Goal: Task Accomplishment & Management: Use online tool/utility

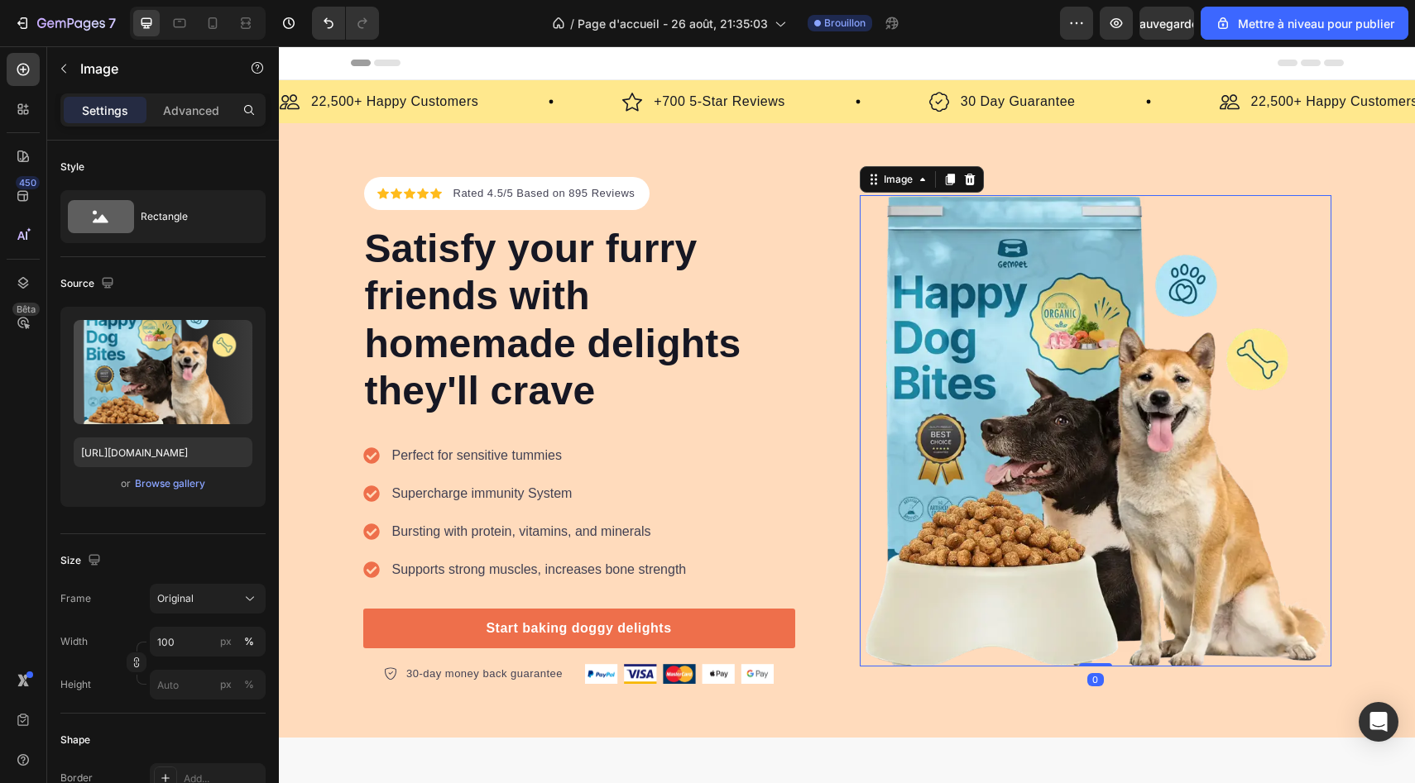
click at [973, 349] on img at bounding box center [1096, 431] width 472 height 472
click at [175, 486] on font "[GEOGRAPHIC_DATA]" at bounding box center [170, 483] width 105 height 12
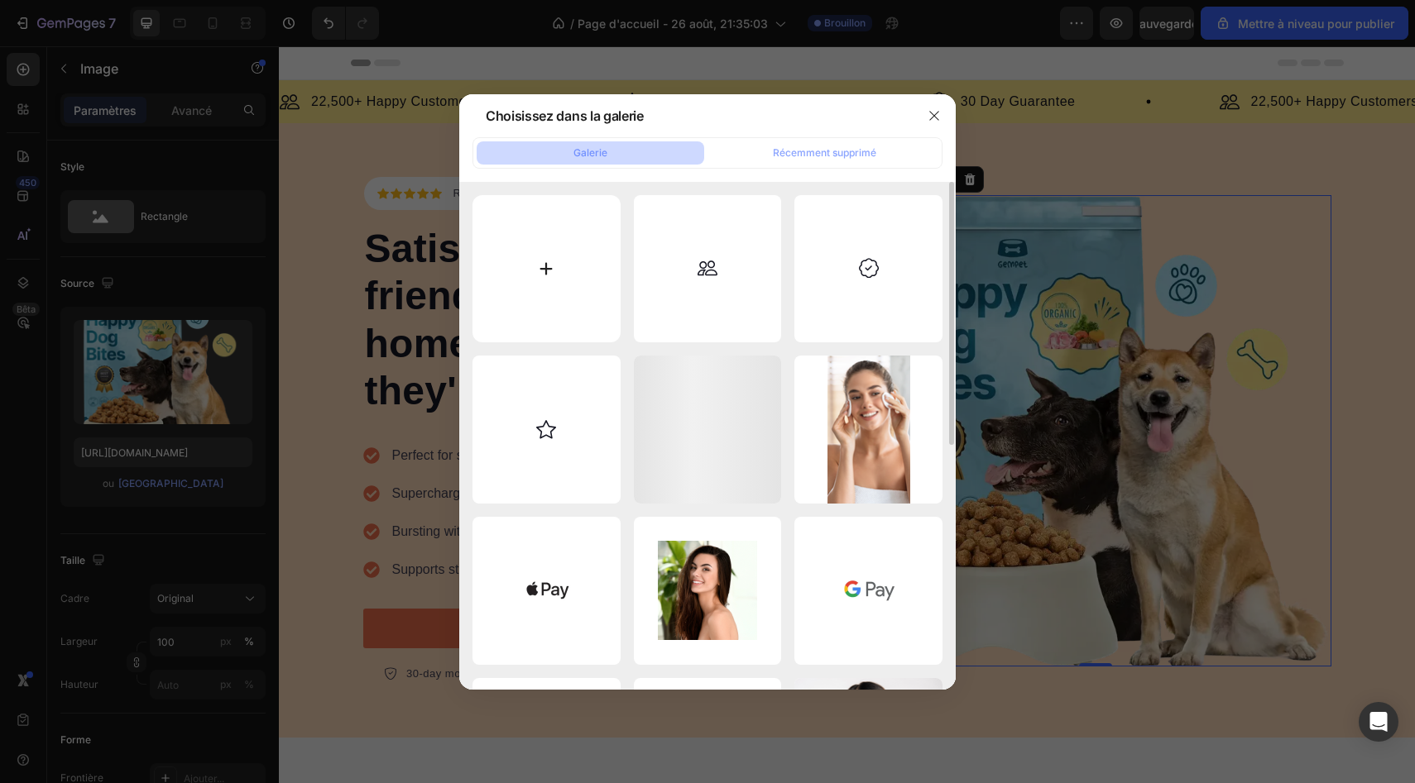
click at [573, 243] on input "file" at bounding box center [546, 269] width 148 height 148
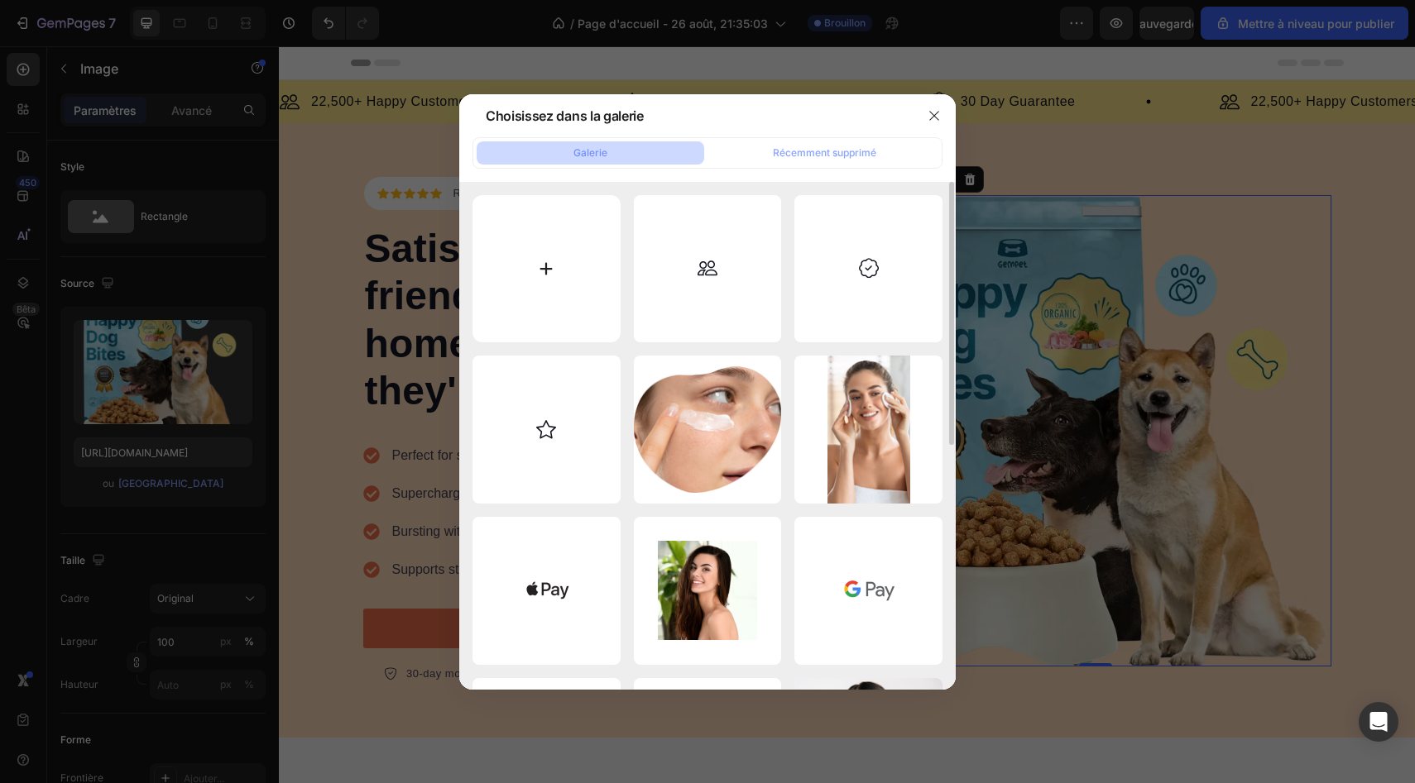
type input "C:\fakepath\la barbe de ben image .png"
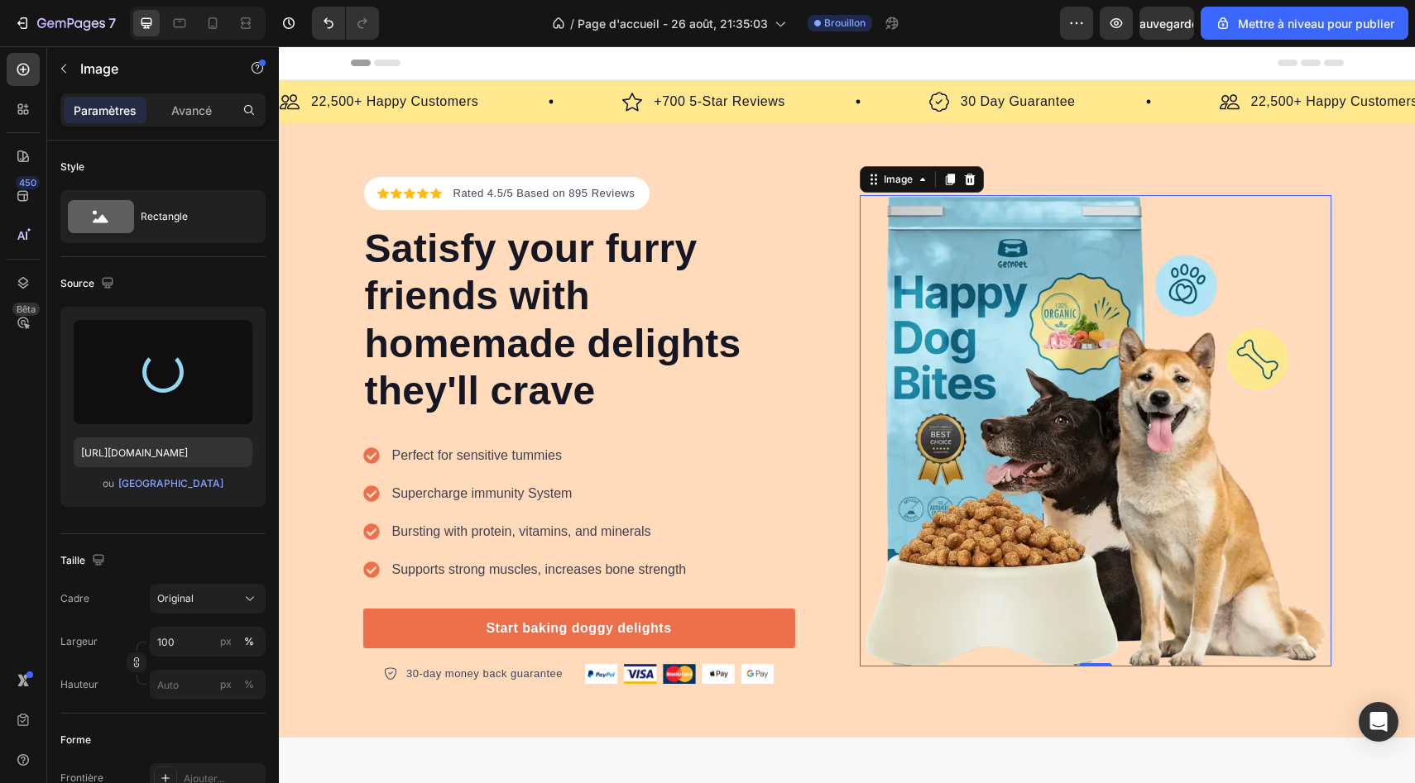
type input "[URL][DOMAIN_NAME]"
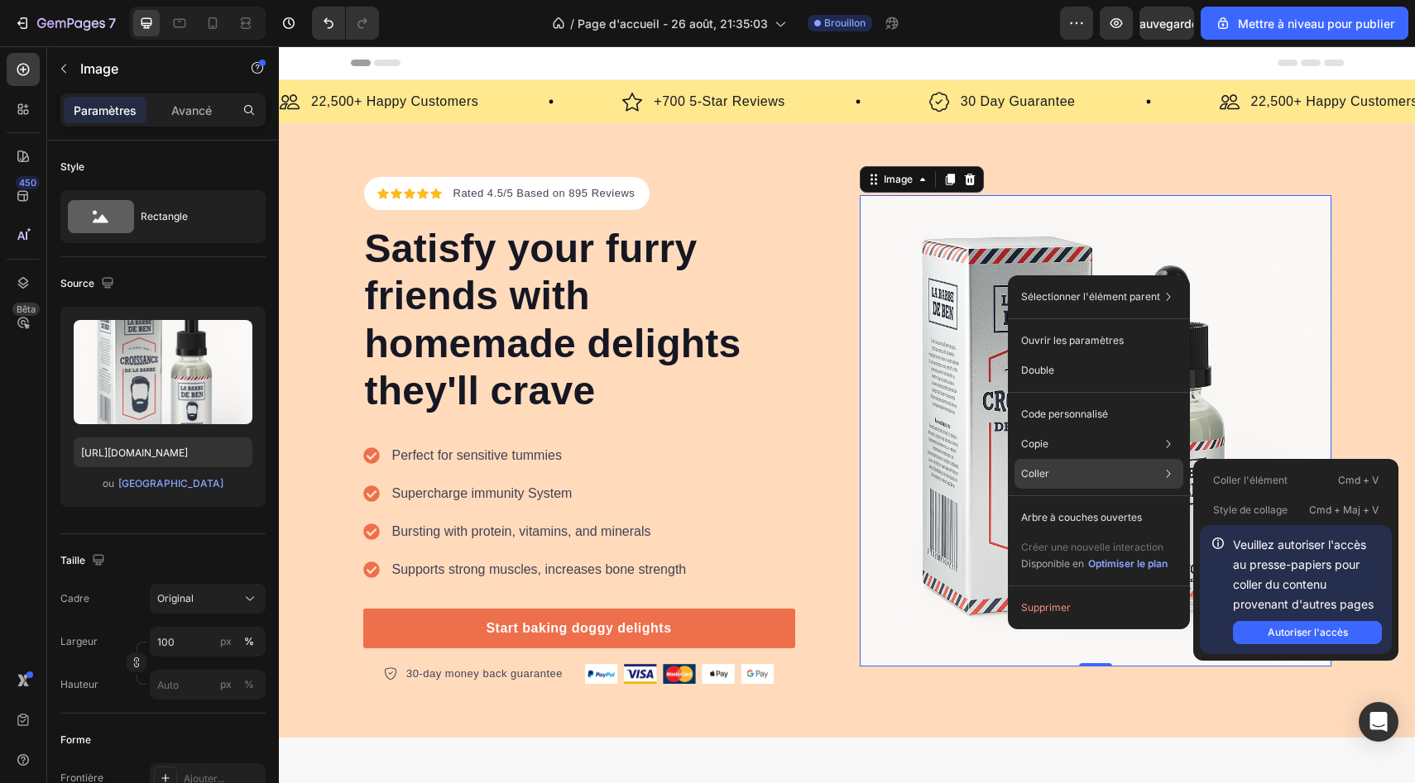
click at [1053, 503] on div "Coller Coller l'élément Cmd + V Style de collage Cmd + Maj + V Veuillez autoris…" at bounding box center [1098, 518] width 169 height 30
click at [1302, 639] on font "Autoriser l'accès" at bounding box center [1307, 632] width 80 height 12
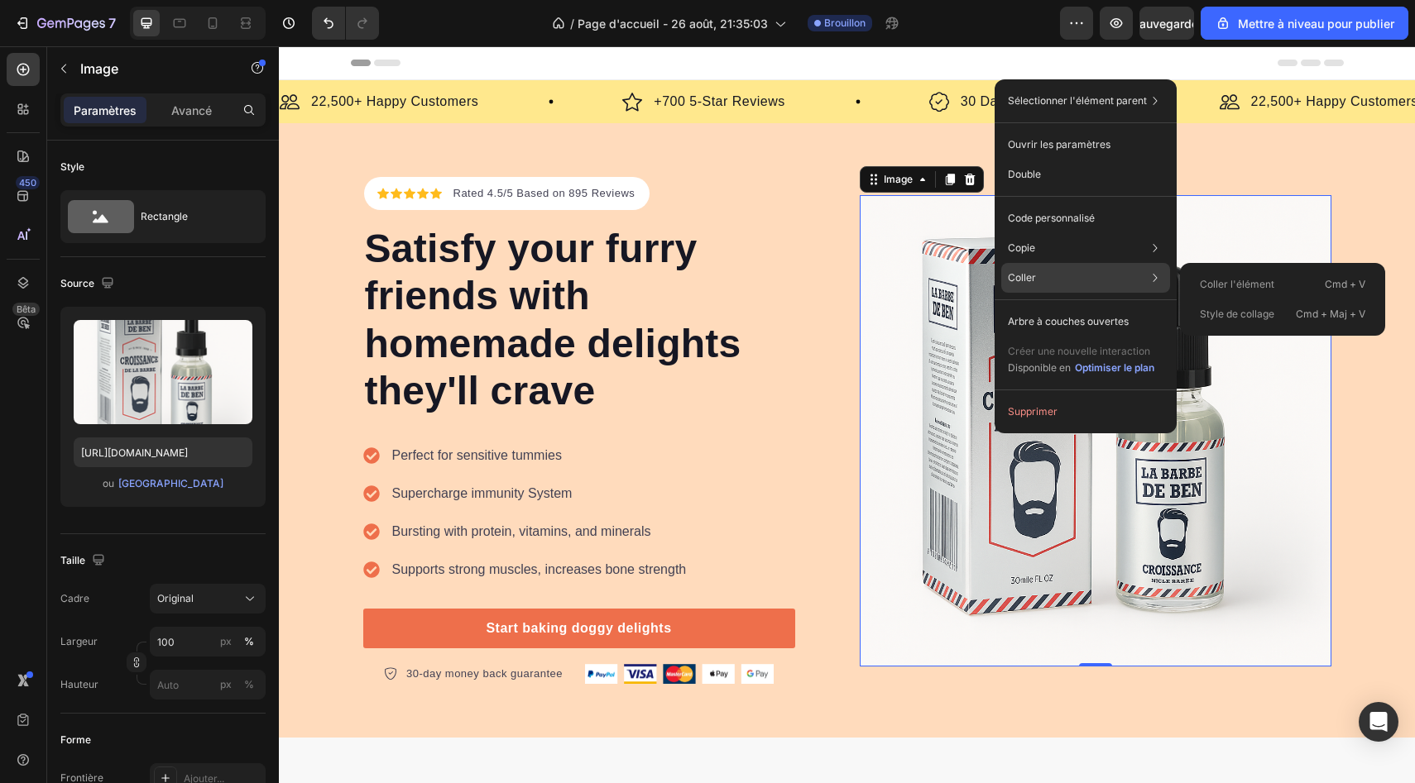
click at [1023, 307] on div "Coller Coller l'élément Cmd + V Style de collage Cmd + Maj + V" at bounding box center [1085, 322] width 169 height 30
click at [1207, 284] on font "Coller l'élément" at bounding box center [1237, 284] width 74 height 12
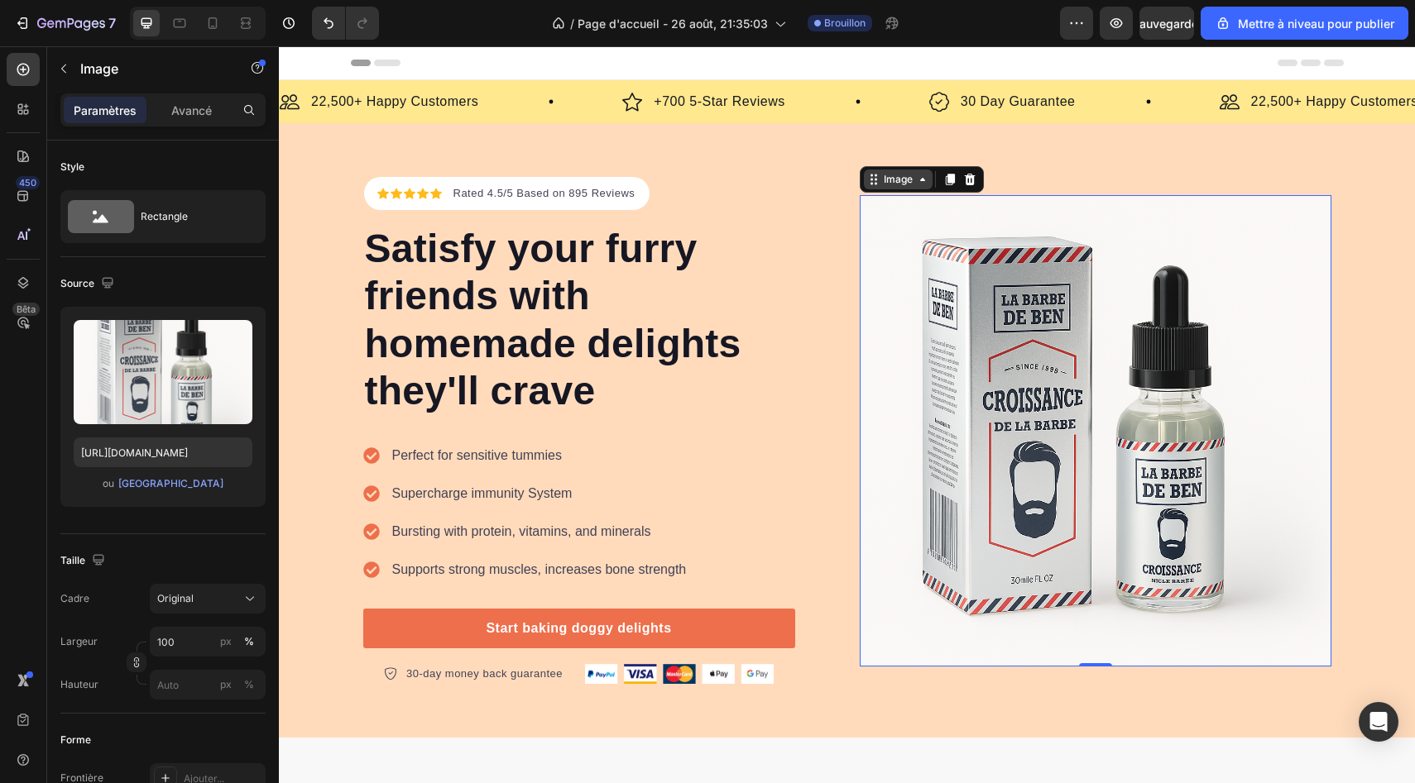
click at [917, 179] on icon at bounding box center [922, 179] width 13 height 13
click at [143, 484] on font "[GEOGRAPHIC_DATA]" at bounding box center [170, 483] width 105 height 12
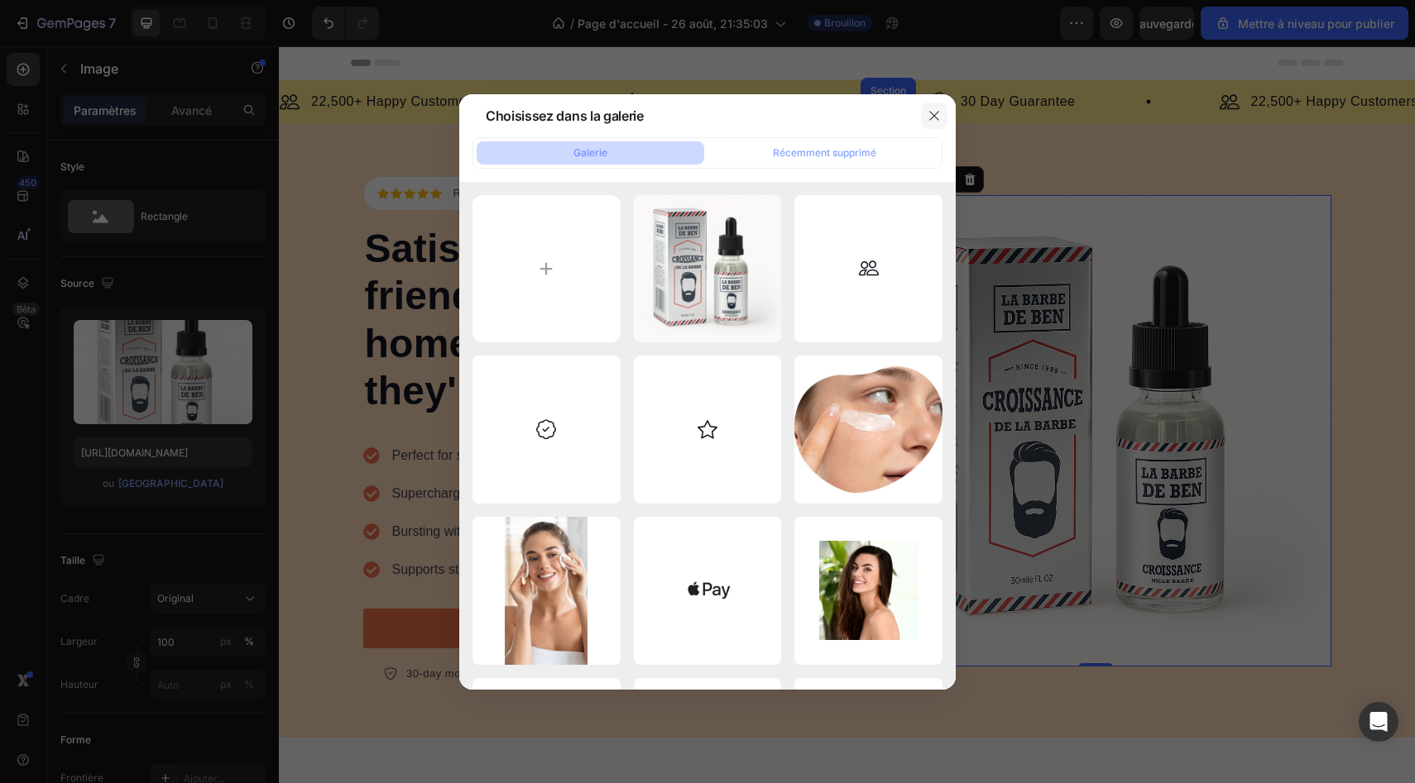
click at [923, 111] on button "button" at bounding box center [934, 116] width 26 height 26
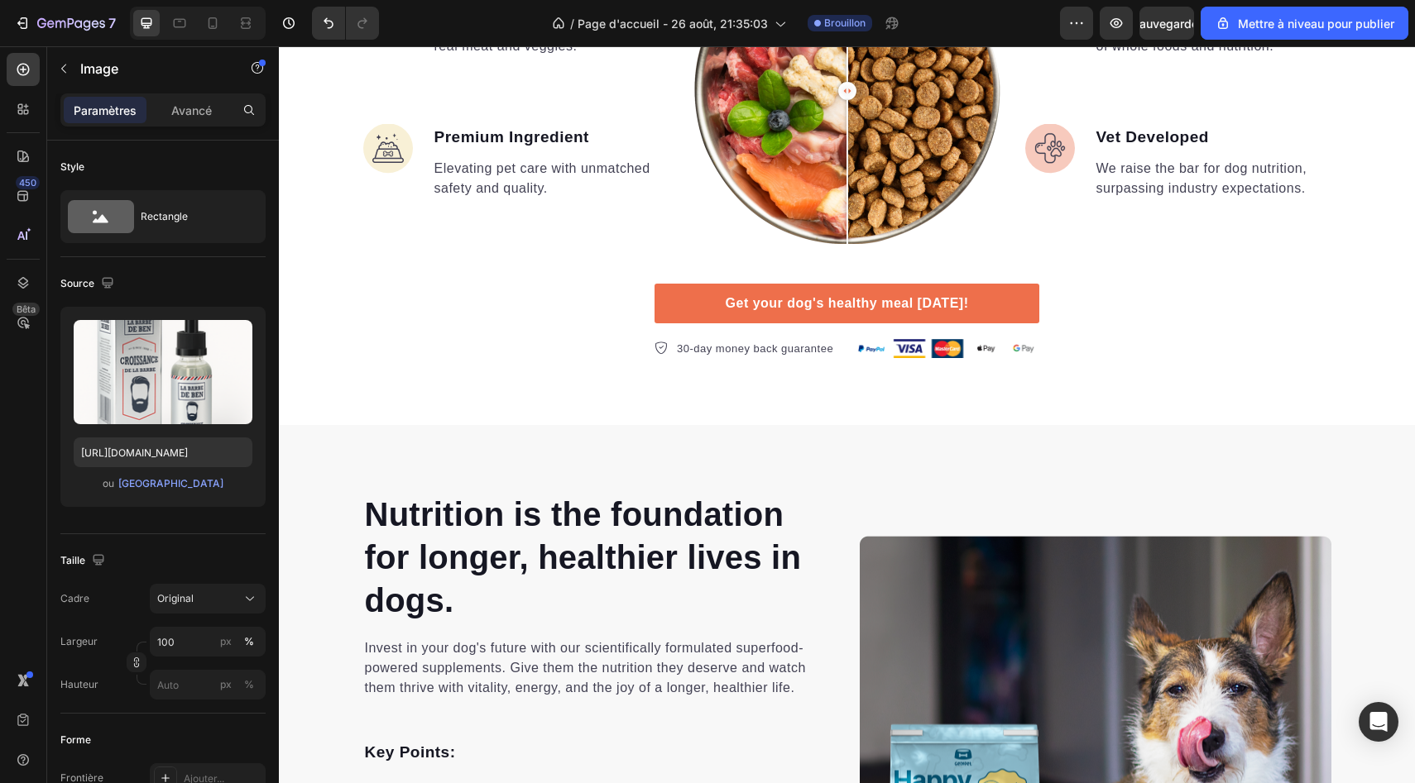
scroll to position [1535, 0]
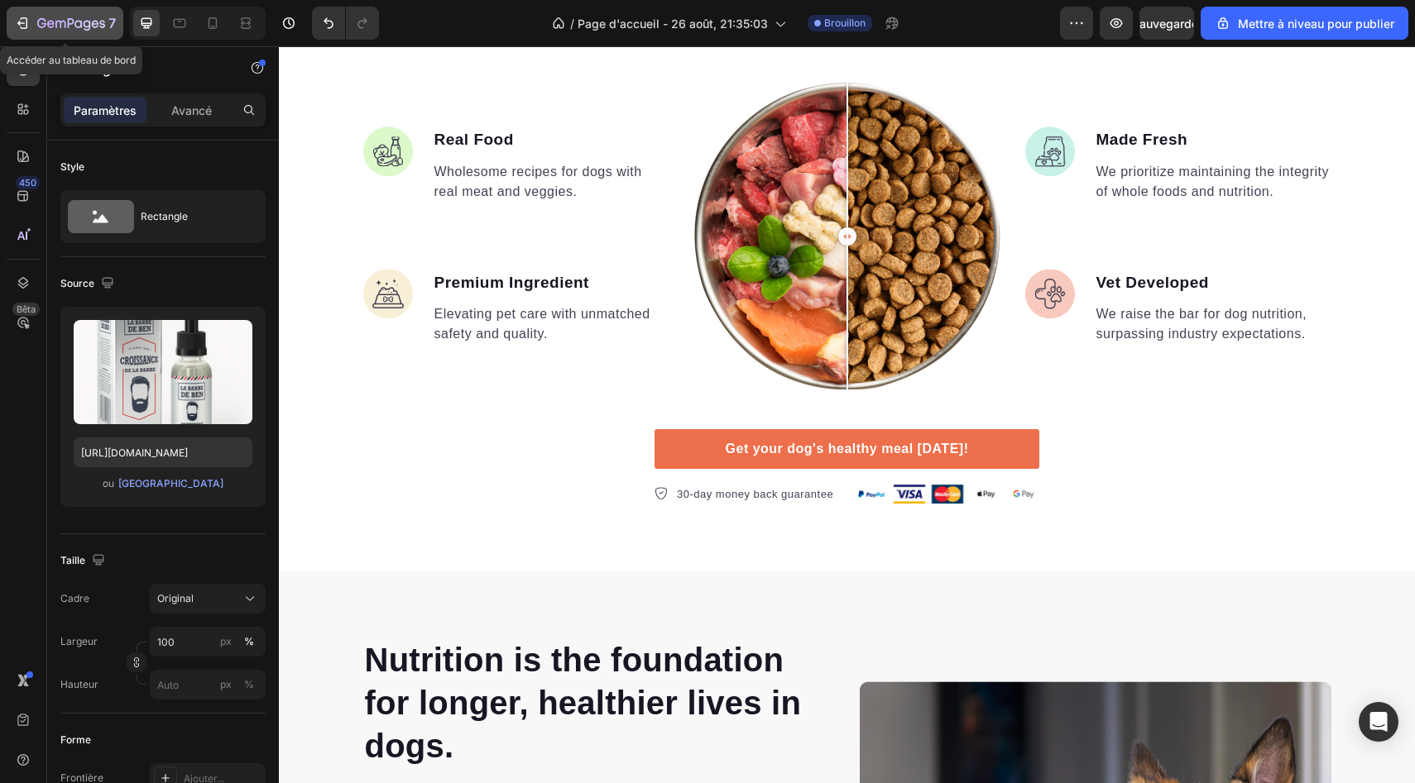
click at [28, 23] on icon "button" at bounding box center [22, 23] width 17 height 17
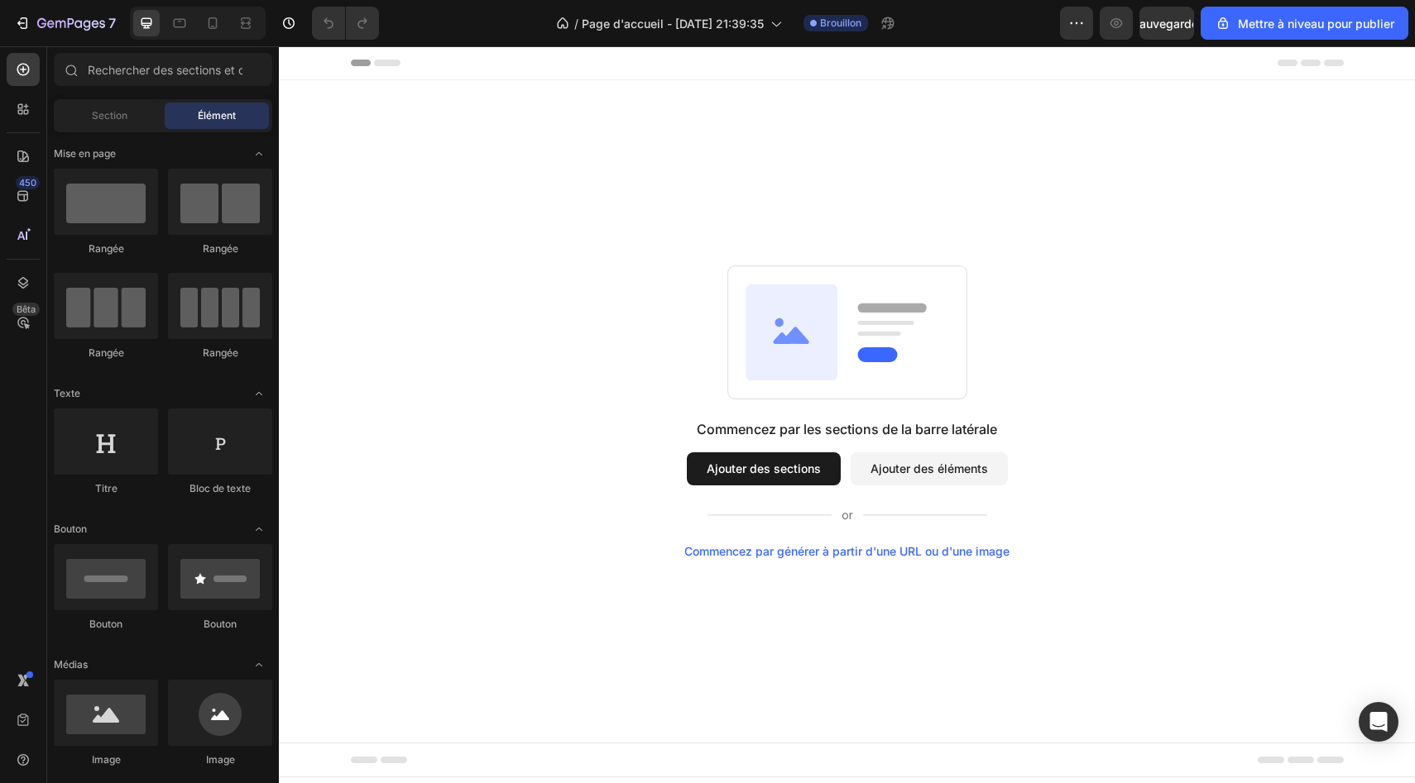
click at [717, 454] on button "Ajouter des sections" at bounding box center [764, 469] width 154 height 33
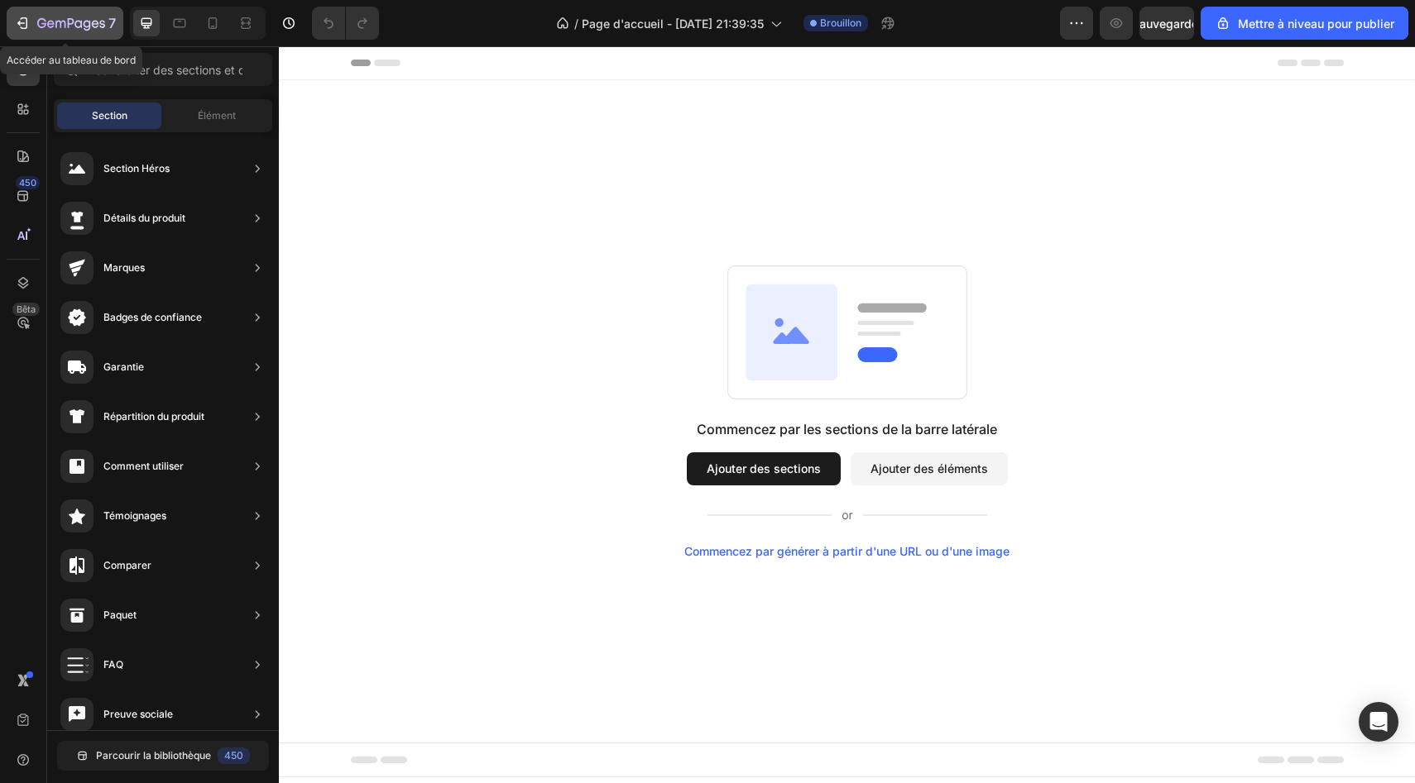
click at [35, 30] on div "7" at bounding box center [65, 23] width 102 height 20
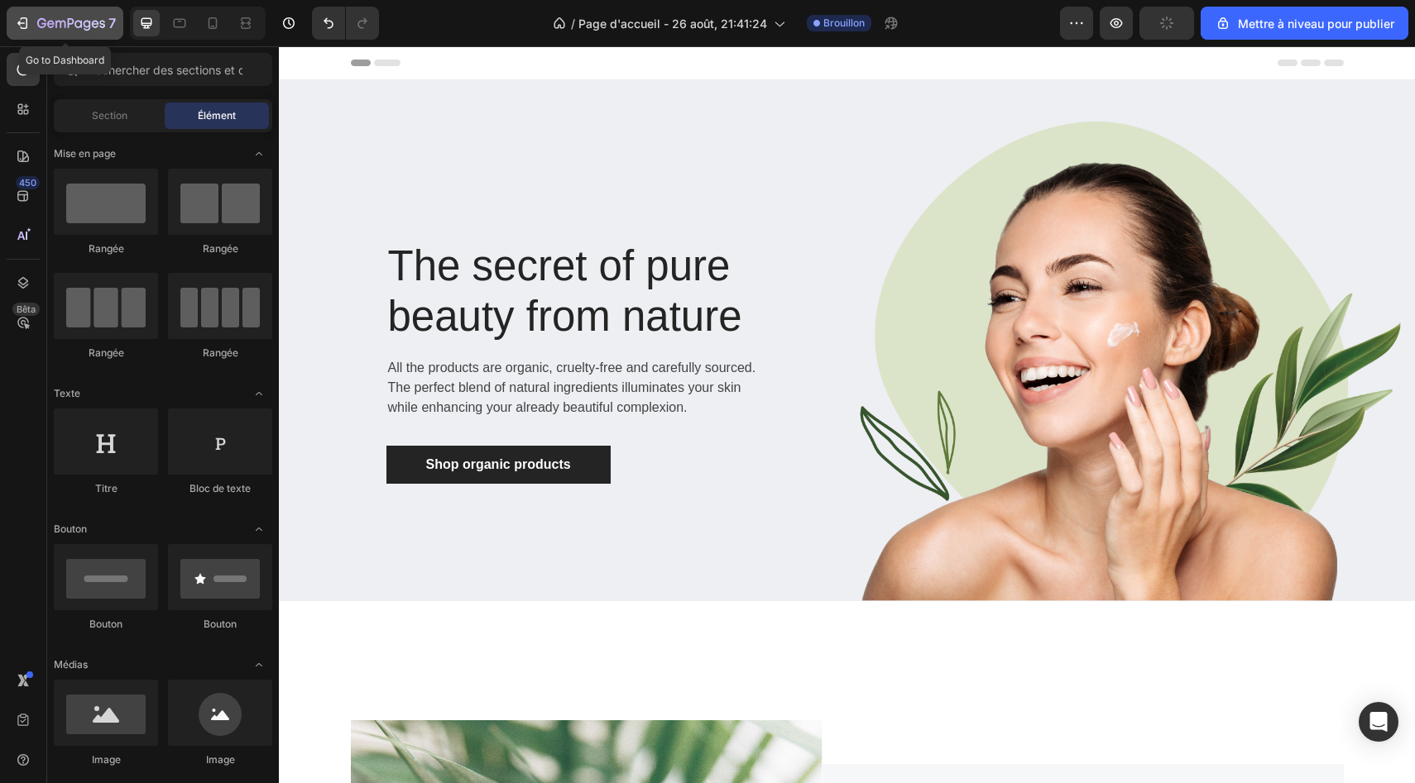
click at [23, 33] on button "7" at bounding box center [65, 23] width 117 height 33
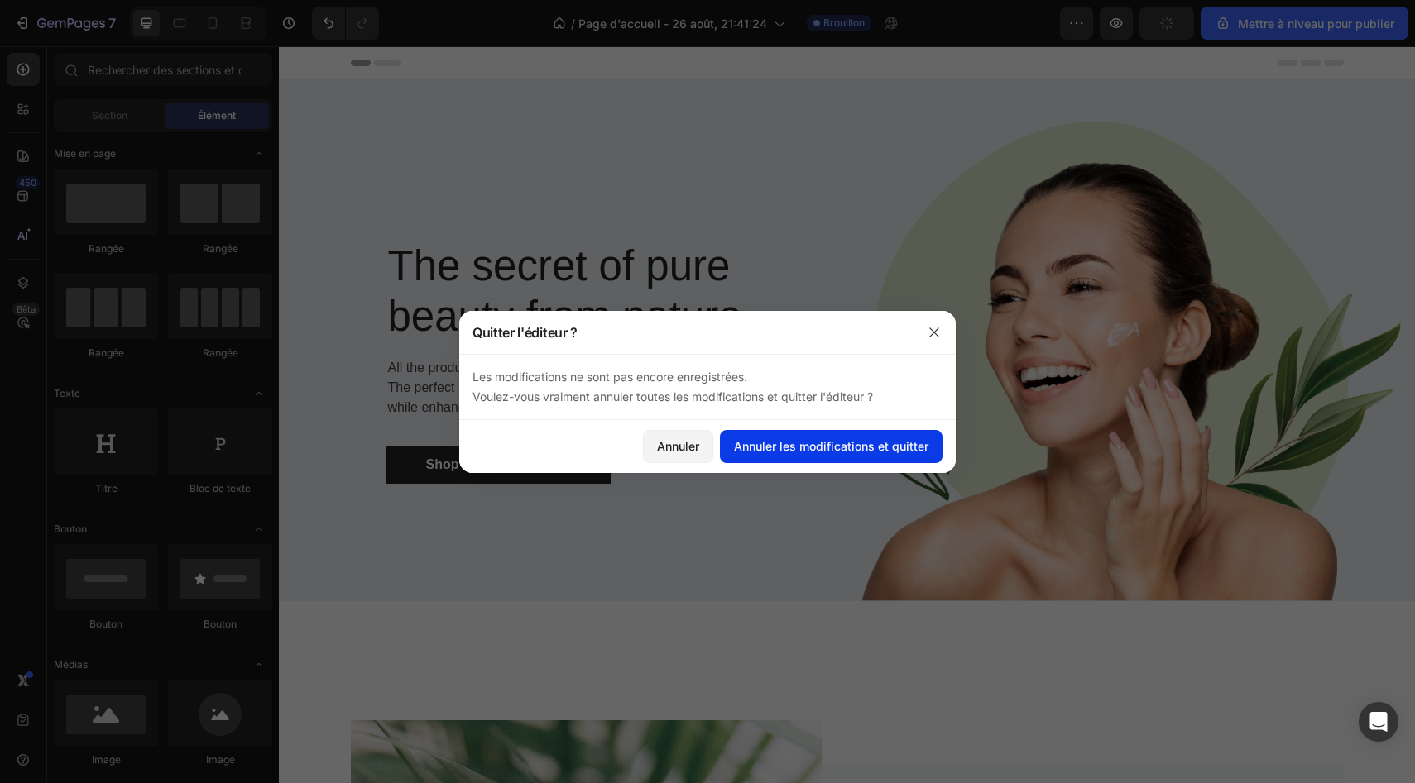
click at [792, 443] on font "Annuler les modifications et quitter" at bounding box center [831, 446] width 194 height 17
click at [807, 453] on font "Annuler les modifications et quitter" at bounding box center [831, 446] width 194 height 14
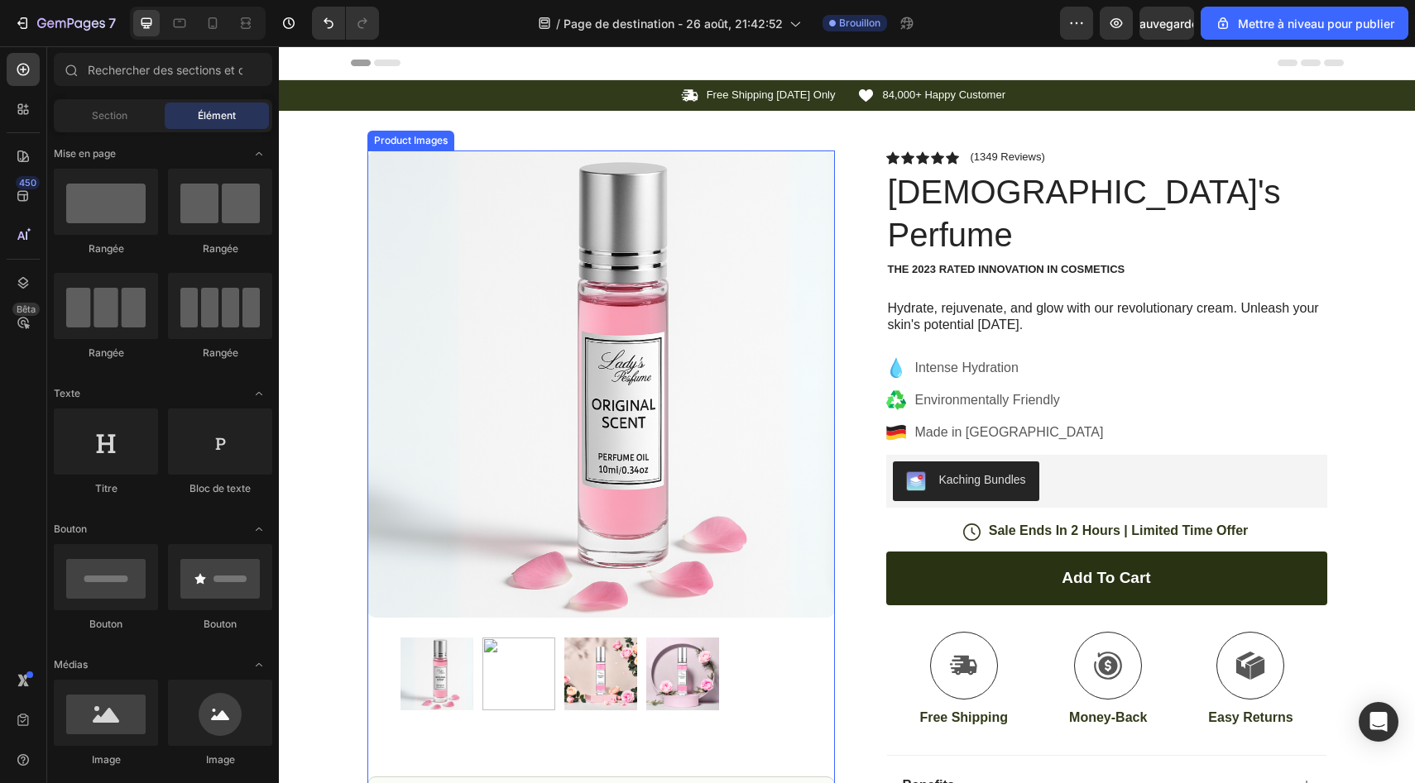
click at [647, 351] on img at bounding box center [600, 384] width 467 height 467
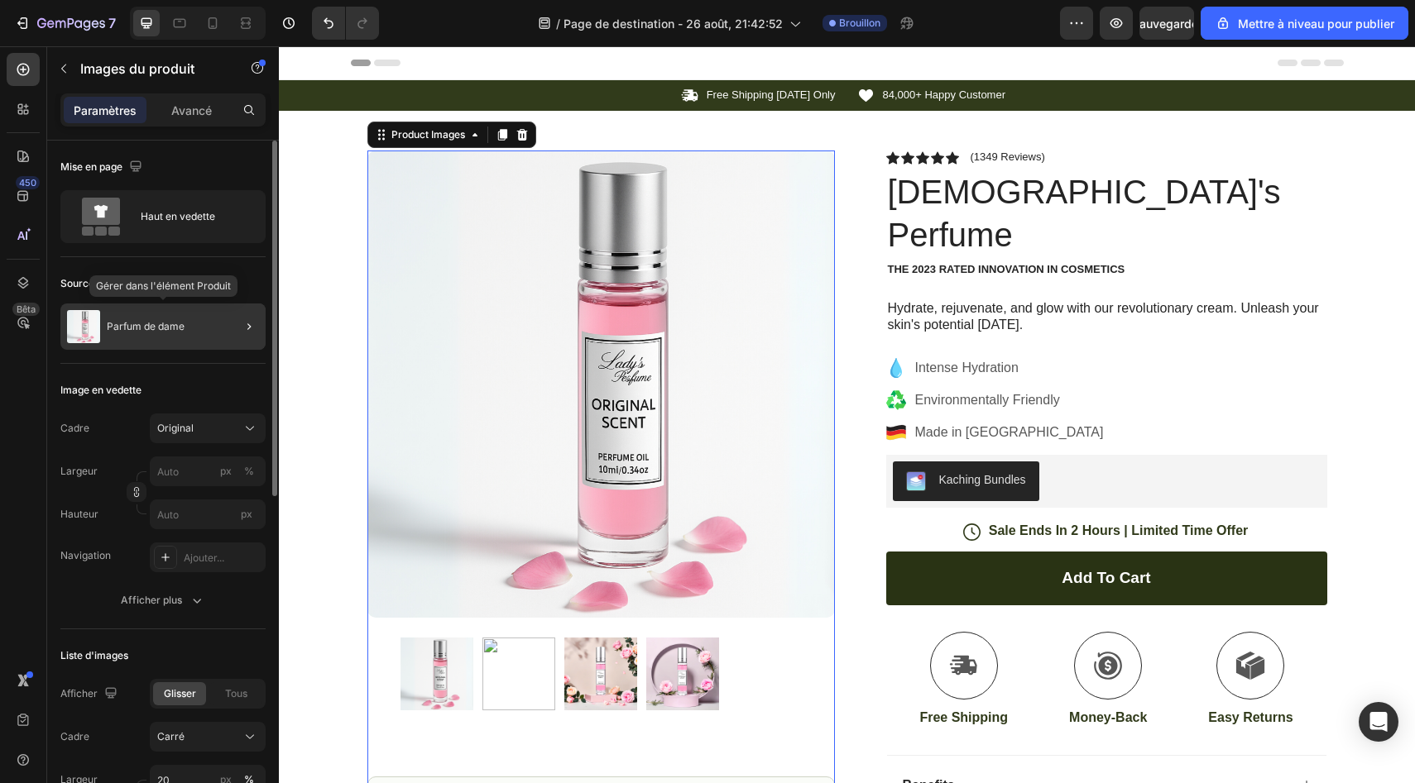
click at [165, 335] on div "Parfum de dame" at bounding box center [162, 327] width 205 height 46
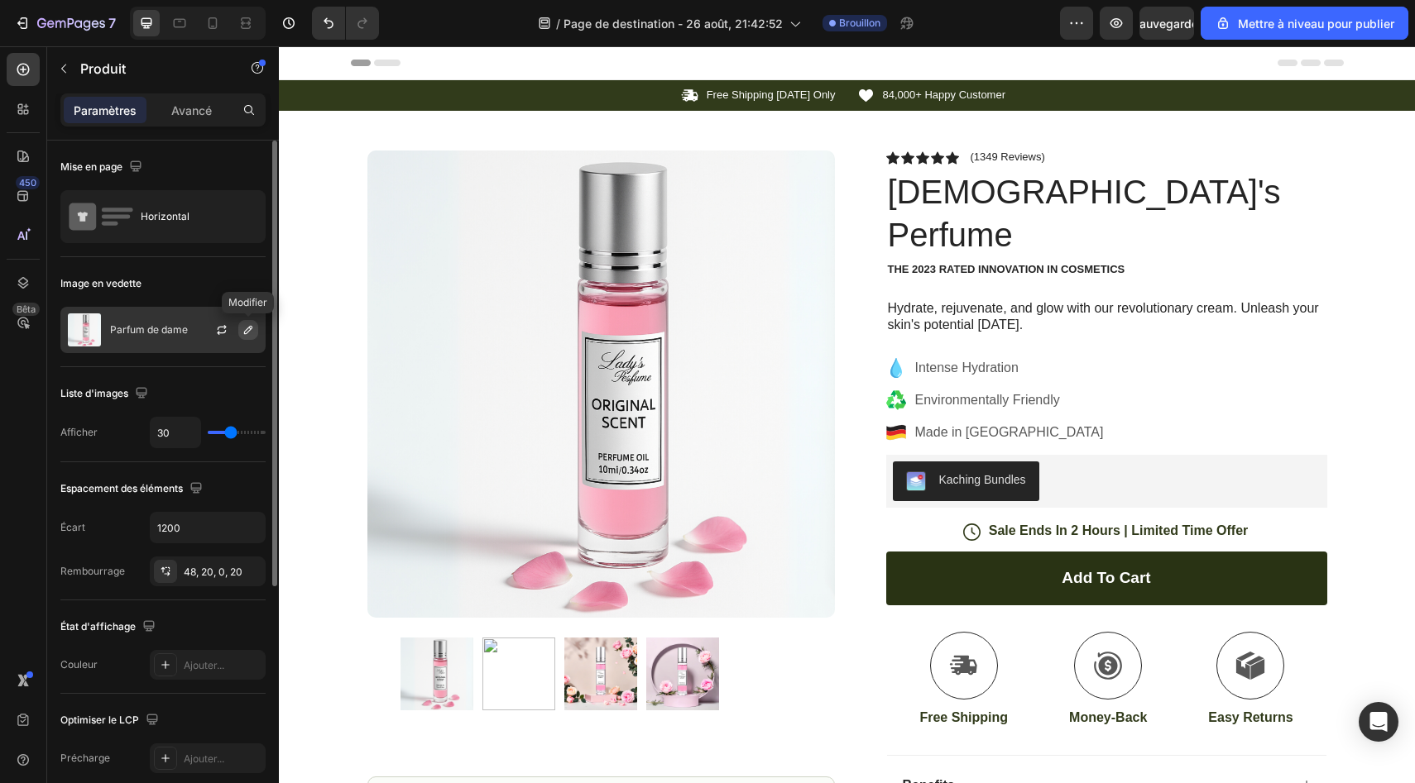
click at [252, 333] on icon "button" at bounding box center [248, 329] width 13 height 13
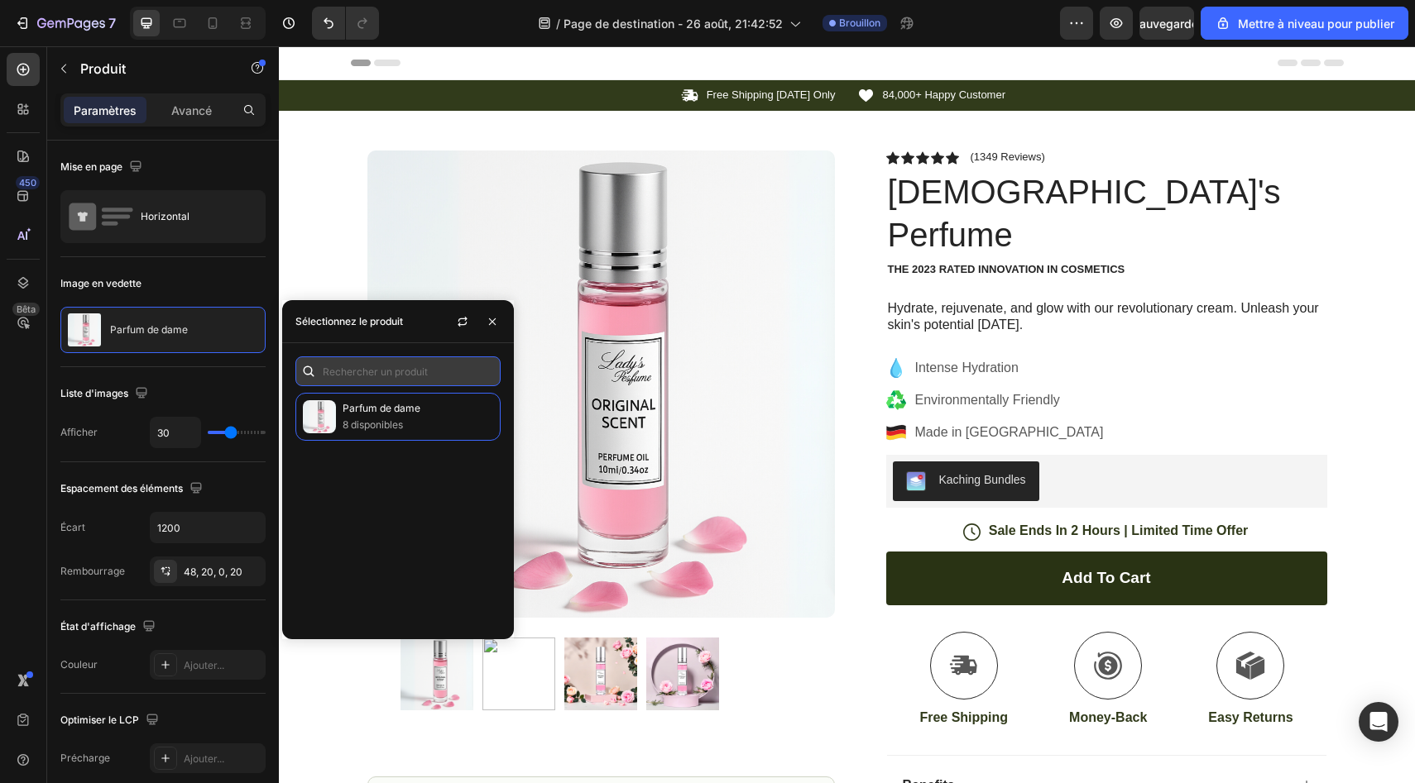
click at [347, 377] on input "text" at bounding box center [397, 372] width 205 height 30
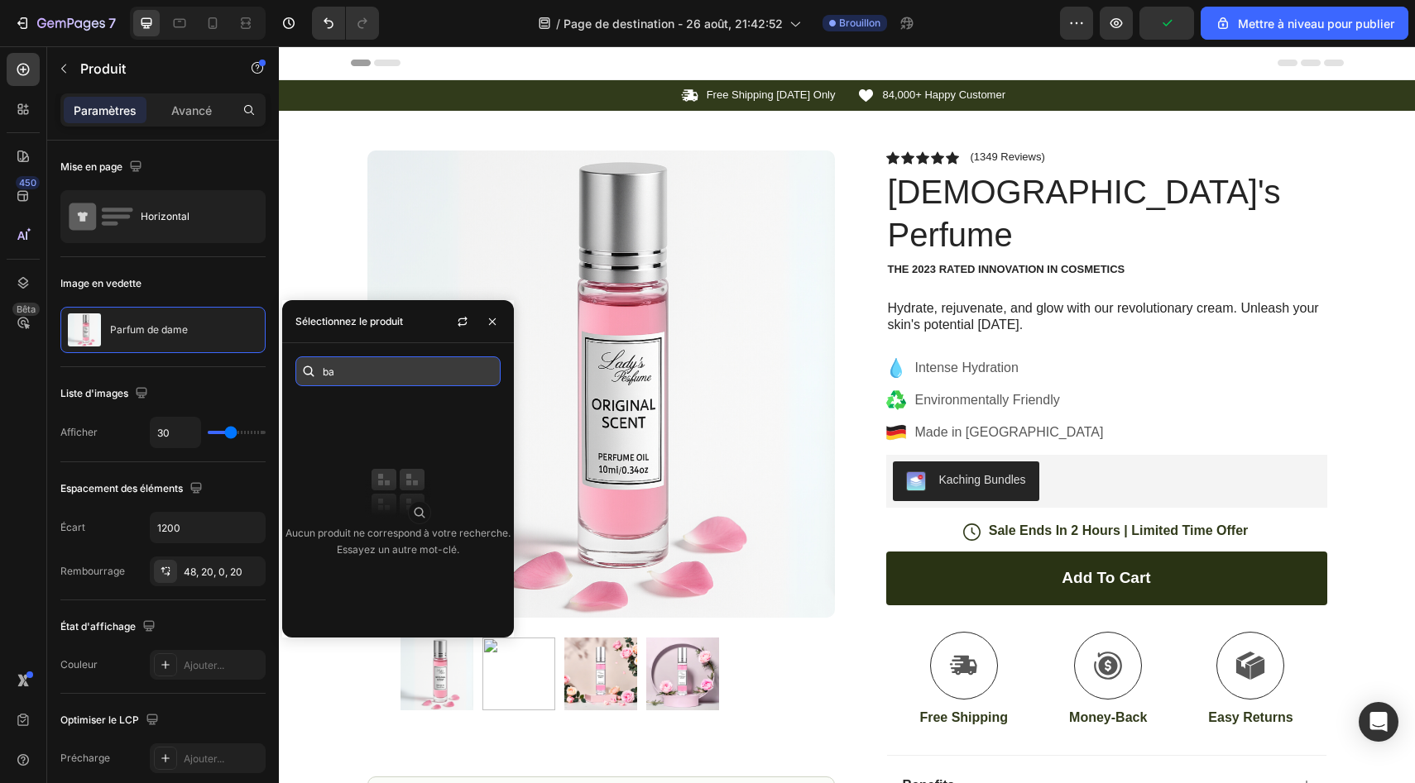
type input "b"
type input "h"
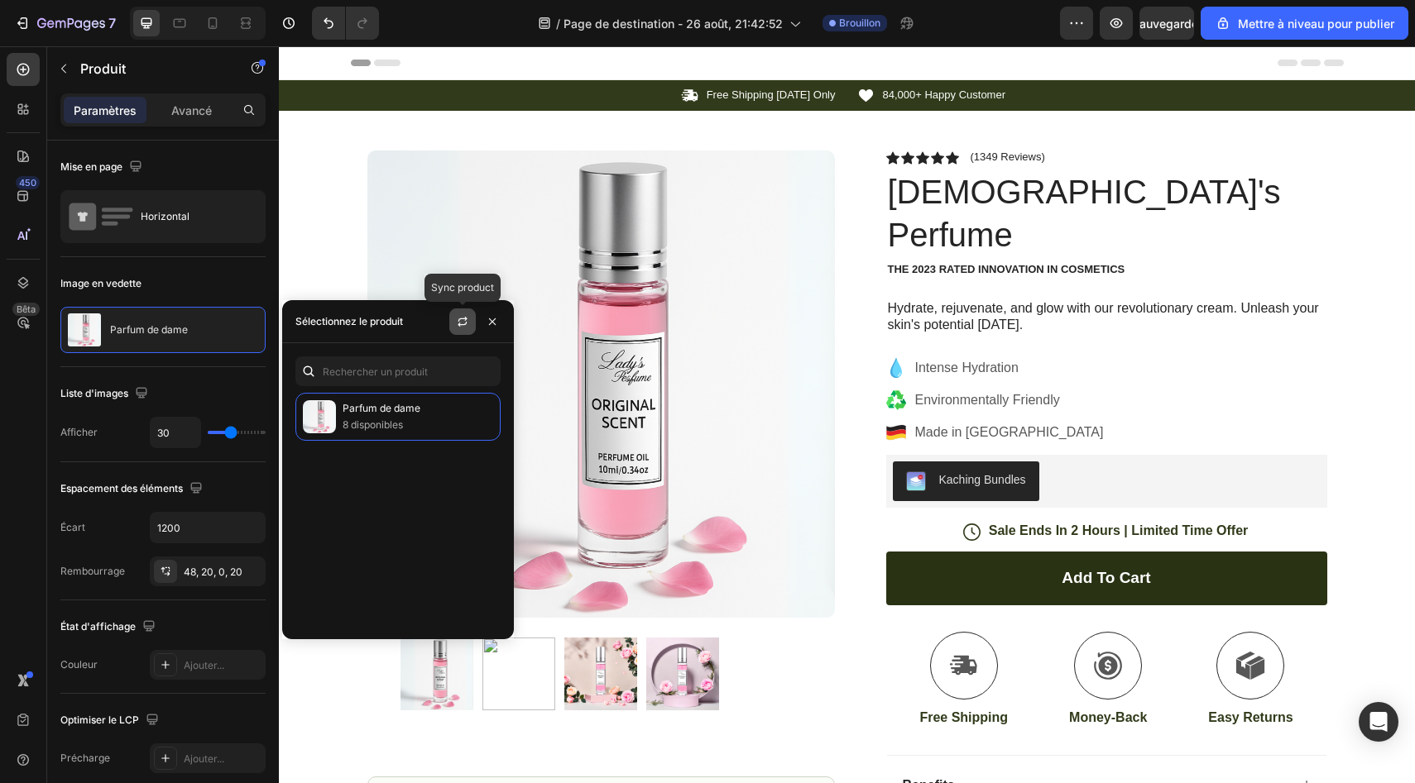
click at [469, 320] on button "button" at bounding box center [462, 322] width 26 height 26
click at [490, 323] on icon "button" at bounding box center [492, 321] width 7 height 7
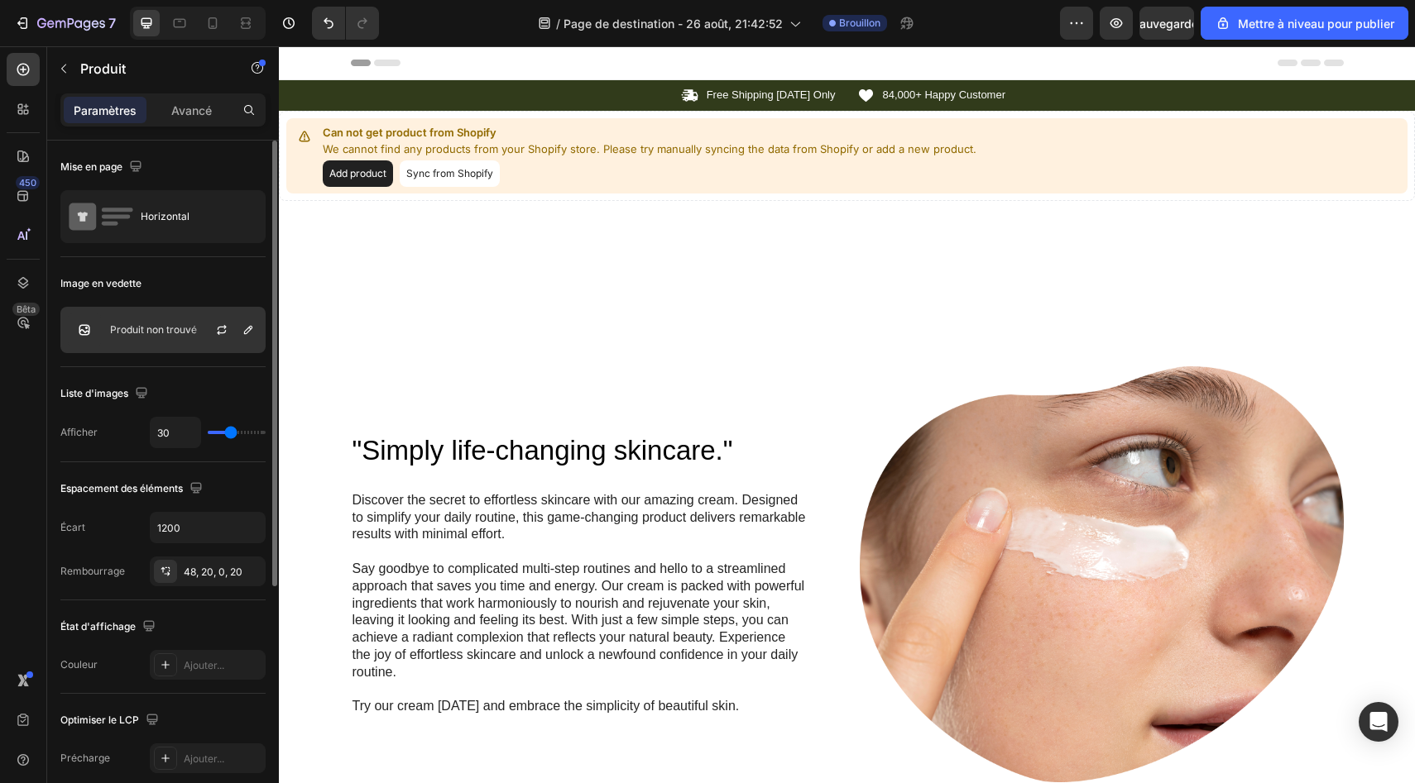
click at [195, 342] on div at bounding box center [228, 330] width 73 height 45
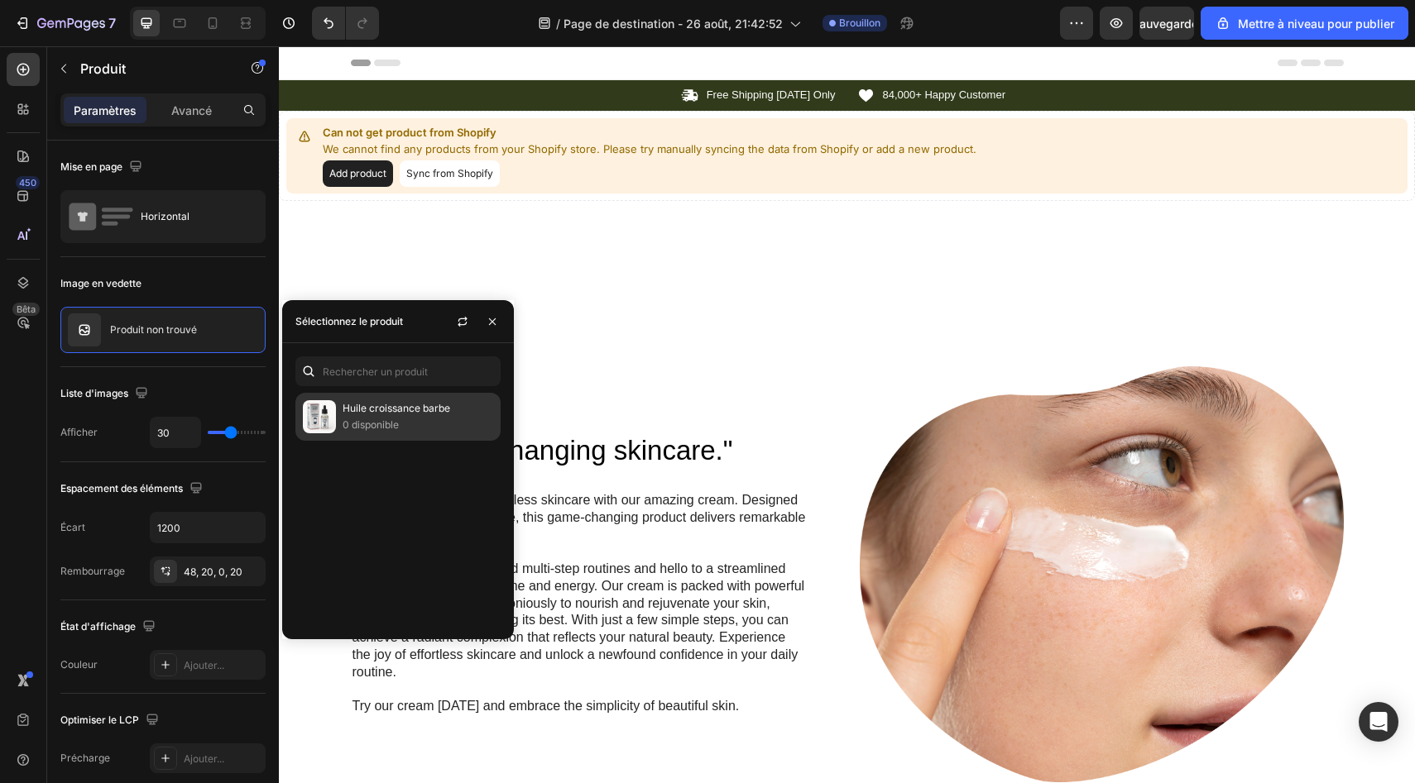
click at [368, 417] on p "Huile croissance barbe" at bounding box center [418, 408] width 151 height 17
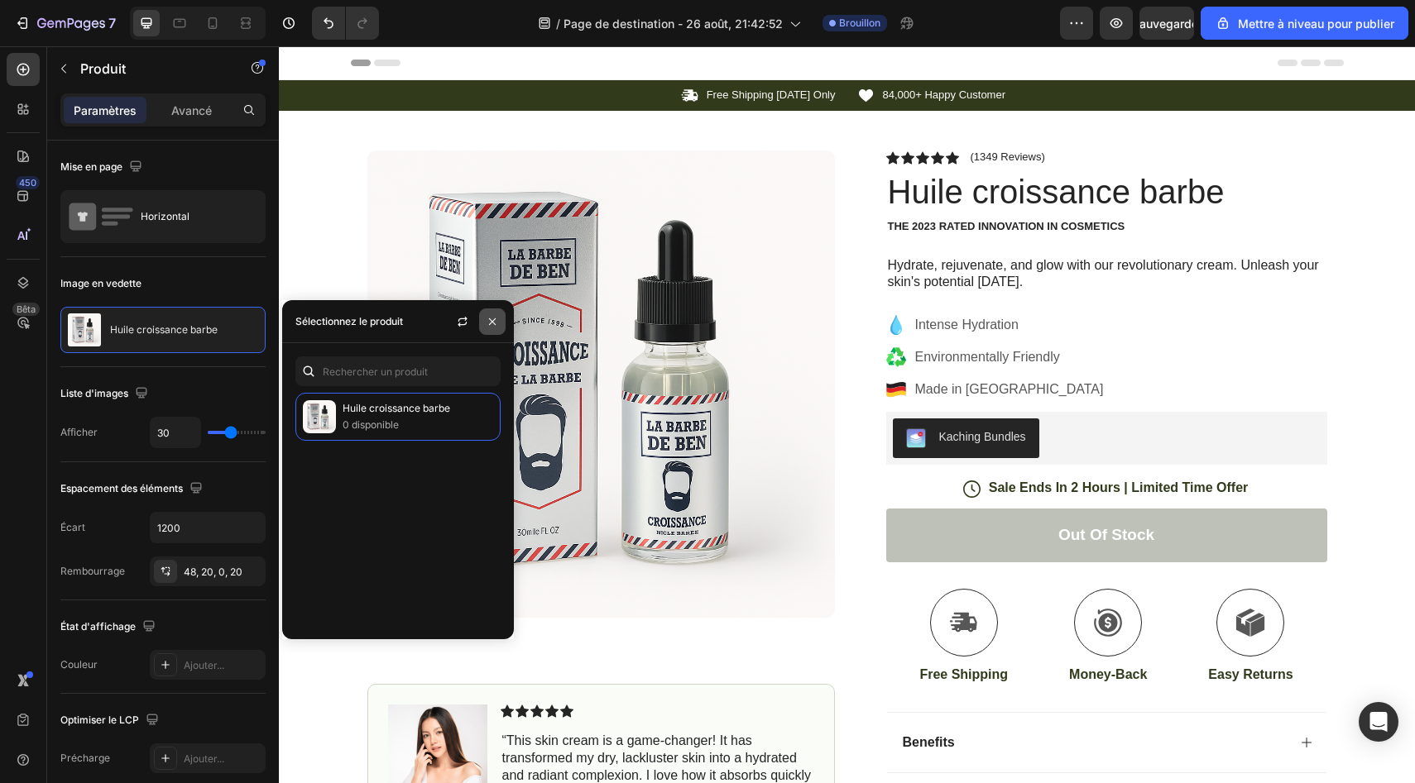
click at [496, 325] on icon "button" at bounding box center [492, 321] width 13 height 13
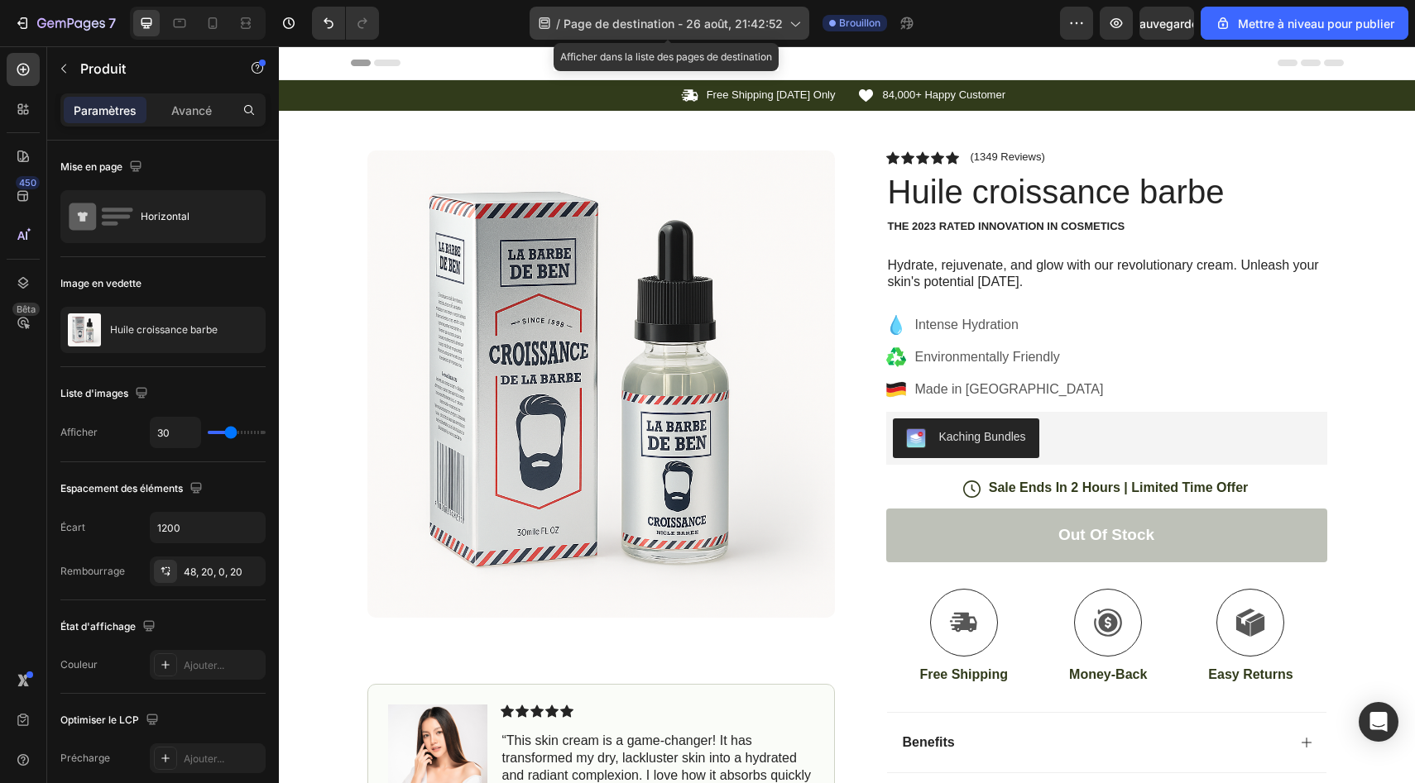
click at [795, 28] on icon at bounding box center [794, 23] width 17 height 17
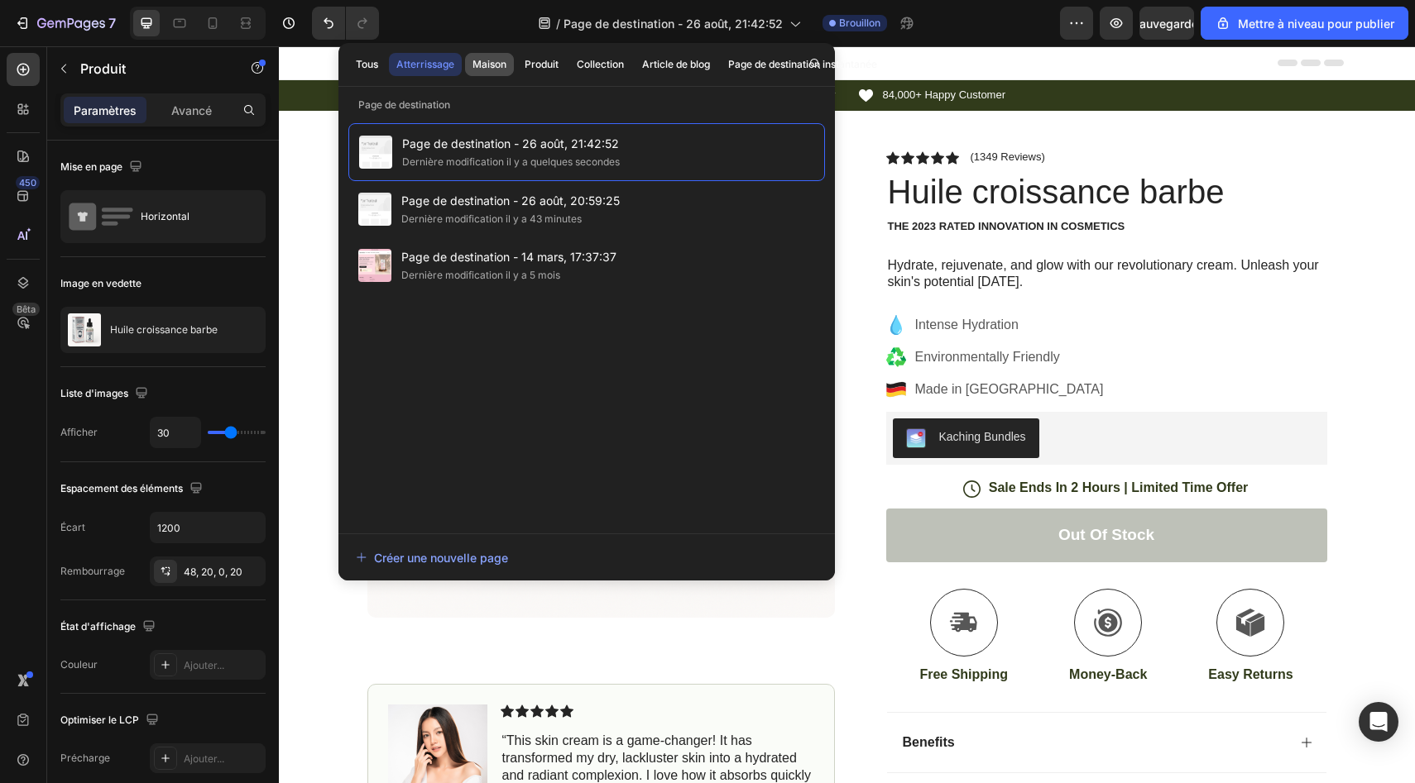
click at [482, 68] on font "Maison" at bounding box center [489, 64] width 34 height 12
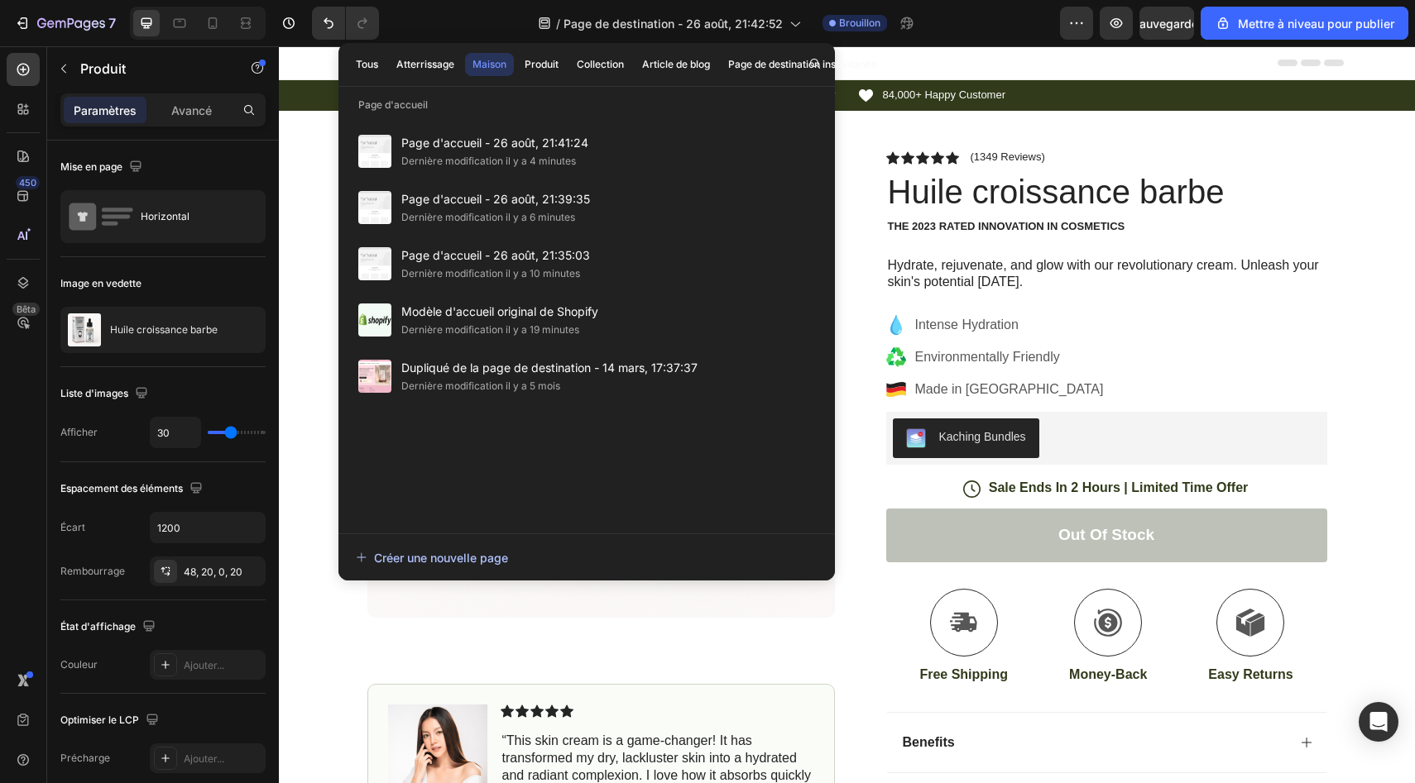
click at [433, 549] on button "Créer une nouvelle page" at bounding box center [586, 557] width 463 height 33
click at [932, 47] on div "Header" at bounding box center [847, 62] width 993 height 33
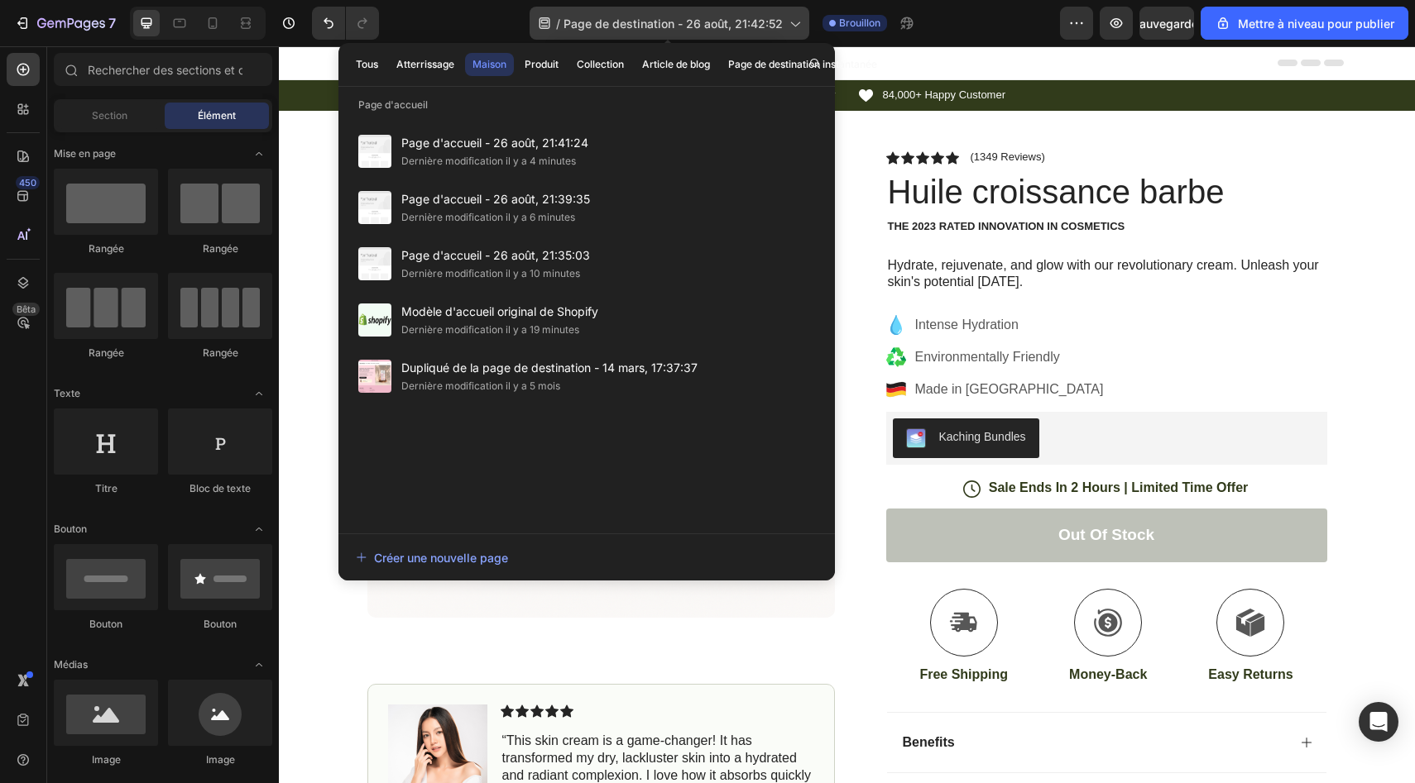
click at [789, 25] on icon at bounding box center [794, 23] width 17 height 17
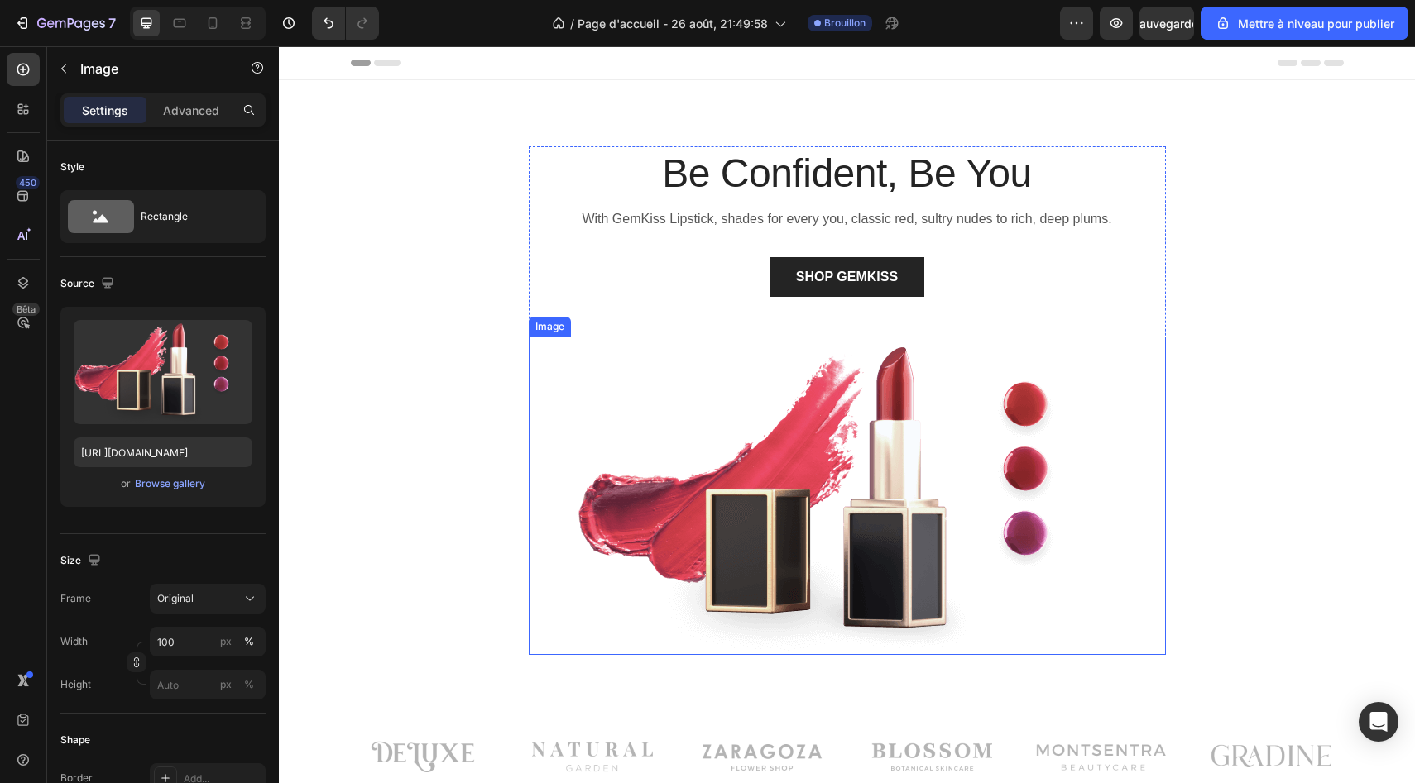
click at [700, 492] on img at bounding box center [847, 496] width 637 height 319
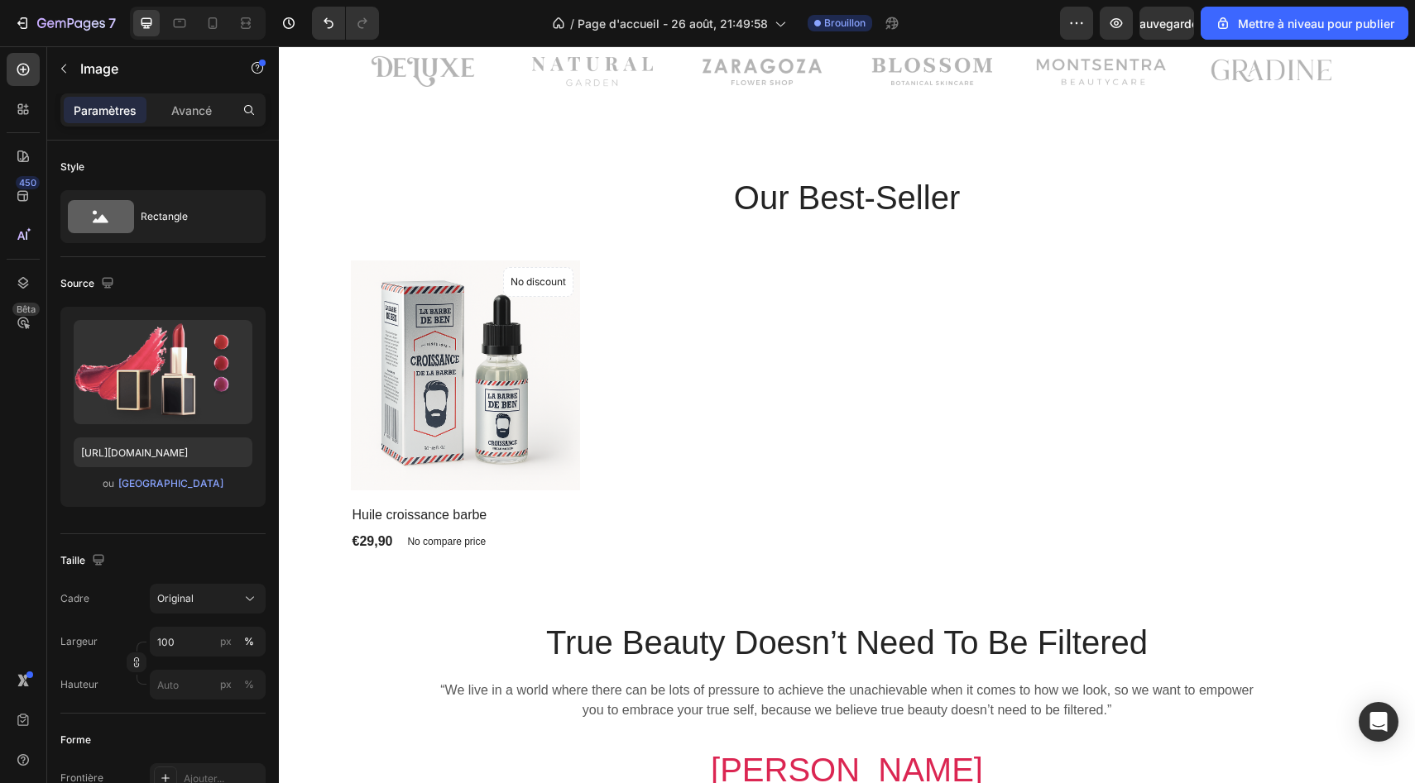
scroll to position [775, 0]
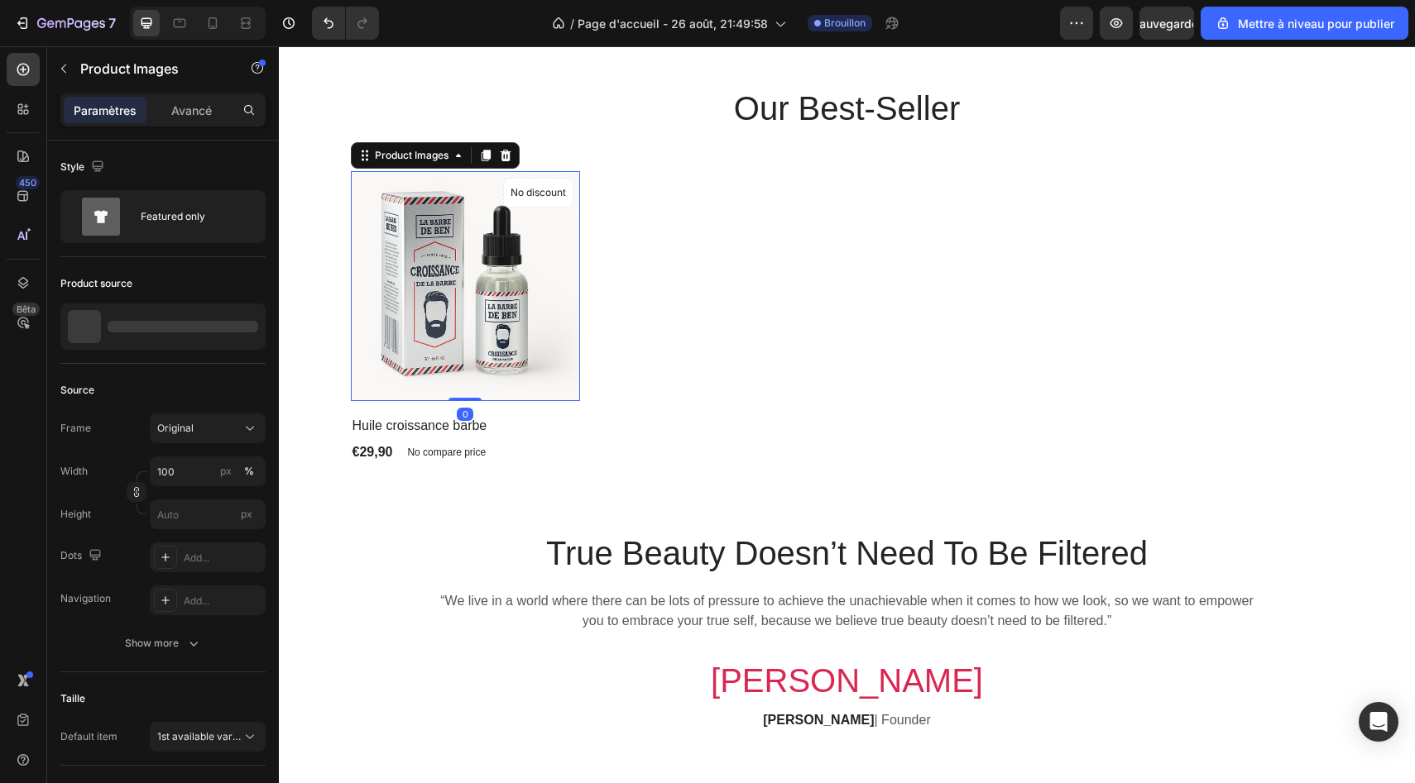
click at [429, 302] on img at bounding box center [466, 286] width 230 height 230
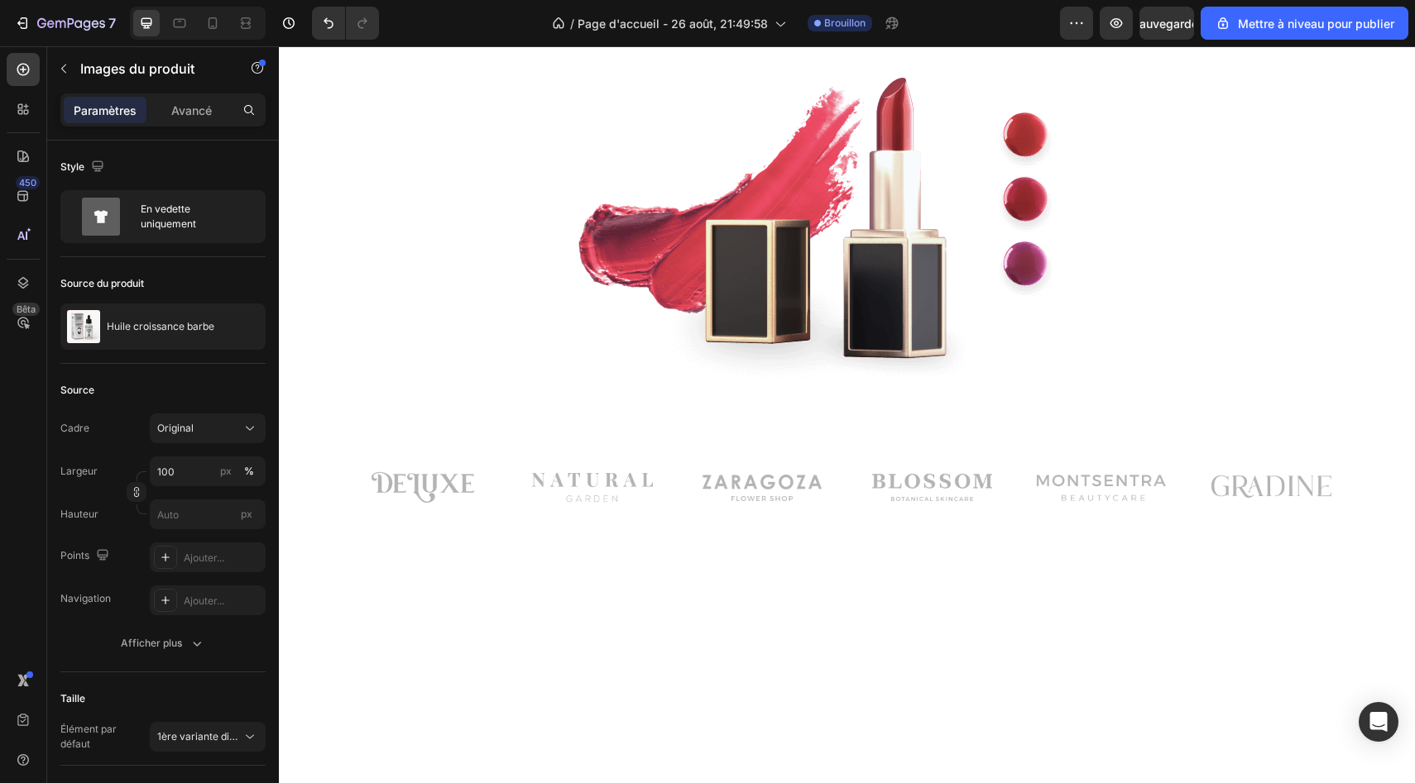
scroll to position [0, 0]
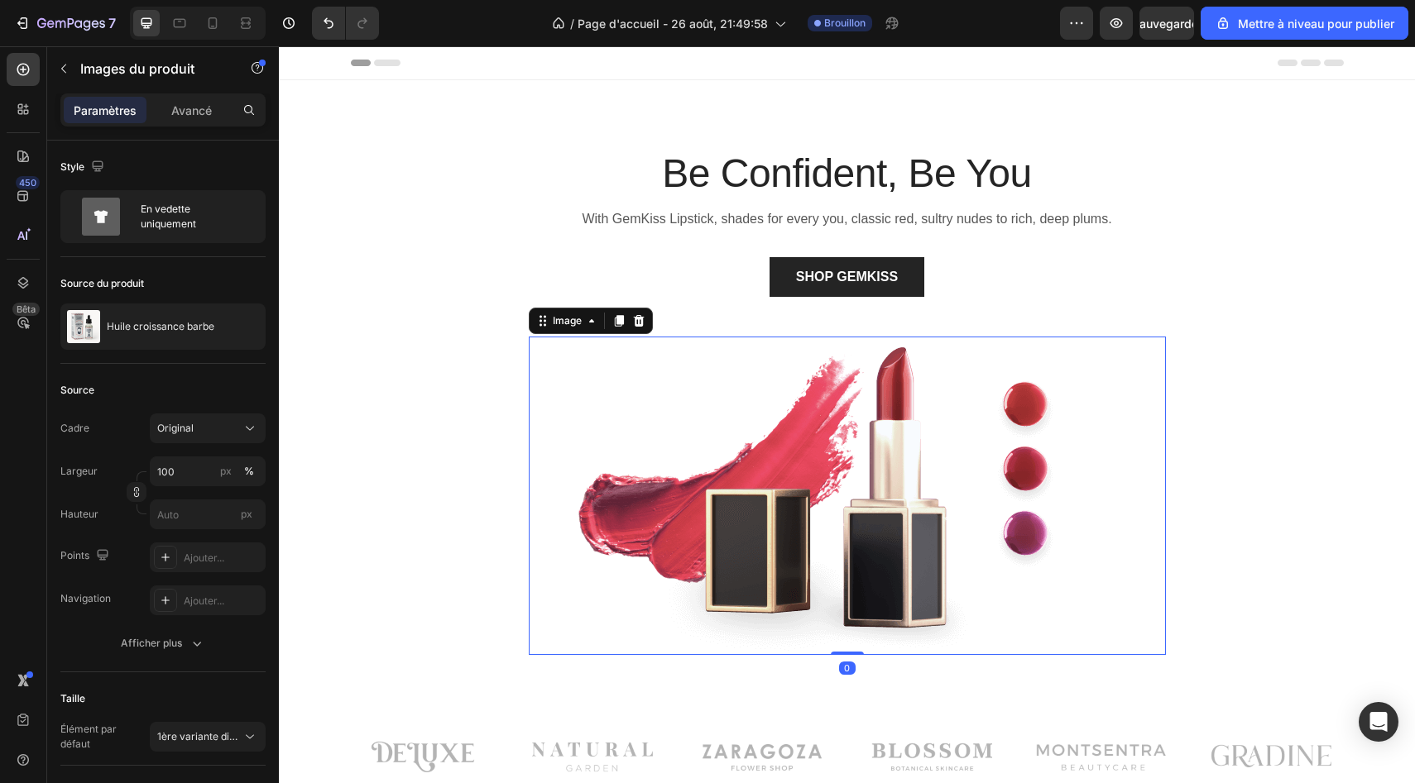
click at [799, 471] on img at bounding box center [847, 496] width 637 height 319
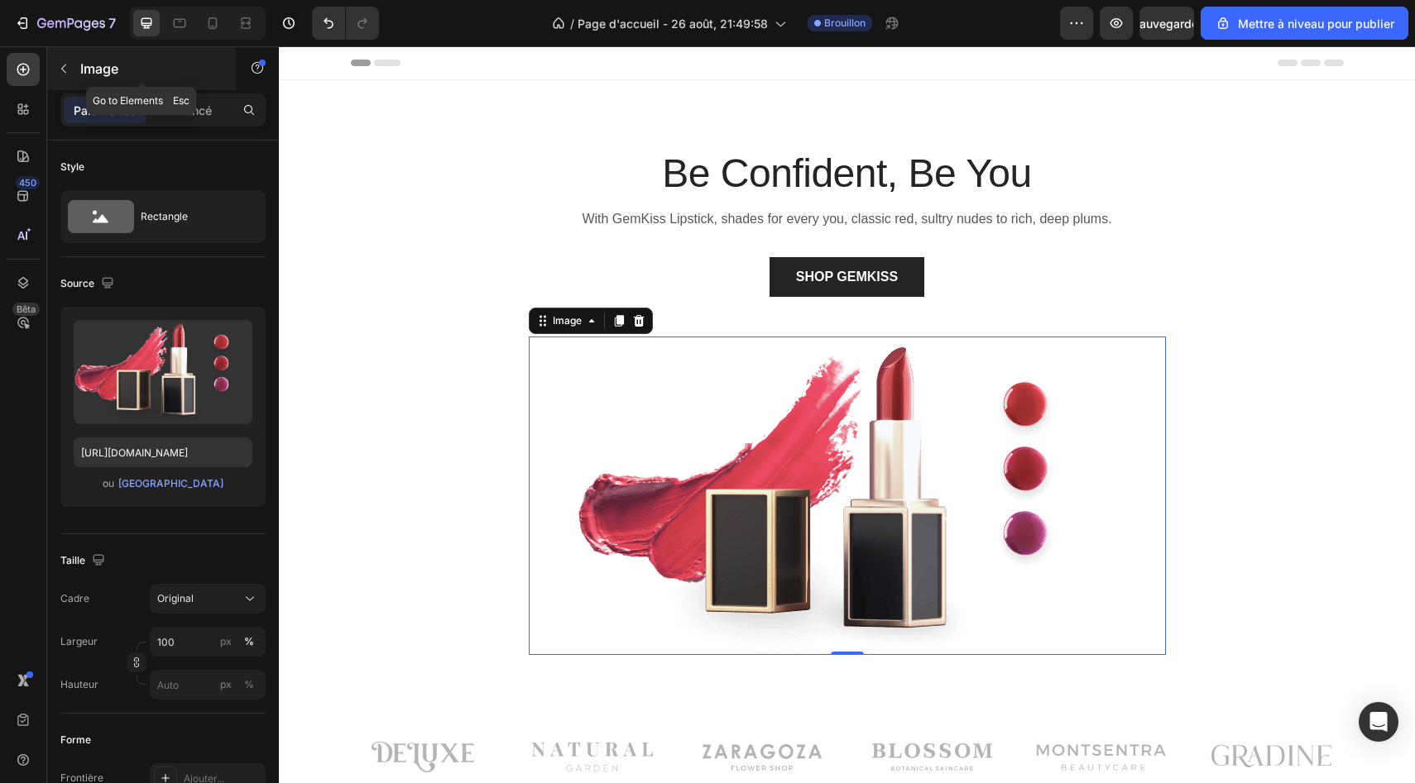
click at [55, 74] on button "button" at bounding box center [63, 68] width 26 height 26
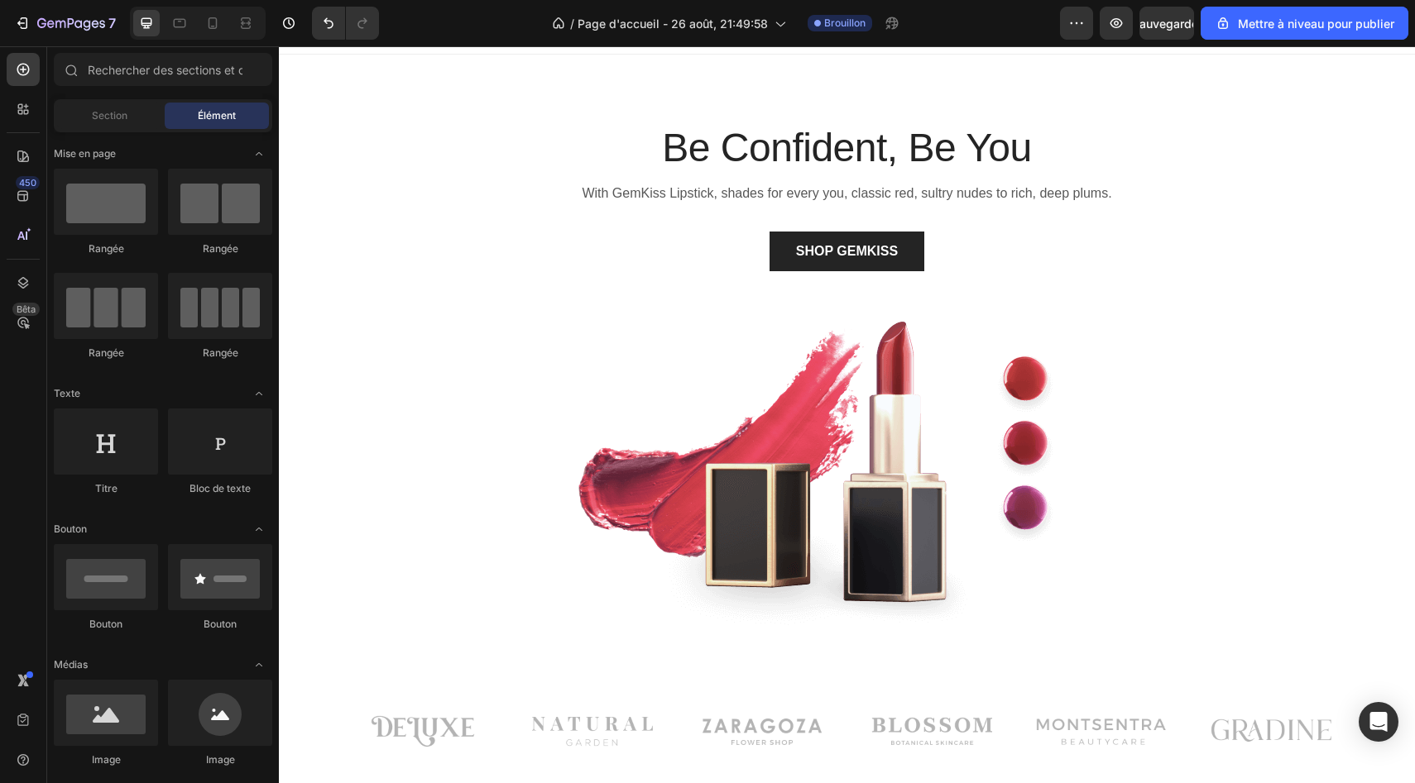
scroll to position [31, 0]
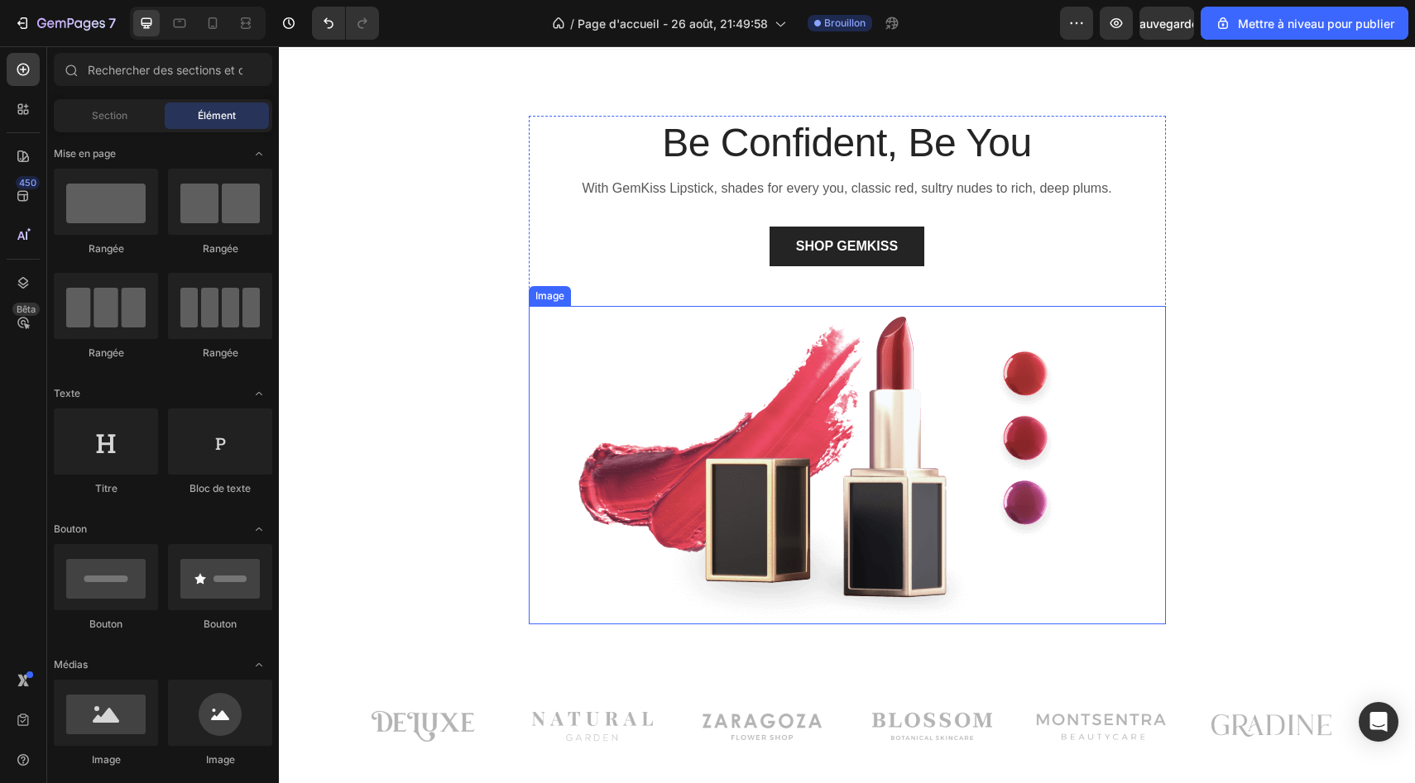
click at [700, 505] on img at bounding box center [847, 465] width 637 height 319
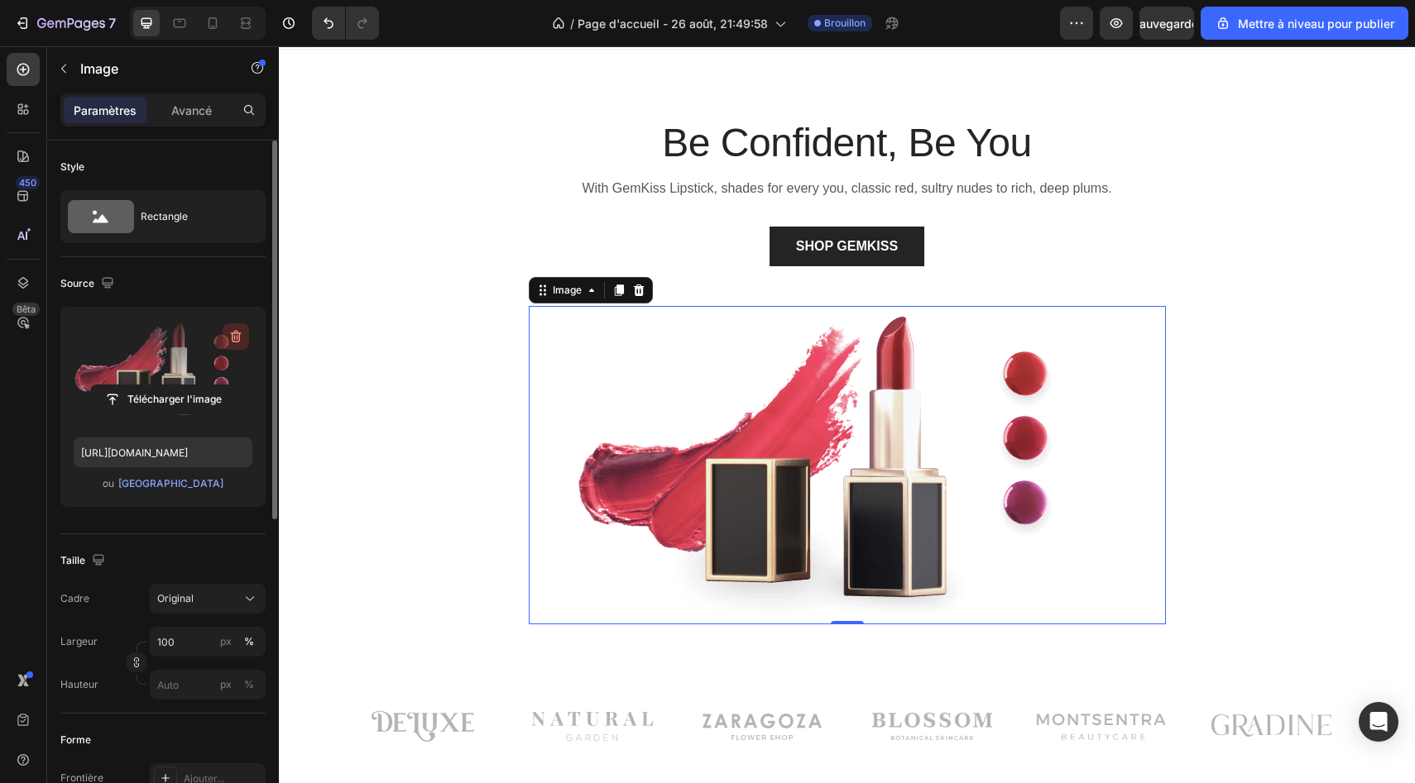
click at [237, 337] on icon "button" at bounding box center [238, 337] width 2 height 5
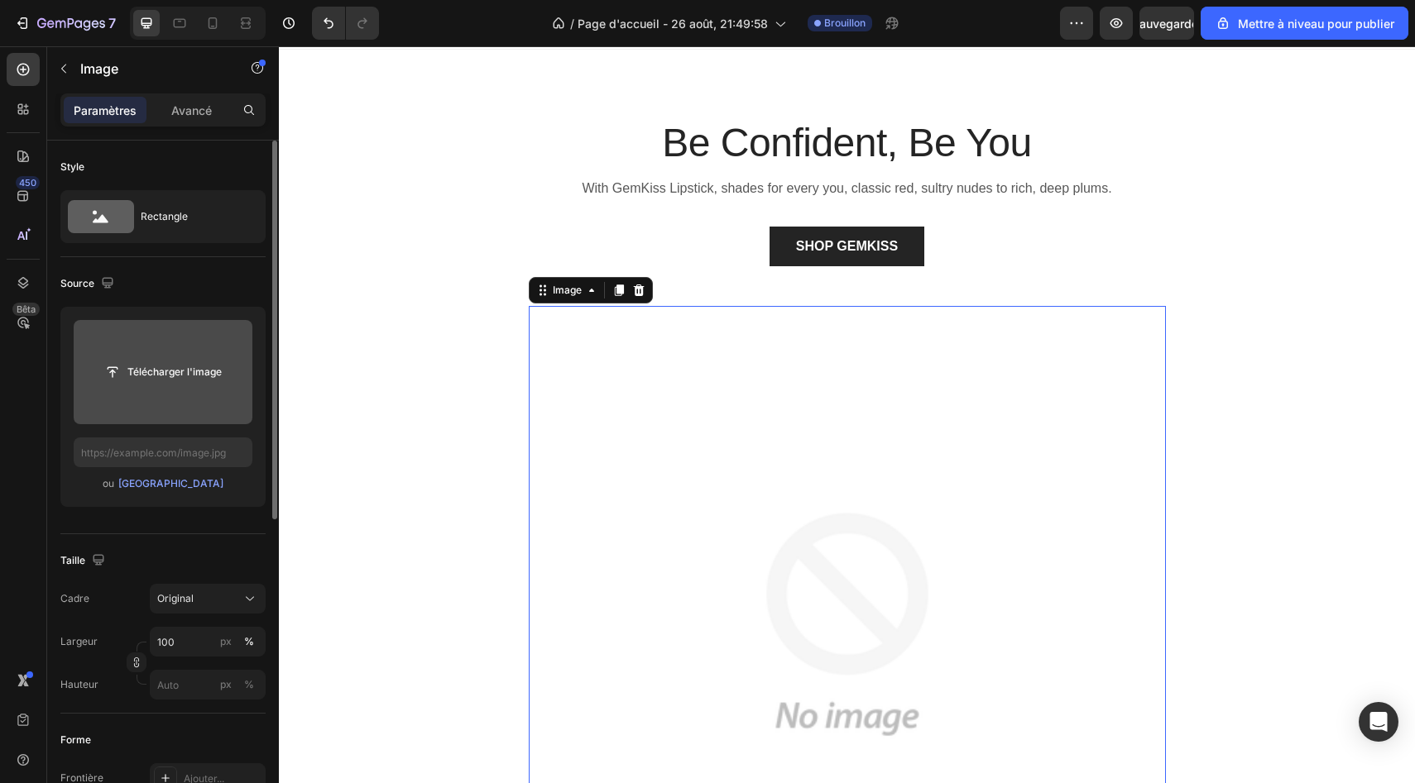
click at [174, 388] on input "file" at bounding box center [163, 372] width 179 height 104
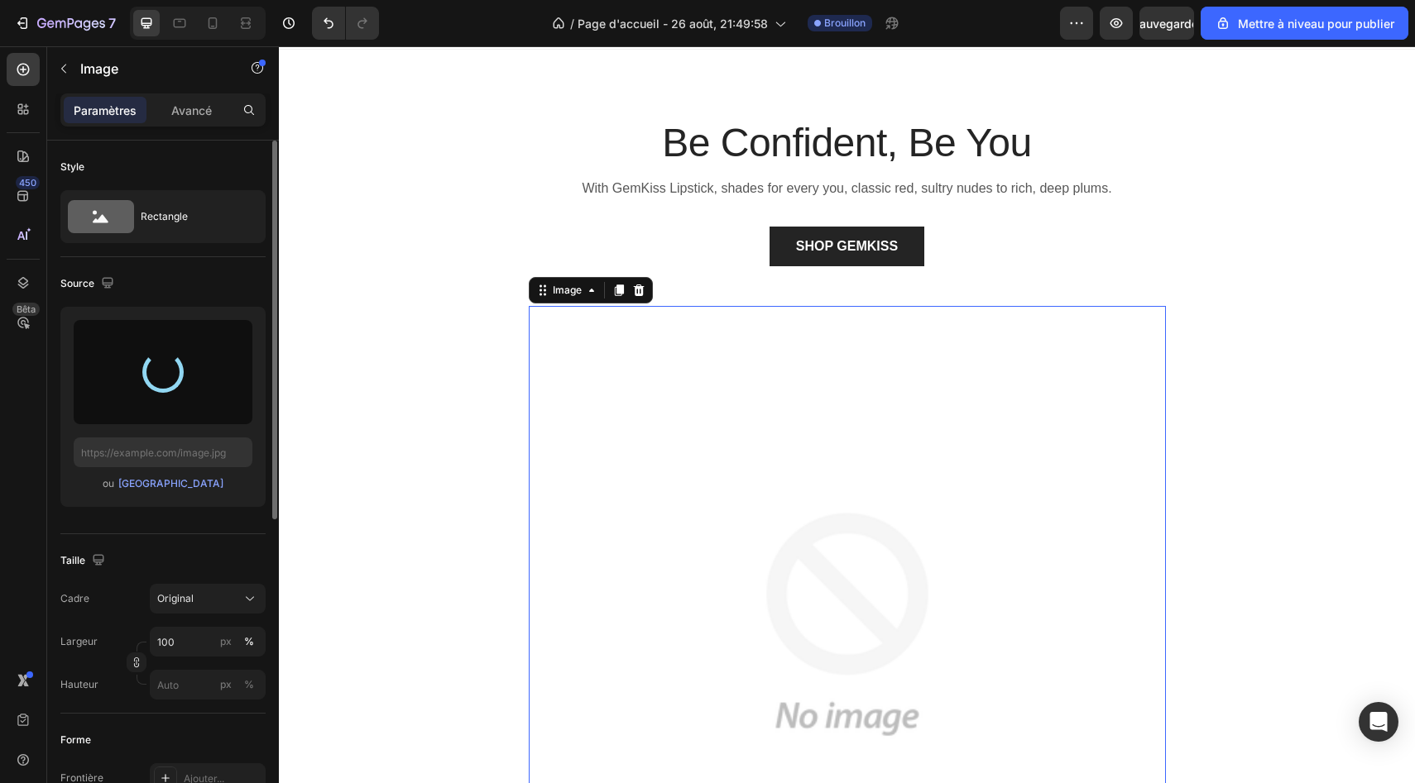
type input "[URL][DOMAIN_NAME]"
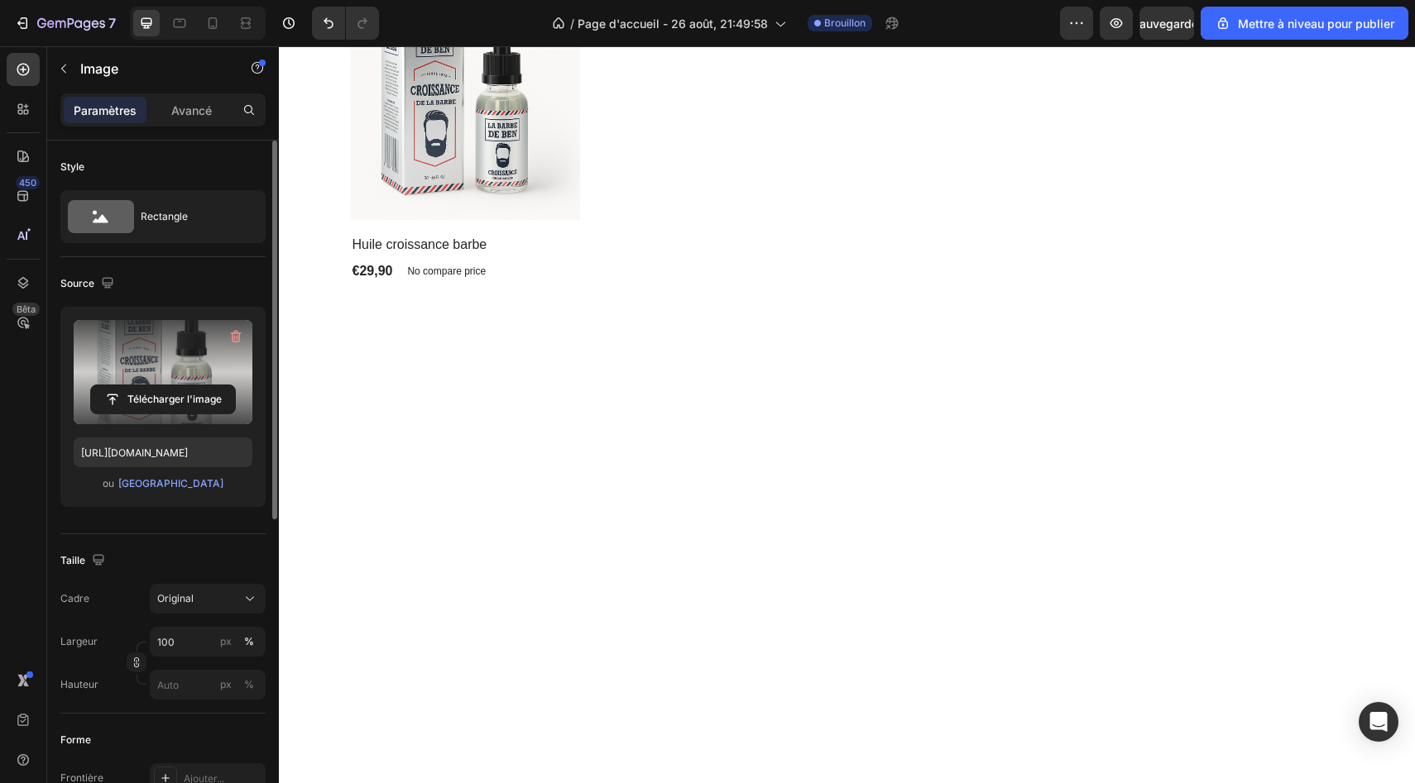
scroll to position [626, 0]
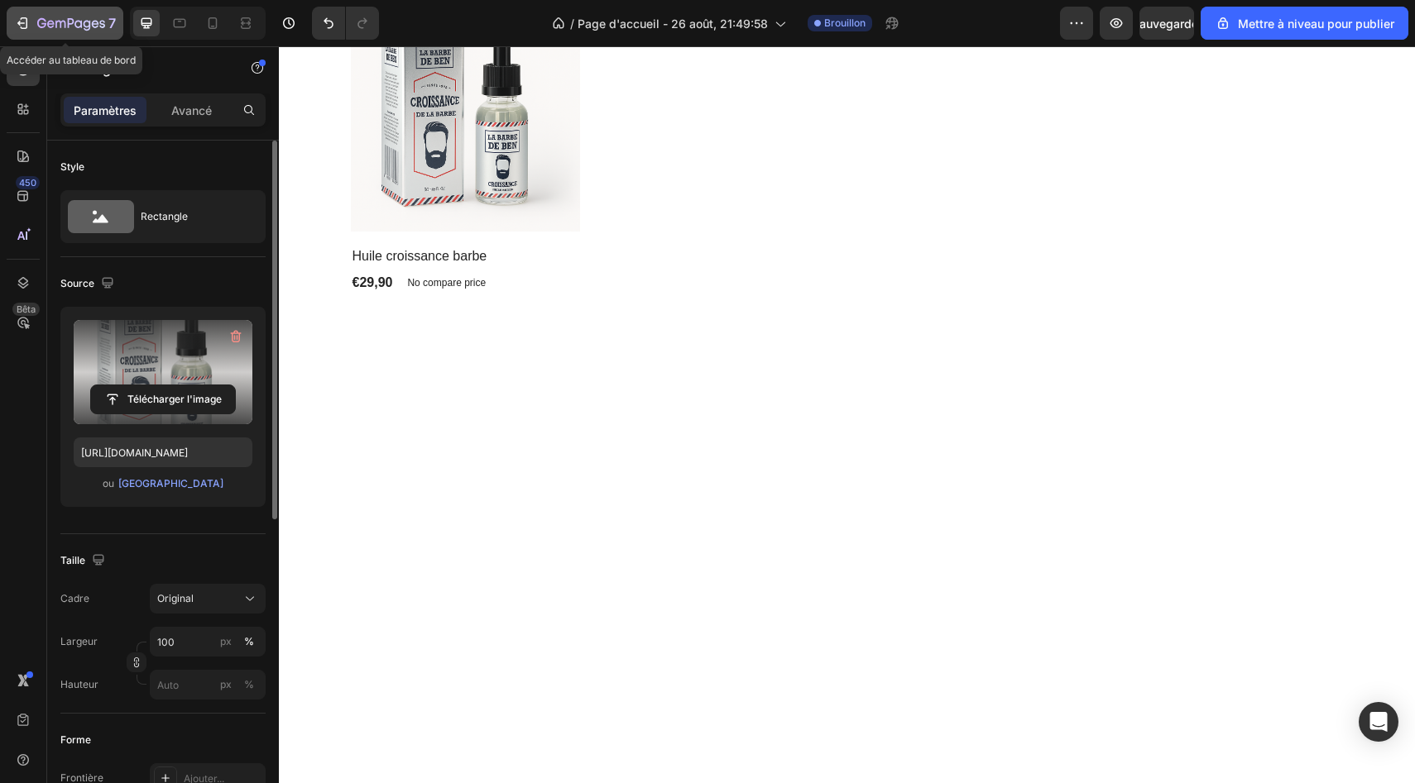
click at [20, 20] on icon "button" at bounding box center [22, 23] width 17 height 17
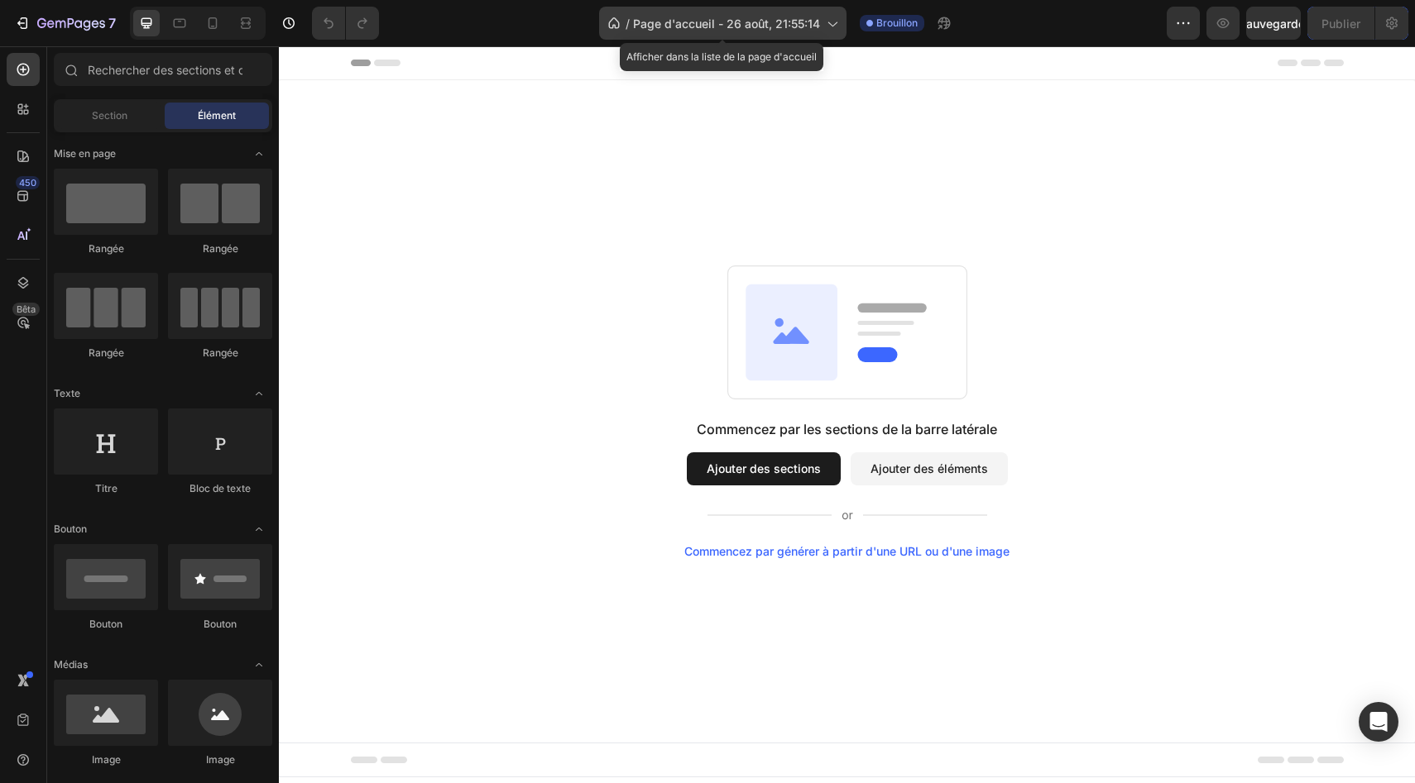
click at [827, 24] on icon at bounding box center [831, 23] width 17 height 17
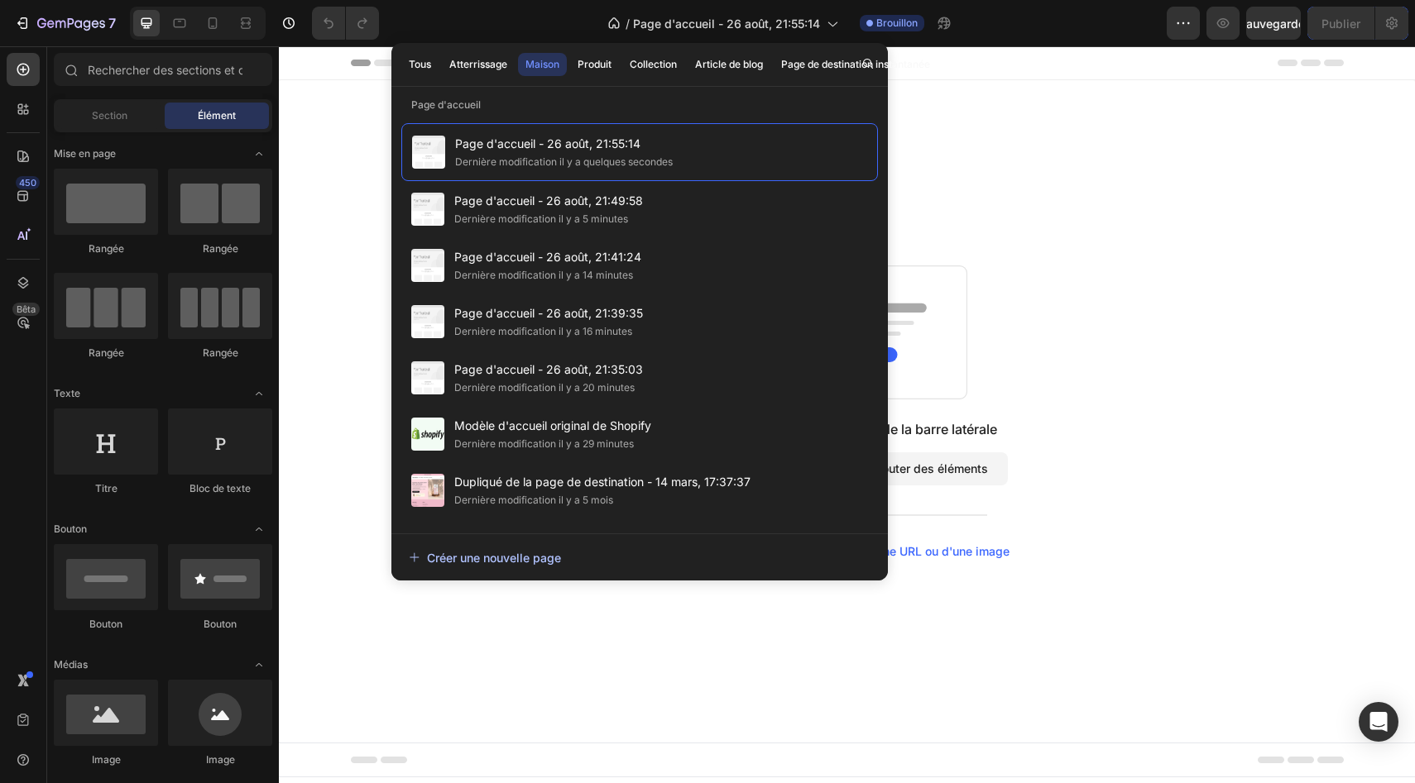
click at [455, 561] on font "Créer une nouvelle page" at bounding box center [494, 558] width 134 height 14
click at [1020, 84] on div "Commencez par les sections de la barre latérale Ajouter des sections Ajouter de…" at bounding box center [847, 411] width 1136 height 663
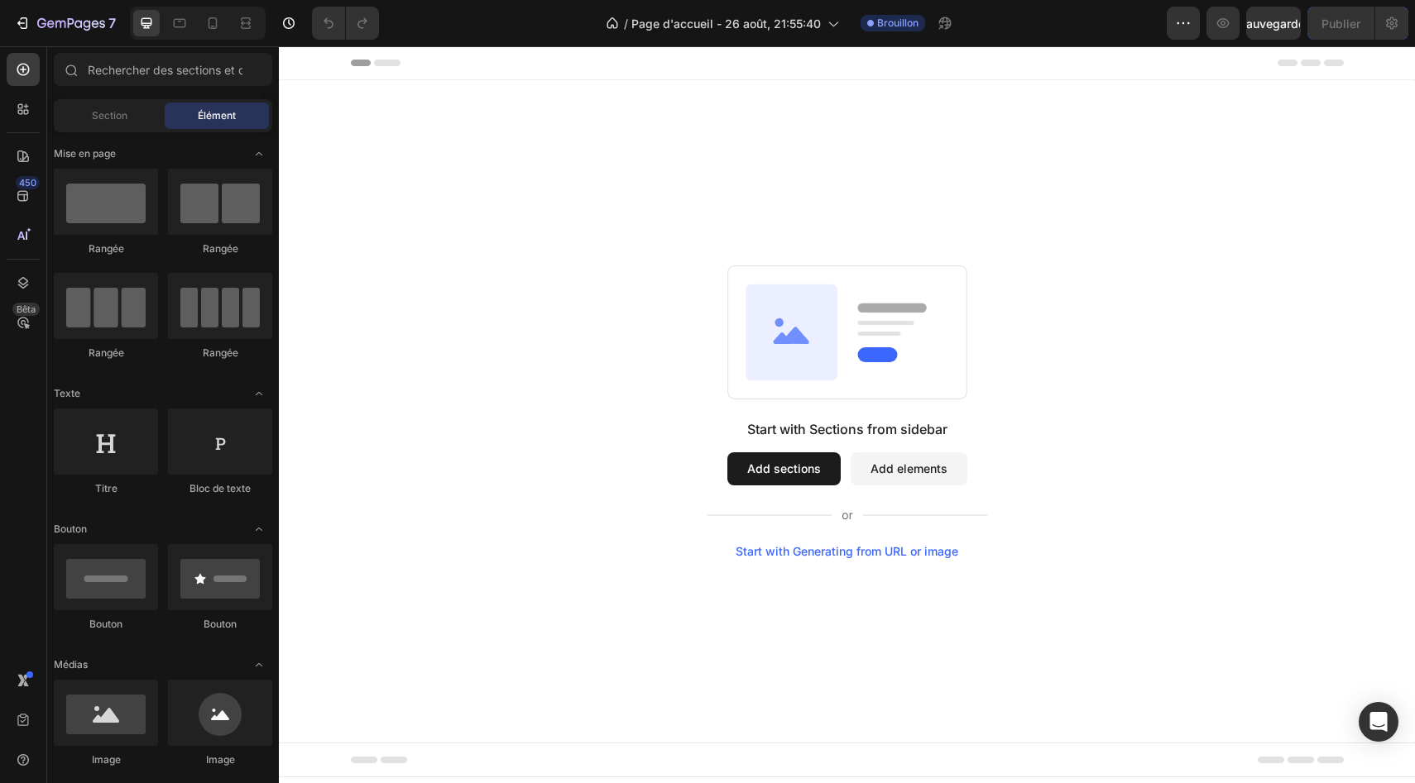
click at [771, 457] on button "Add sections" at bounding box center [783, 469] width 113 height 33
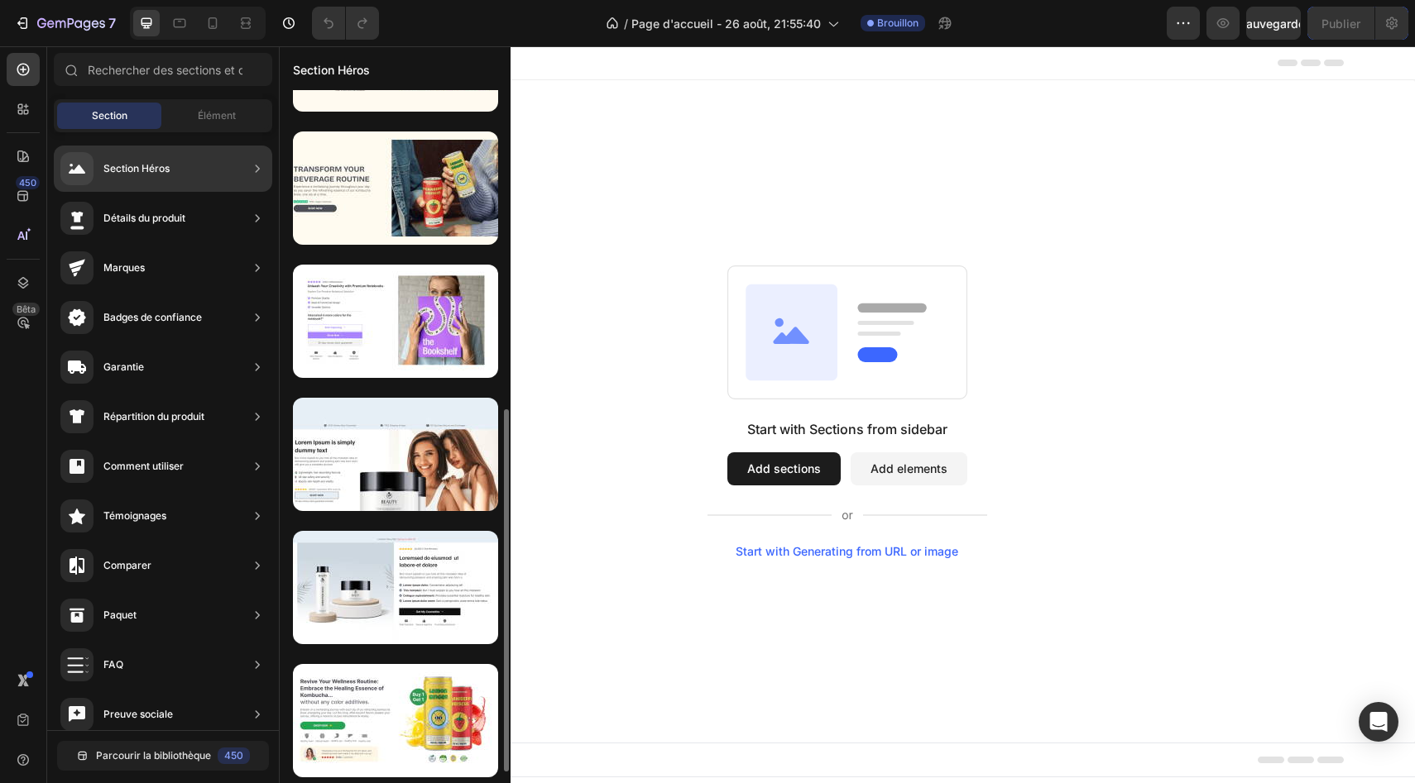
scroll to position [632, 0]
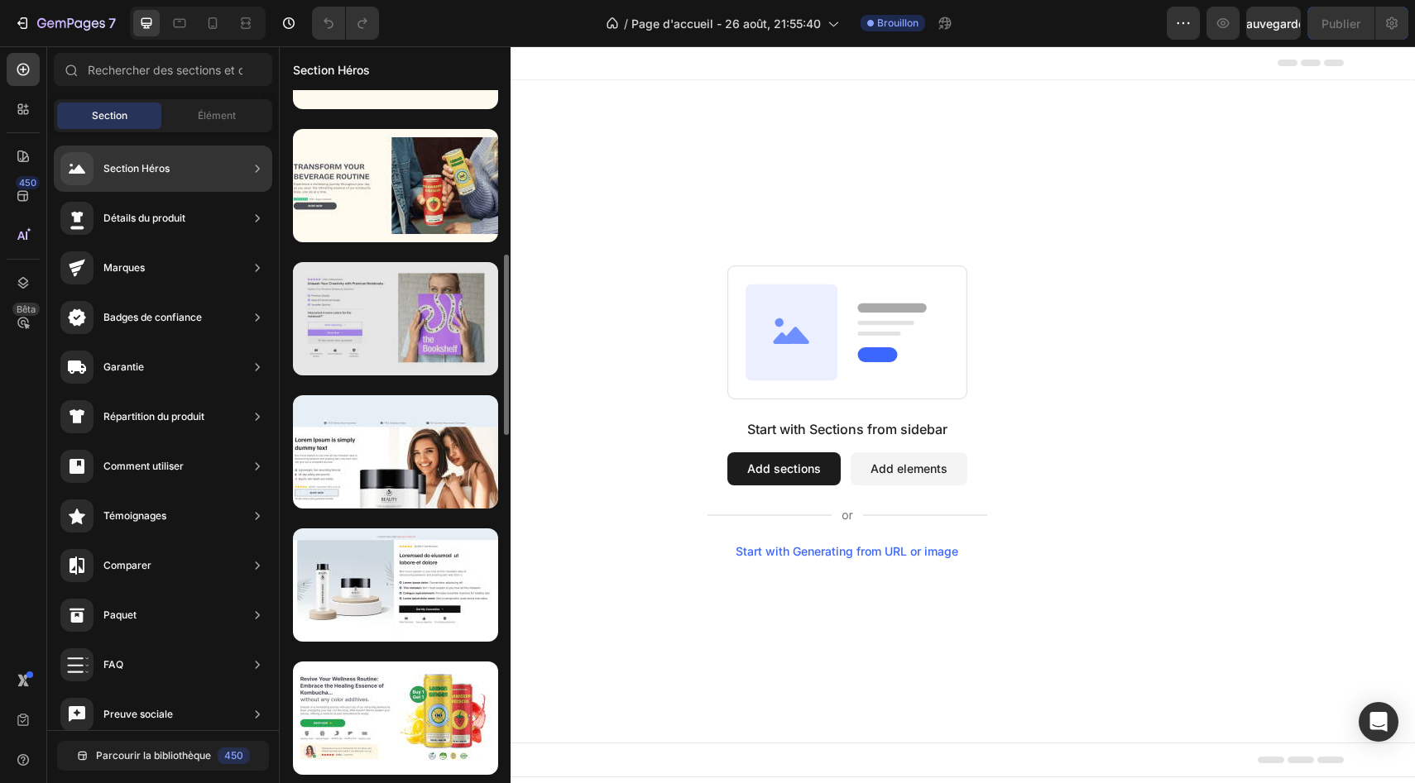
click at [398, 314] on div at bounding box center [395, 318] width 205 height 113
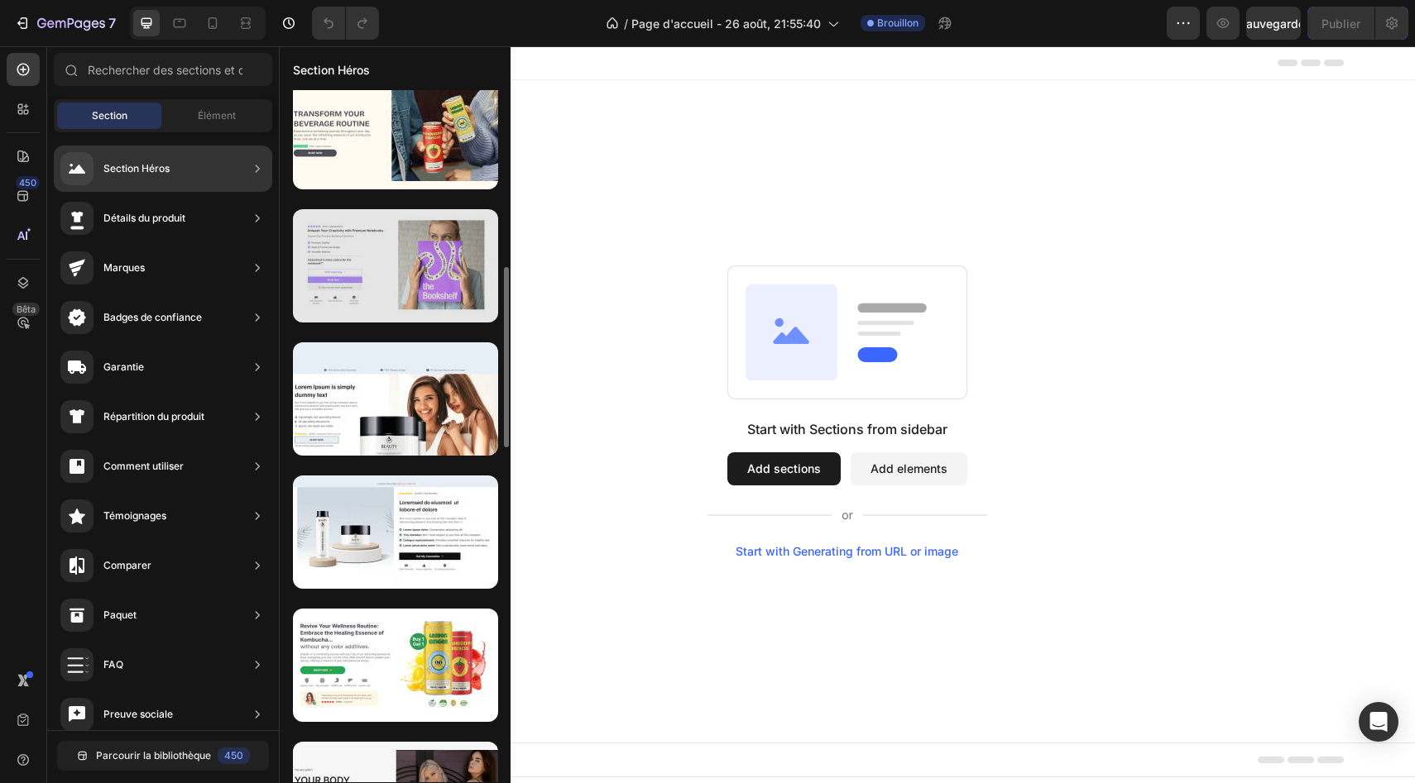
scroll to position [682, 0]
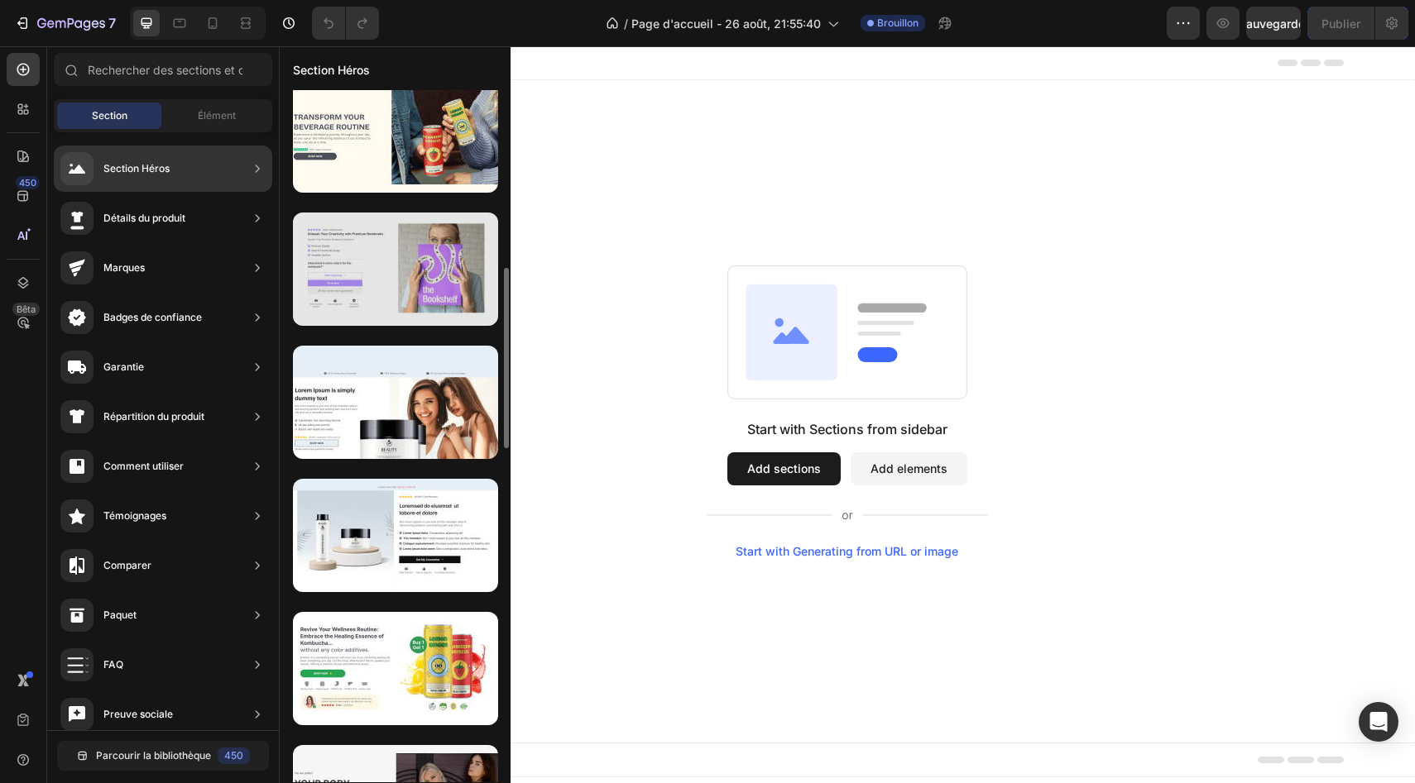
click at [399, 282] on div at bounding box center [395, 269] width 205 height 113
click at [393, 288] on div at bounding box center [395, 269] width 205 height 113
click at [293, 293] on div at bounding box center [395, 269] width 205 height 113
click at [345, 293] on div at bounding box center [395, 269] width 205 height 113
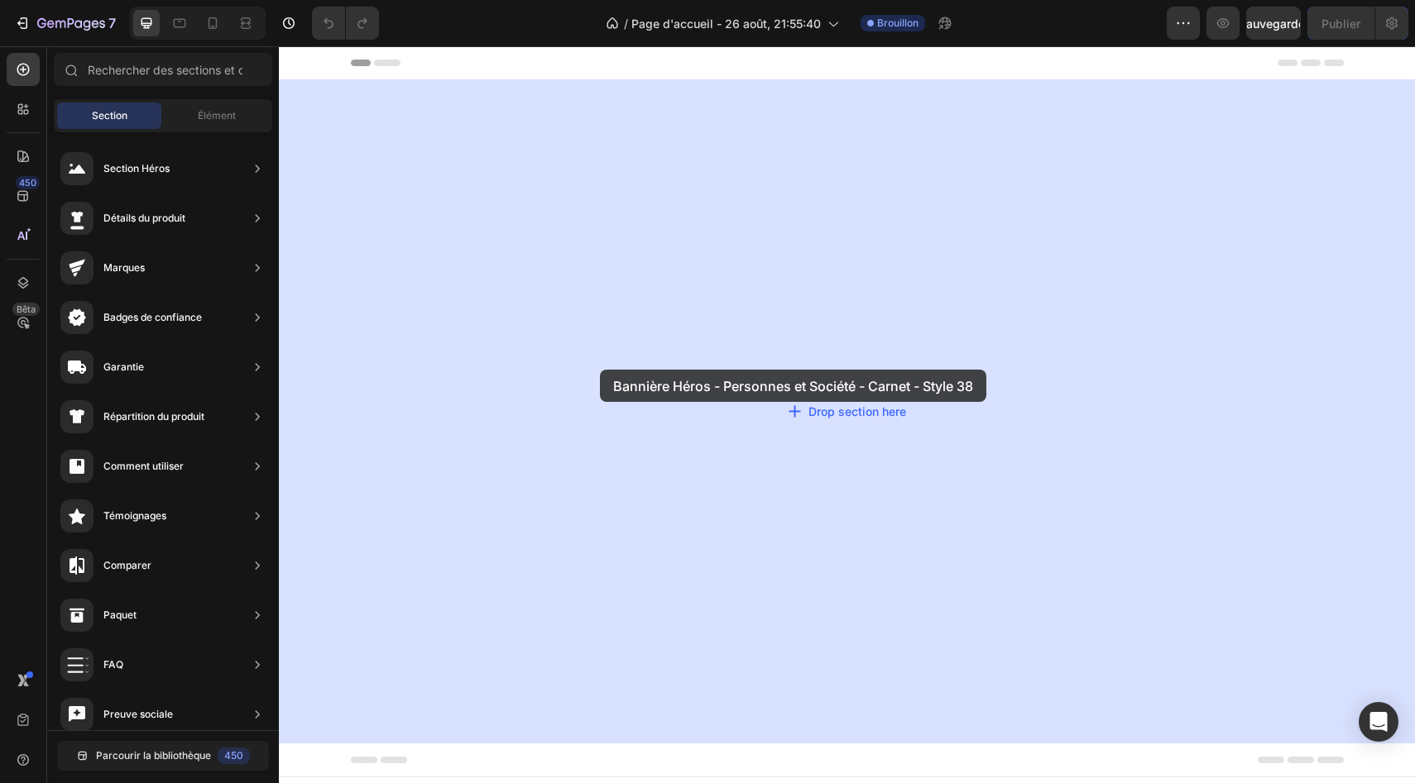
drag, startPoint x: 624, startPoint y: 339, endPoint x: 600, endPoint y: 370, distance: 38.9
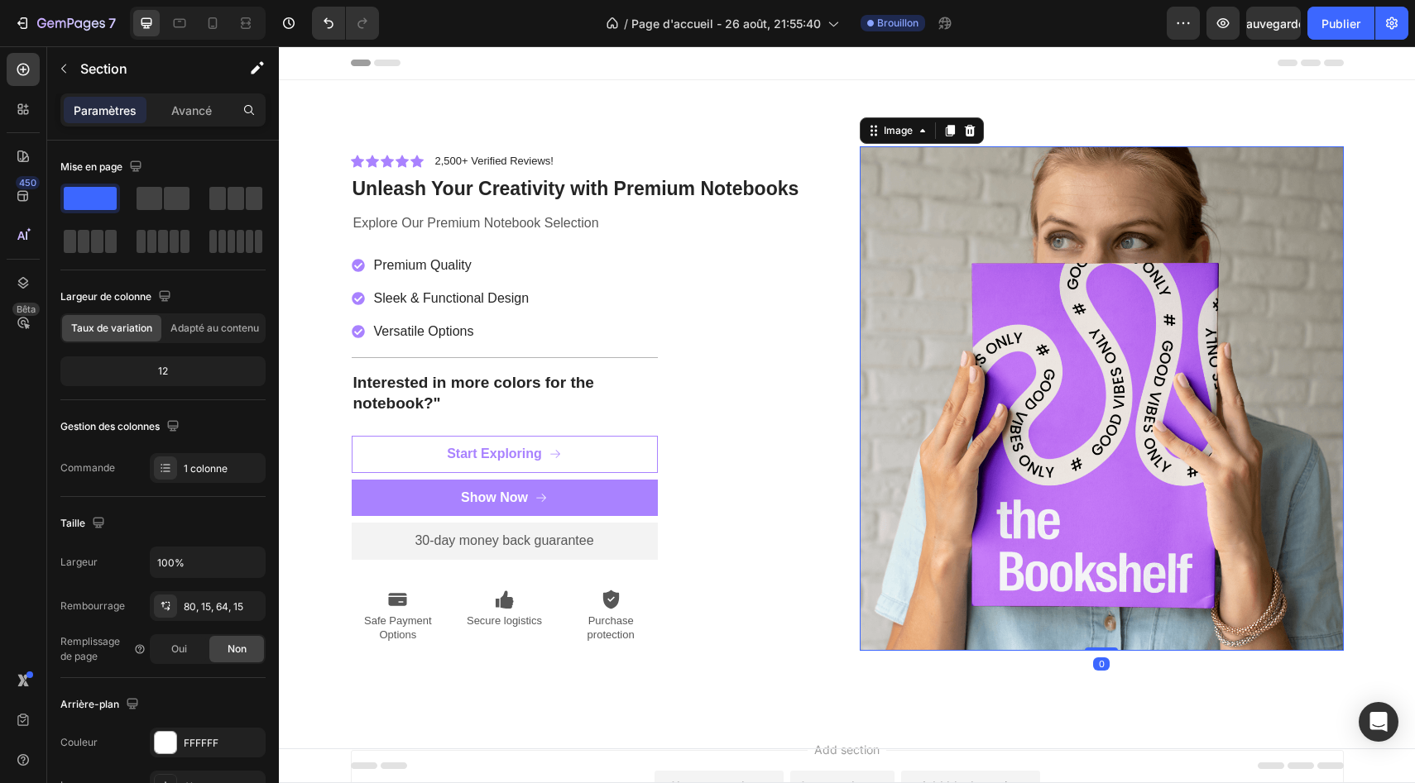
click at [1022, 474] on img at bounding box center [1102, 398] width 484 height 505
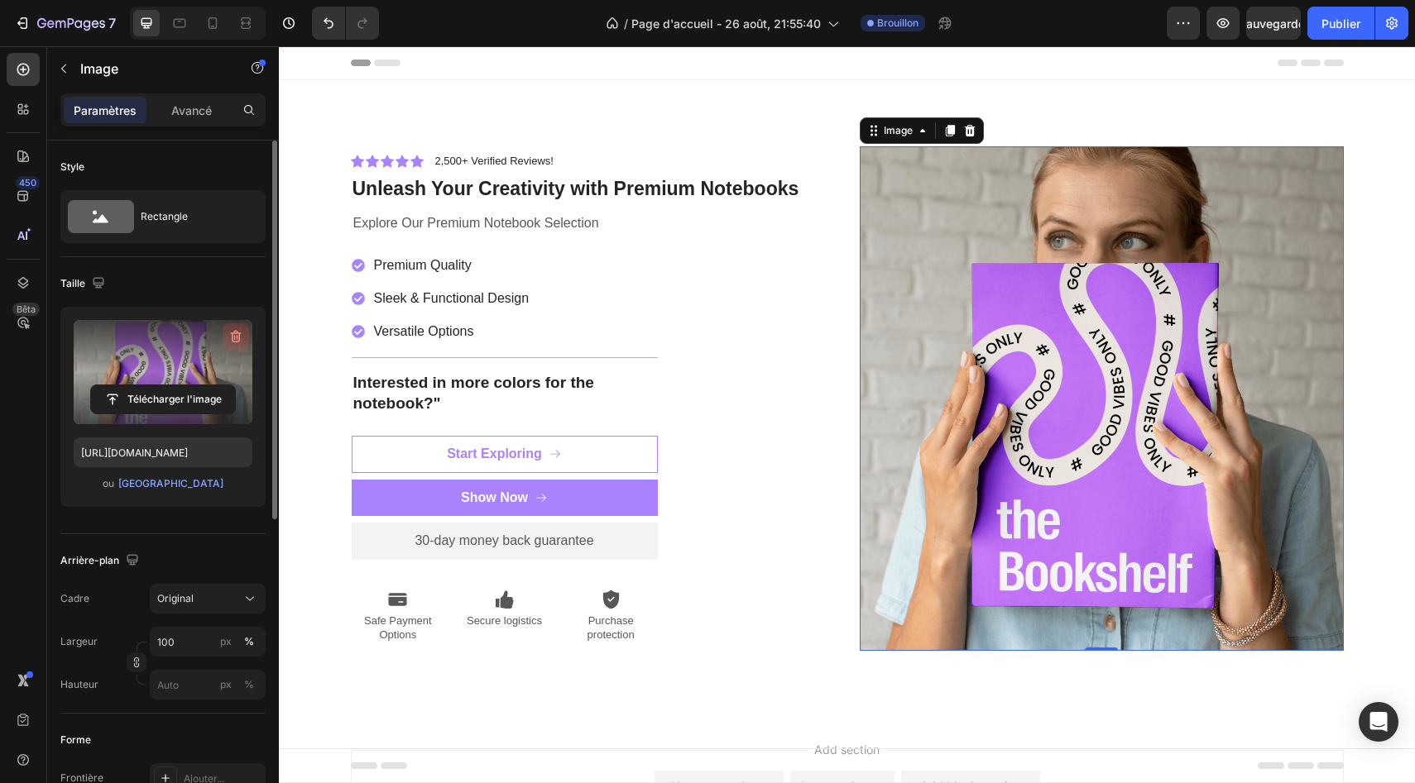
click at [237, 331] on icon "button" at bounding box center [236, 336] width 17 height 17
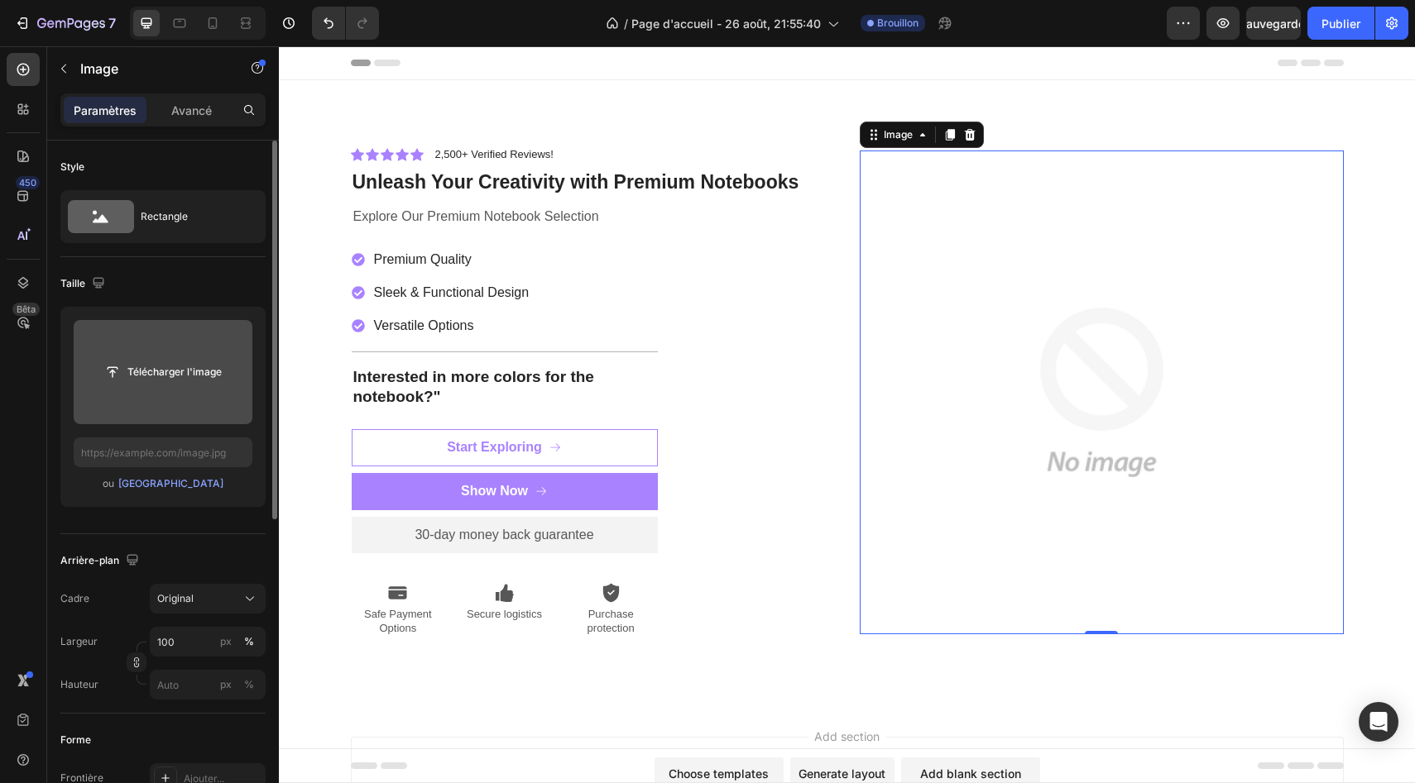
click at [191, 369] on input "file" at bounding box center [163, 372] width 144 height 28
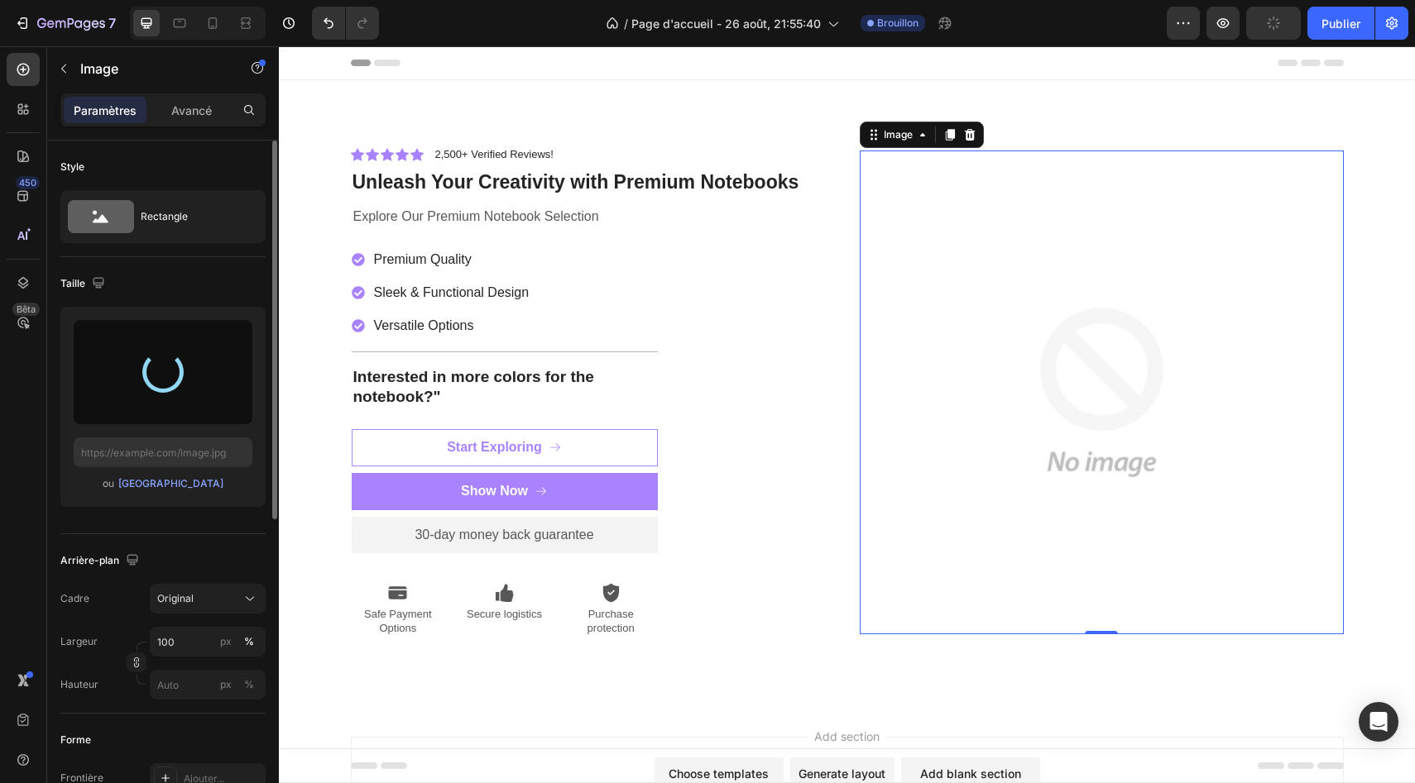
type input "[URL][DOMAIN_NAME]"
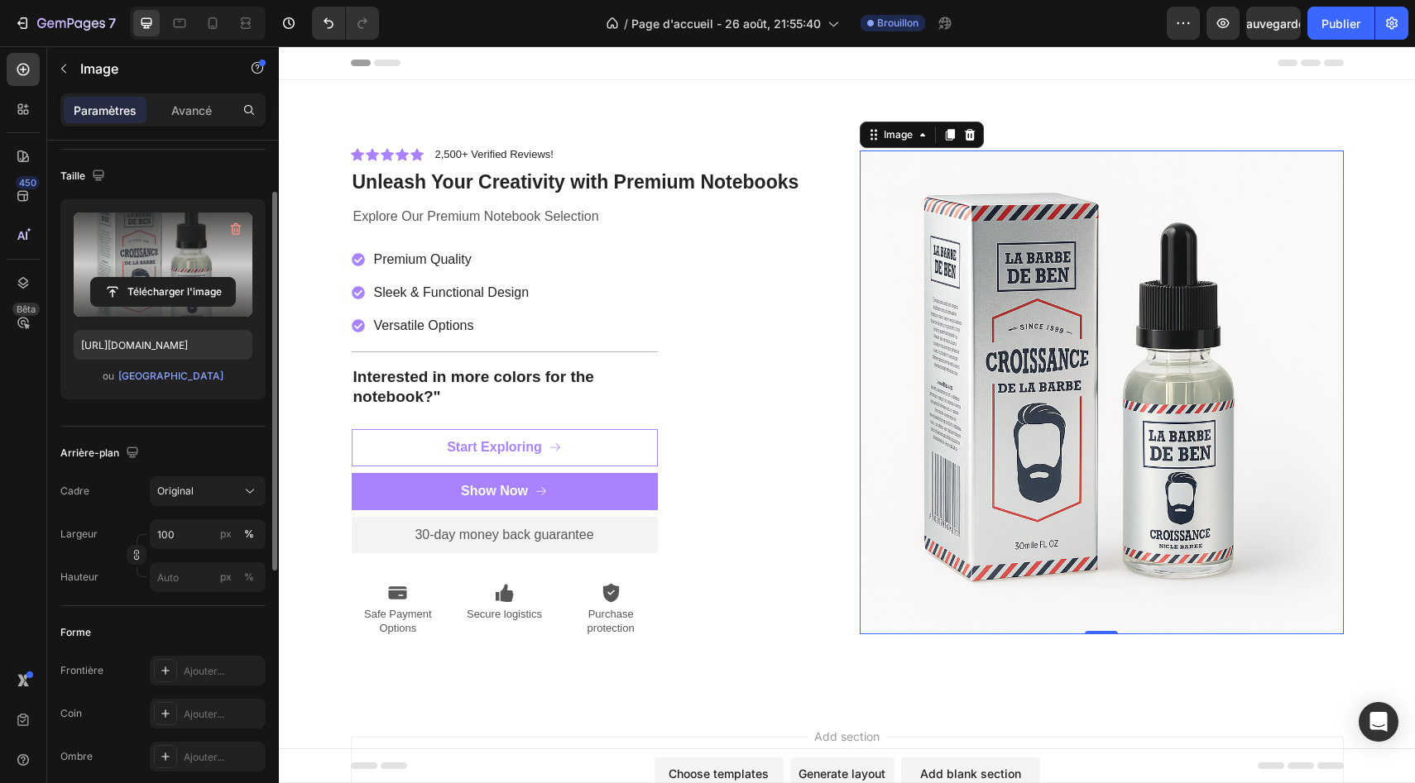
scroll to position [113, 0]
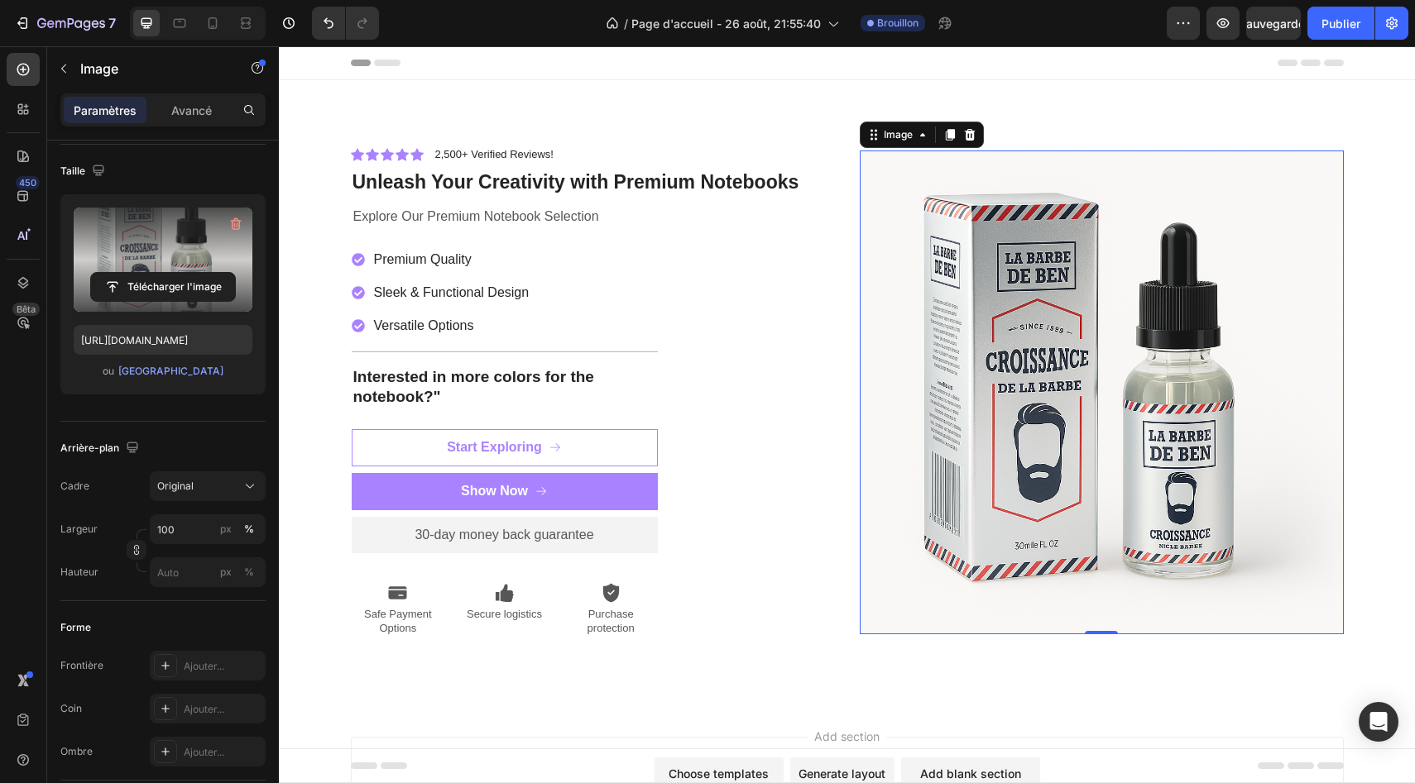
click at [382, 62] on icon at bounding box center [387, 63] width 26 height 7
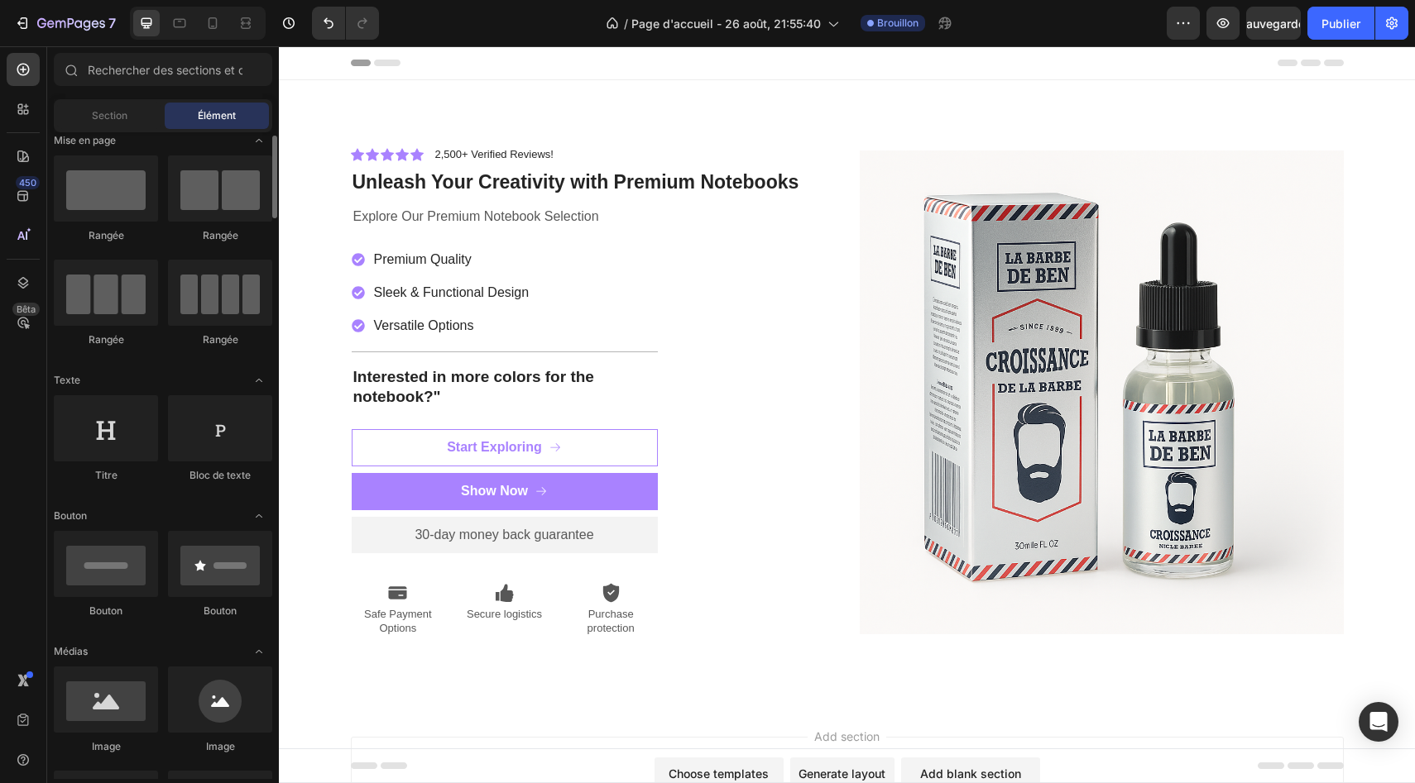
scroll to position [10, 0]
click at [105, 121] on font "Section" at bounding box center [110, 115] width 36 height 12
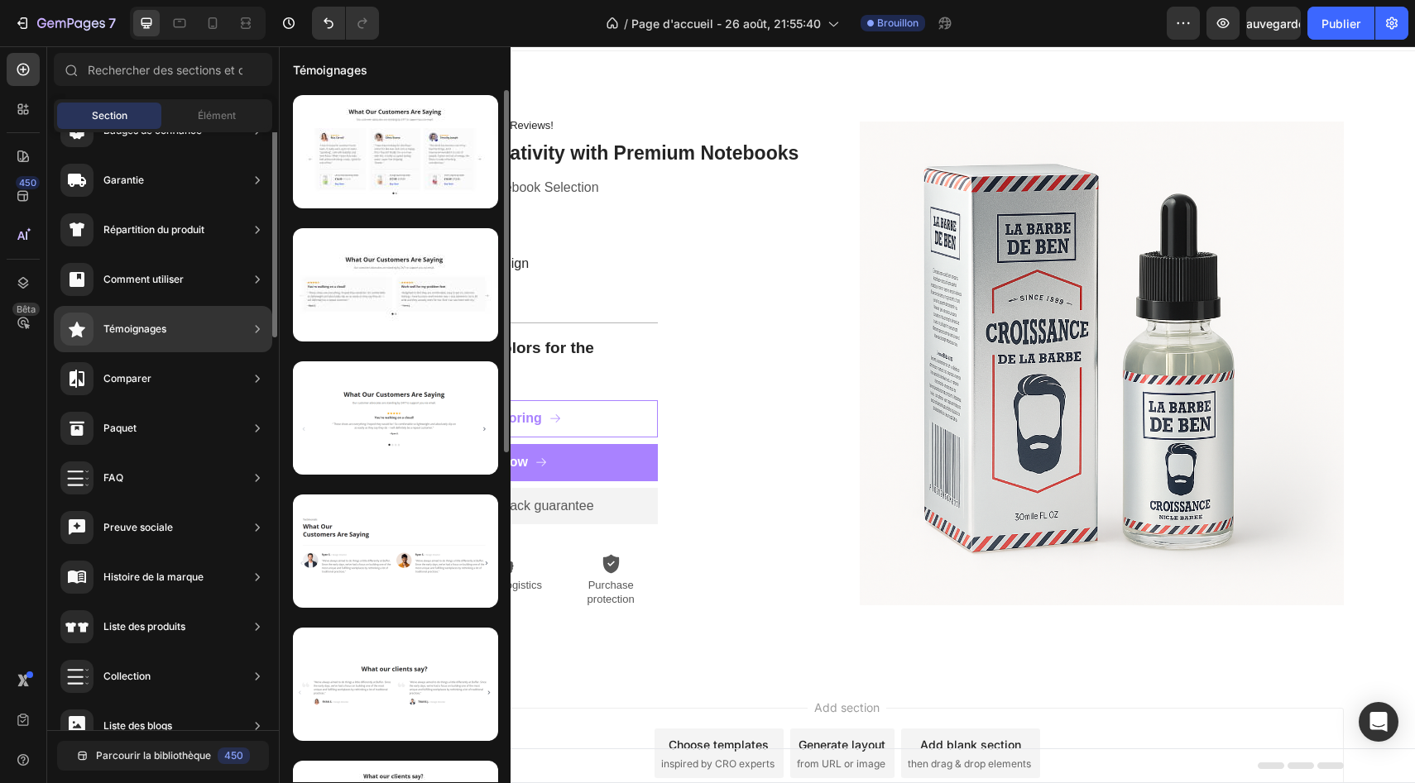
scroll to position [0, 0]
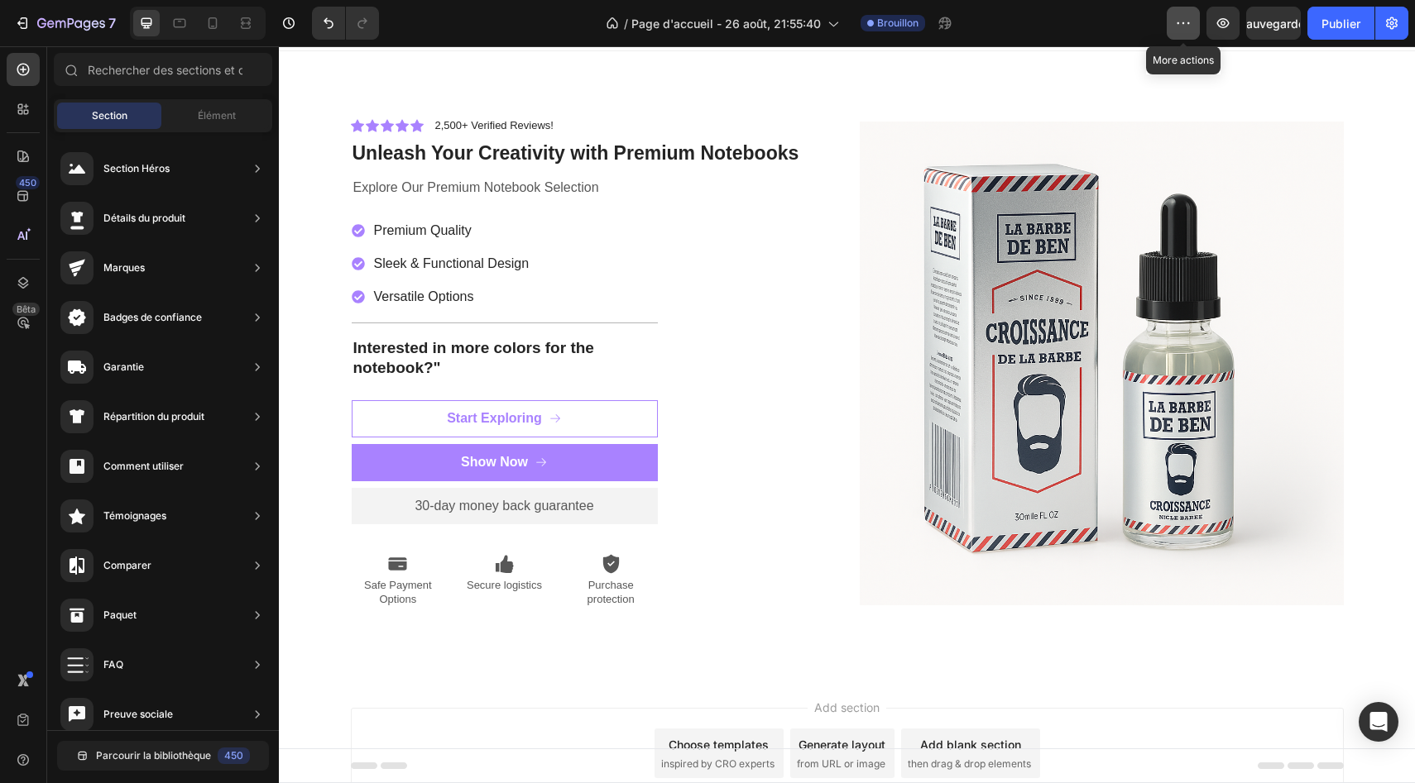
click at [1172, 21] on button "button" at bounding box center [1183, 23] width 33 height 33
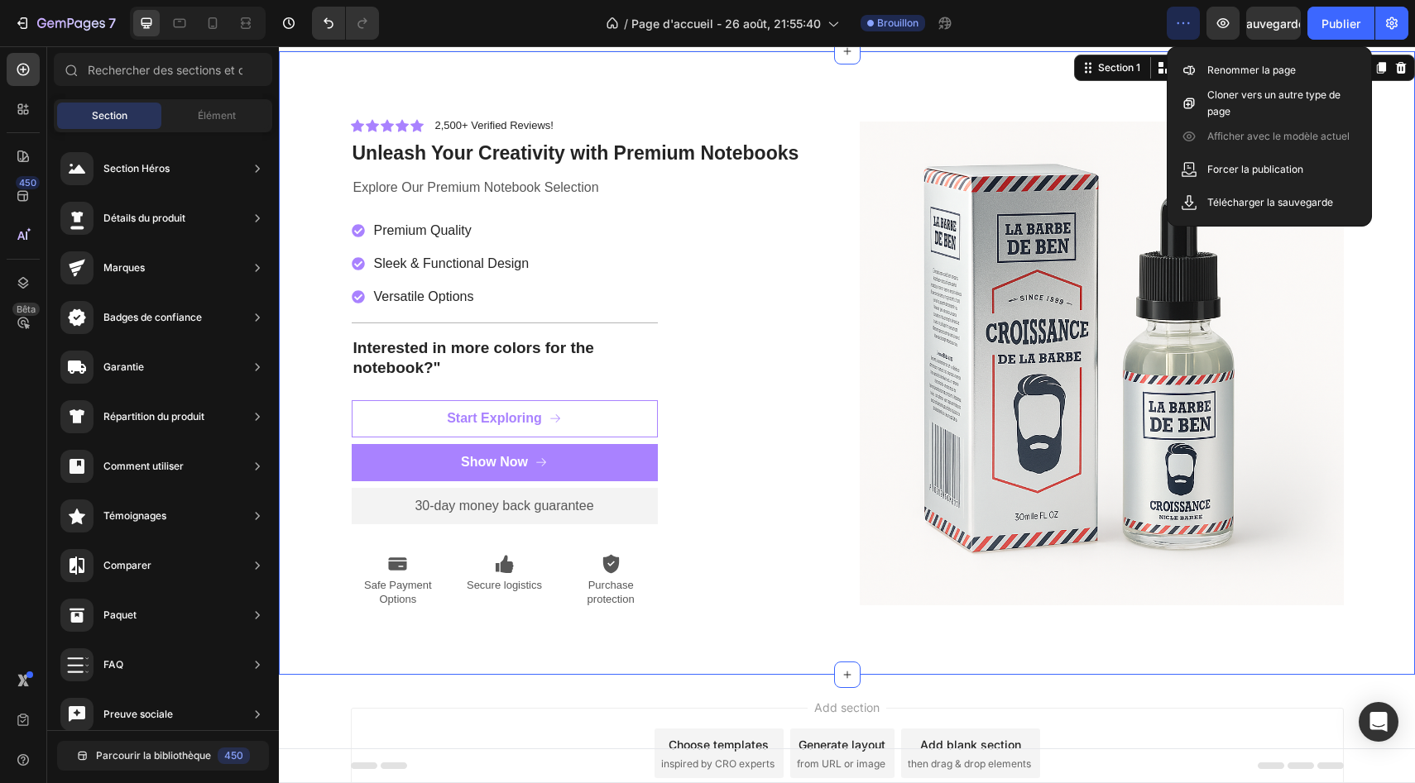
click at [1019, 109] on div "Icon Icon Icon Icon Icon Icon List 2,500+ Verified Reviews! Text Block Row Unle…" at bounding box center [847, 363] width 1136 height 624
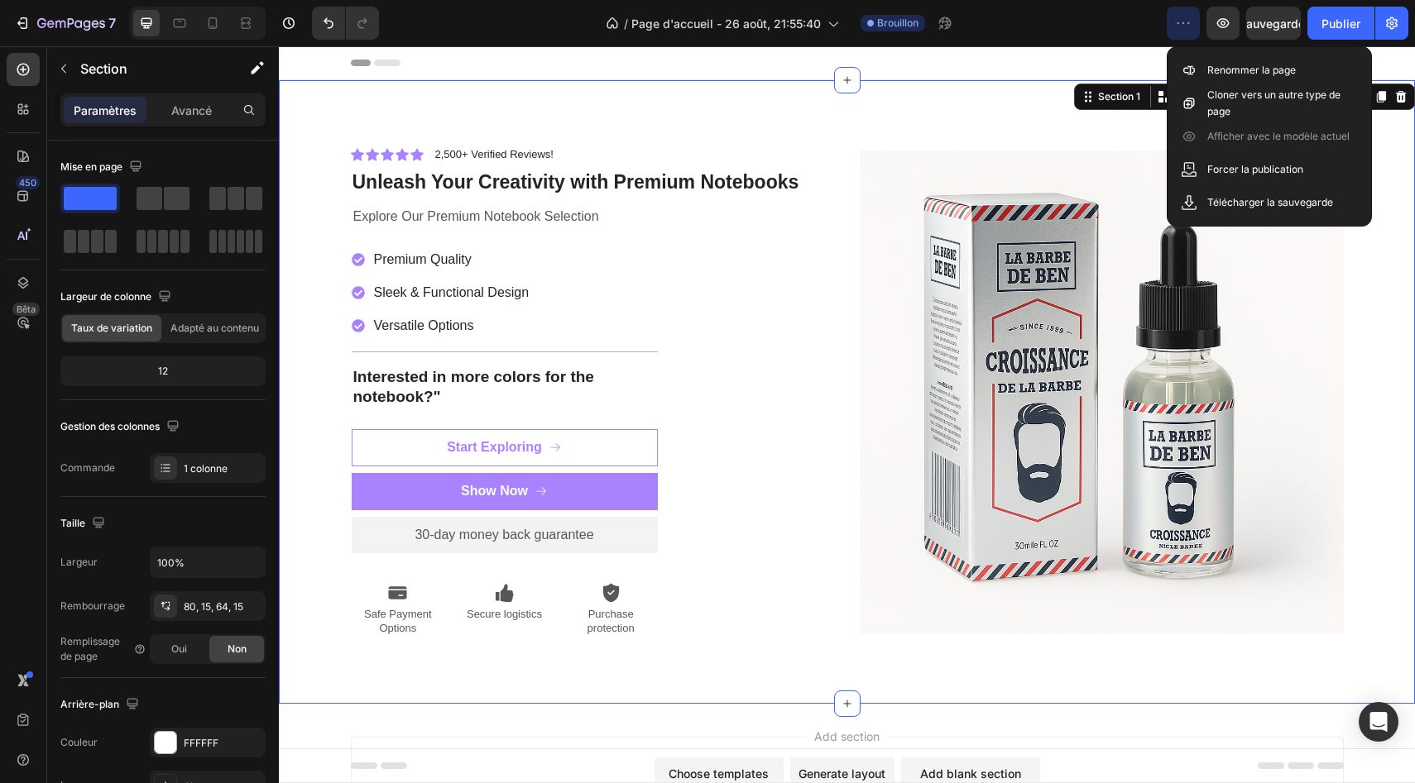
click at [1017, 37] on div "/ Page d'accueil - 26 août, 21:55:40 Brouillon" at bounding box center [779, 23] width 774 height 33
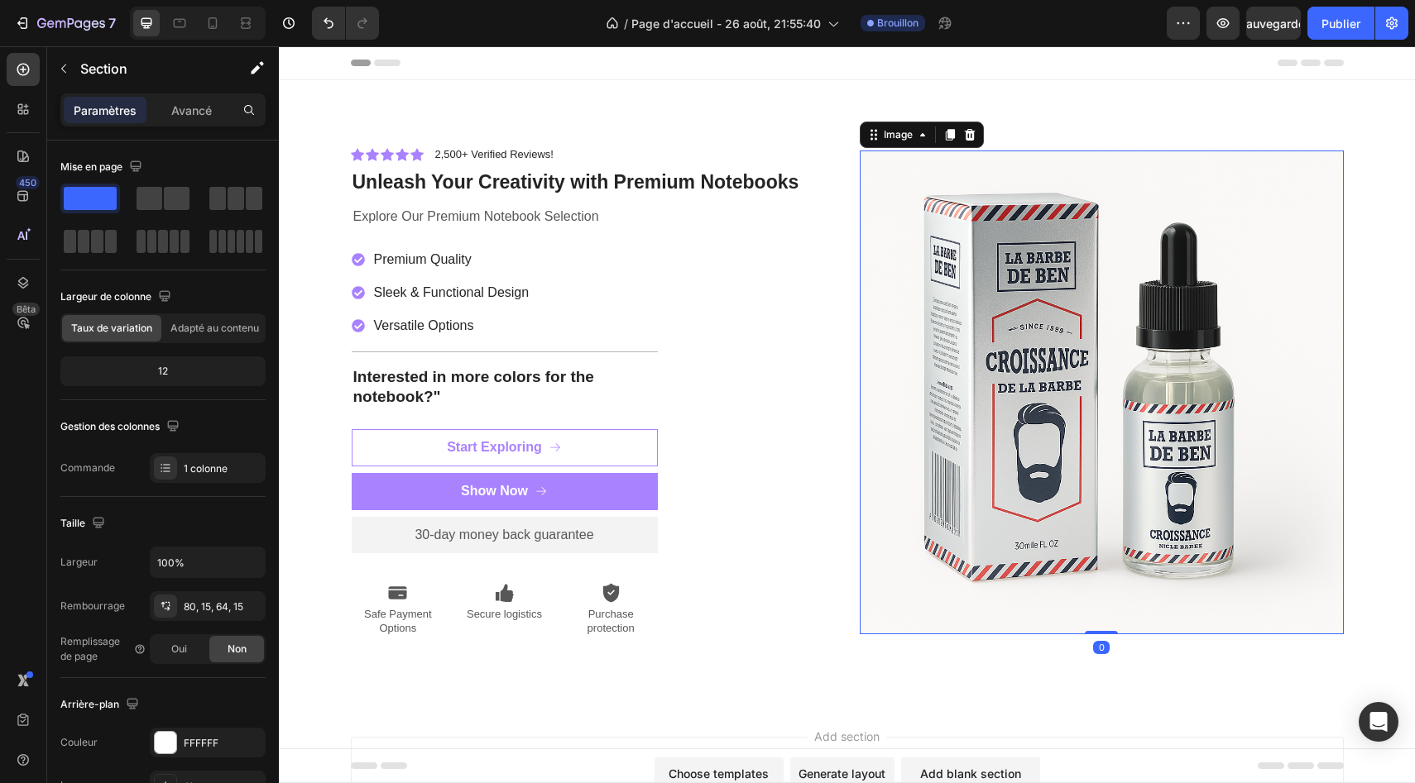
click at [1151, 332] on img at bounding box center [1102, 393] width 484 height 484
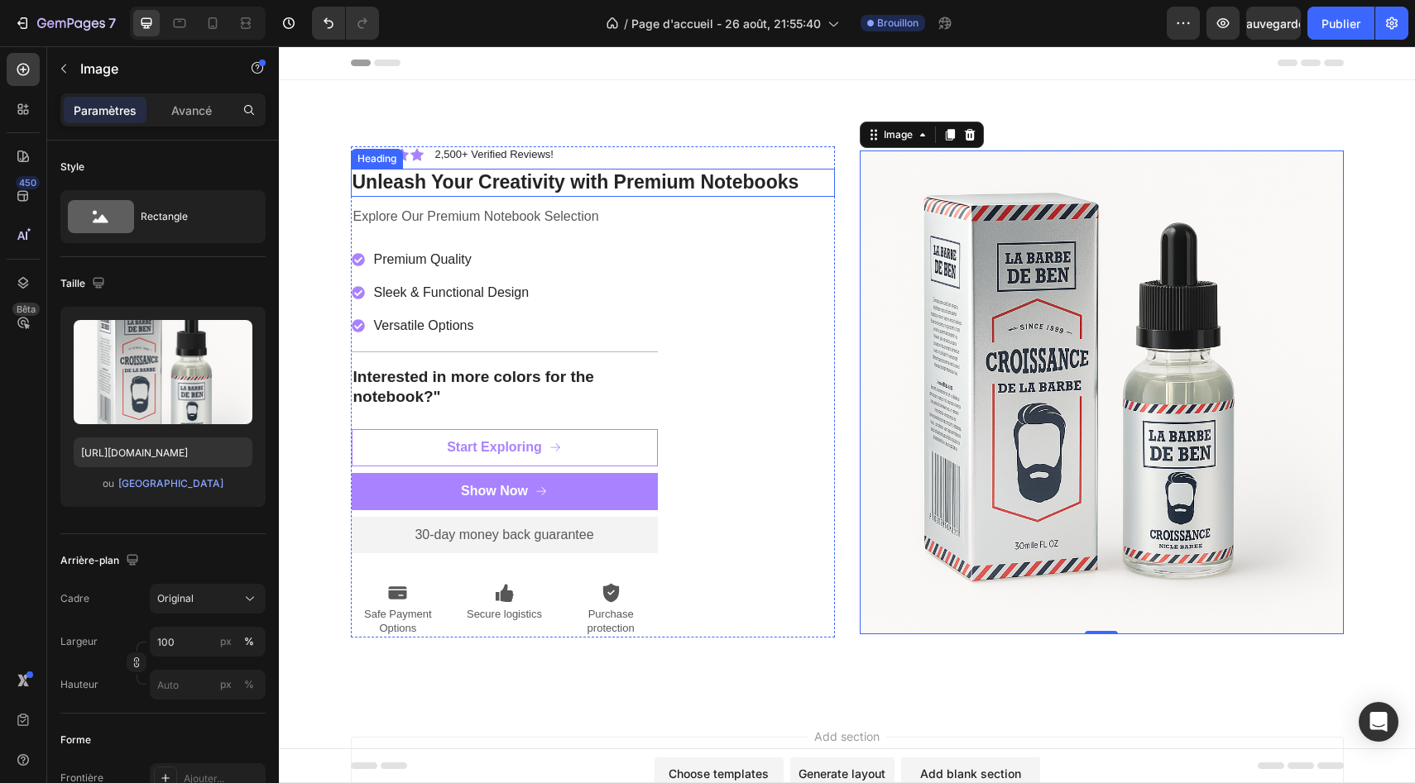
click at [567, 191] on h2 "Unleash Your Creativity with Premium Notebooks" at bounding box center [593, 183] width 484 height 28
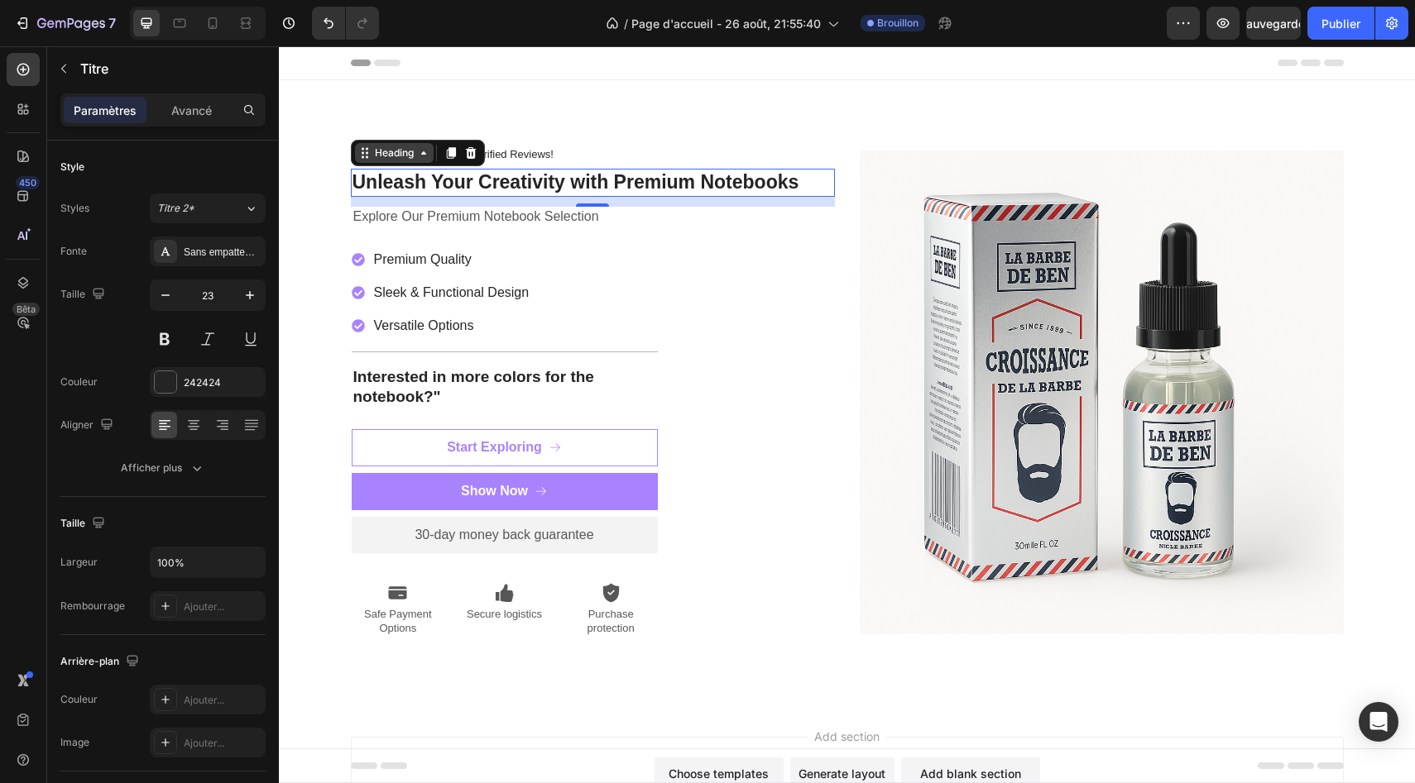
click at [418, 158] on icon at bounding box center [423, 152] width 13 height 13
click at [494, 32] on div "/ Page d'accueil - 26 août, 21:55:40 Brouillon" at bounding box center [779, 23] width 774 height 33
click at [448, 178] on h2 "Unleash Your Creativity with Premium Notebooks" at bounding box center [593, 183] width 484 height 28
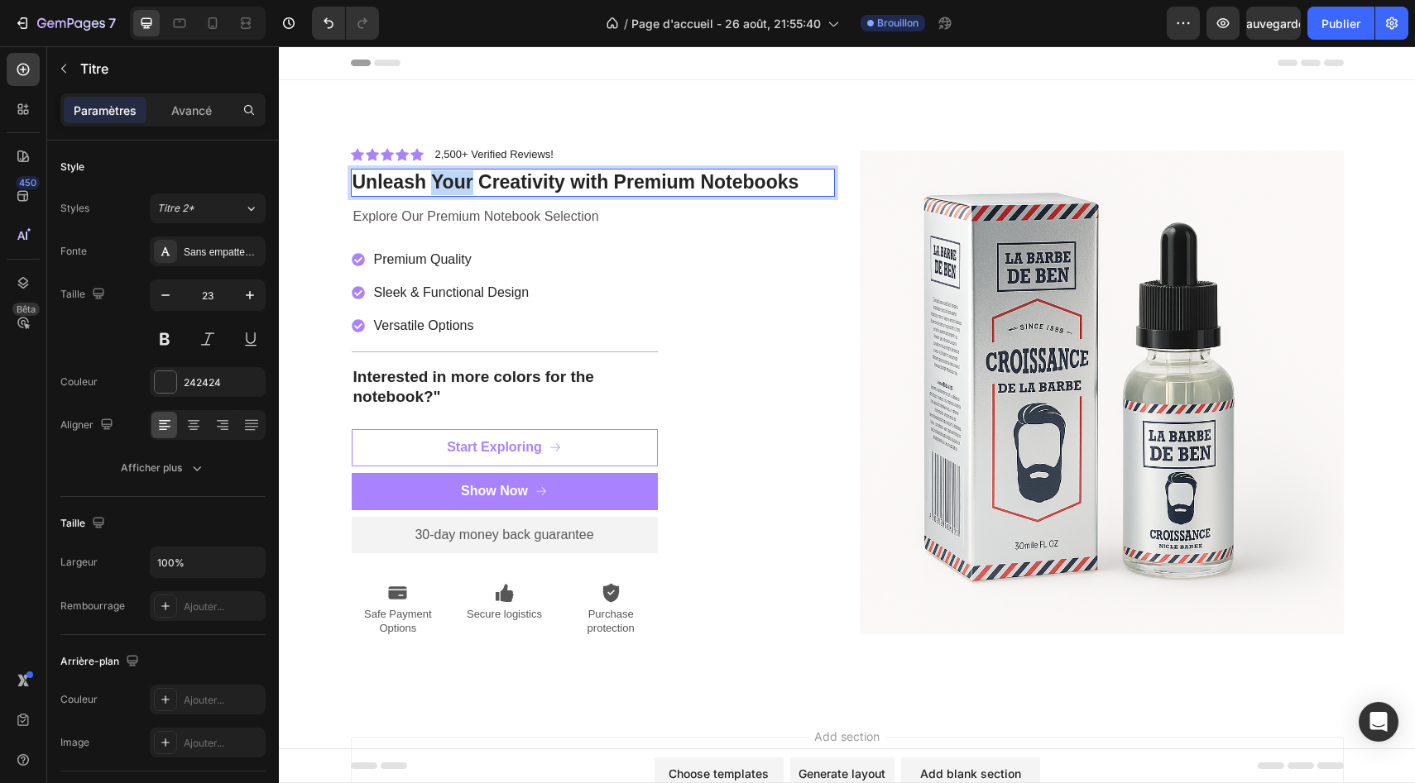
click at [448, 178] on p "Unleash Your Creativity with Premium Notebooks" at bounding box center [592, 182] width 481 height 25
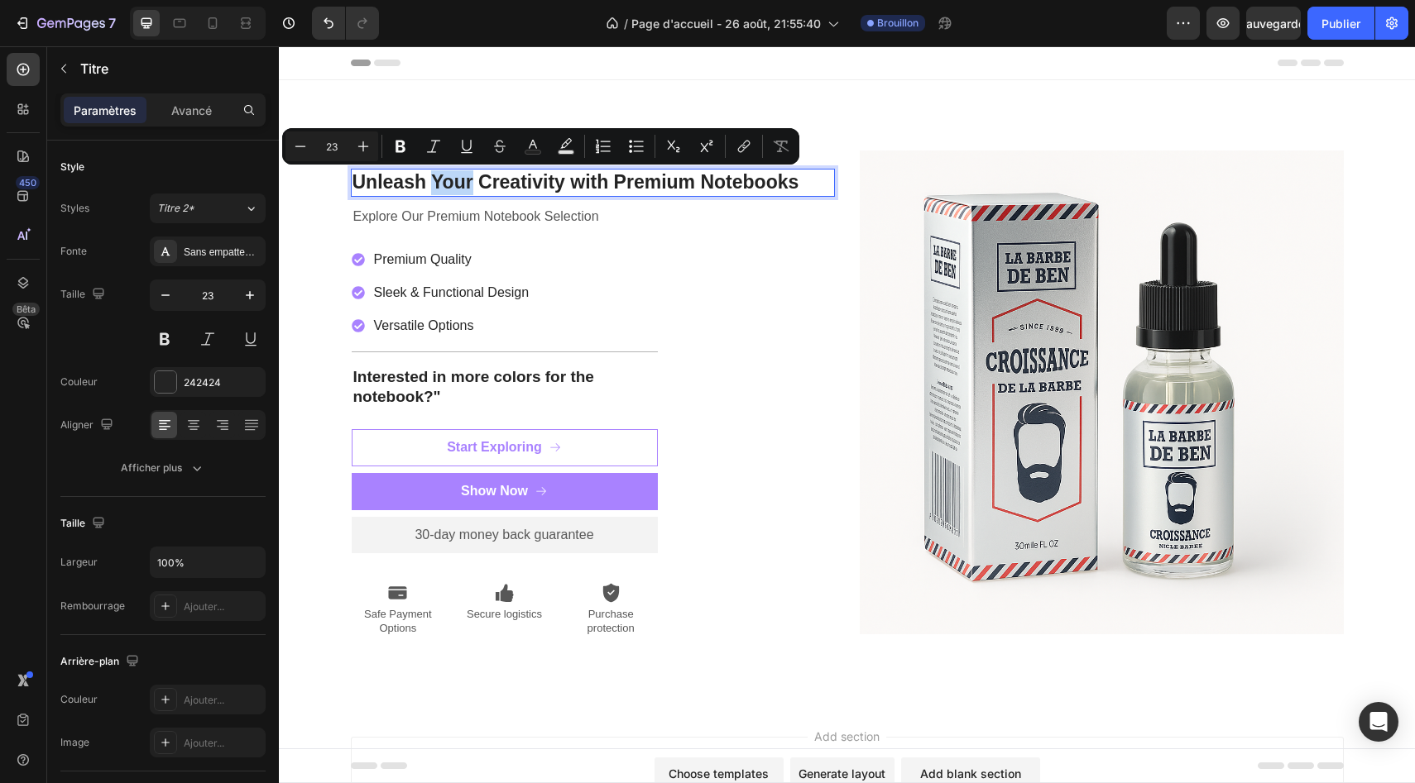
click at [448, 178] on p "Unleash Your Creativity with Premium Notebooks" at bounding box center [592, 182] width 481 height 25
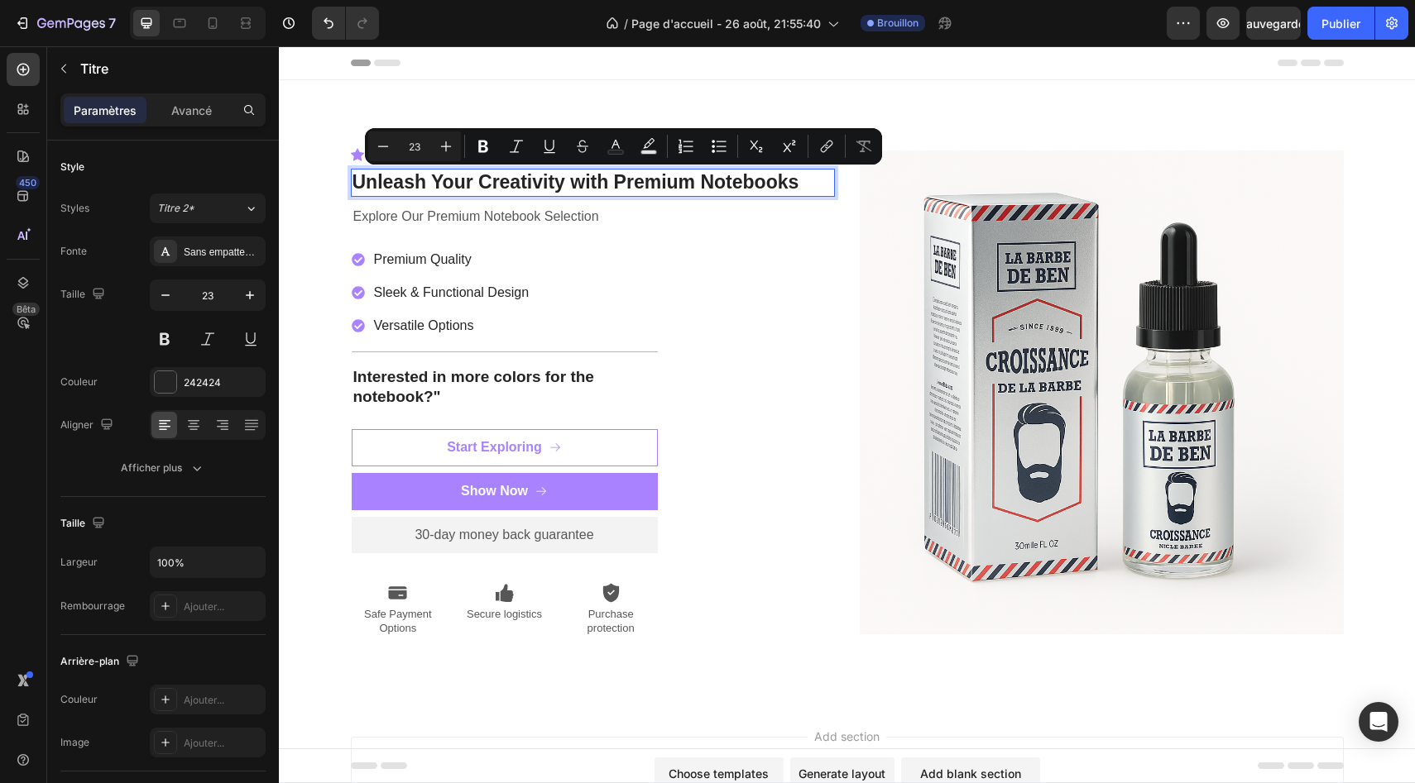
drag, startPoint x: 804, startPoint y: 183, endPoint x: 447, endPoint y: 175, distance: 357.5
click at [447, 175] on p "Unleash Your Creativity with Premium Notebooks" at bounding box center [592, 182] width 481 height 25
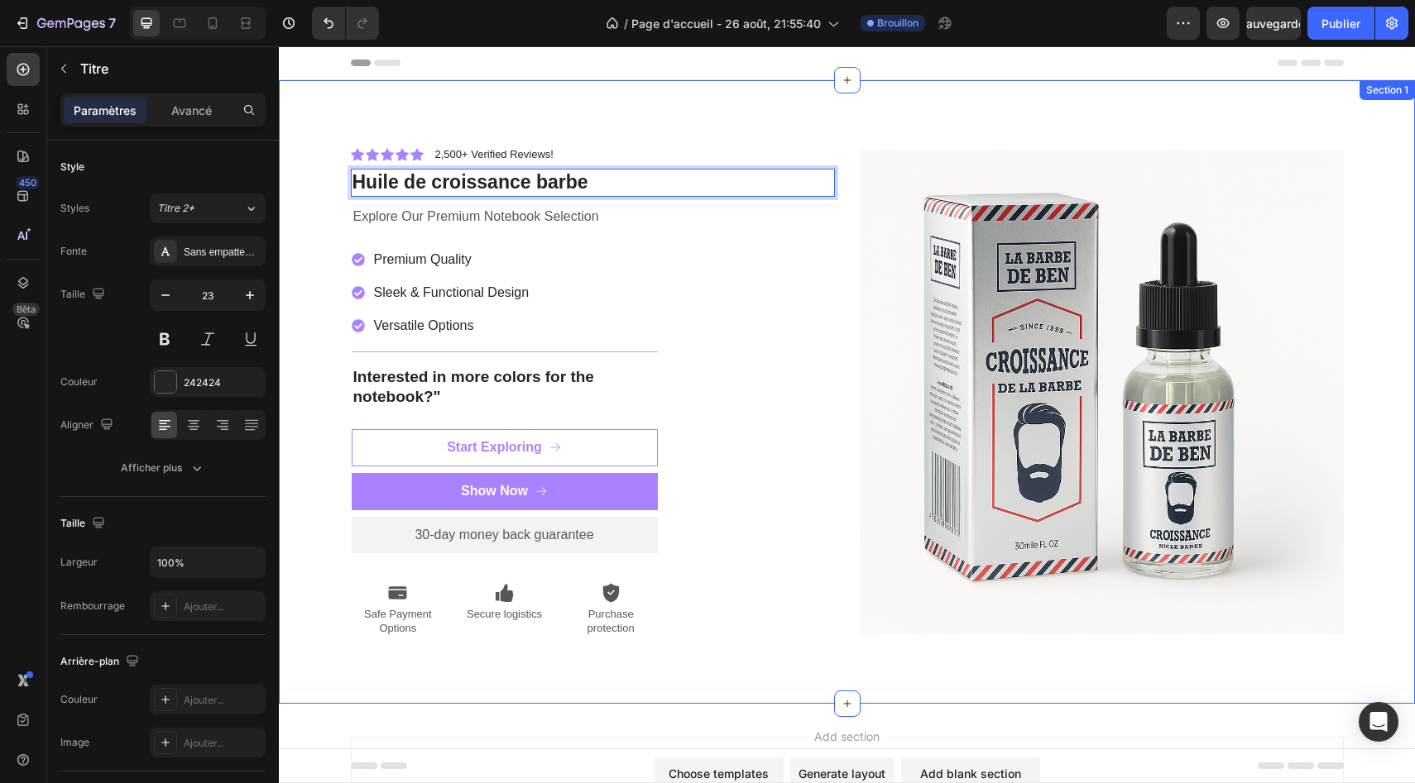
click at [568, 97] on div "Icon Icon Icon Icon Icon Icon List 2,500+ Verified Reviews! Text Block Row Huil…" at bounding box center [847, 392] width 1136 height 624
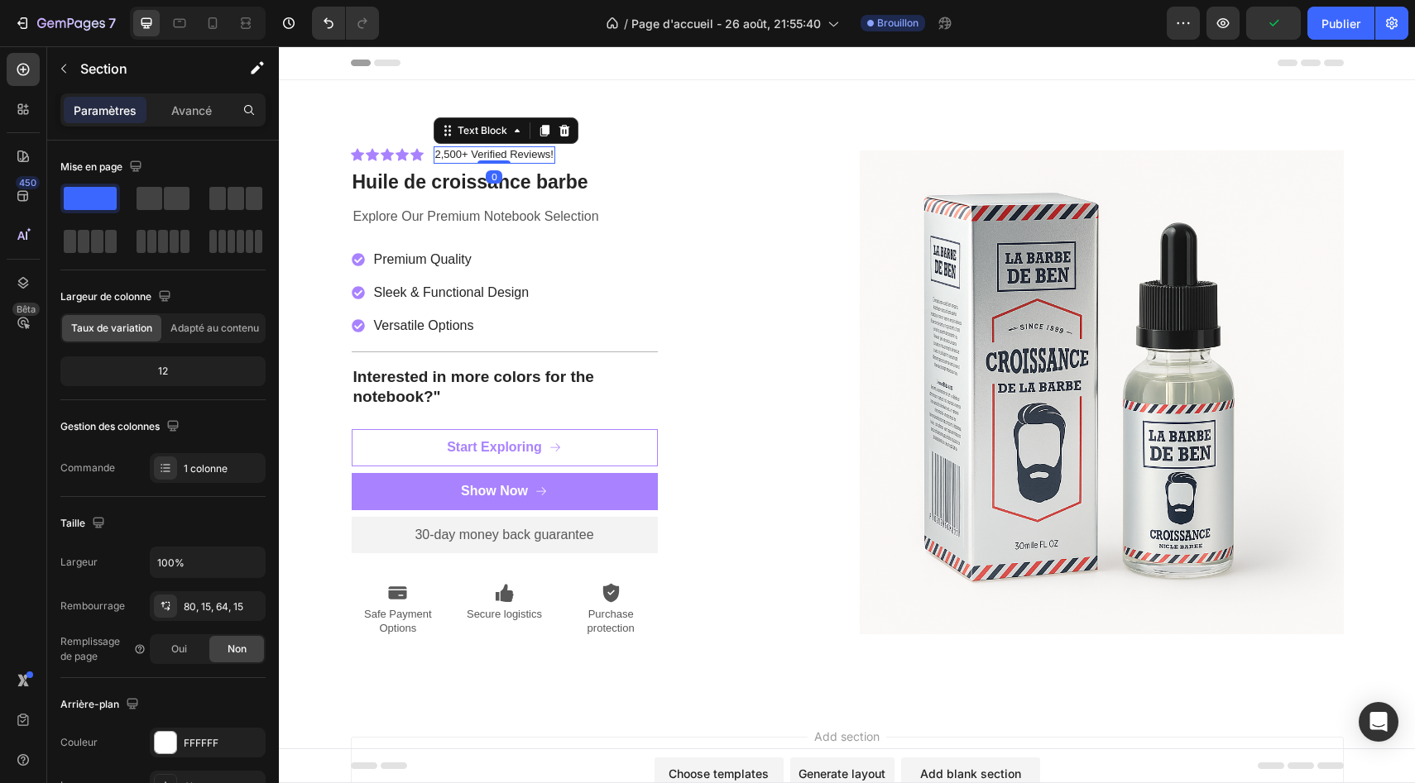
click at [531, 148] on p "2,500+ Verified Reviews!" at bounding box center [494, 155] width 118 height 14
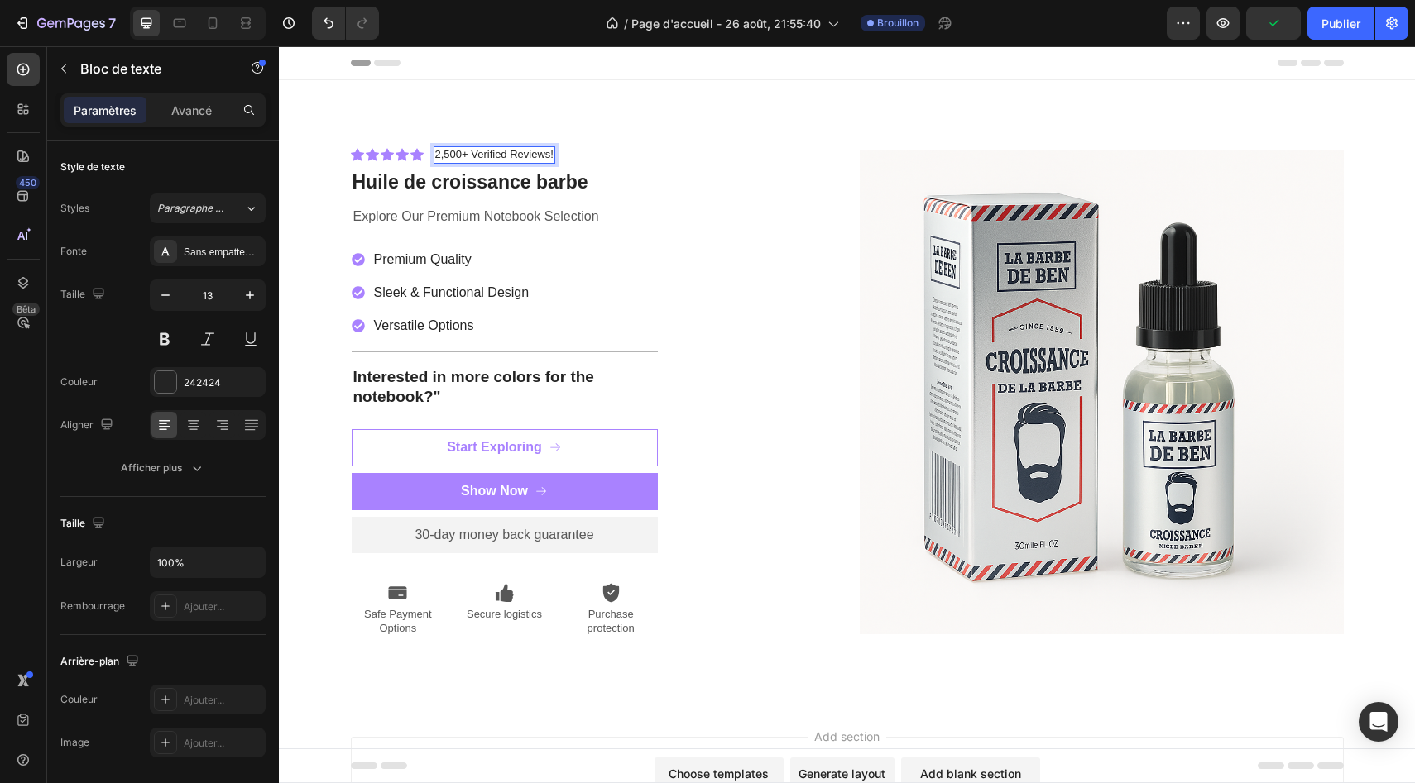
click at [534, 156] on p "2,500+ Verified Reviews!" at bounding box center [494, 155] width 118 height 14
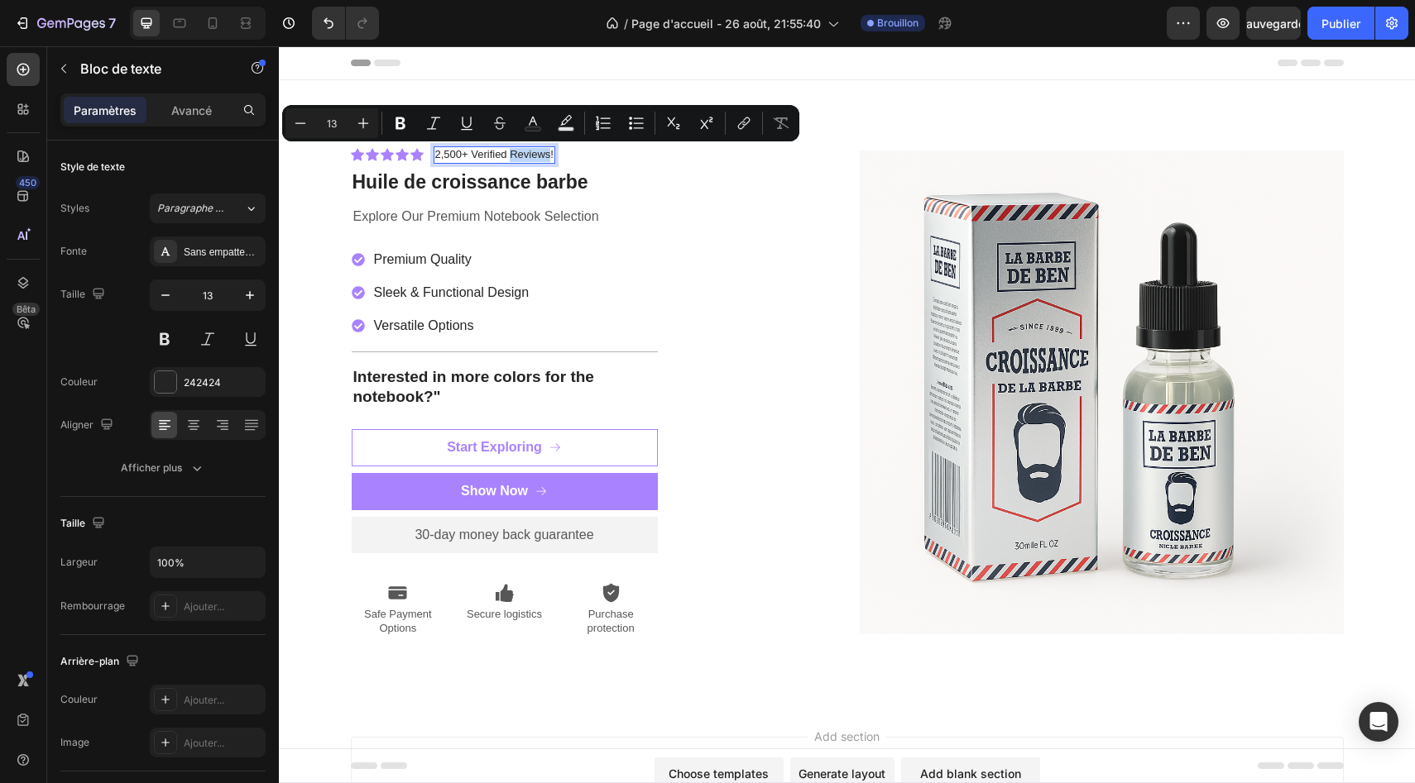
click at [538, 155] on p "2,500+ Verified Reviews!" at bounding box center [494, 155] width 118 height 14
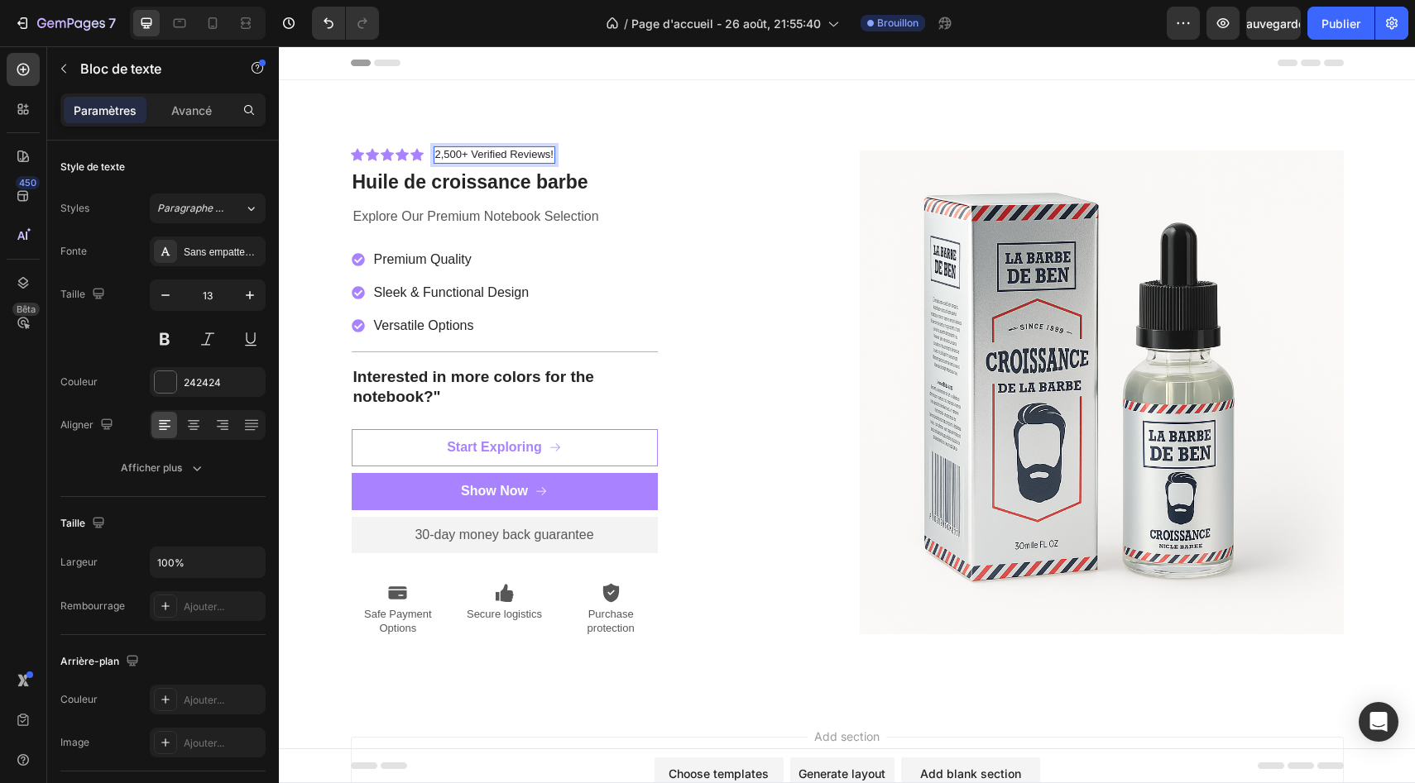
click at [547, 156] on p "2,500+ Verified Reviews!" at bounding box center [494, 155] width 118 height 14
click at [553, 156] on p "2,500+ Verified Reviews!" at bounding box center [494, 155] width 118 height 14
click at [550, 156] on p "2,500+ Verified Reviews!" at bounding box center [494, 155] width 118 height 14
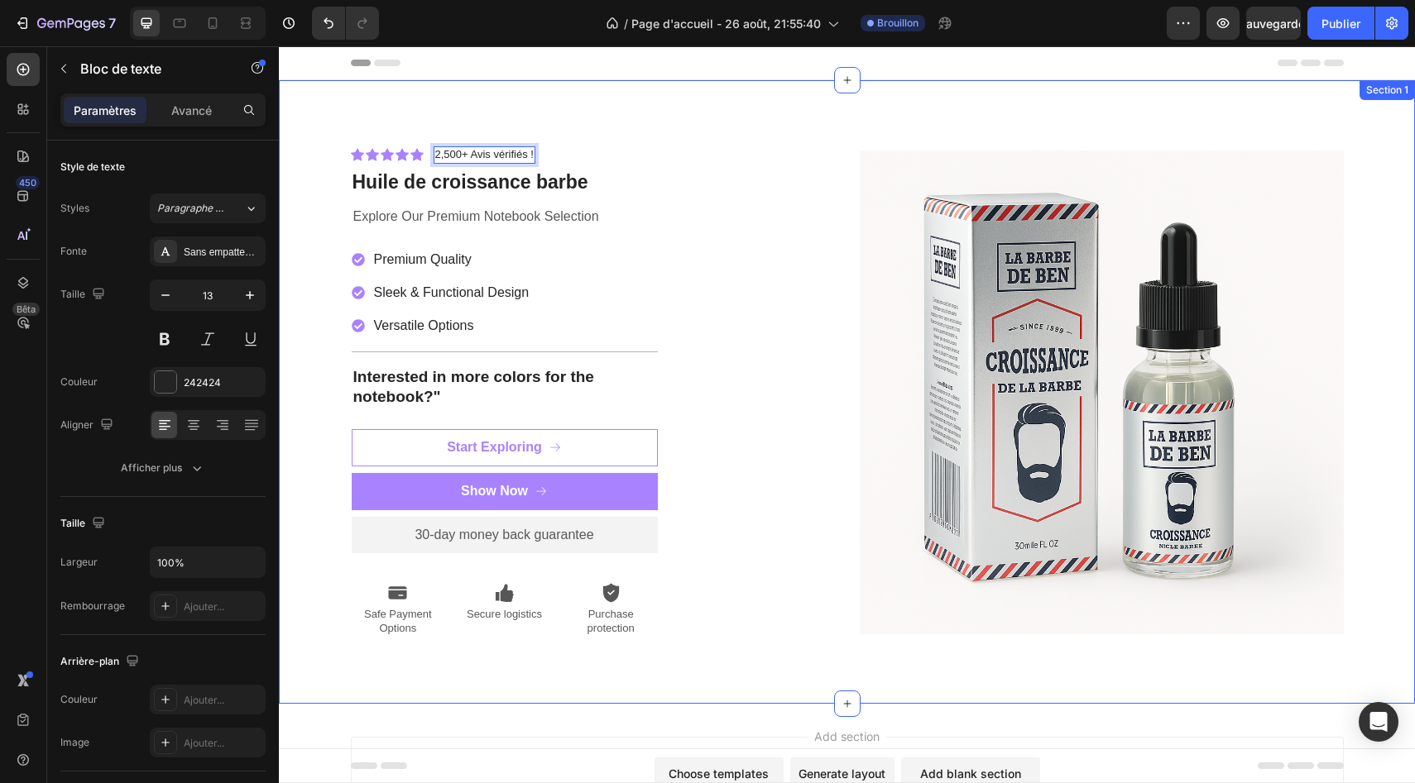
click at [625, 108] on div "Icon Icon Icon Icon Icon Icon List 2,500+ Avis vérifiés ! Text Block 0 Row Huil…" at bounding box center [847, 392] width 1136 height 624
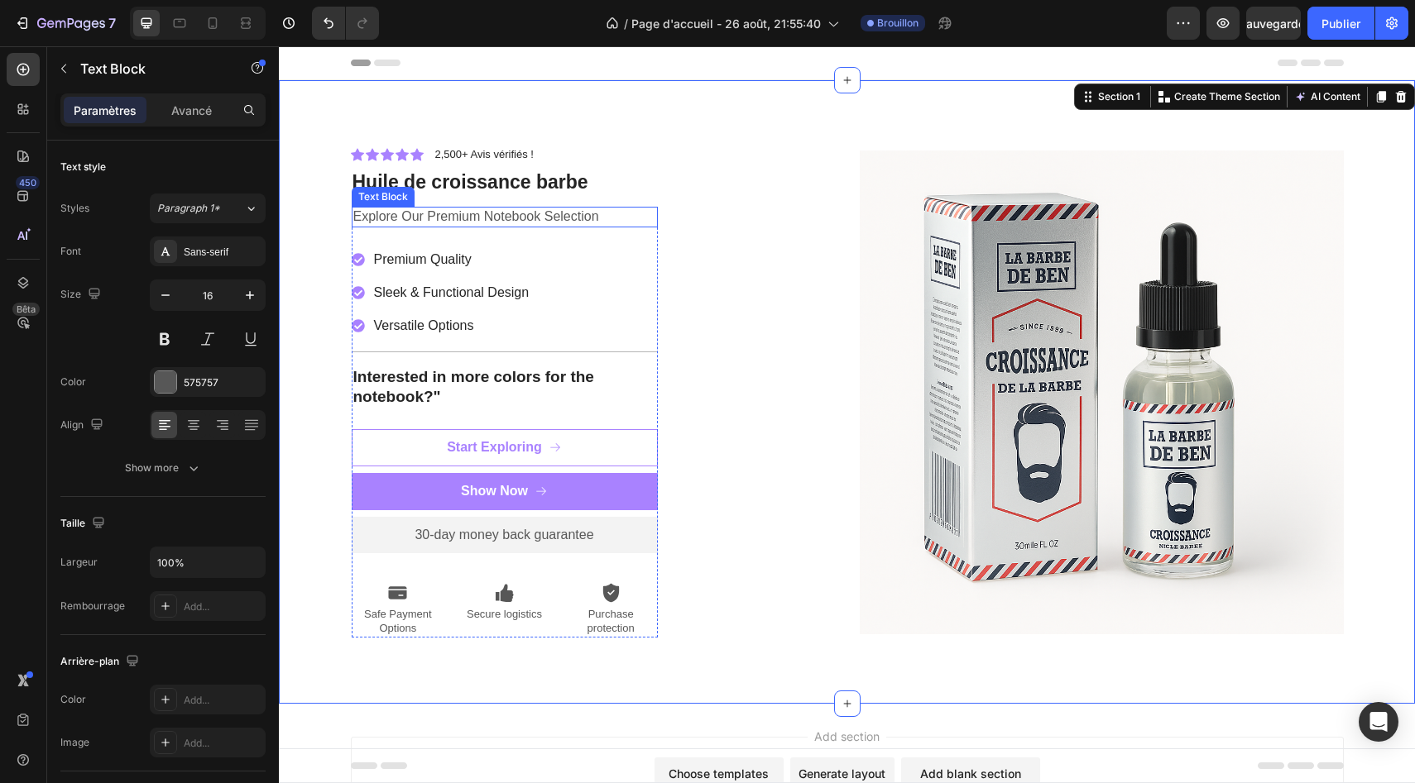
click at [575, 223] on p "Explore Our Premium Notebook Selection" at bounding box center [504, 216] width 303 height 17
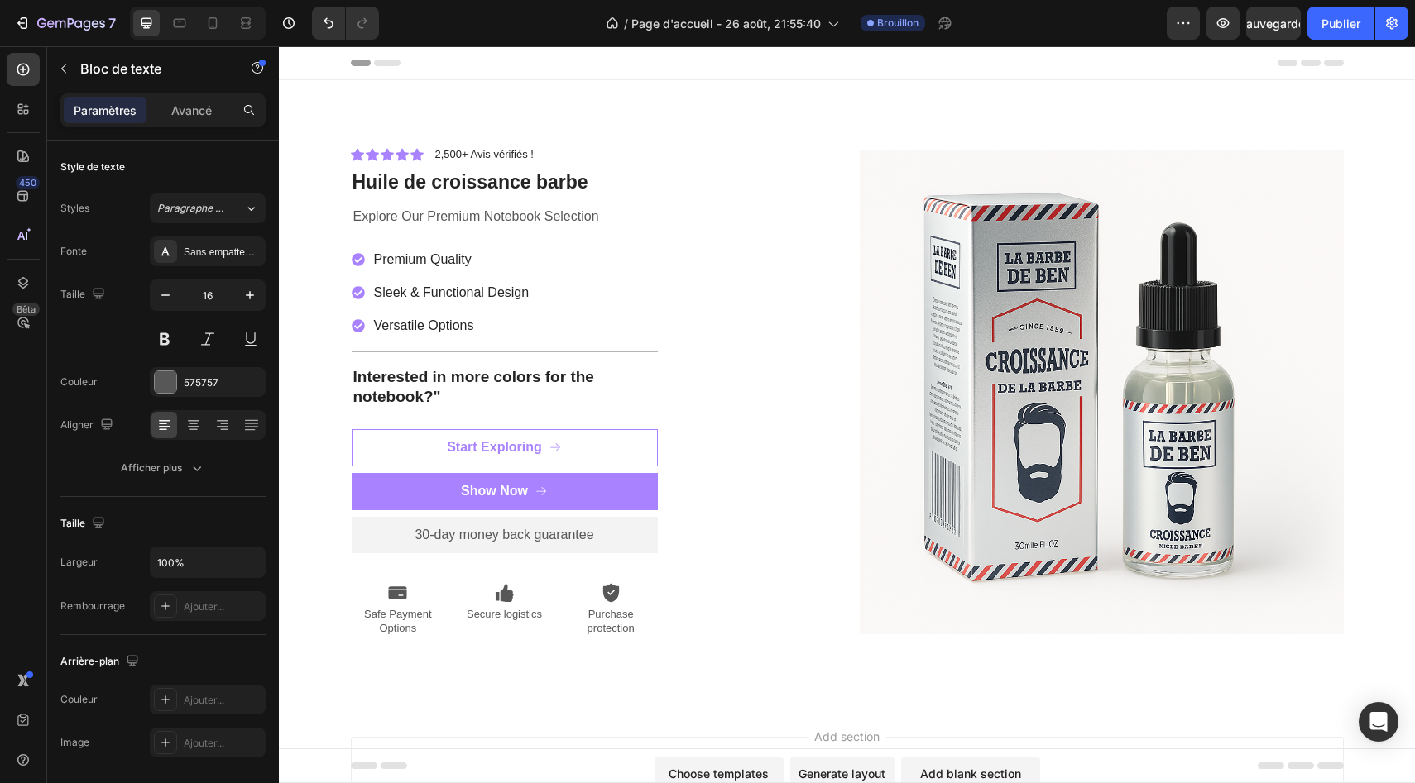
click at [654, 69] on div "Header" at bounding box center [847, 62] width 993 height 33
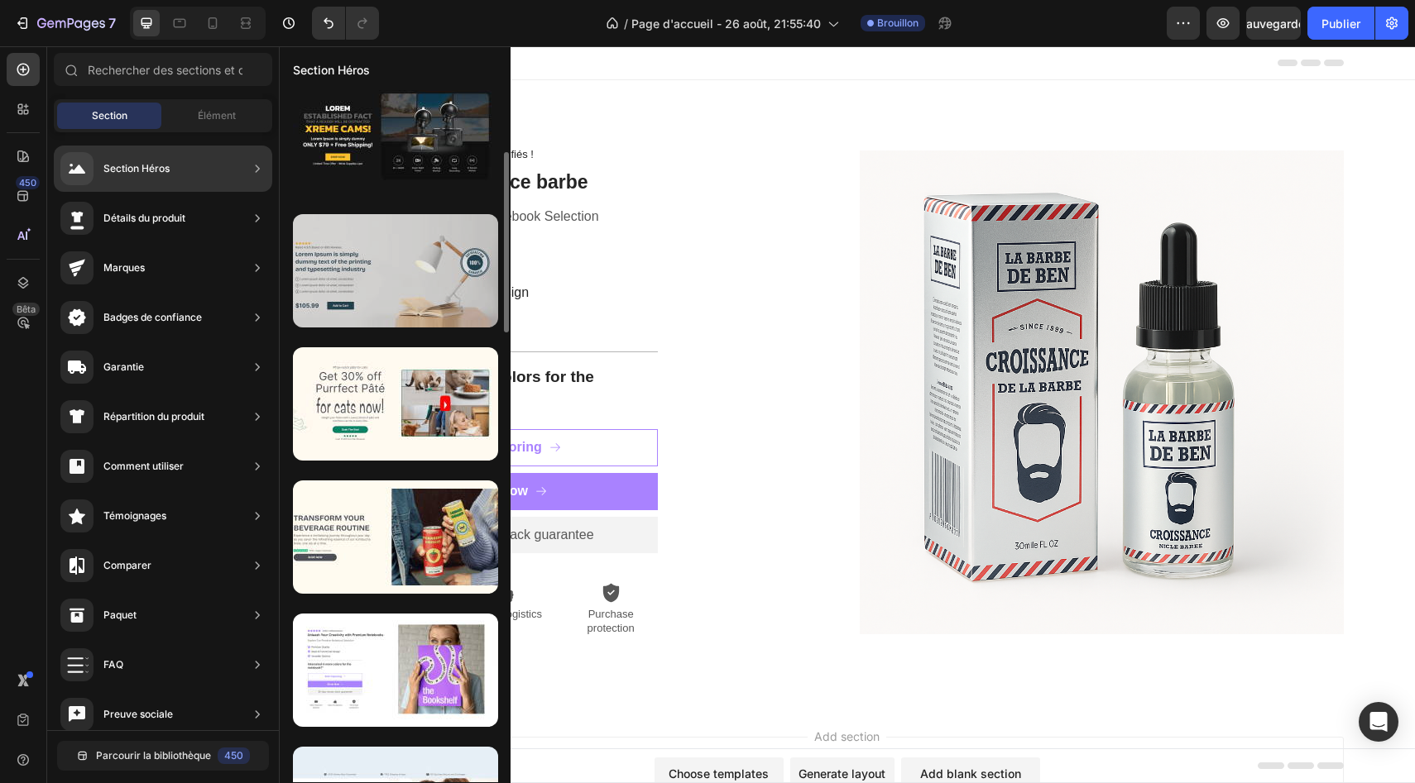
scroll to position [287, 0]
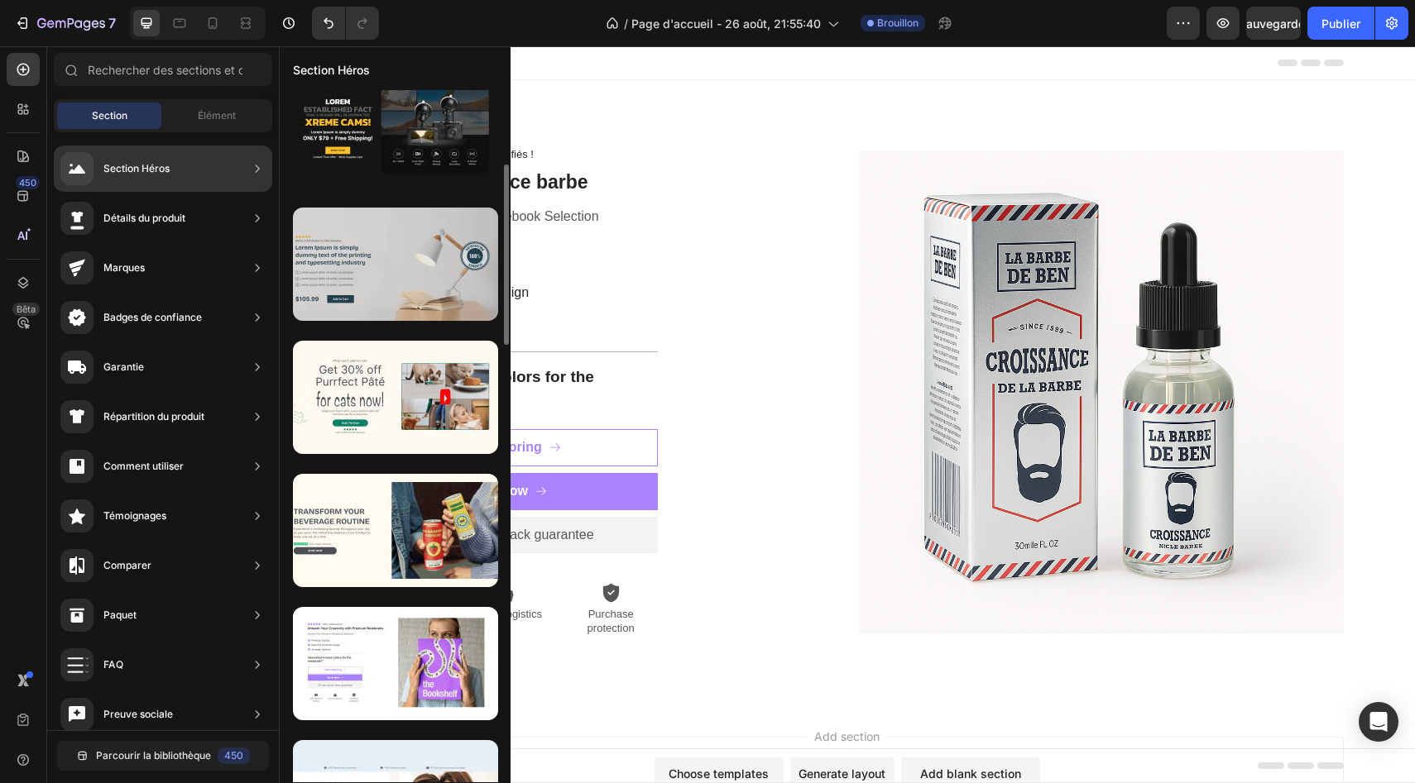
click at [411, 507] on div at bounding box center [395, 530] width 205 height 113
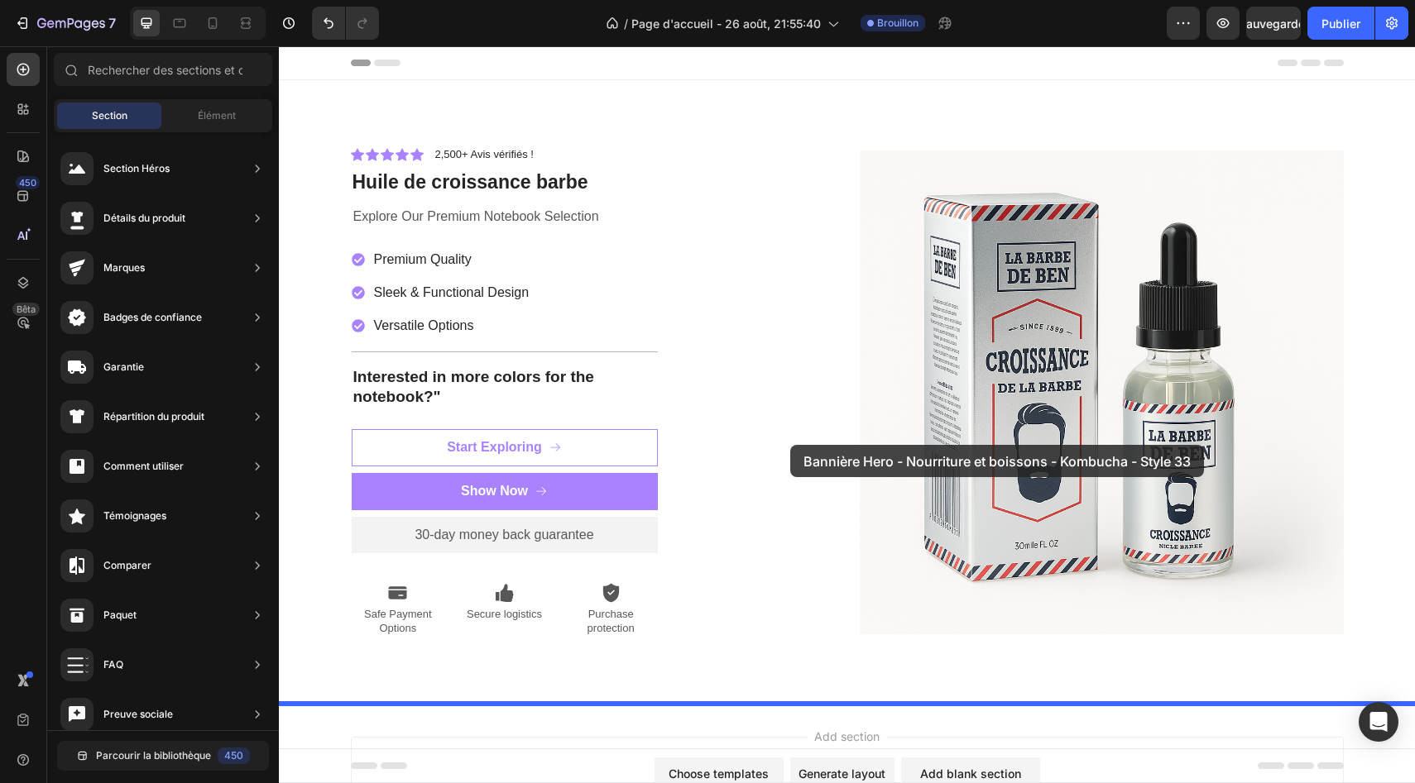
drag, startPoint x: 658, startPoint y: 577, endPoint x: 825, endPoint y: 435, distance: 219.0
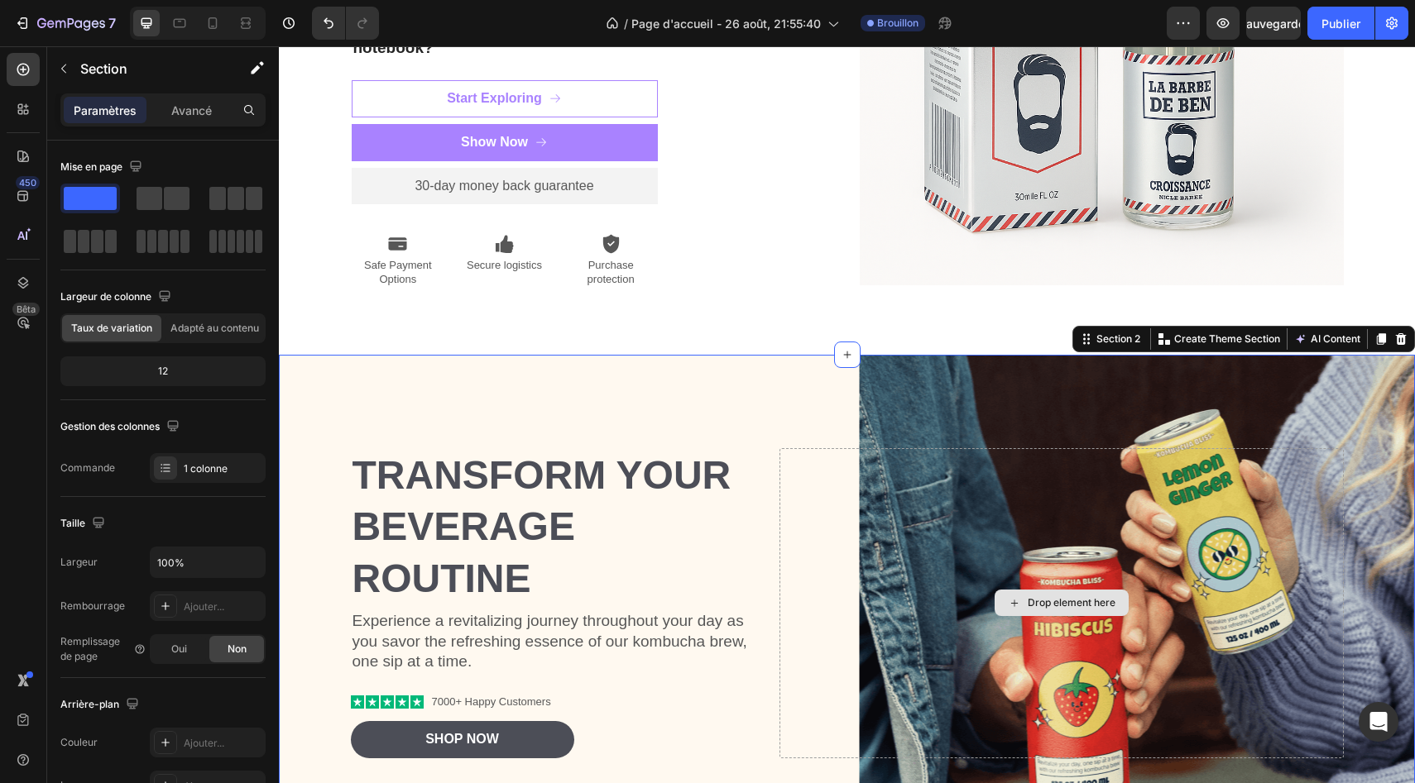
scroll to position [302, 0]
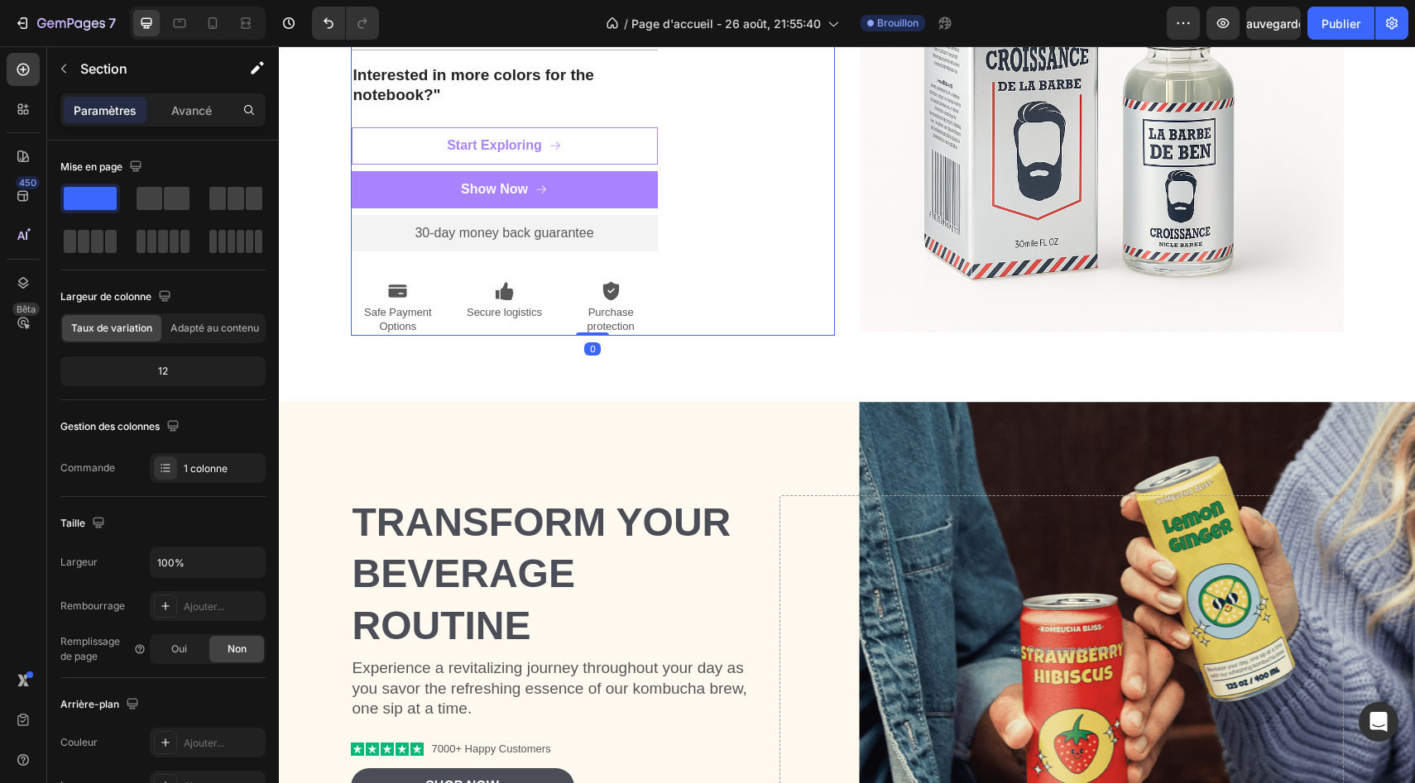
click at [758, 284] on div "Icon Icon Icon Icon Icon Icon List 2,500+ Avis vérifiés ! Text Block Row Huile …" at bounding box center [593, 89] width 484 height 491
click at [782, 362] on div "Icon Icon Icon Icon Icon Icon List 2,500+ Avis vérifiés ! Text Block Row Huile …" at bounding box center [847, 90] width 1136 height 624
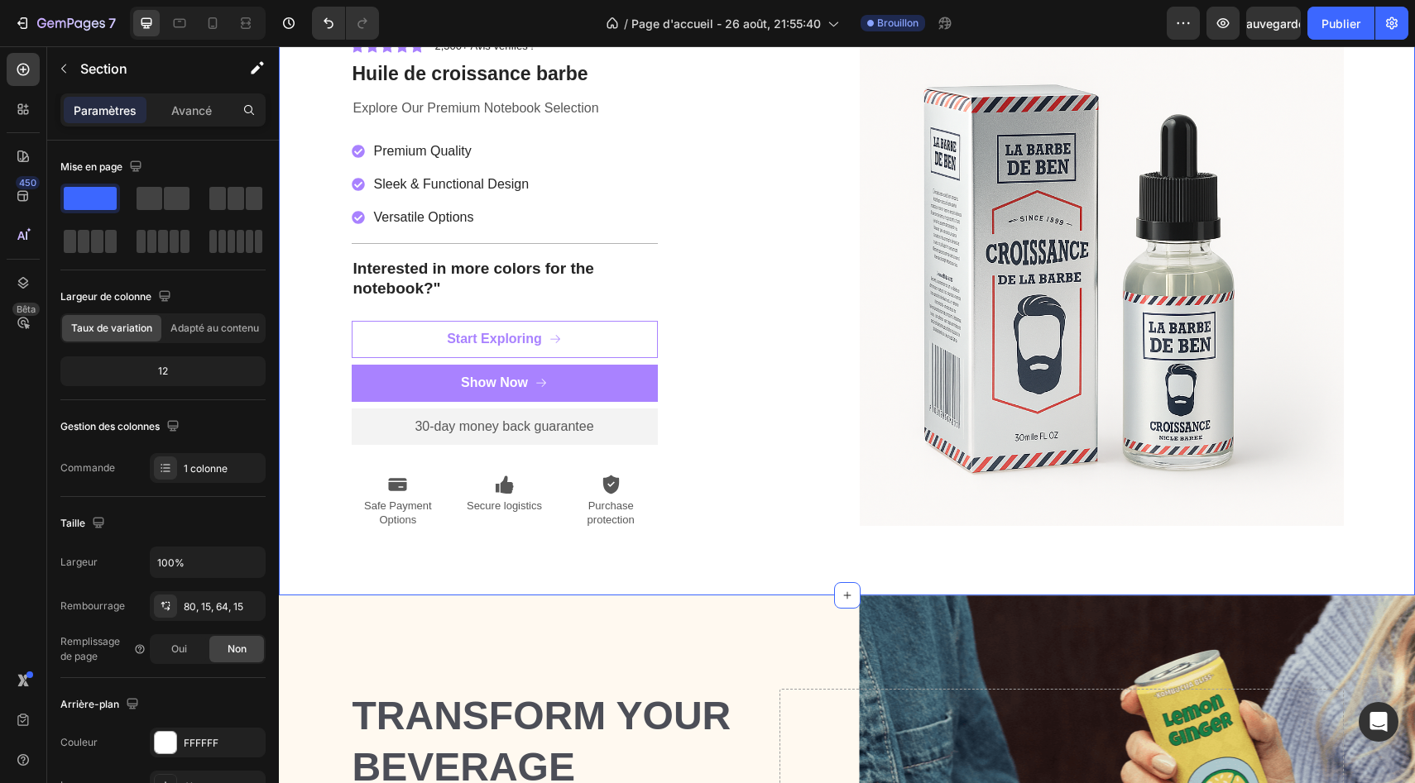
scroll to position [0, 0]
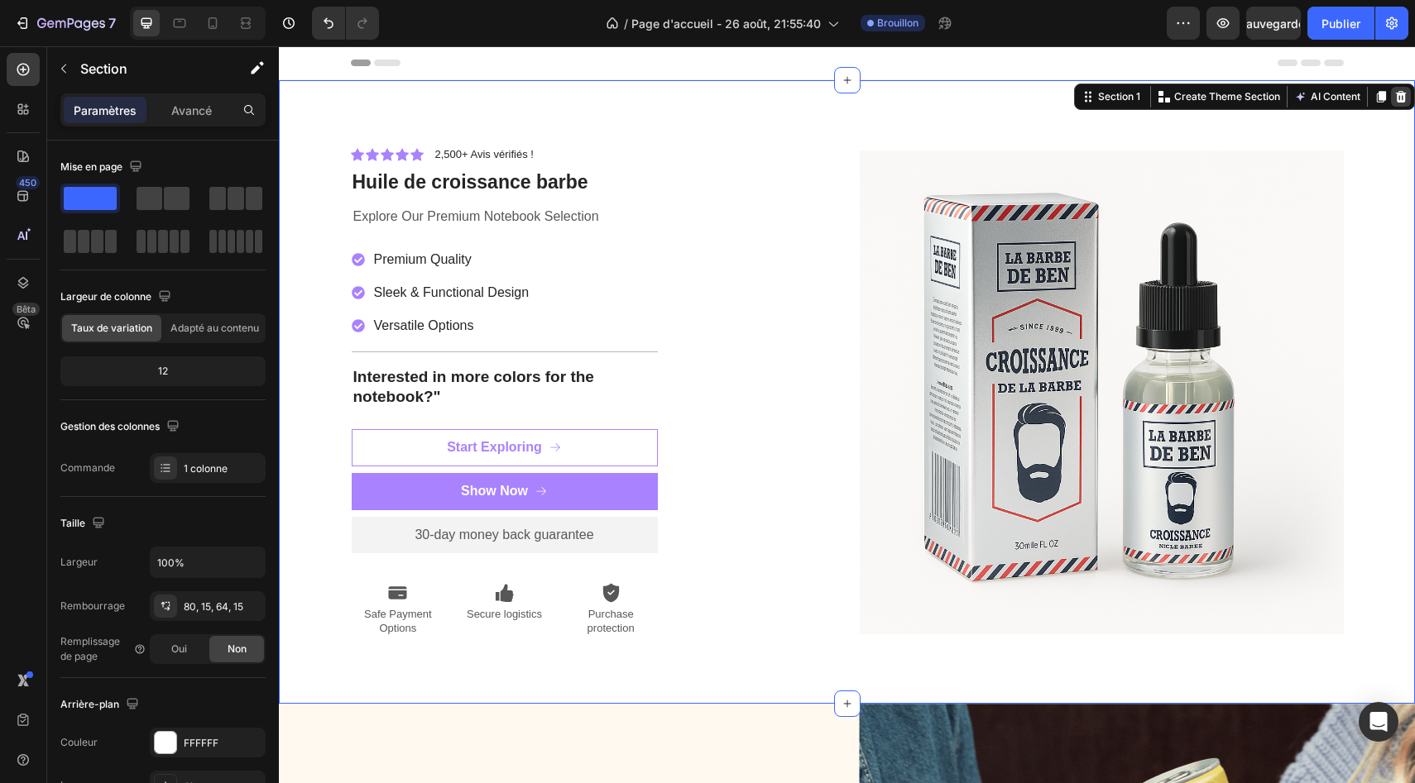
click at [1397, 95] on icon at bounding box center [1401, 97] width 11 height 12
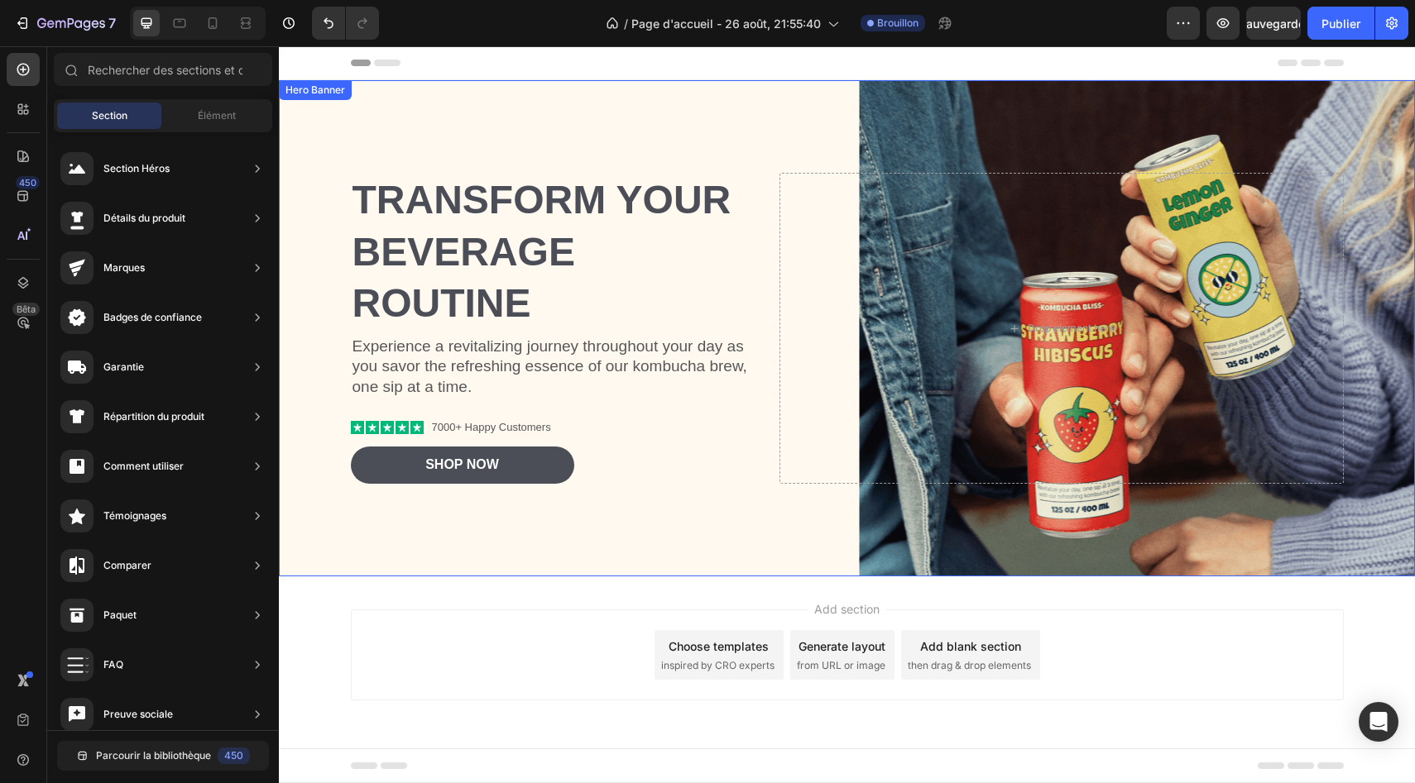
click at [1199, 507] on div "Transform Your Beverage Routine Heading Experience a revitalizing journey throu…" at bounding box center [847, 327] width 993 height 363
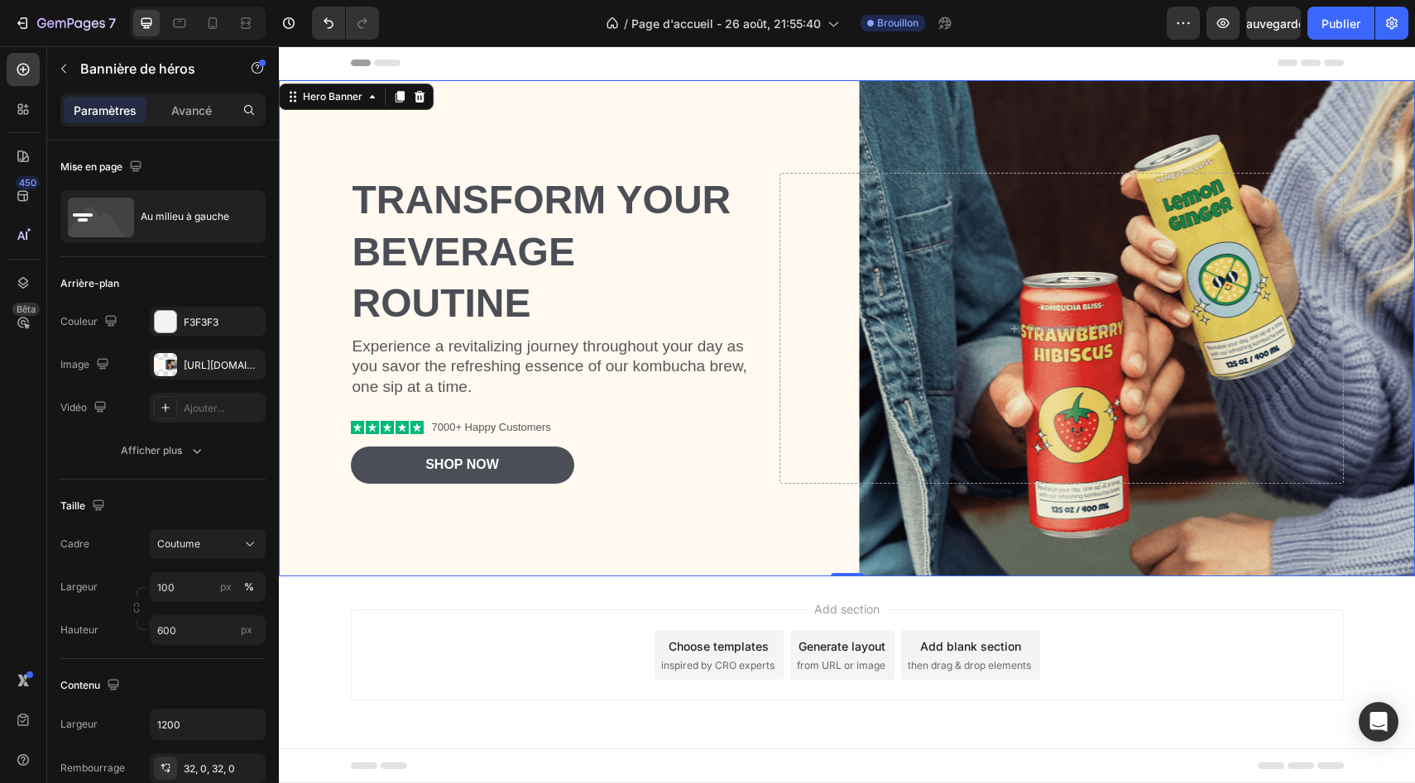
click at [1199, 506] on div "Transform Your Beverage Routine Heading Experience a revitalizing journey throu…" at bounding box center [847, 327] width 993 height 363
click at [1088, 143] on div "Background Image" at bounding box center [847, 328] width 1136 height 496
click at [1127, 285] on div "Drop element here" at bounding box center [1060, 328] width 563 height 310
click at [1034, 113] on div "Background Image" at bounding box center [847, 328] width 1136 height 496
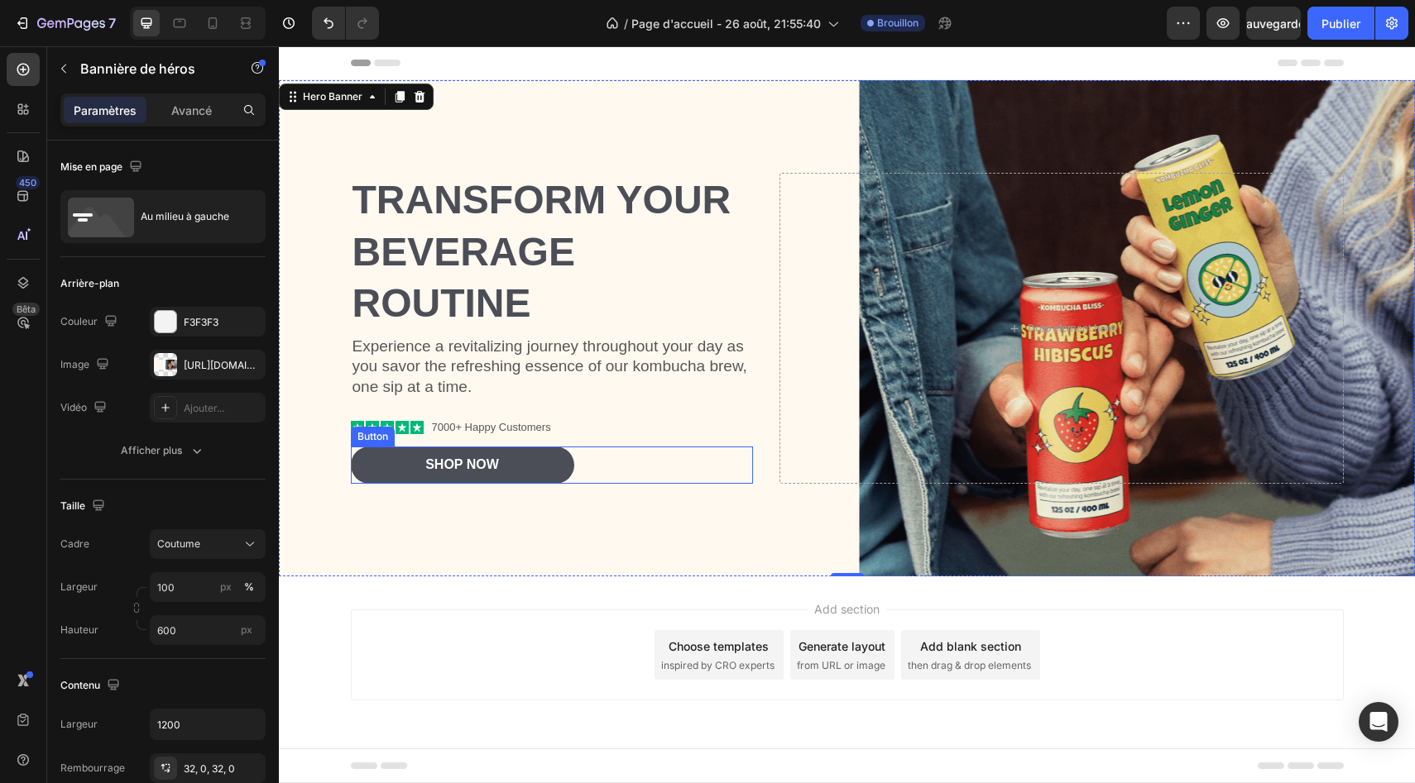
click at [357, 490] on div "Transform Your Beverage Routine Heading Experience a revitalizing journey throu…" at bounding box center [847, 327] width 993 height 363
click at [50, 70] on button "button" at bounding box center [63, 68] width 26 height 26
click at [682, 129] on div "Background Image" at bounding box center [847, 328] width 1136 height 496
click at [915, 112] on div "Background Image" at bounding box center [847, 328] width 1136 height 496
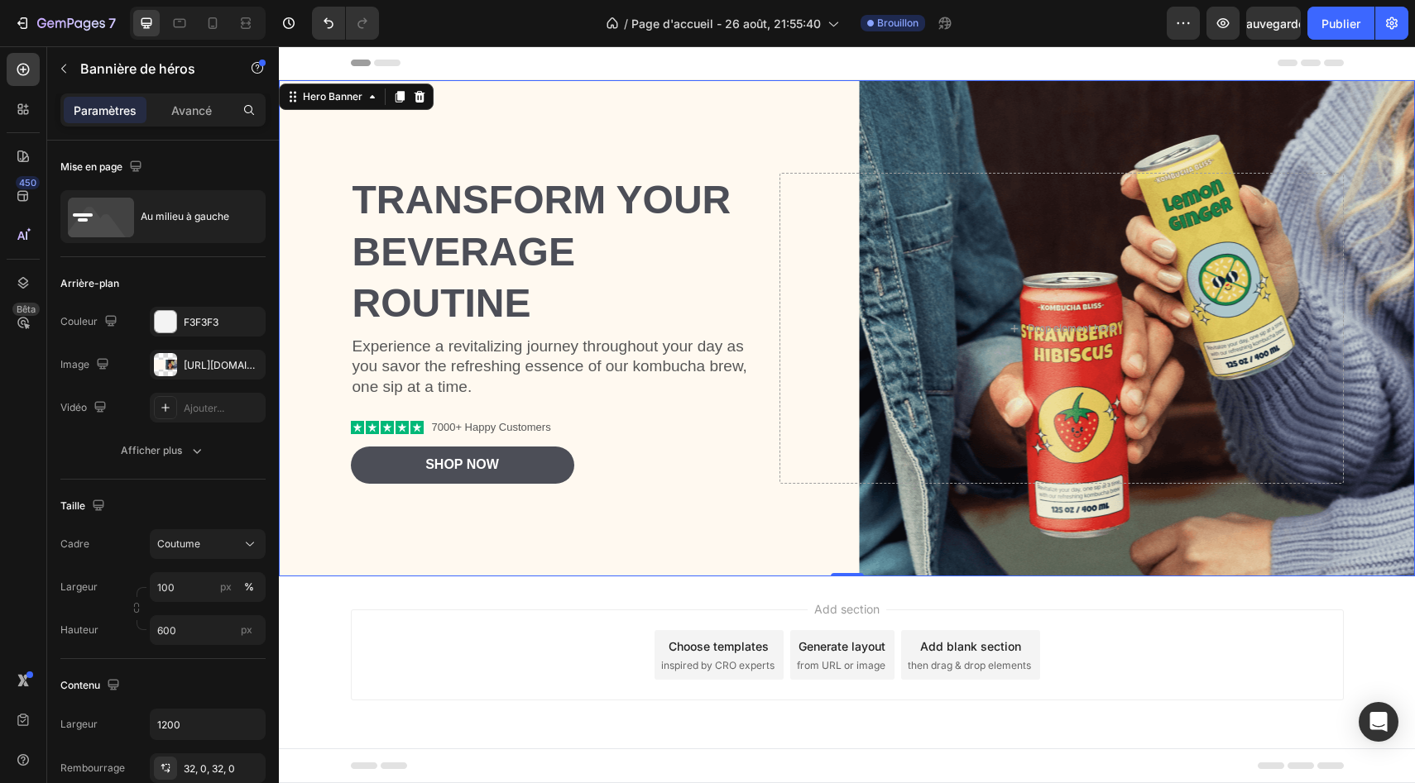
click at [920, 111] on div "Background Image" at bounding box center [847, 328] width 1136 height 496
click at [963, 523] on div "Background Image" at bounding box center [847, 328] width 1136 height 496
click at [949, 461] on div "Drop element here" at bounding box center [1060, 328] width 563 height 310
click at [960, 559] on div "Background Image" at bounding box center [847, 328] width 1136 height 496
click at [252, 218] on icon at bounding box center [250, 216] width 17 height 17
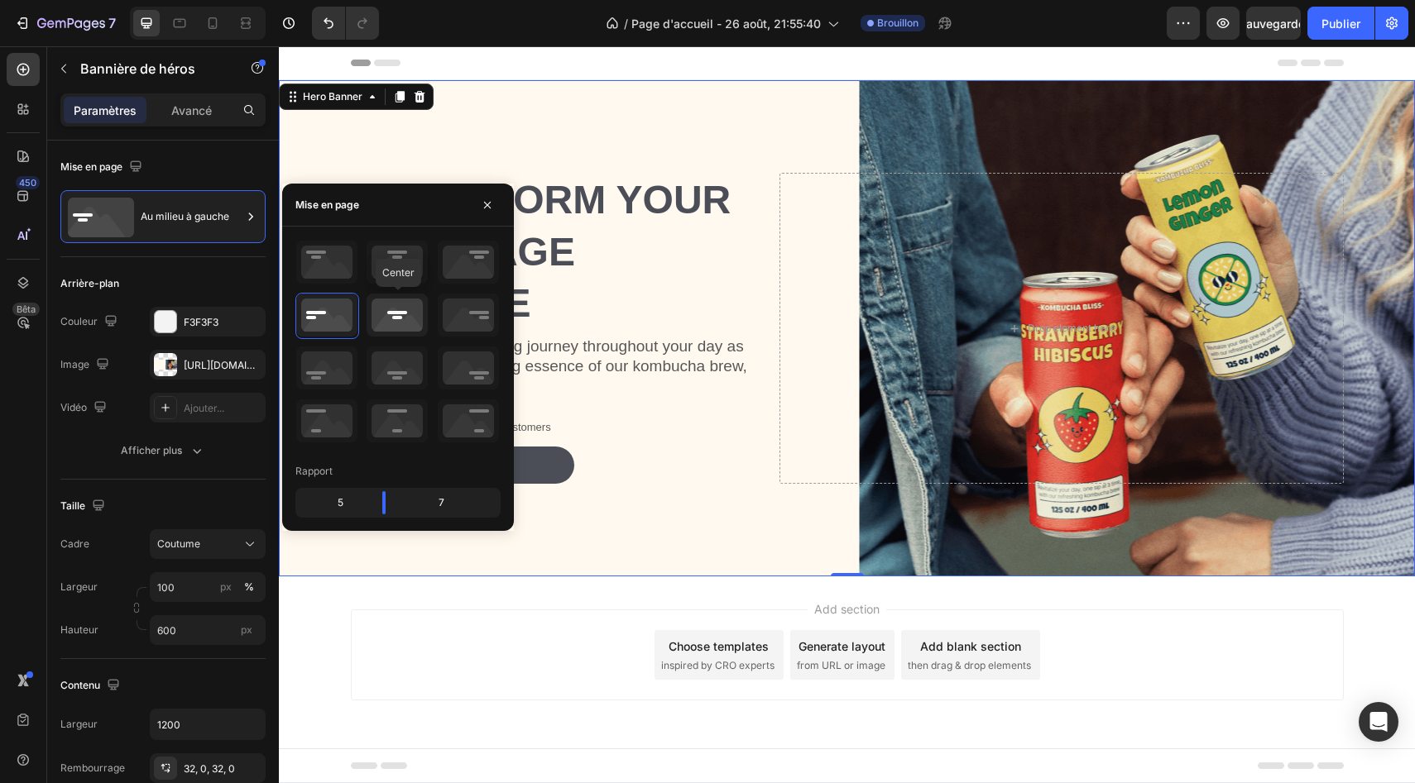
click at [398, 316] on icon at bounding box center [397, 315] width 61 height 43
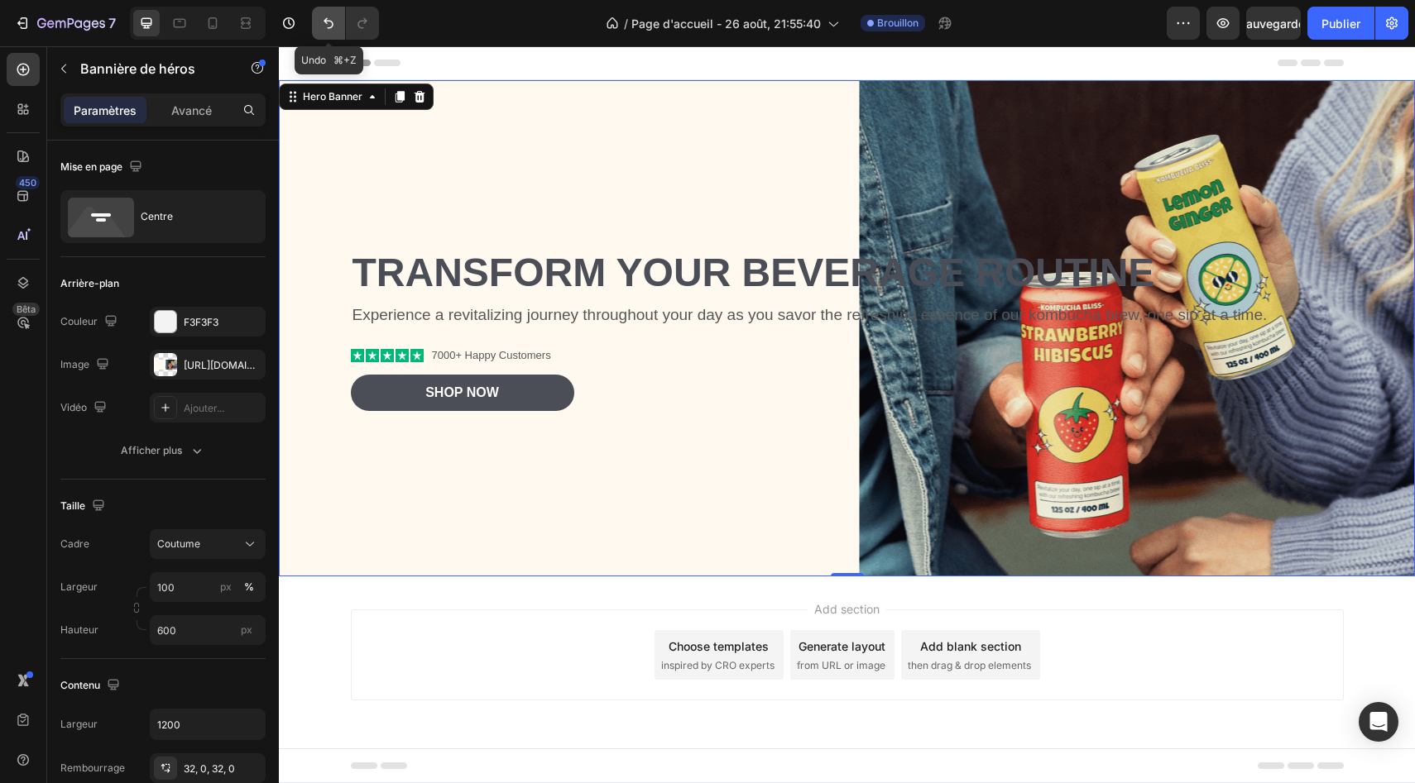
click at [331, 31] on button "Annuler/Rétablir" at bounding box center [328, 23] width 33 height 33
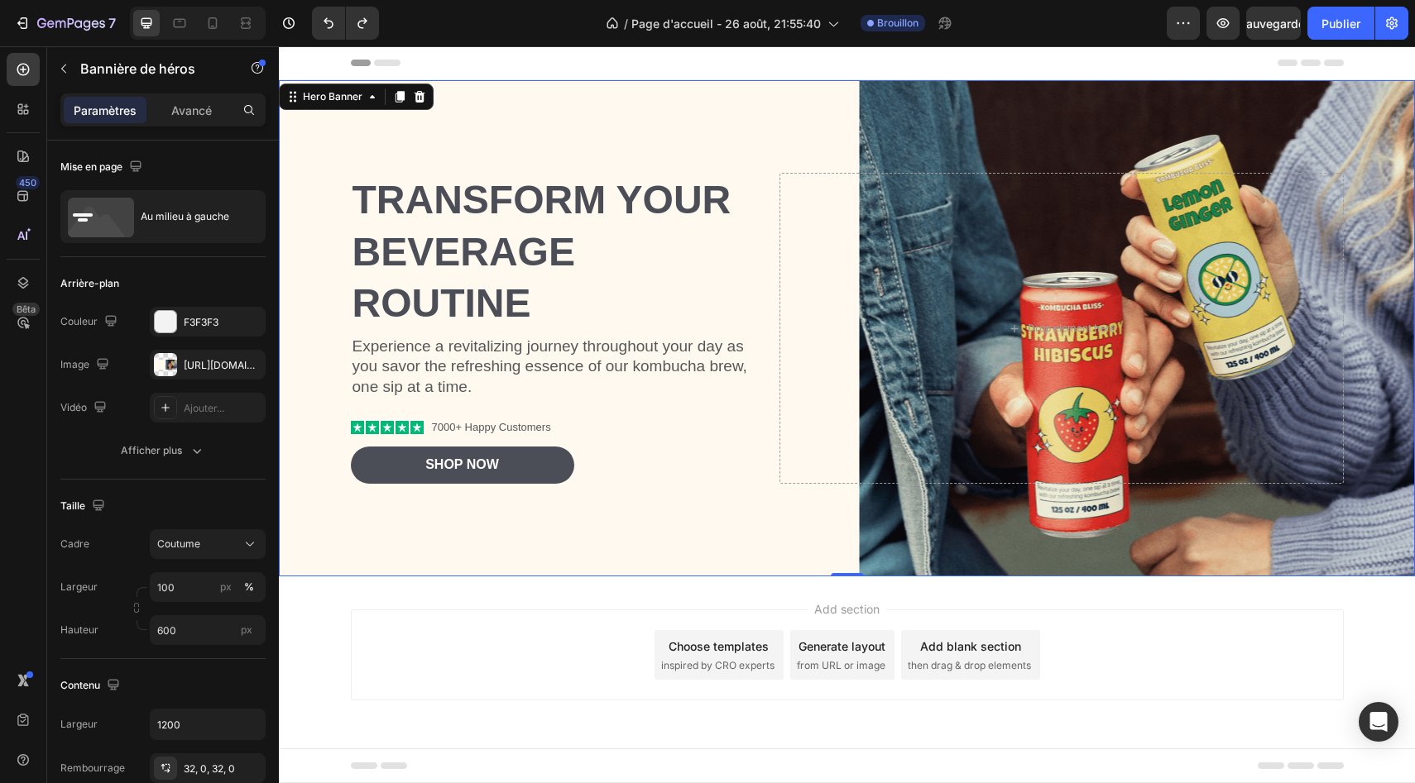
click at [1143, 538] on div "Background Image" at bounding box center [847, 328] width 1136 height 496
click at [1103, 123] on div "Background Image" at bounding box center [847, 328] width 1136 height 496
click at [209, 365] on font "[URL][DOMAIN_NAME]" at bounding box center [237, 365] width 107 height 12
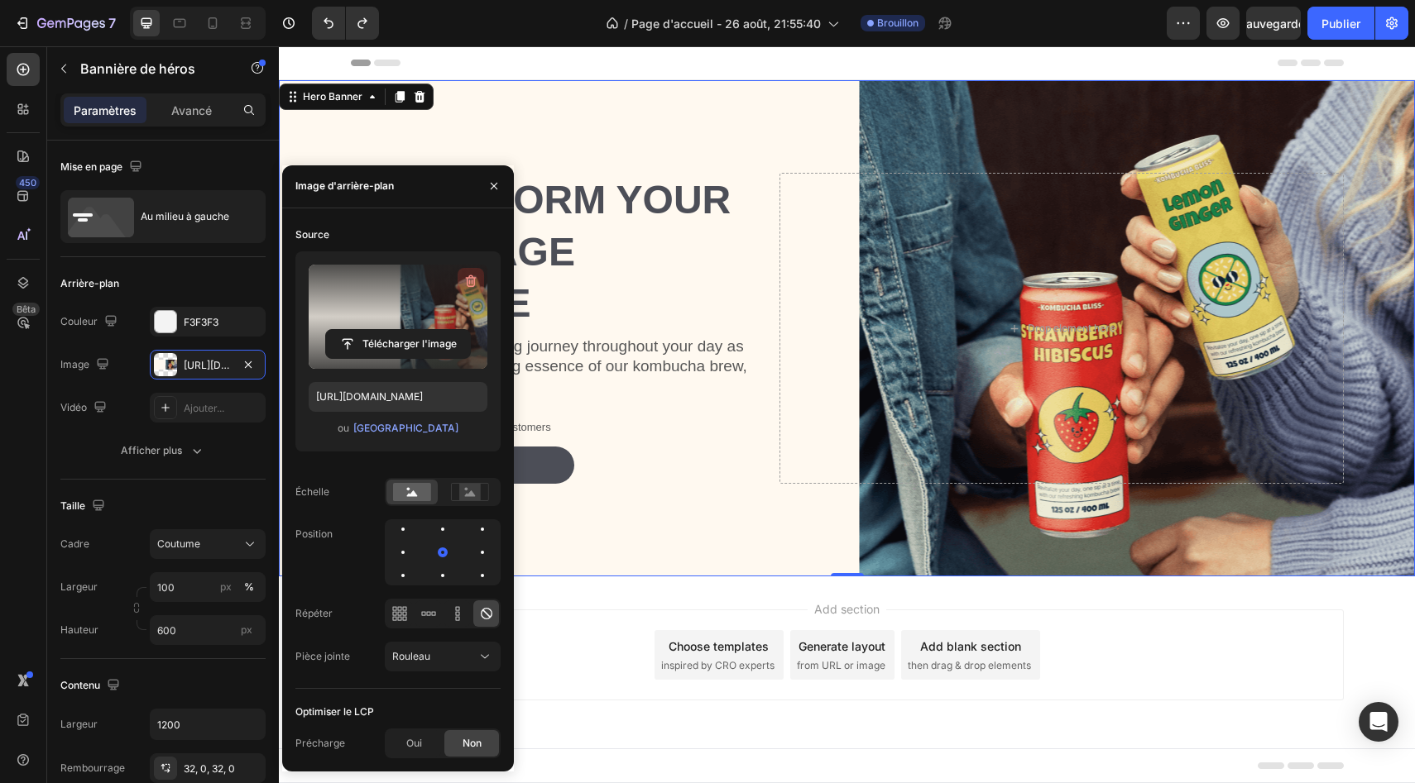
click at [468, 271] on button "button" at bounding box center [471, 281] width 26 height 26
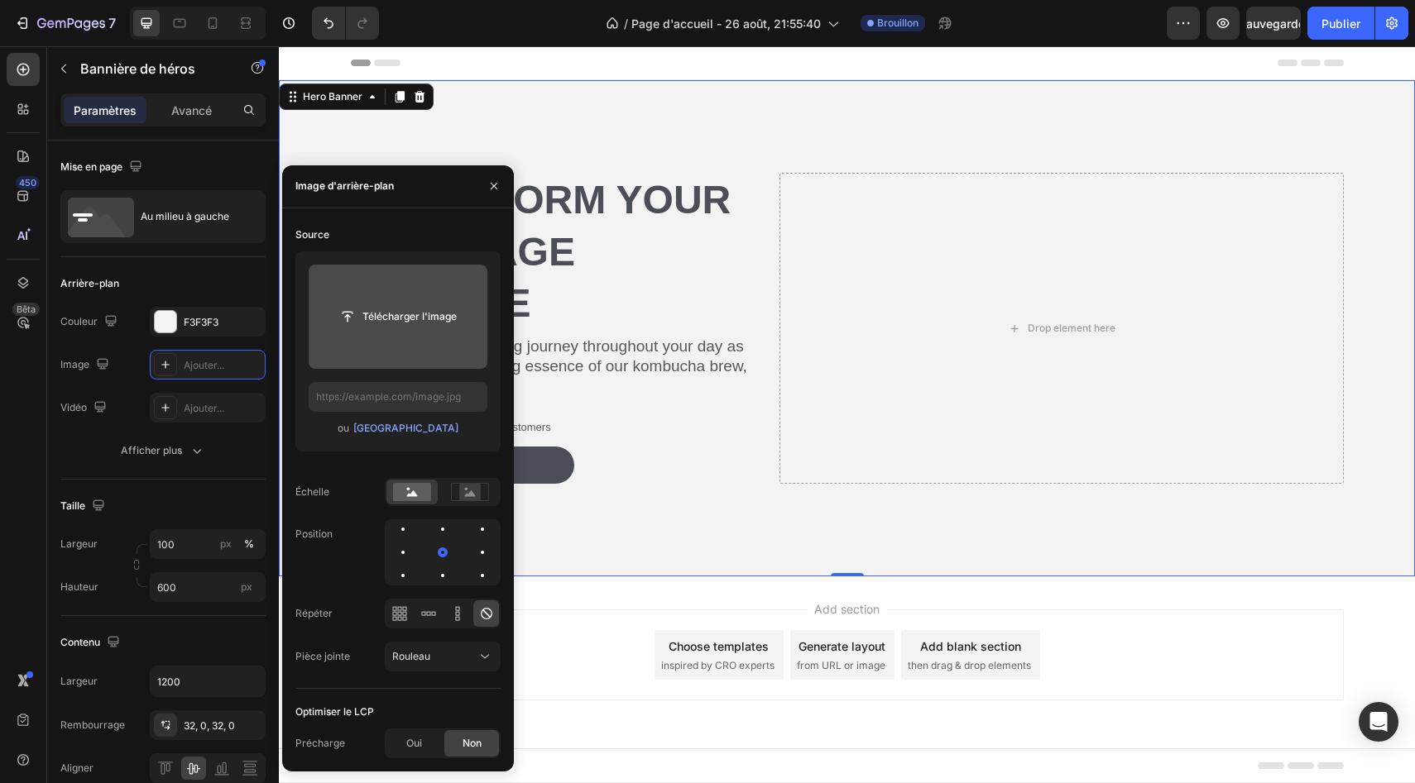
click at [452, 298] on input "file" at bounding box center [398, 317] width 179 height 104
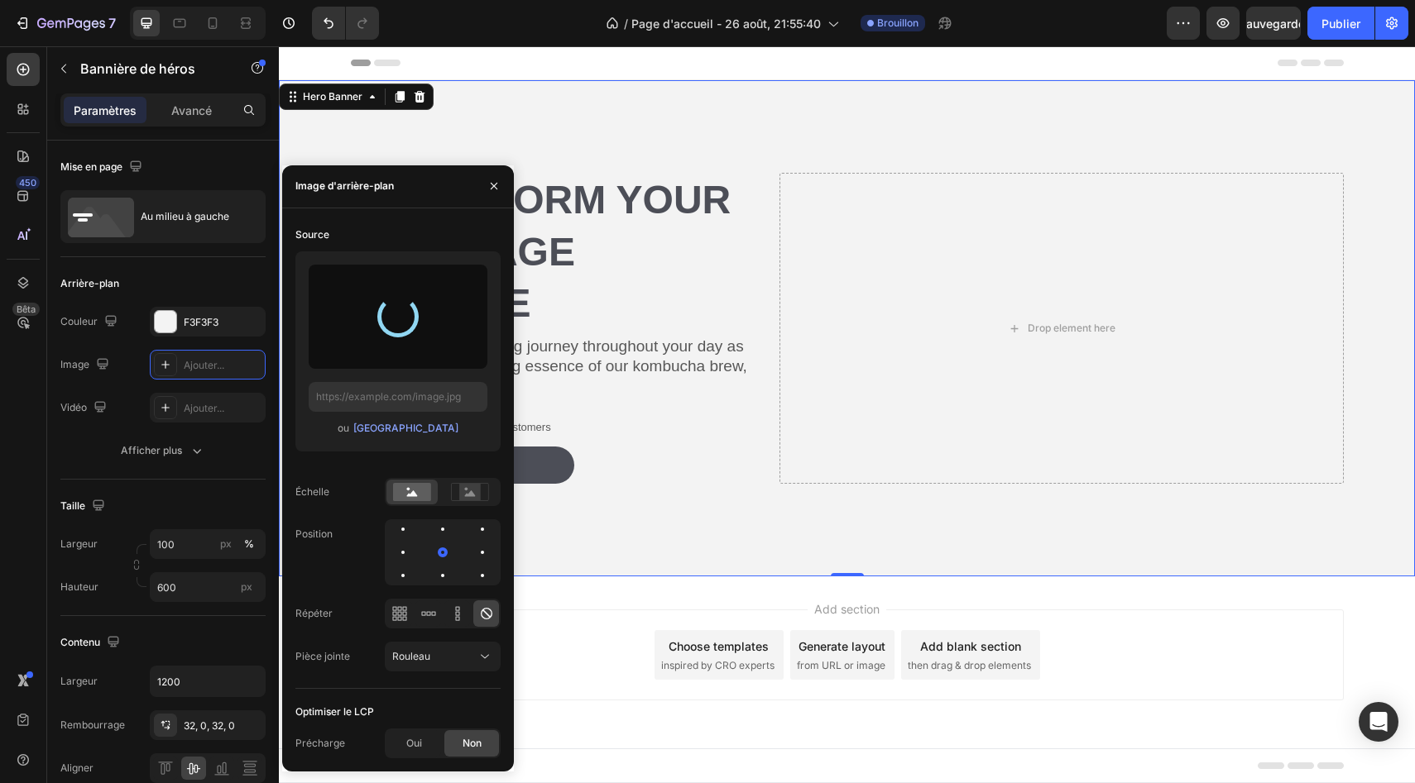
type input "[URL][DOMAIN_NAME]"
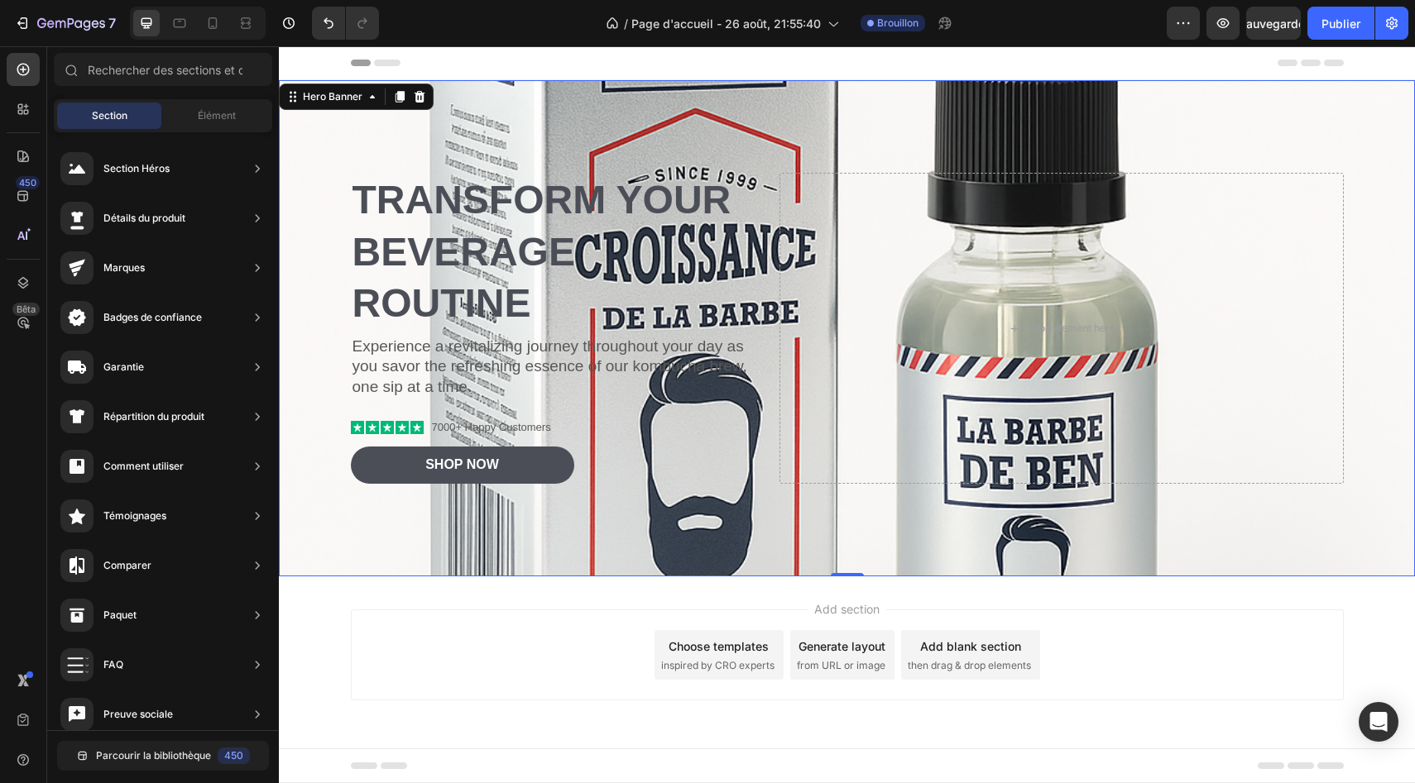
click at [1238, 638] on div "Add section Choose templates inspired by CRO experts Generate layout from URL o…" at bounding box center [847, 655] width 993 height 91
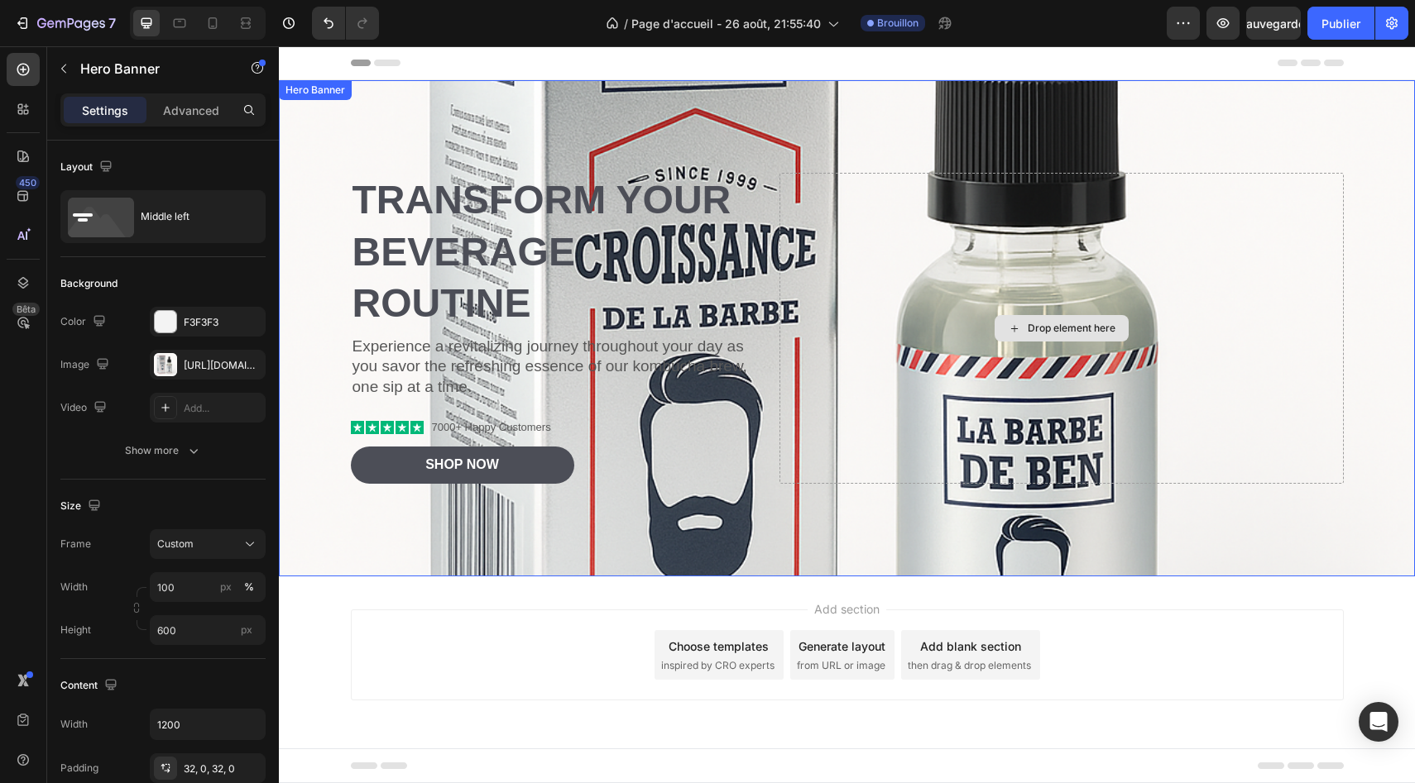
click at [980, 475] on div "Drop element here" at bounding box center [1060, 328] width 563 height 310
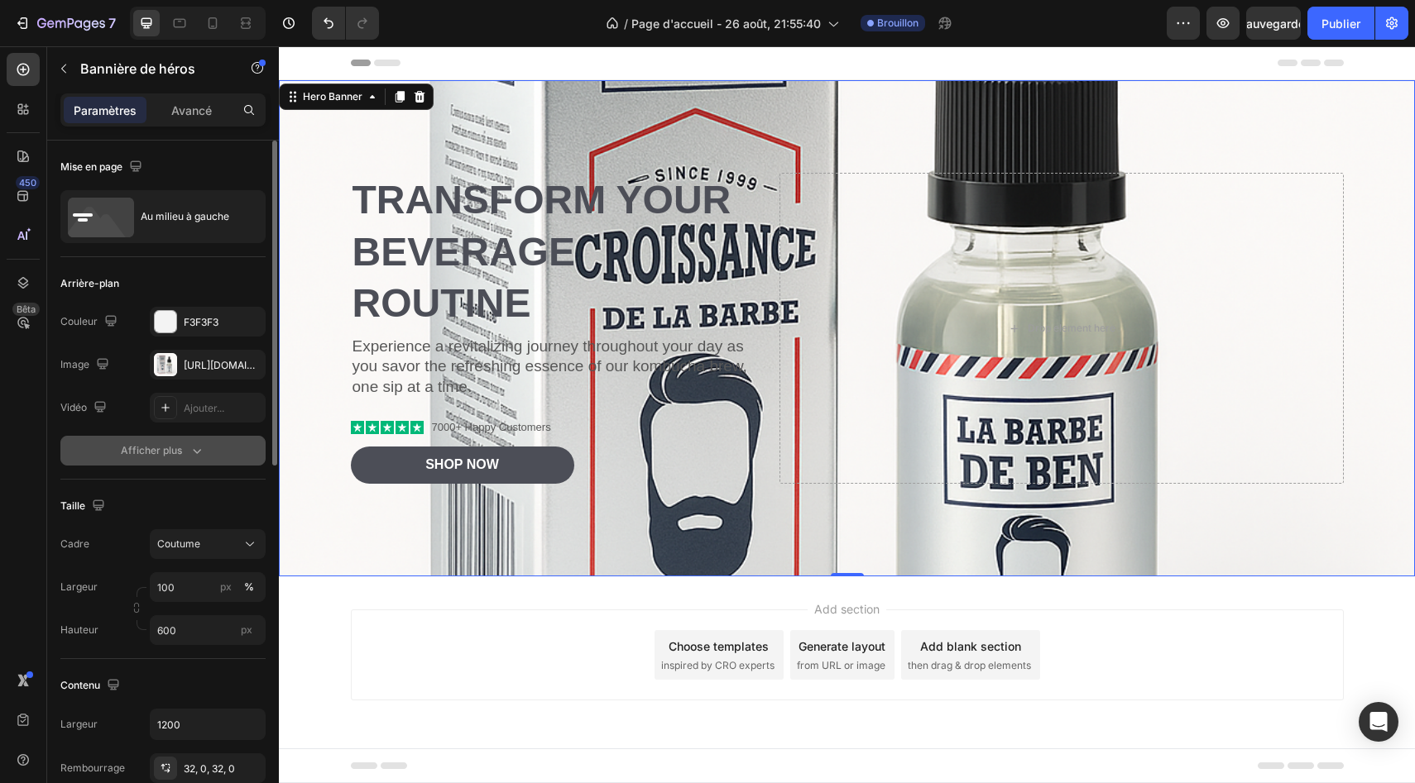
click at [187, 454] on div "Afficher plus" at bounding box center [163, 451] width 84 height 17
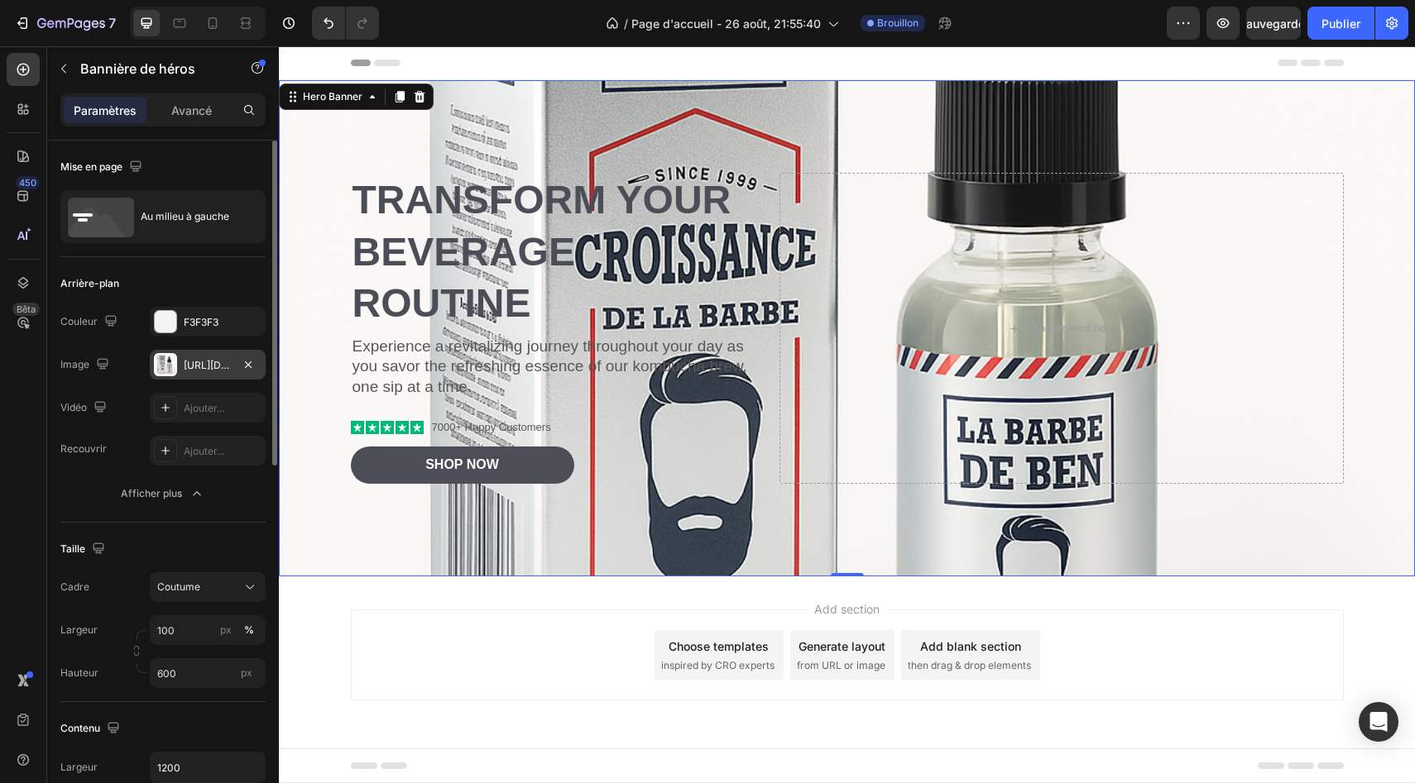
click at [193, 376] on div "[URL][DOMAIN_NAME]" at bounding box center [208, 365] width 116 height 30
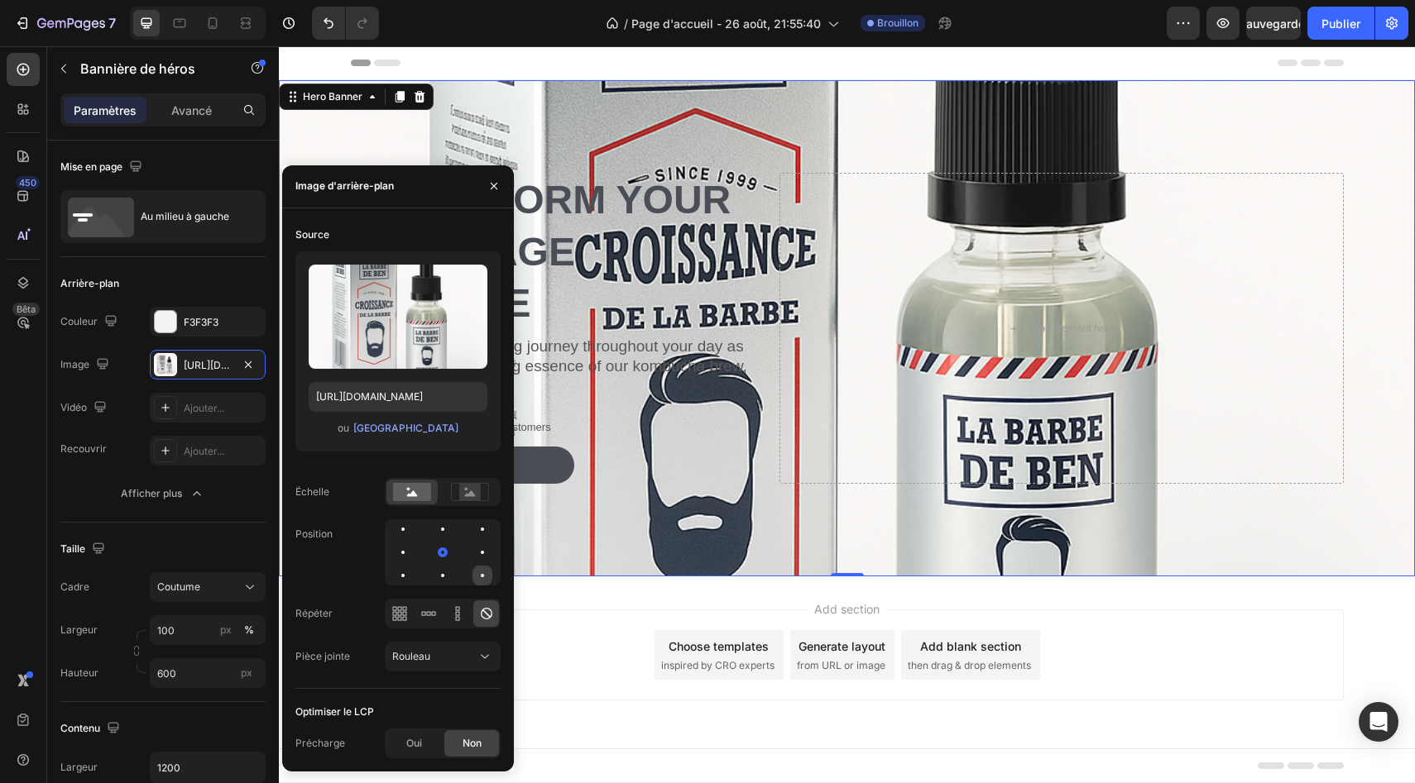
click at [485, 575] on div at bounding box center [482, 576] width 20 height 20
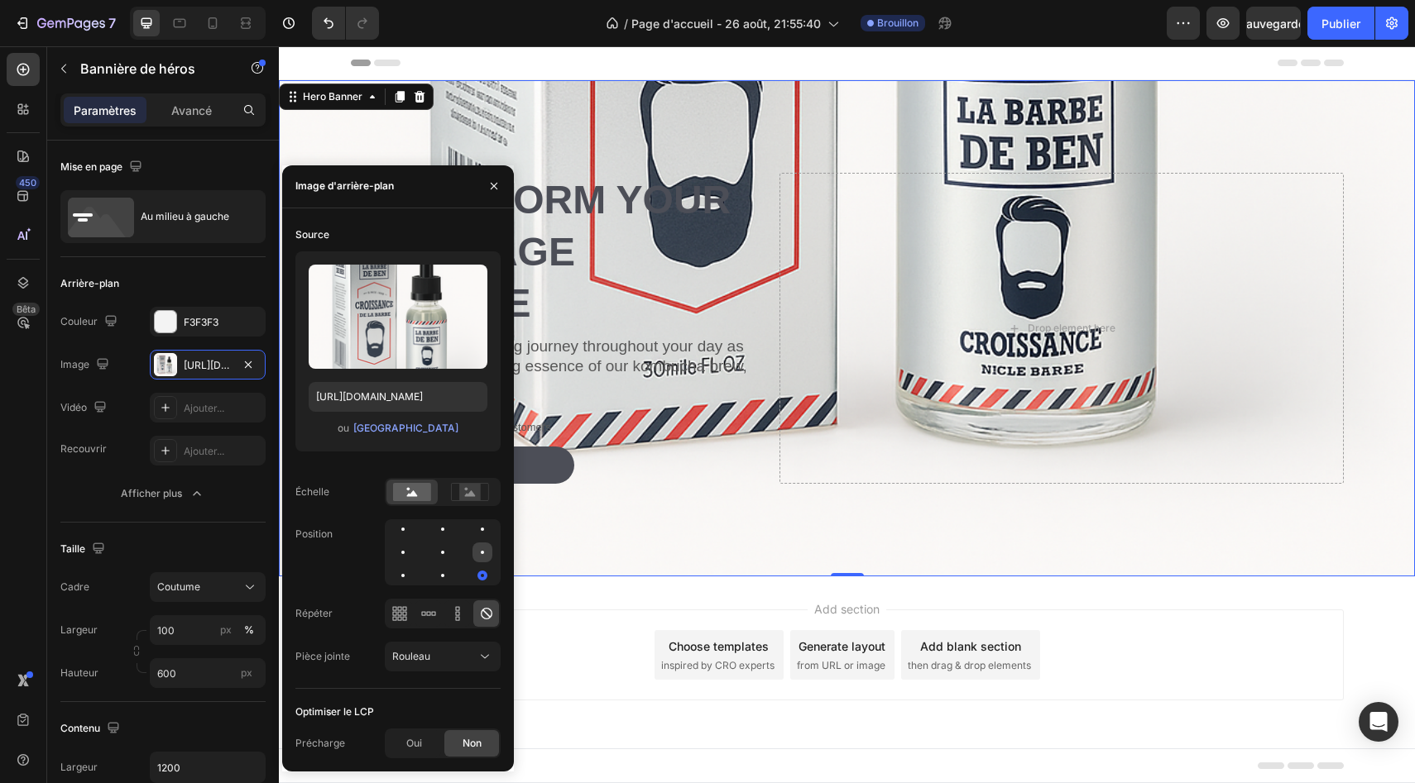
click at [413, 566] on div at bounding box center [403, 576] width 20 height 20
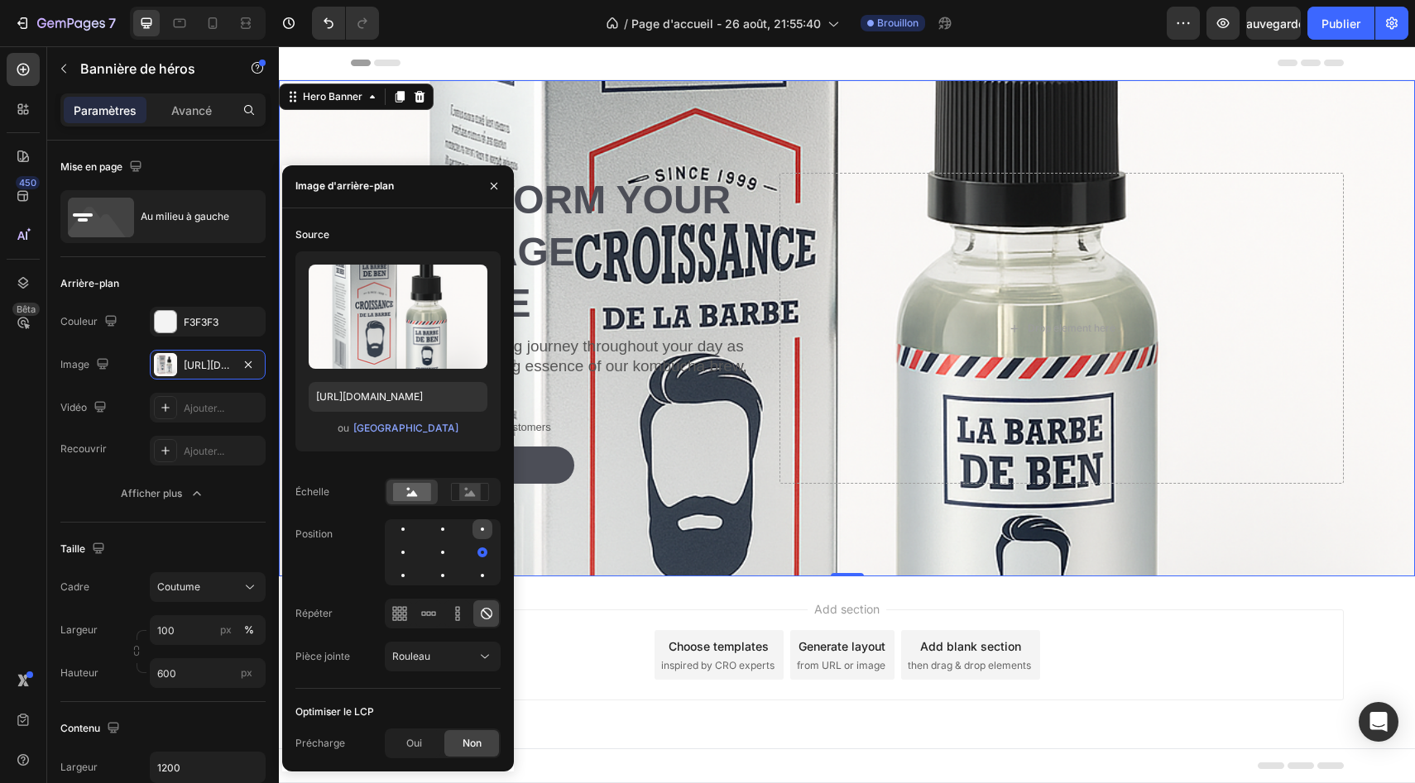
click at [413, 543] on div at bounding box center [403, 553] width 20 height 20
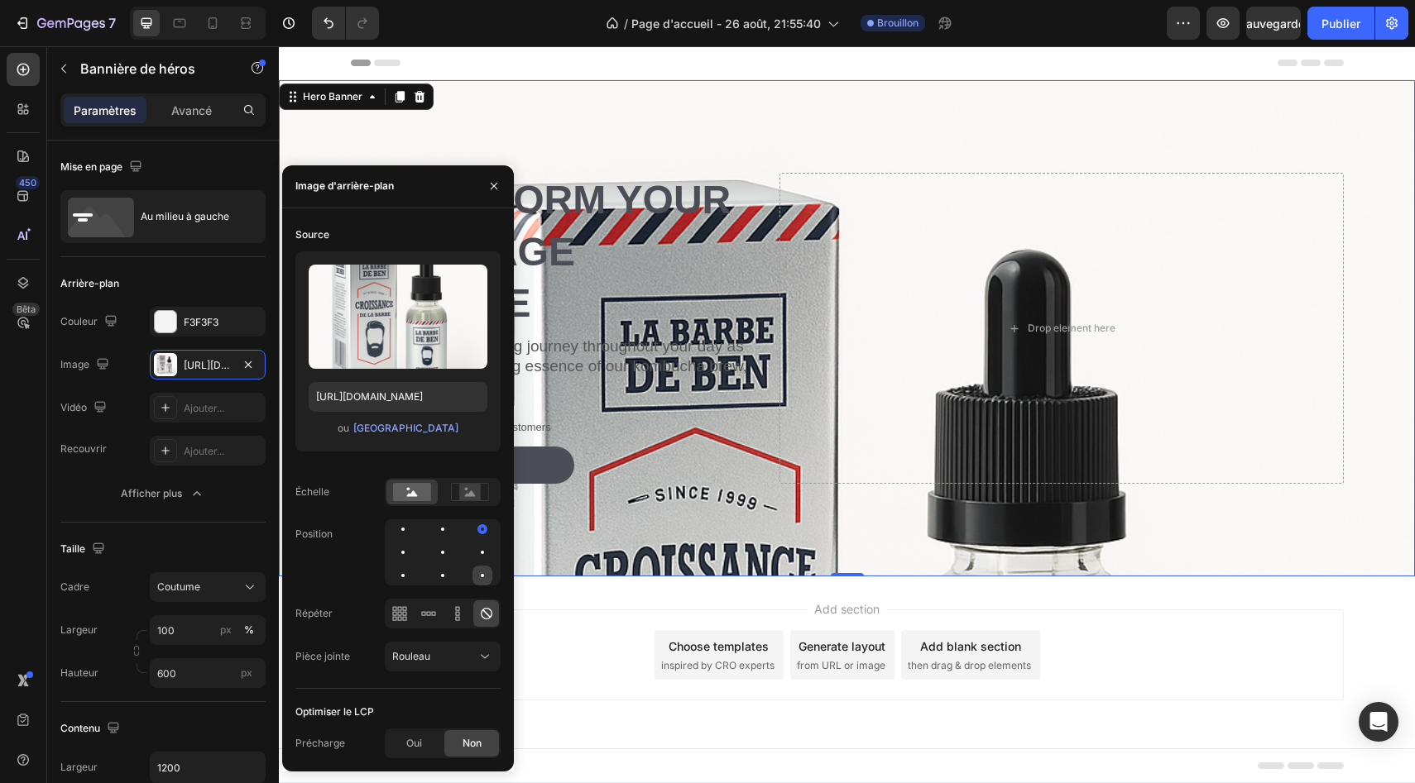
click at [482, 577] on div at bounding box center [482, 575] width 3 height 3
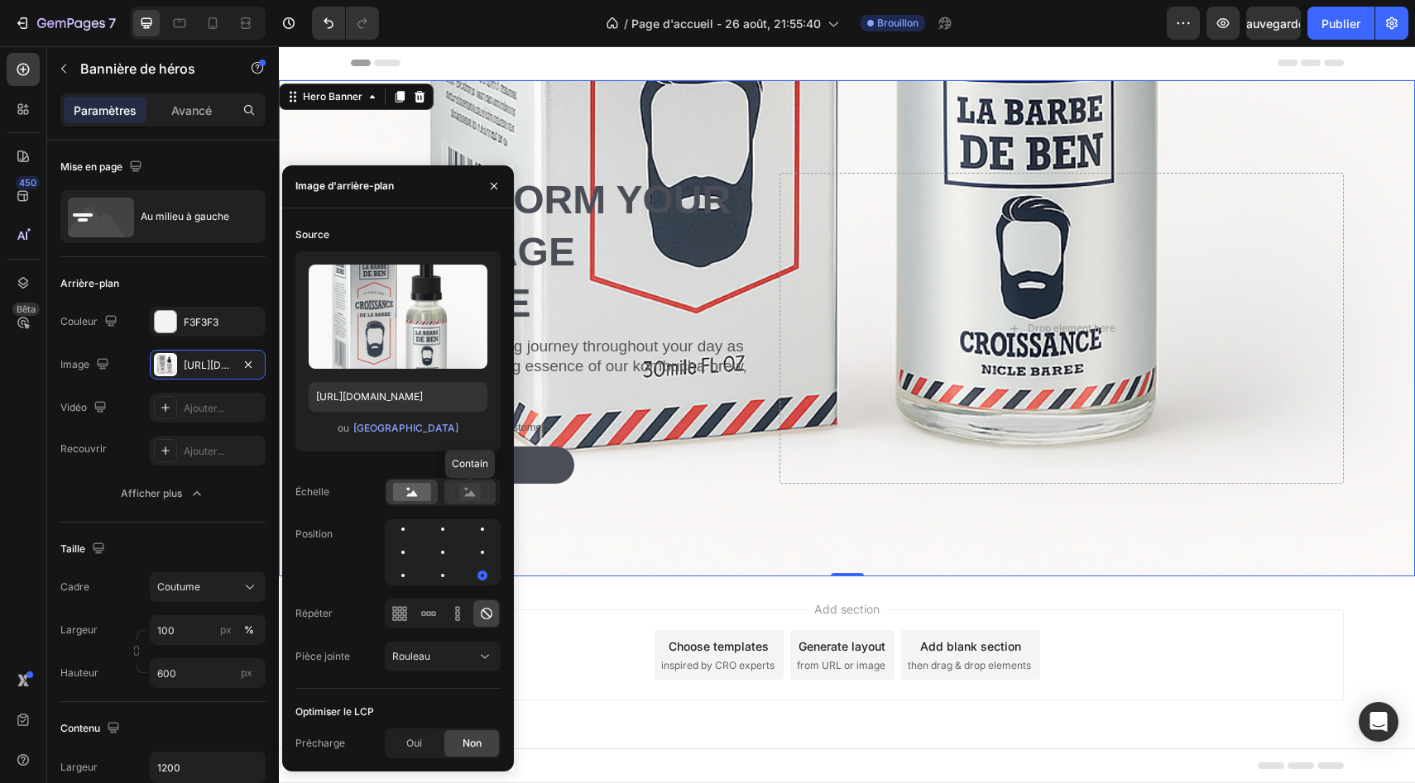
click at [465, 491] on circle at bounding box center [466, 488] width 3 height 3
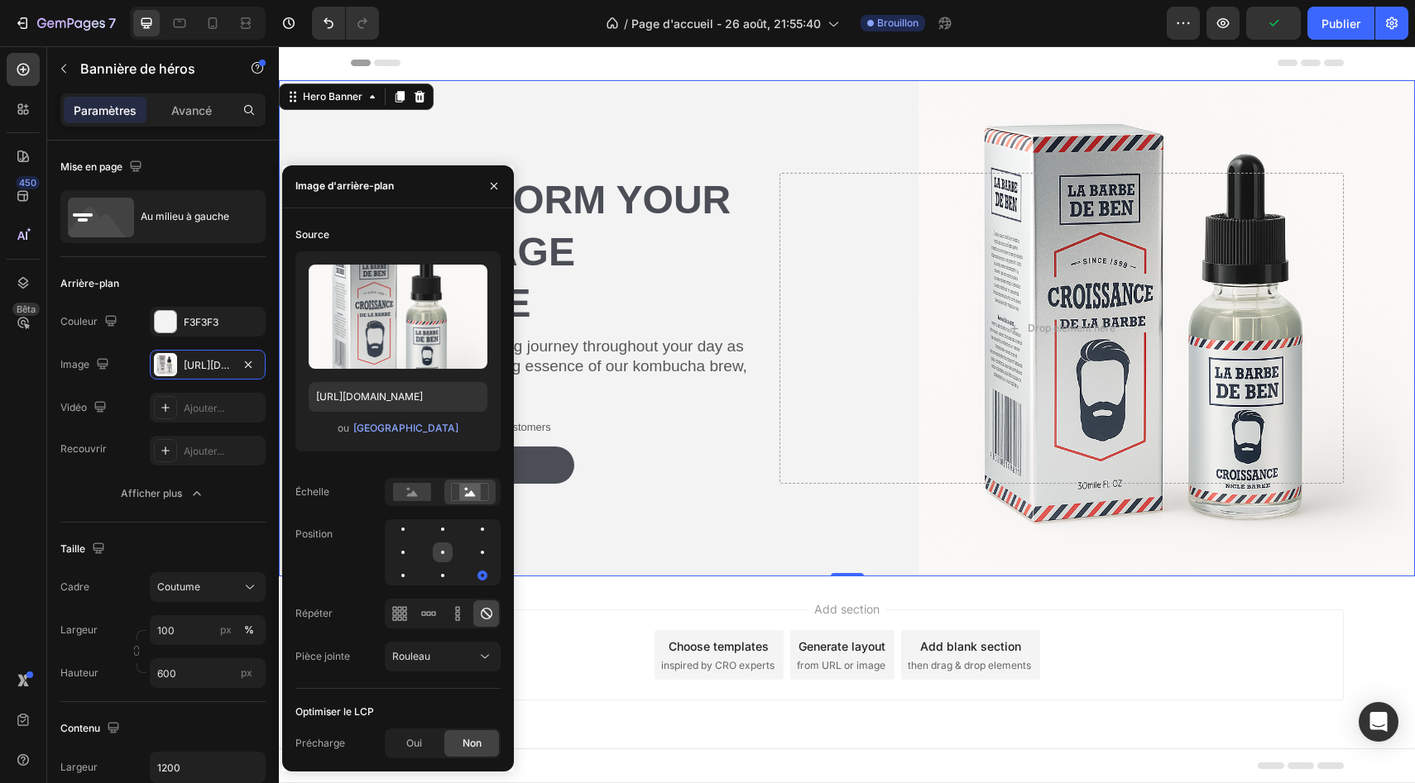
click at [472, 562] on div at bounding box center [482, 553] width 20 height 20
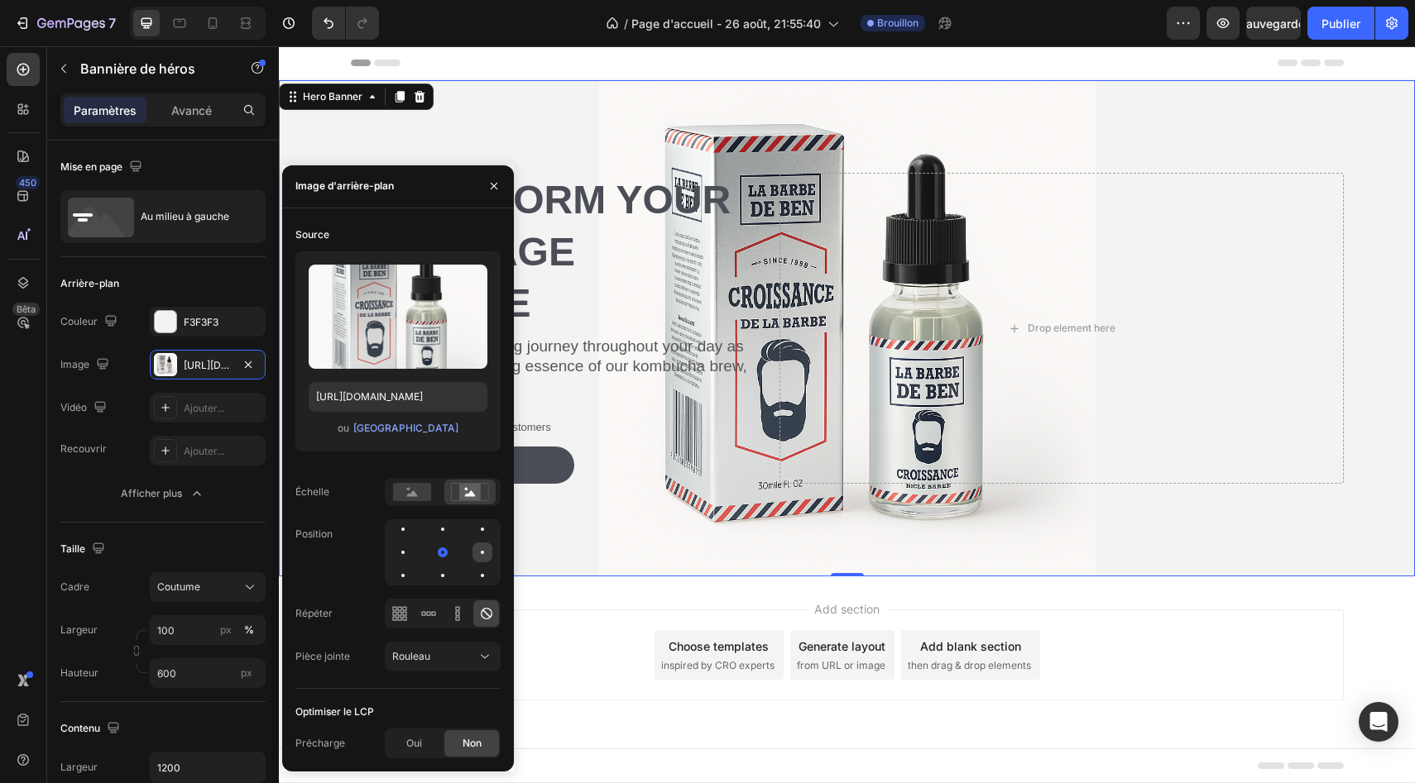
click at [472, 558] on div at bounding box center [443, 553] width 116 height 66
click at [482, 554] on div at bounding box center [482, 552] width 3 height 3
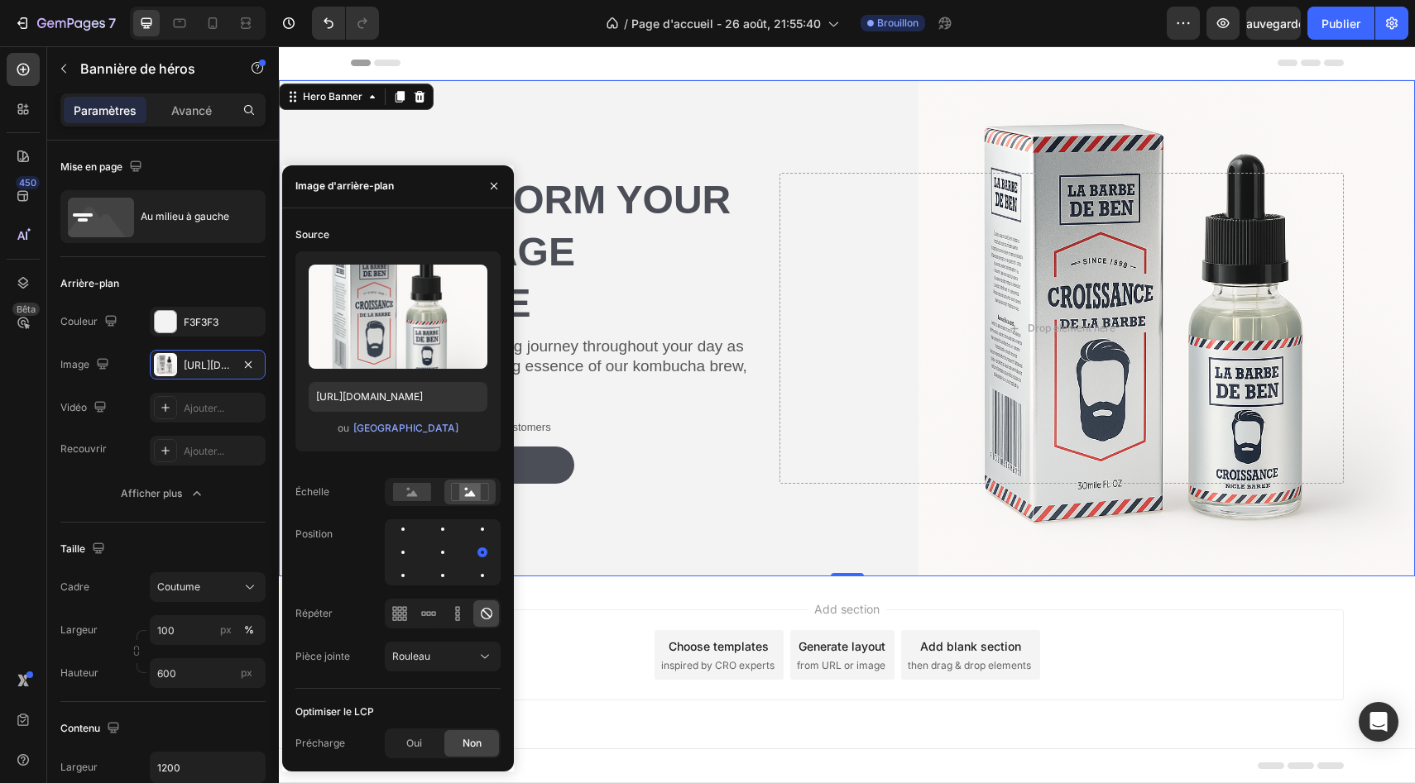
click at [534, 76] on div "Header" at bounding box center [847, 62] width 993 height 33
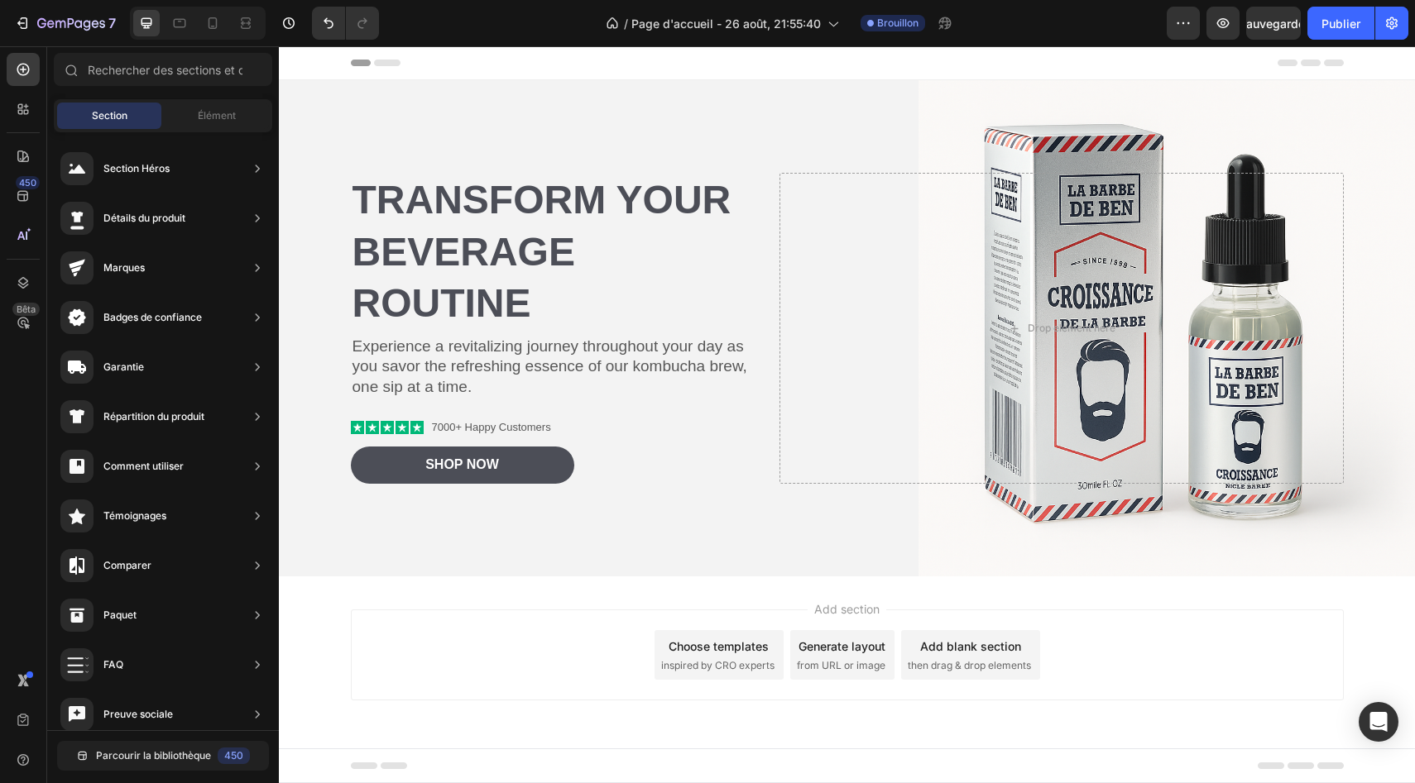
click at [660, 65] on div "Header" at bounding box center [847, 62] width 993 height 33
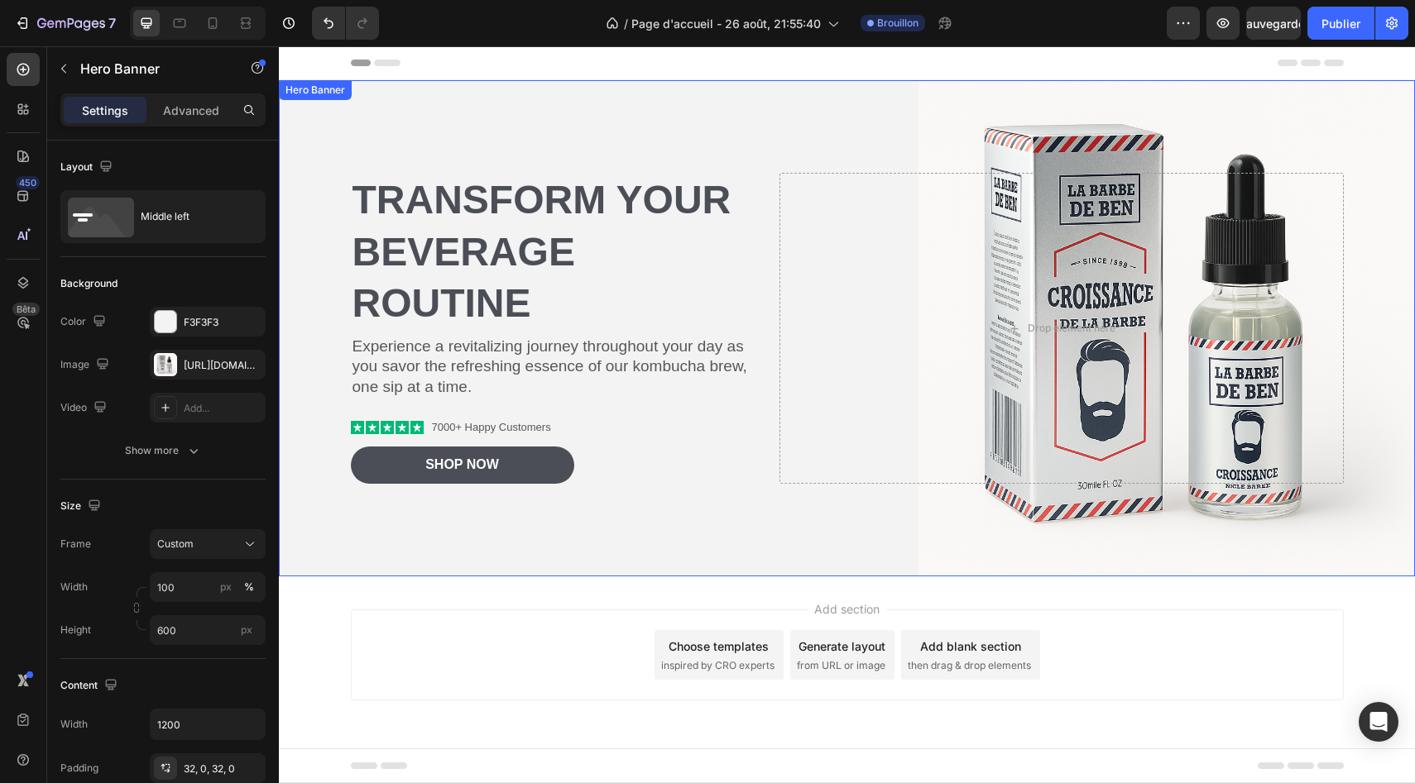
click at [371, 553] on div "Background Image" at bounding box center [847, 328] width 1136 height 496
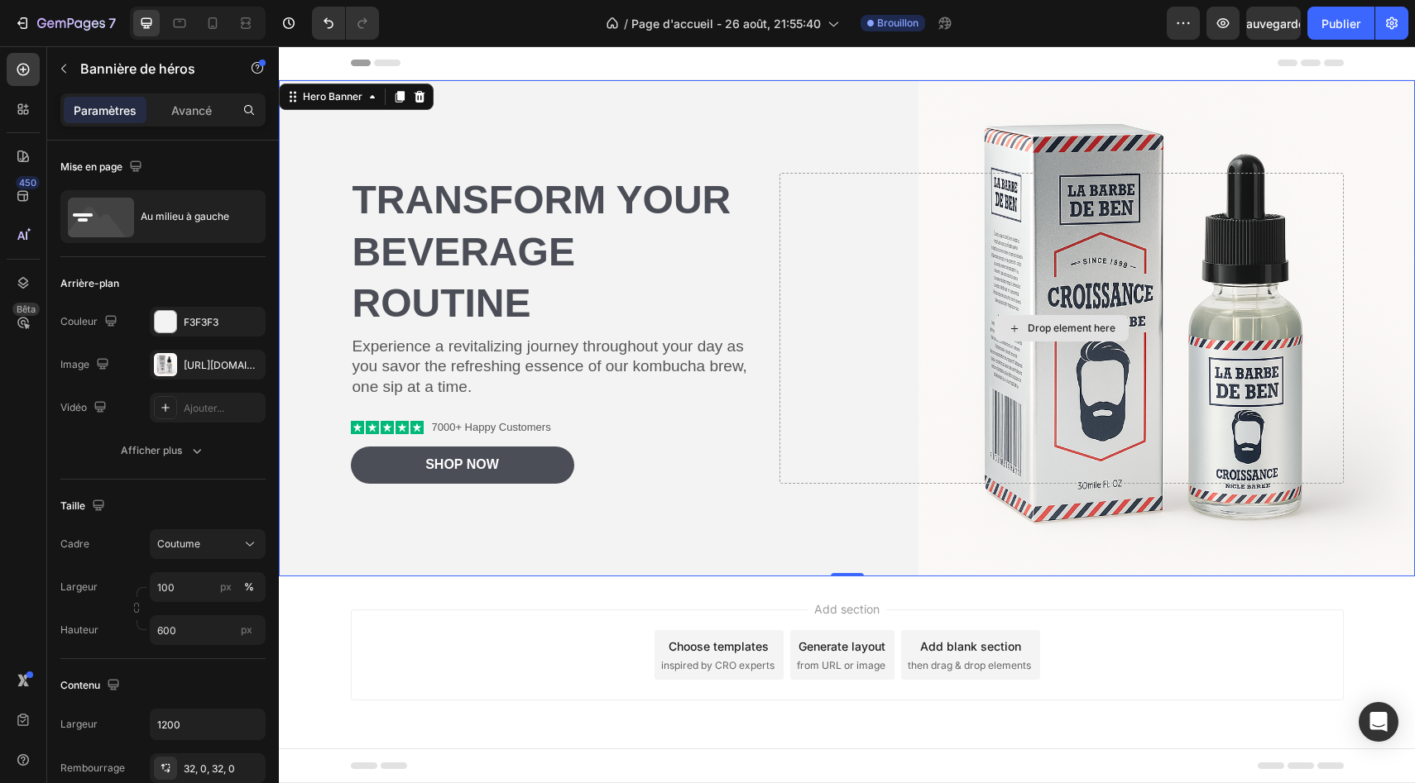
click at [828, 406] on div "Drop element here" at bounding box center [1060, 328] width 563 height 310
click at [523, 274] on h2 "Transform Your Beverage Routine" at bounding box center [552, 252] width 403 height 158
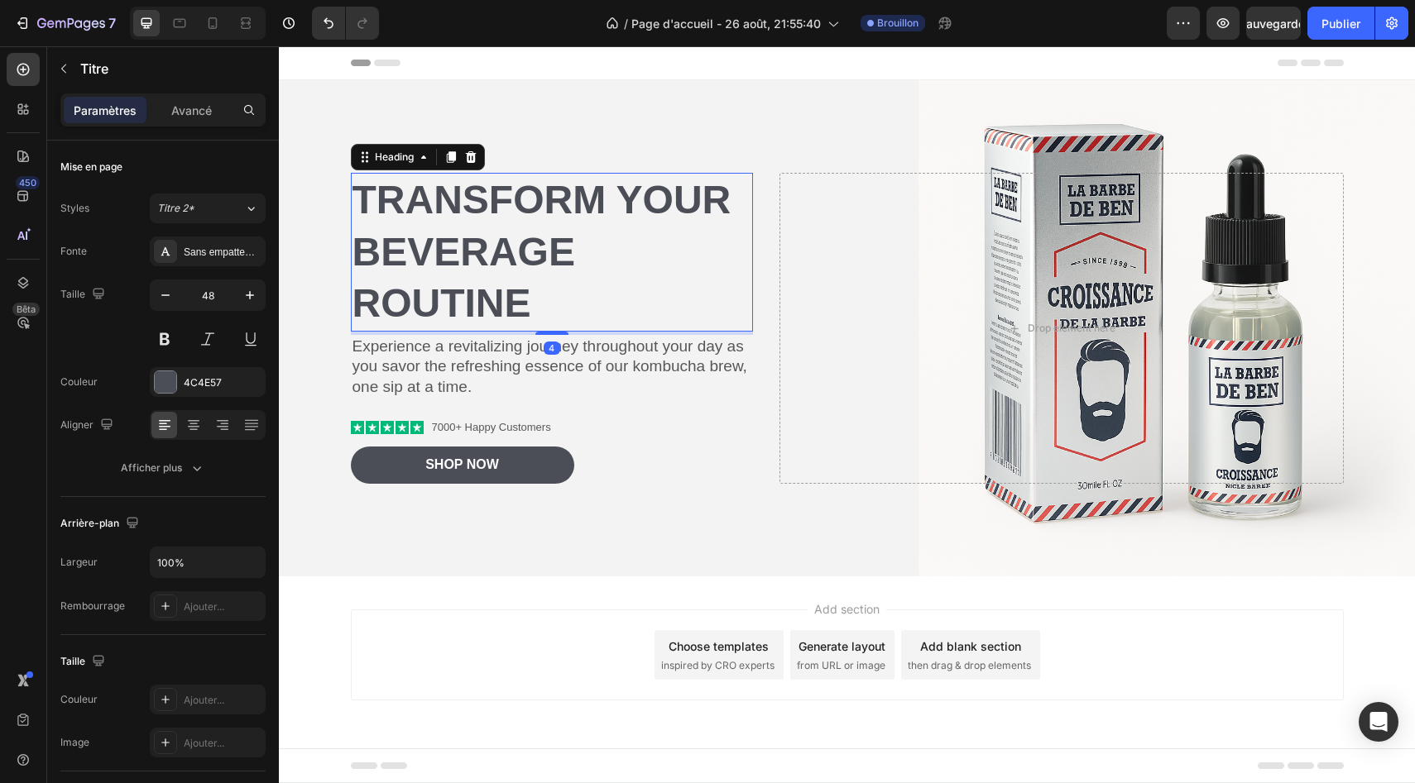
click at [533, 295] on h2 "Transform Your Beverage Routine" at bounding box center [552, 252] width 403 height 158
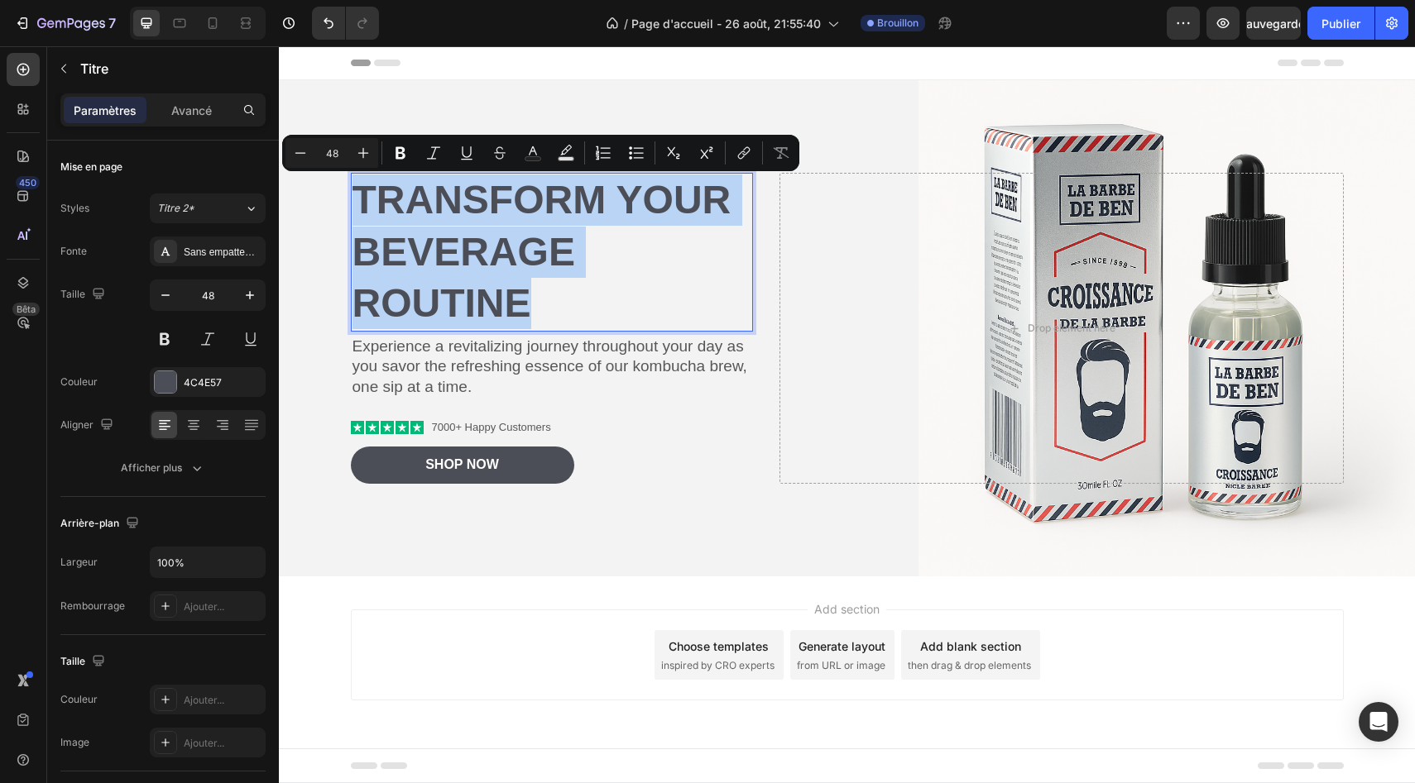
drag, startPoint x: 533, startPoint y: 295, endPoint x: 358, endPoint y: 175, distance: 212.3
click at [358, 175] on p "Transform Your Beverage Routine" at bounding box center [552, 252] width 400 height 155
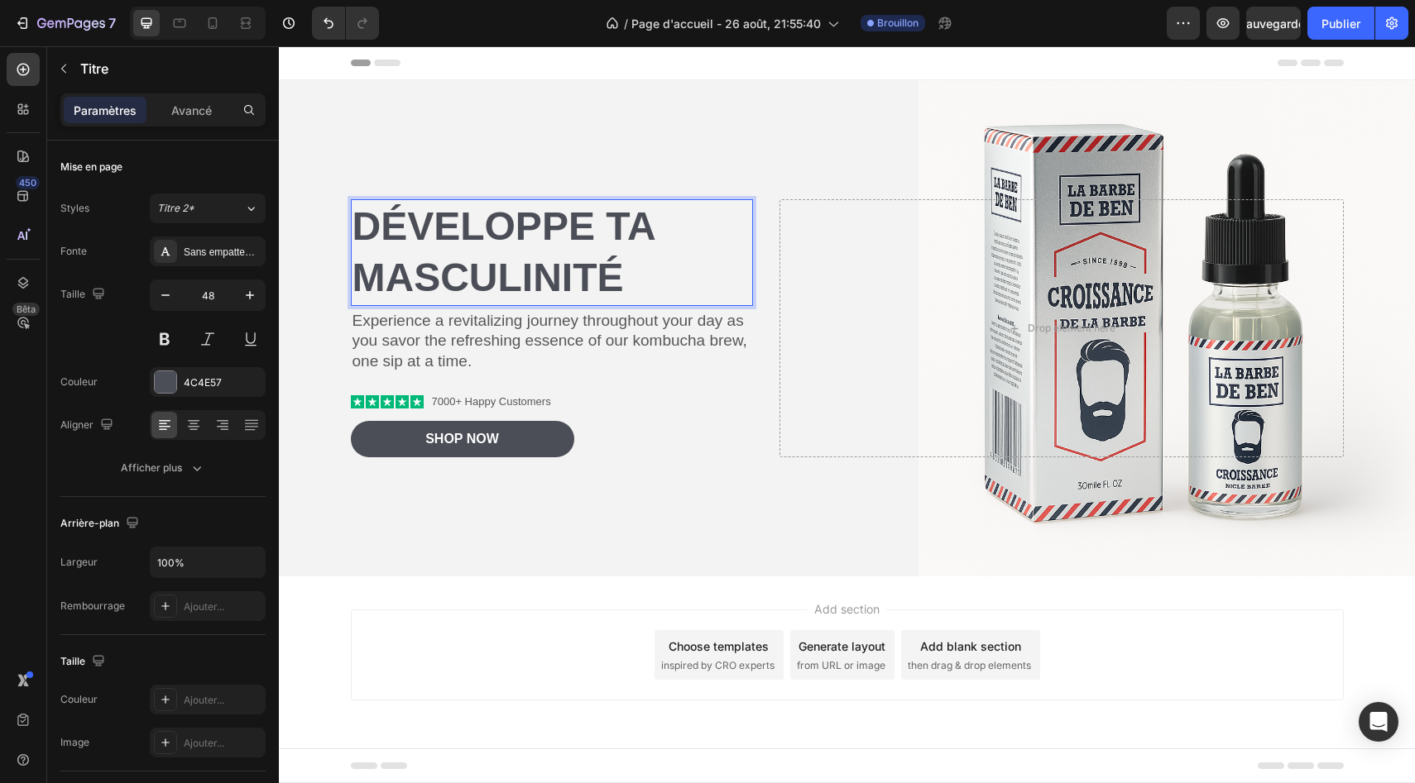
click at [594, 65] on div "Header" at bounding box center [847, 62] width 993 height 33
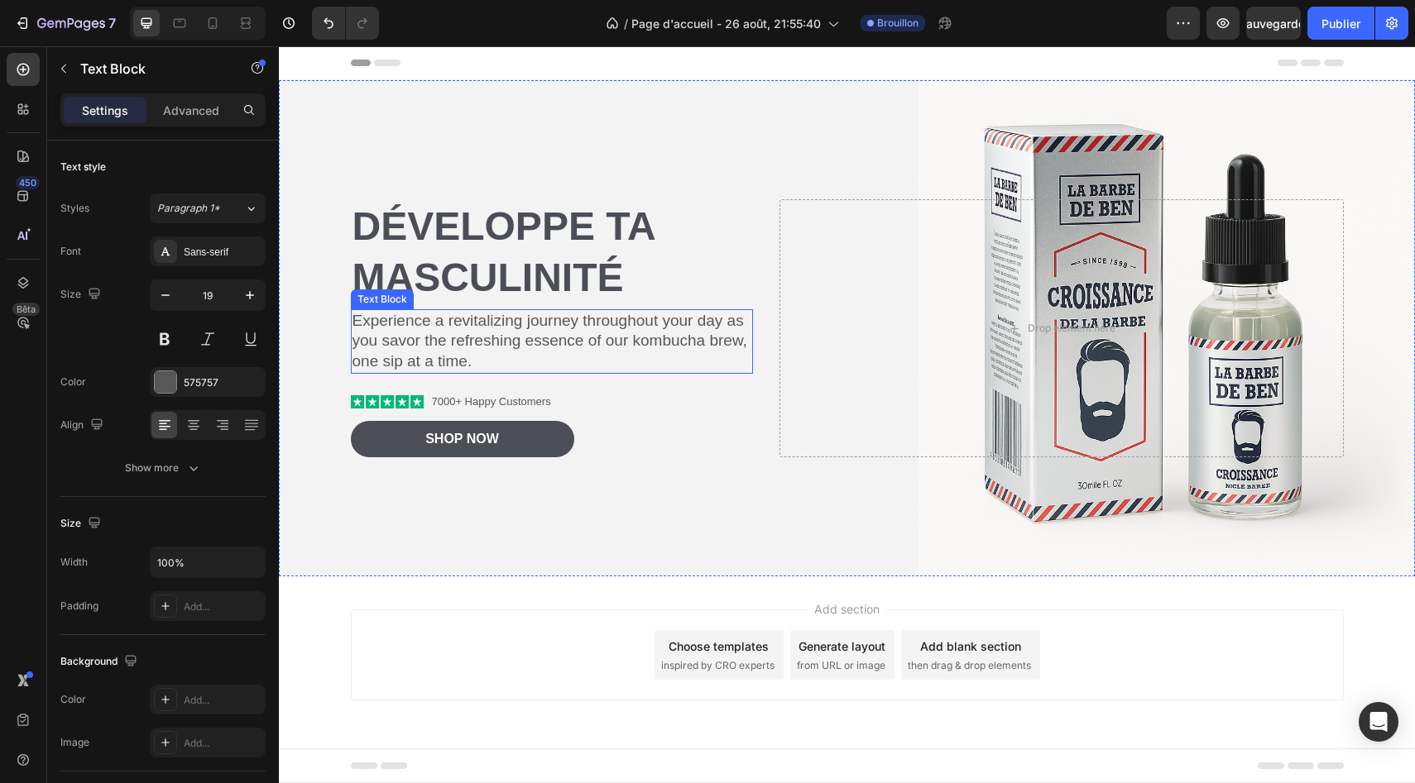
click at [483, 347] on p "Experience a revitalizing journey throughout your day as you savor the refreshi…" at bounding box center [552, 341] width 400 height 61
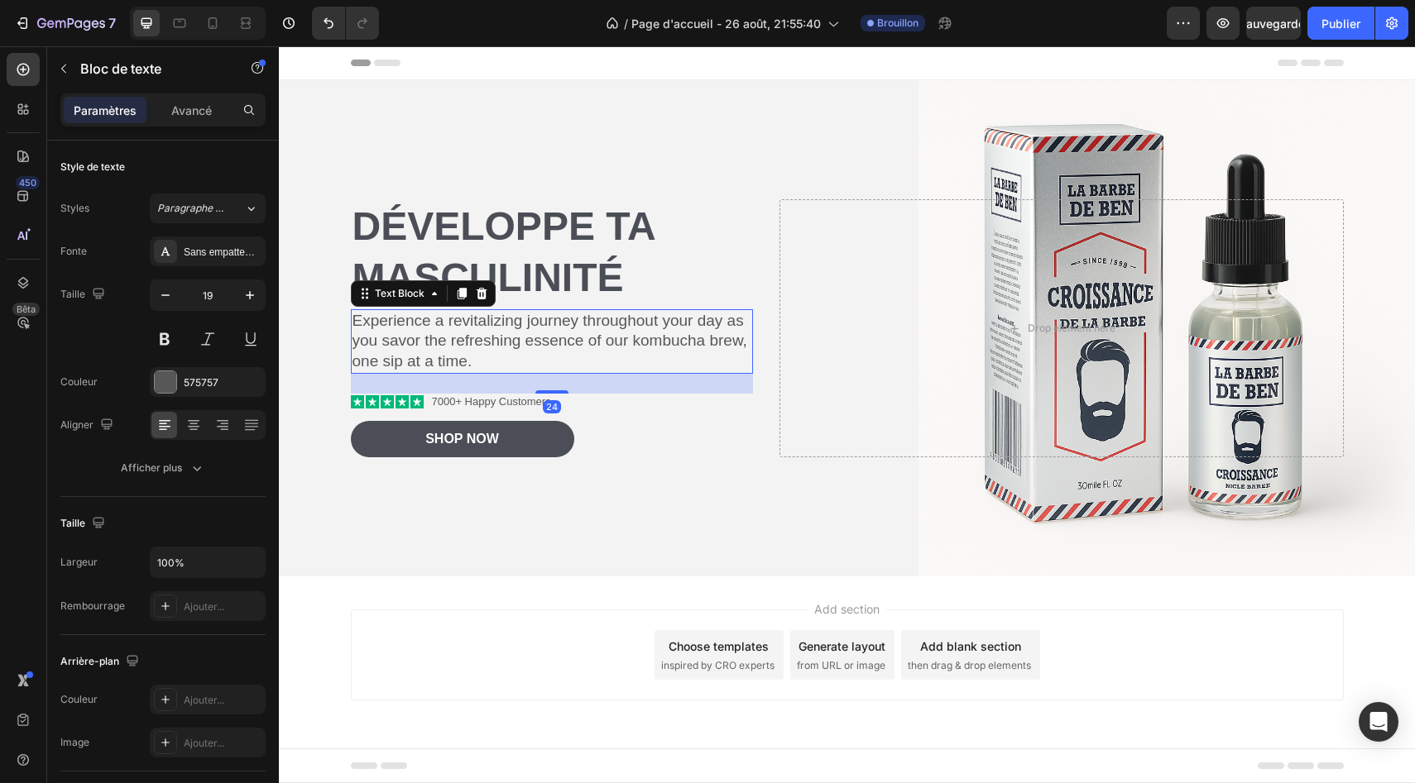
click at [471, 357] on p "Experience a revitalizing journey throughout your day as you savor the refreshi…" at bounding box center [552, 341] width 400 height 61
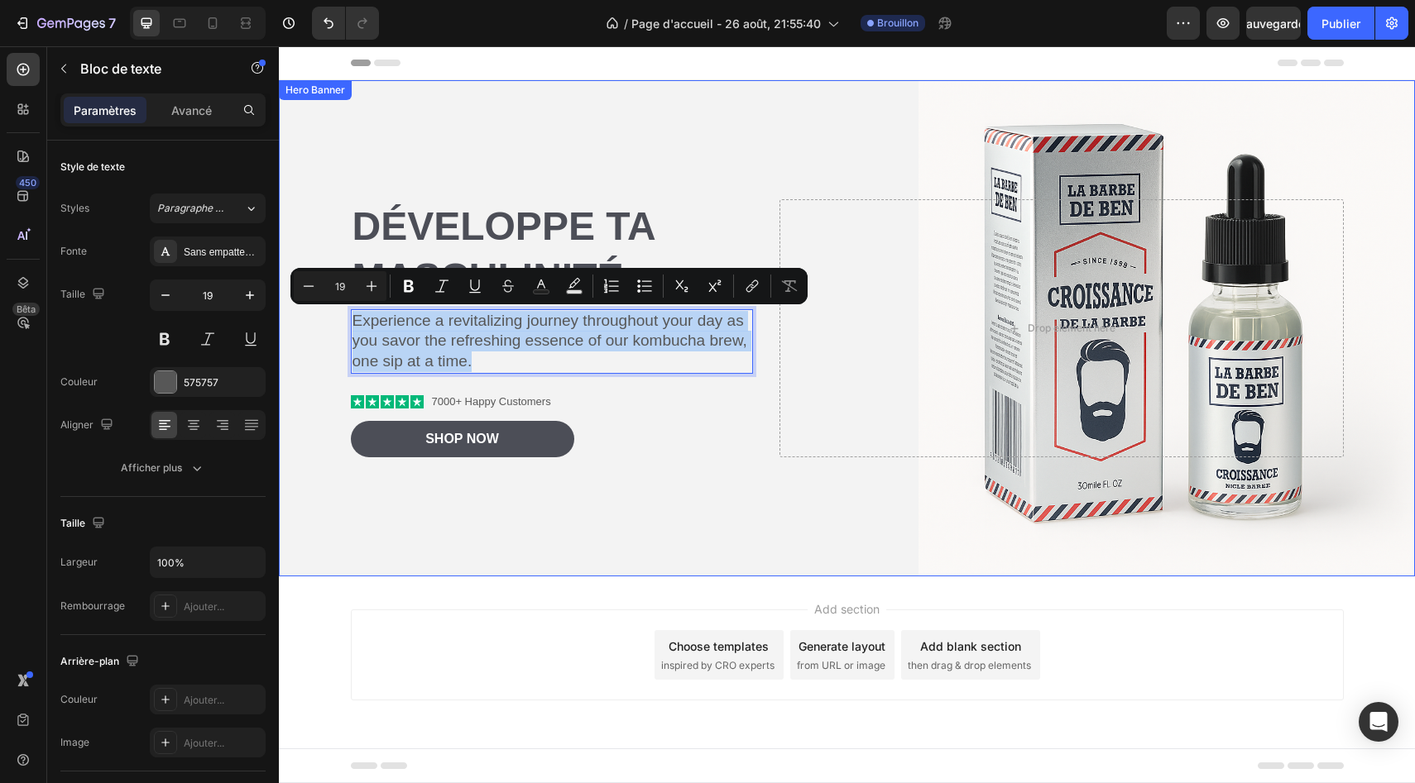
drag, startPoint x: 471, startPoint y: 357, endPoint x: 343, endPoint y: 315, distance: 134.2
click at [343, 316] on div "Développe ta masculinité Heading Experience a revitalizing journey throughout y…" at bounding box center [847, 328] width 1136 height 496
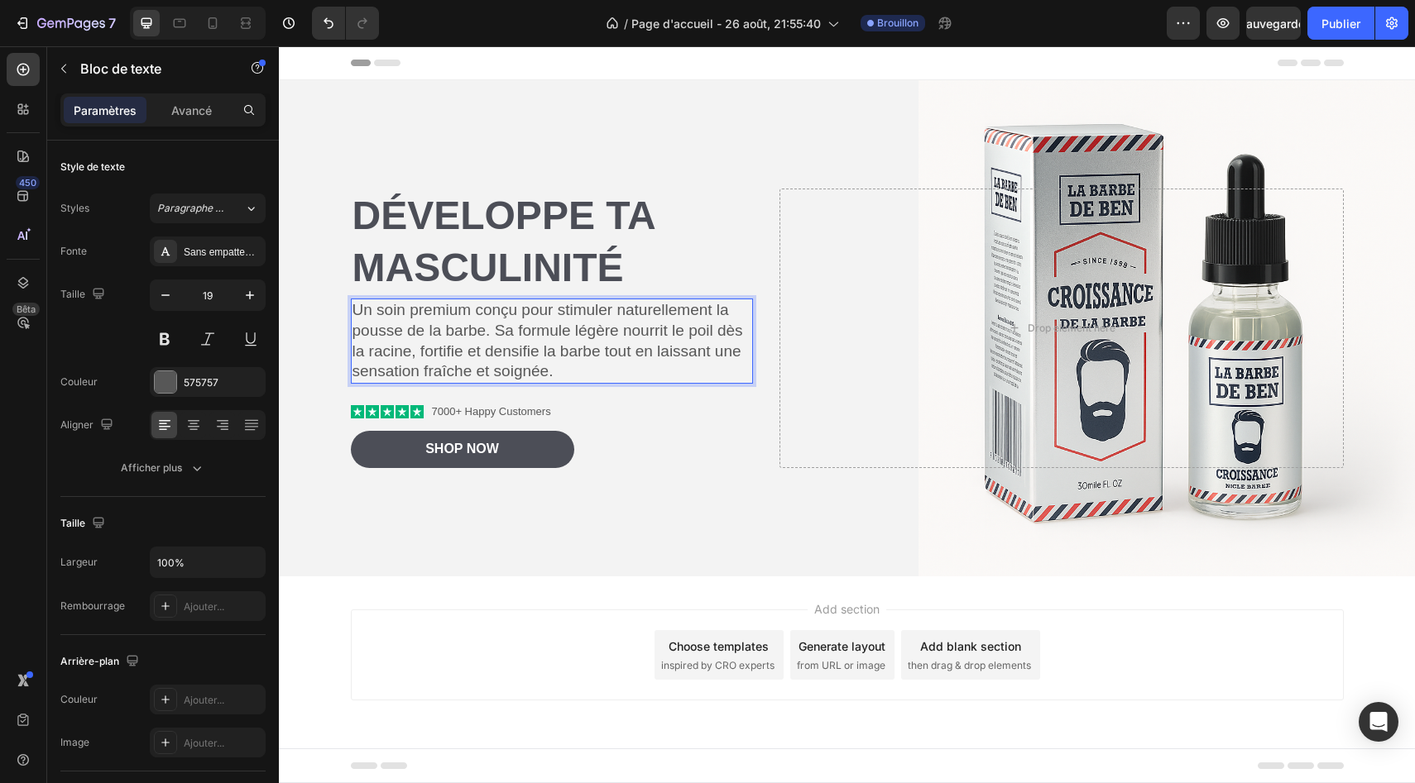
click at [374, 605] on div "Add section Choose templates inspired by CRO experts Generate layout from URL o…" at bounding box center [847, 679] width 1136 height 204
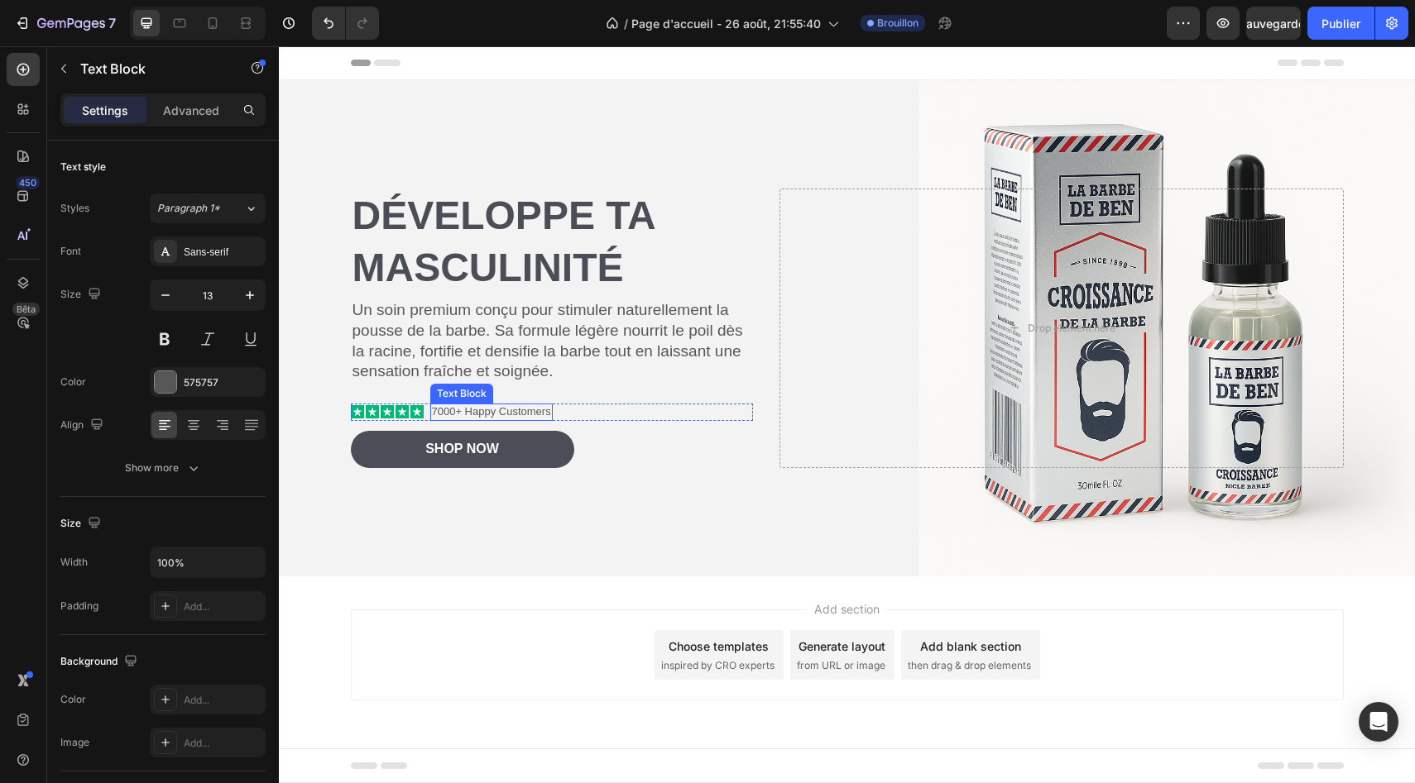
click at [504, 408] on p "7000+ Happy Customers" at bounding box center [491, 412] width 119 height 14
click at [547, 412] on p "7000+ Happy Customers" at bounding box center [491, 412] width 119 height 14
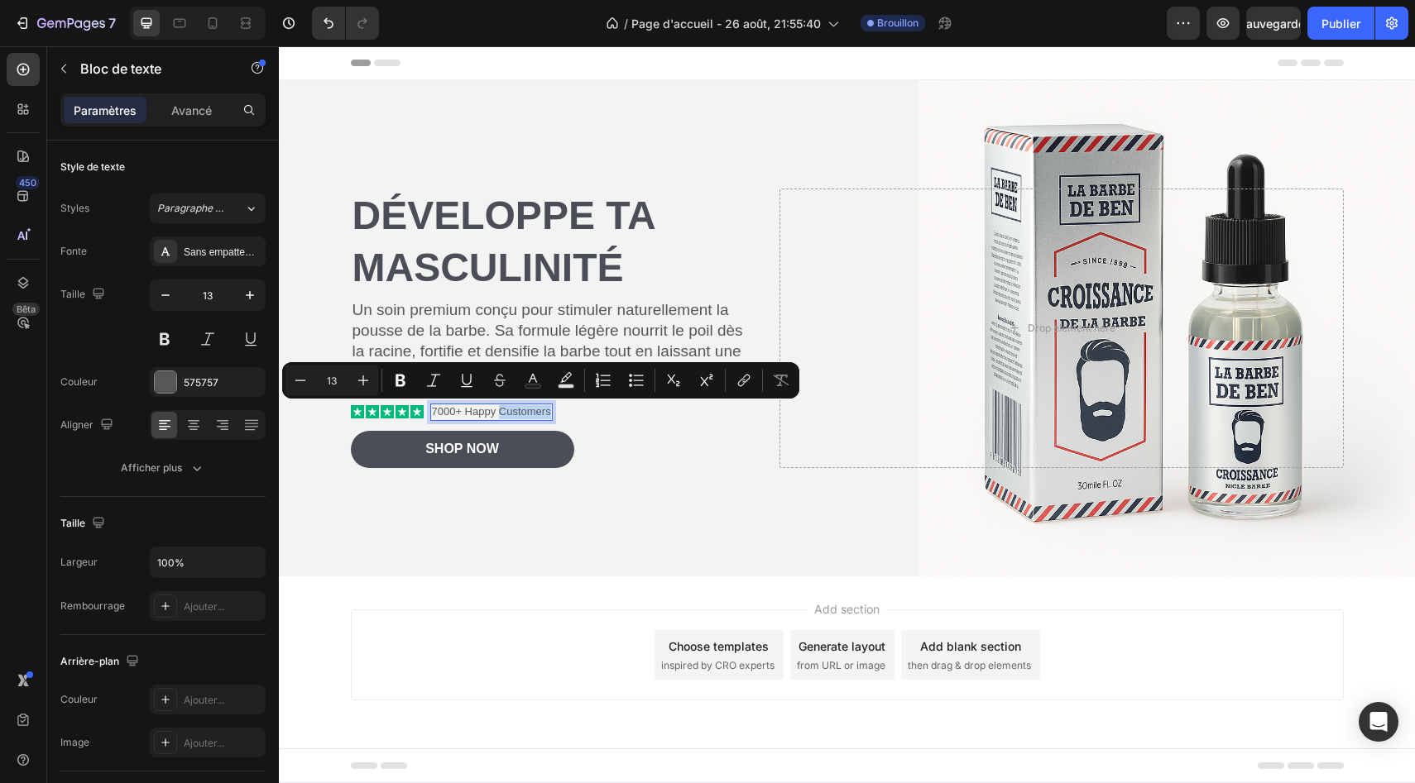
click at [547, 412] on p "7000+ Happy Customers" at bounding box center [491, 412] width 119 height 14
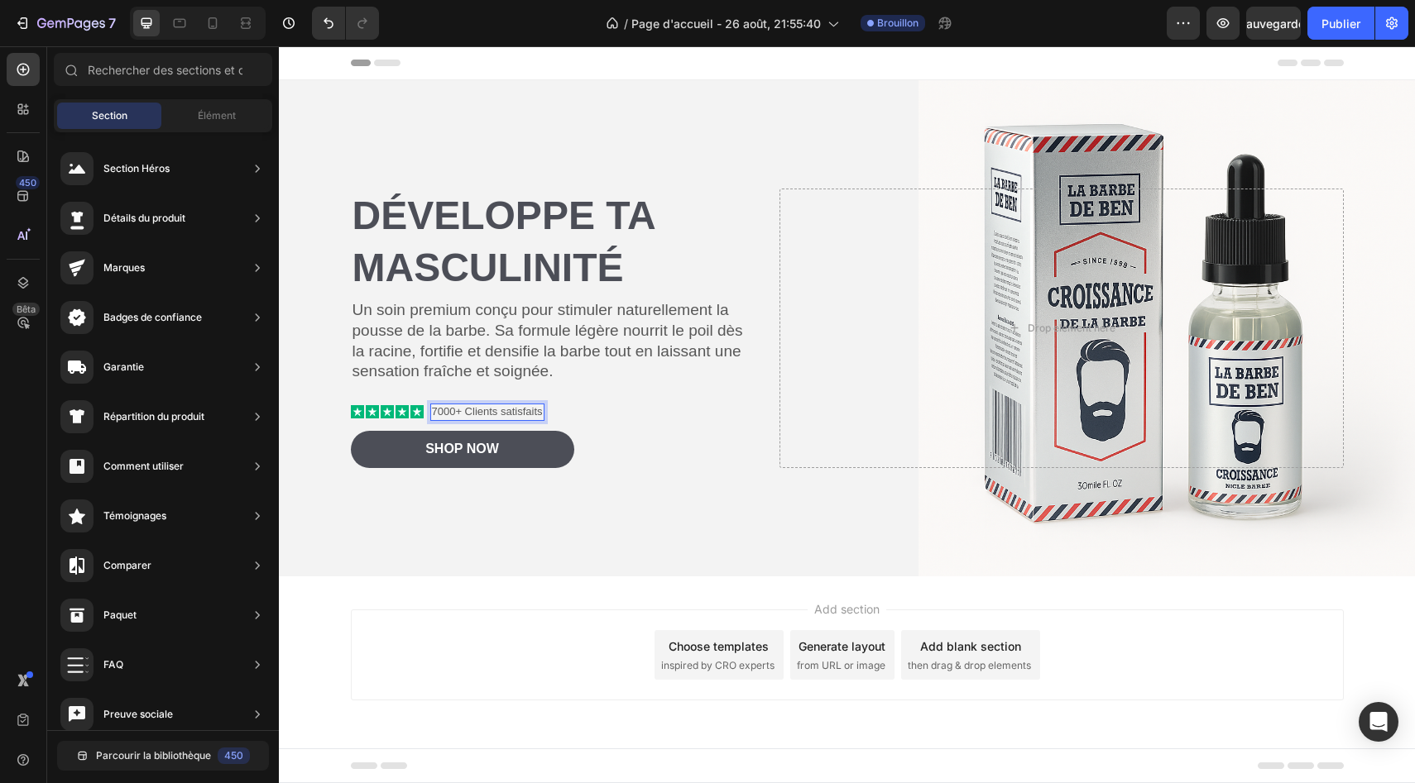
click at [463, 597] on div "Add section Choose templates inspired by CRO experts Generate layout from URL o…" at bounding box center [847, 679] width 1136 height 204
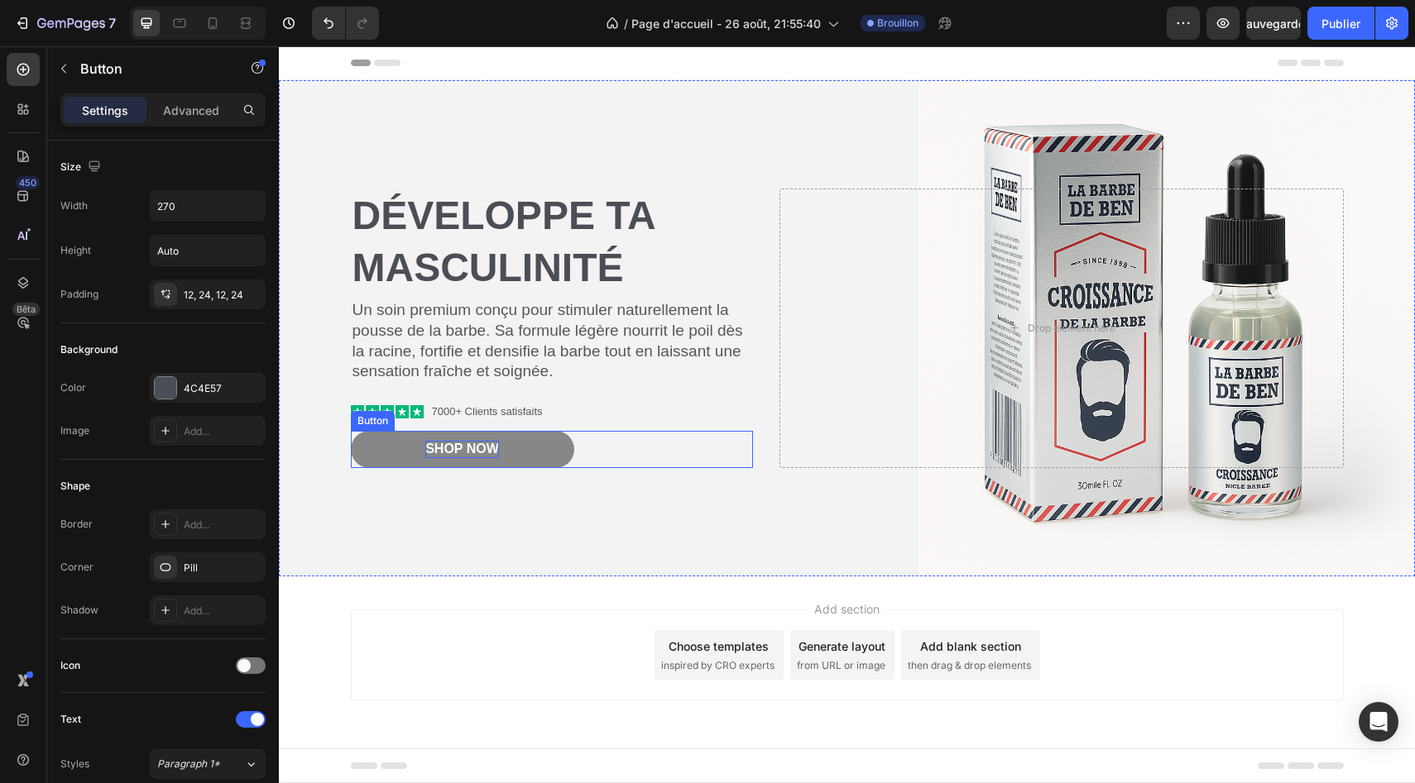
click at [459, 448] on div "Shop Now" at bounding box center [462, 449] width 74 height 17
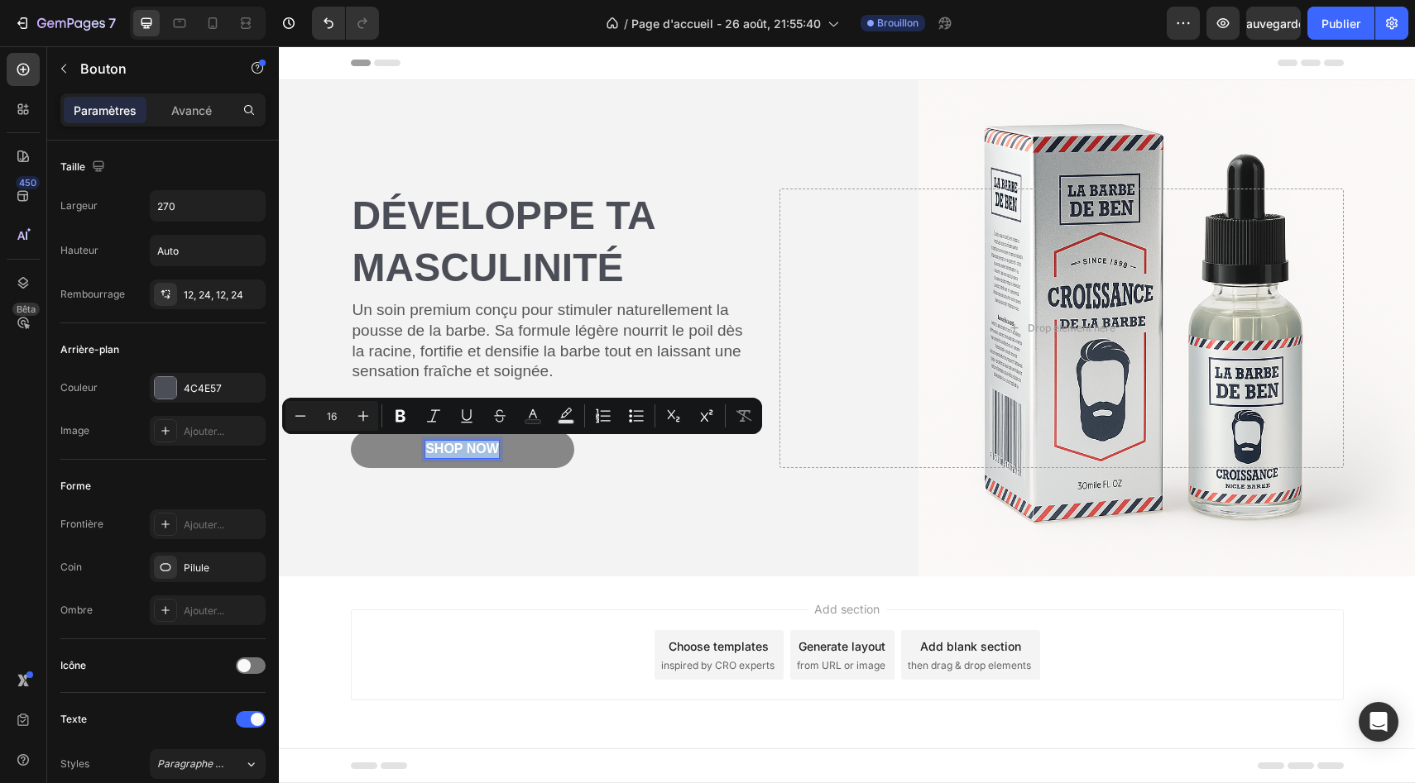
drag, startPoint x: 496, startPoint y: 449, endPoint x: 427, endPoint y: 448, distance: 69.5
click at [427, 448] on p "Shop Now" at bounding box center [462, 449] width 74 height 17
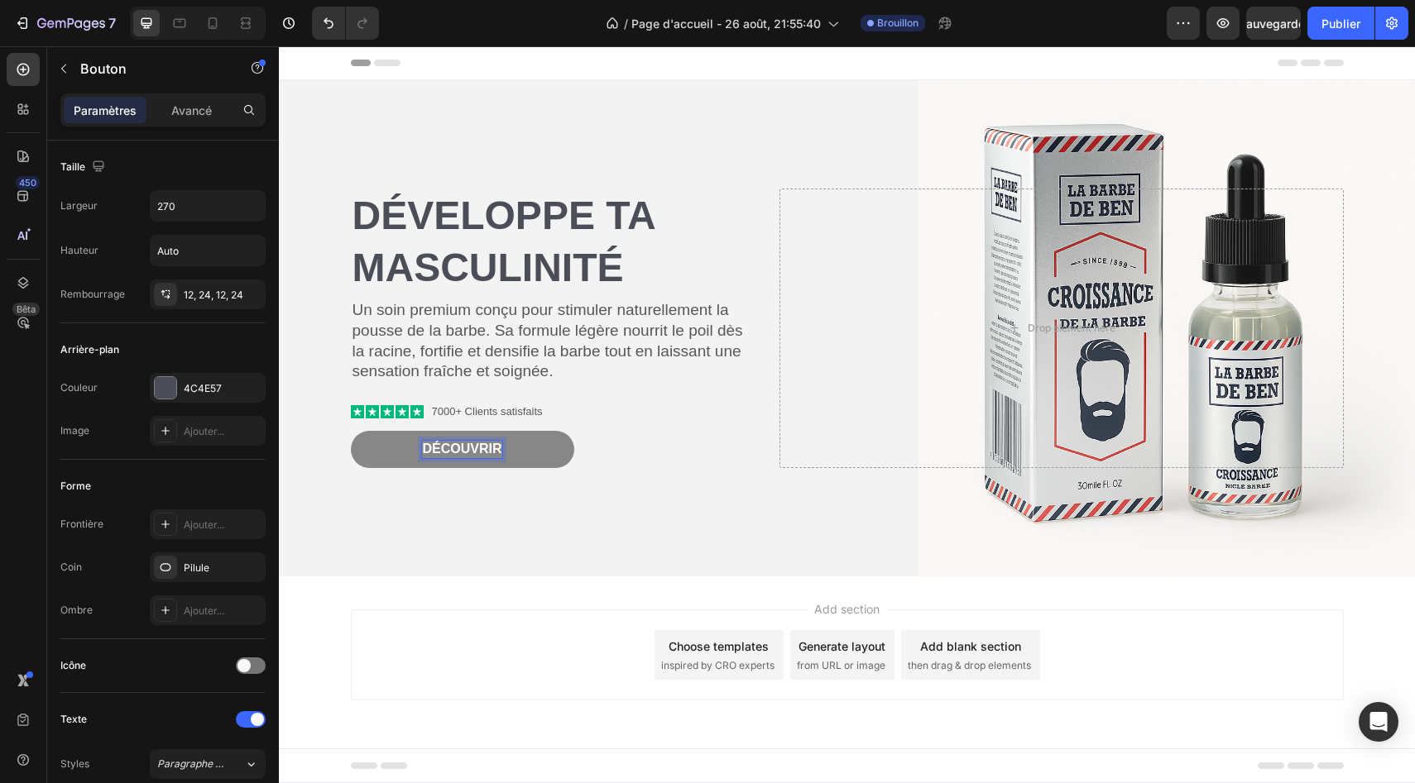
click at [351, 431] on button "Découvrir" at bounding box center [462, 449] width 223 height 37
click at [662, 68] on div "Header" at bounding box center [847, 62] width 993 height 33
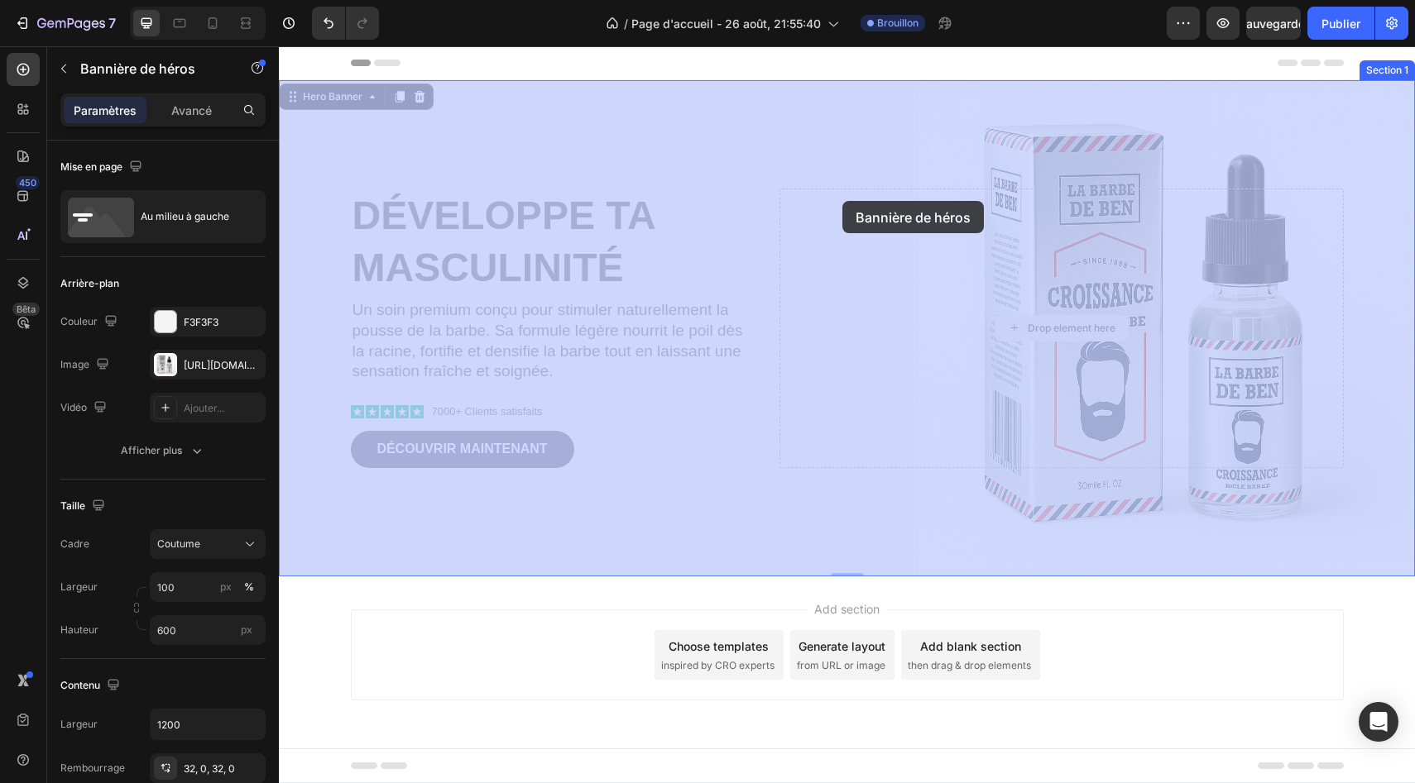
drag, startPoint x: 865, startPoint y: 227, endPoint x: 857, endPoint y: 219, distance: 10.5
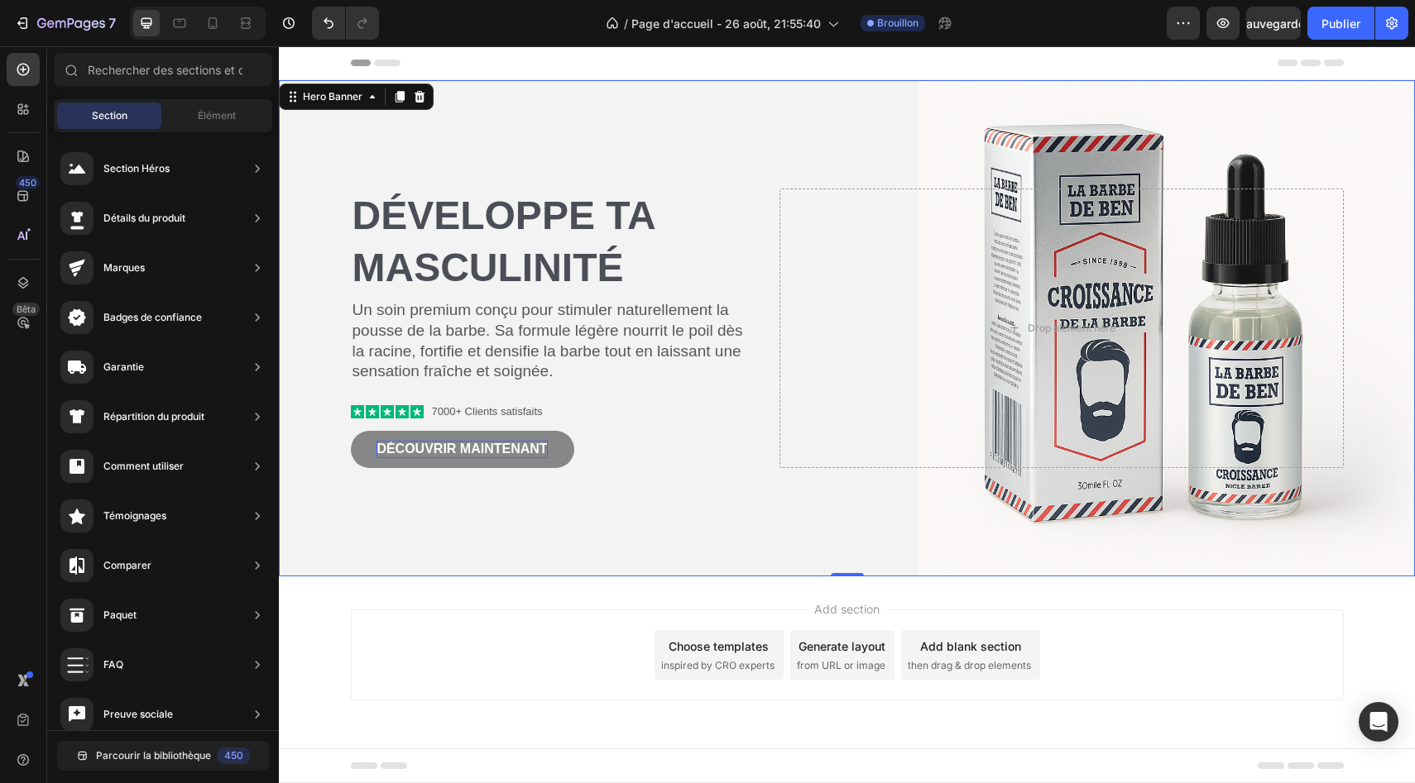
click at [1094, 606] on div "Add section Choose templates inspired by CRO experts Generate layout from URL o…" at bounding box center [847, 679] width 1136 height 204
click at [582, 274] on p "Développe ta masculinité" at bounding box center [552, 241] width 400 height 103
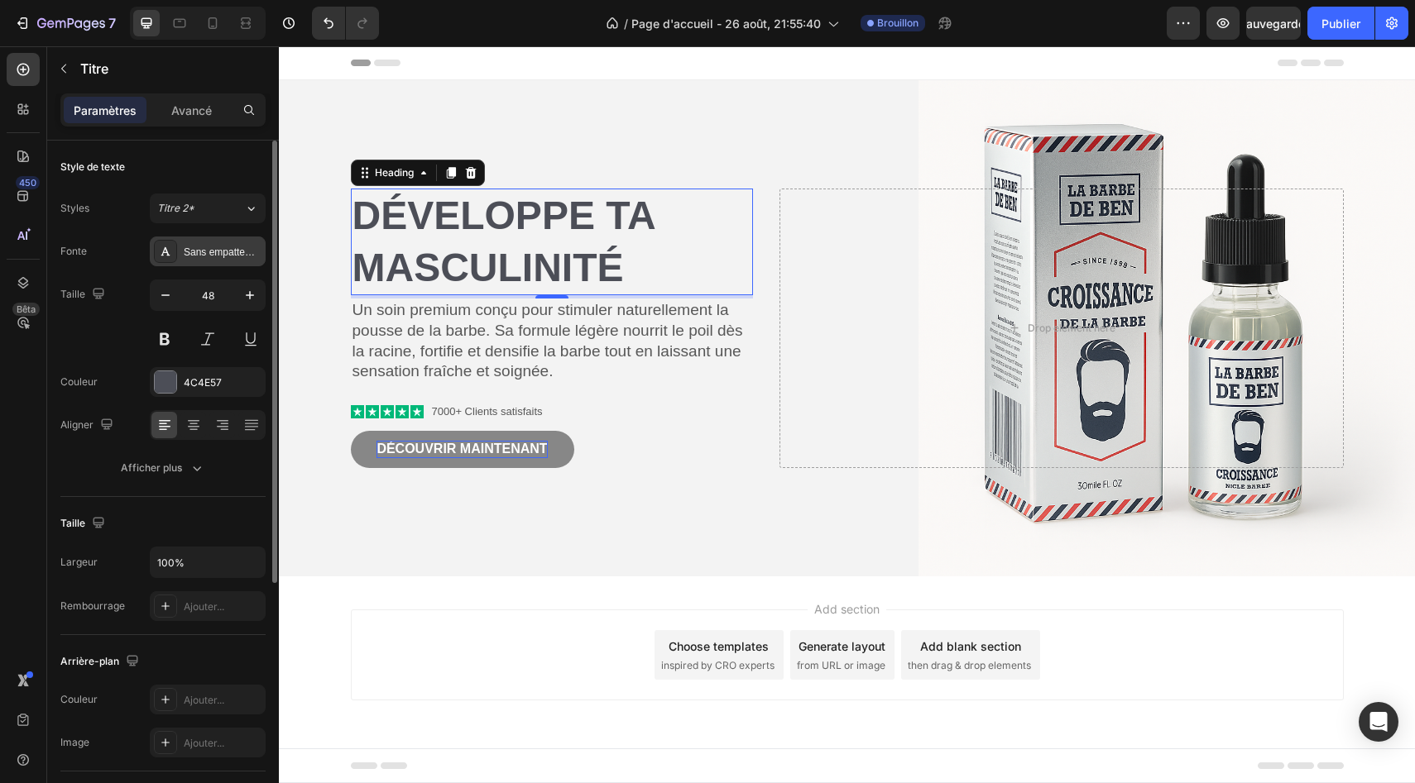
click at [199, 260] on div "Sans empattement" at bounding box center [208, 252] width 116 height 30
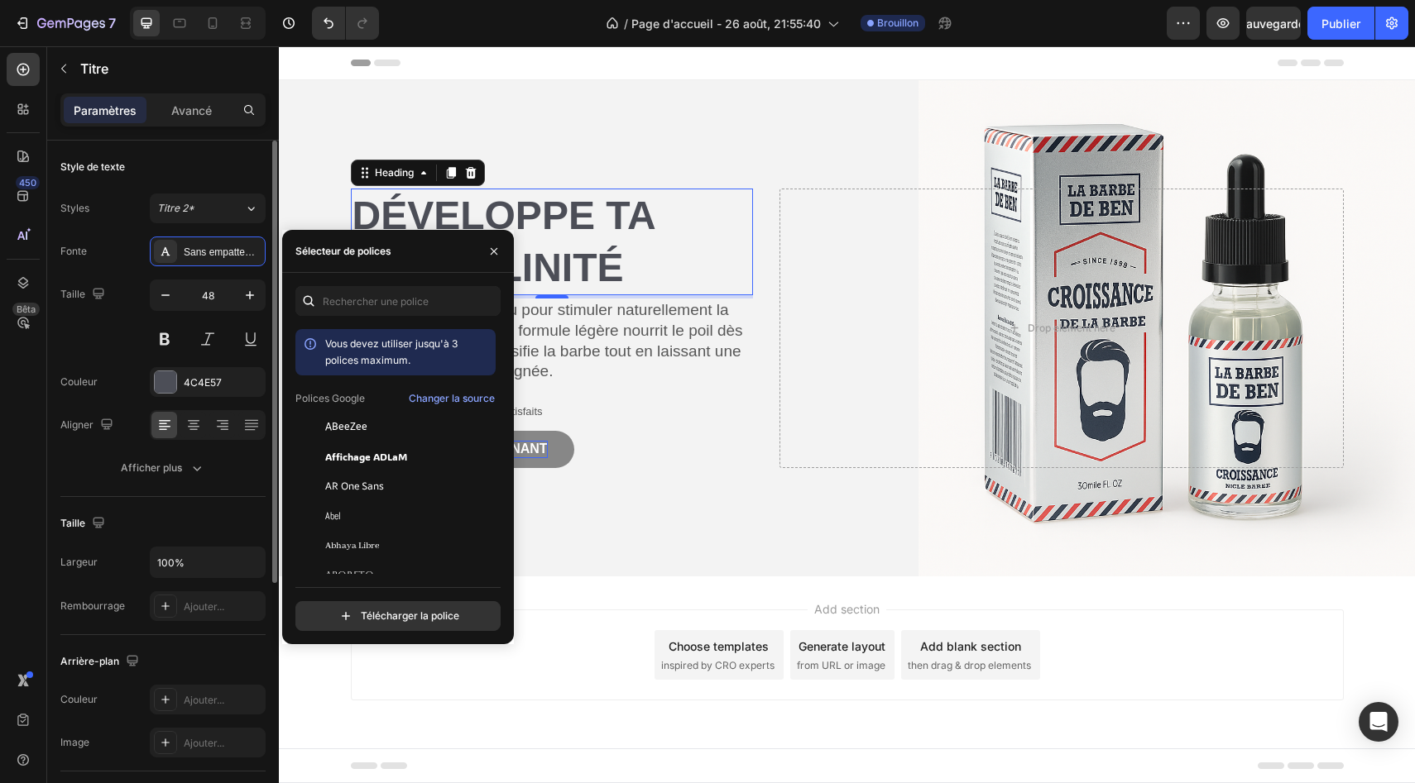
click at [166, 166] on div "Style de texte" at bounding box center [162, 167] width 205 height 26
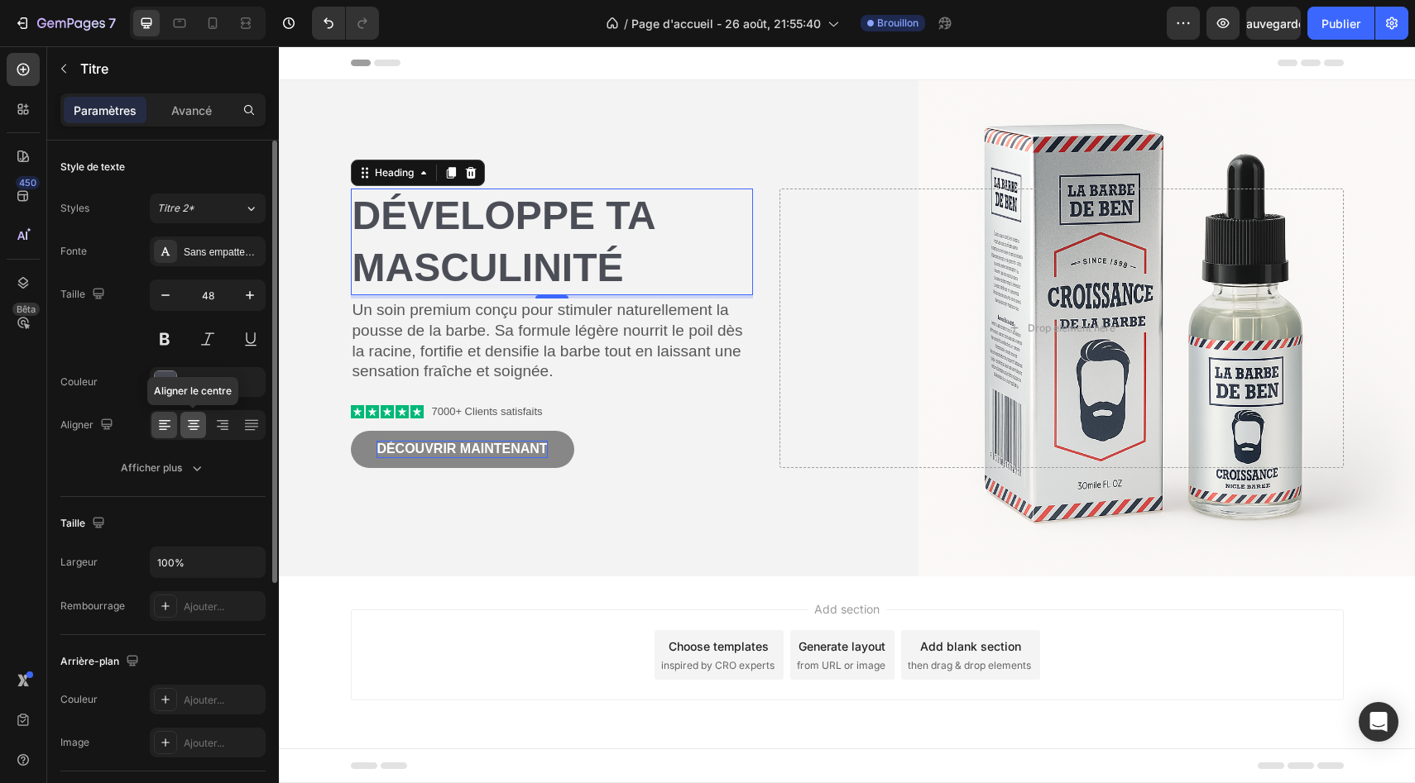
click at [186, 432] on icon at bounding box center [193, 425] width 17 height 17
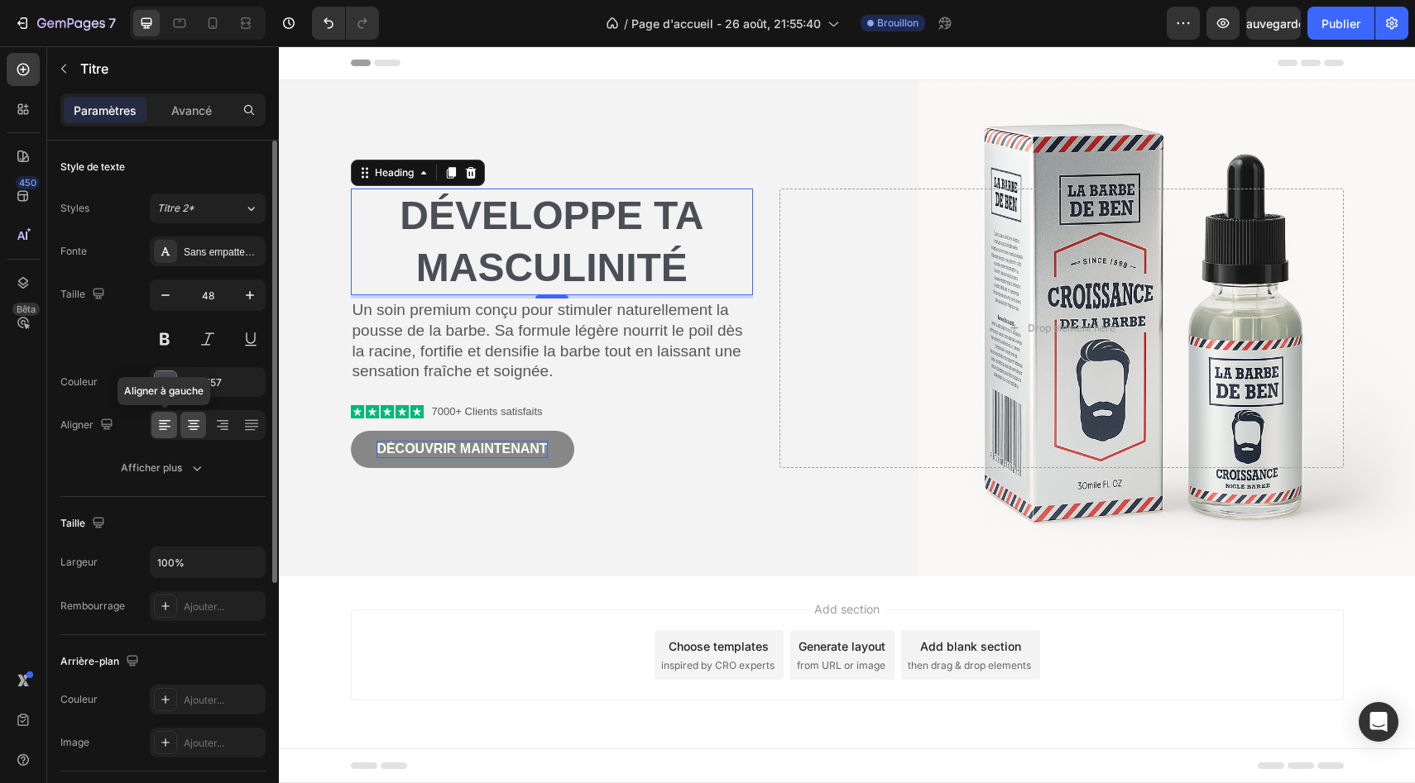
click at [160, 429] on icon at bounding box center [164, 425] width 17 height 17
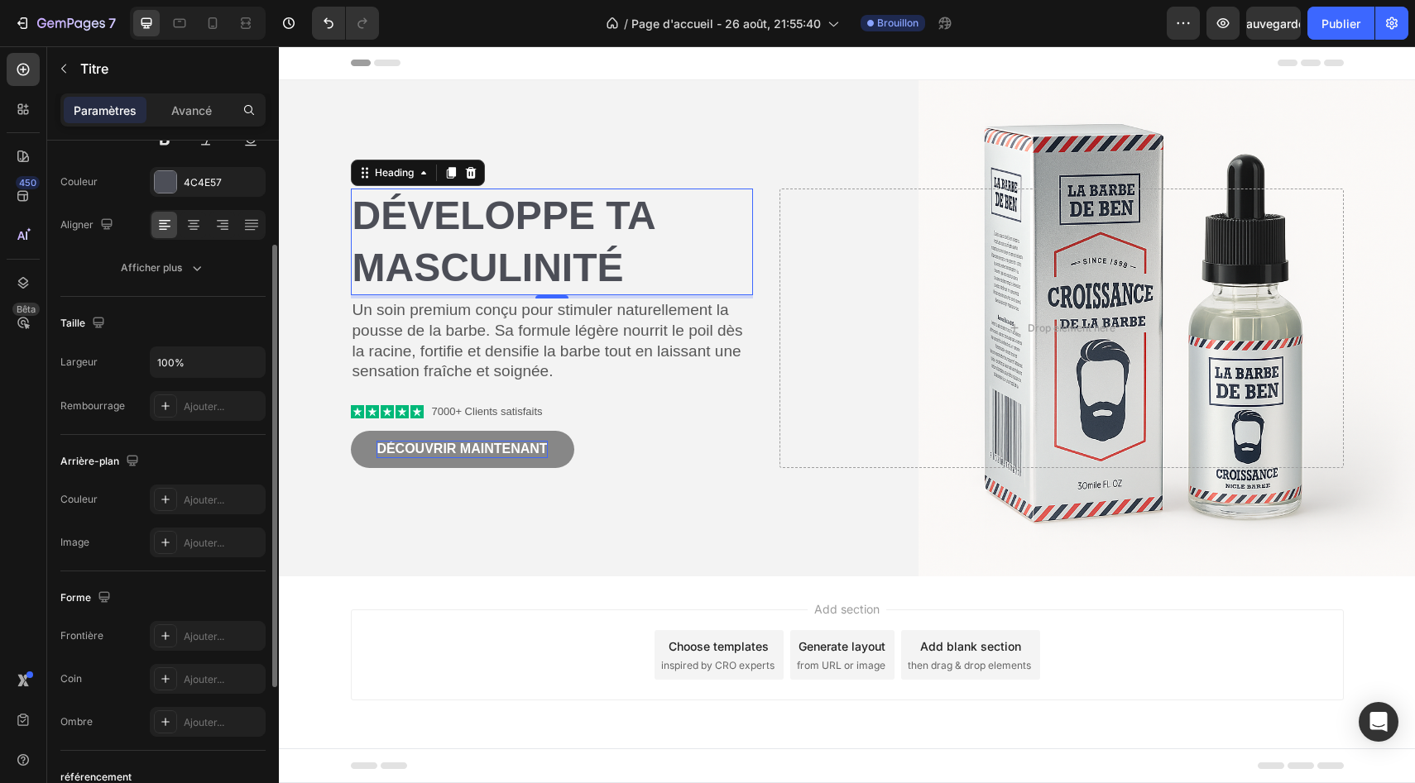
scroll to position [207, 0]
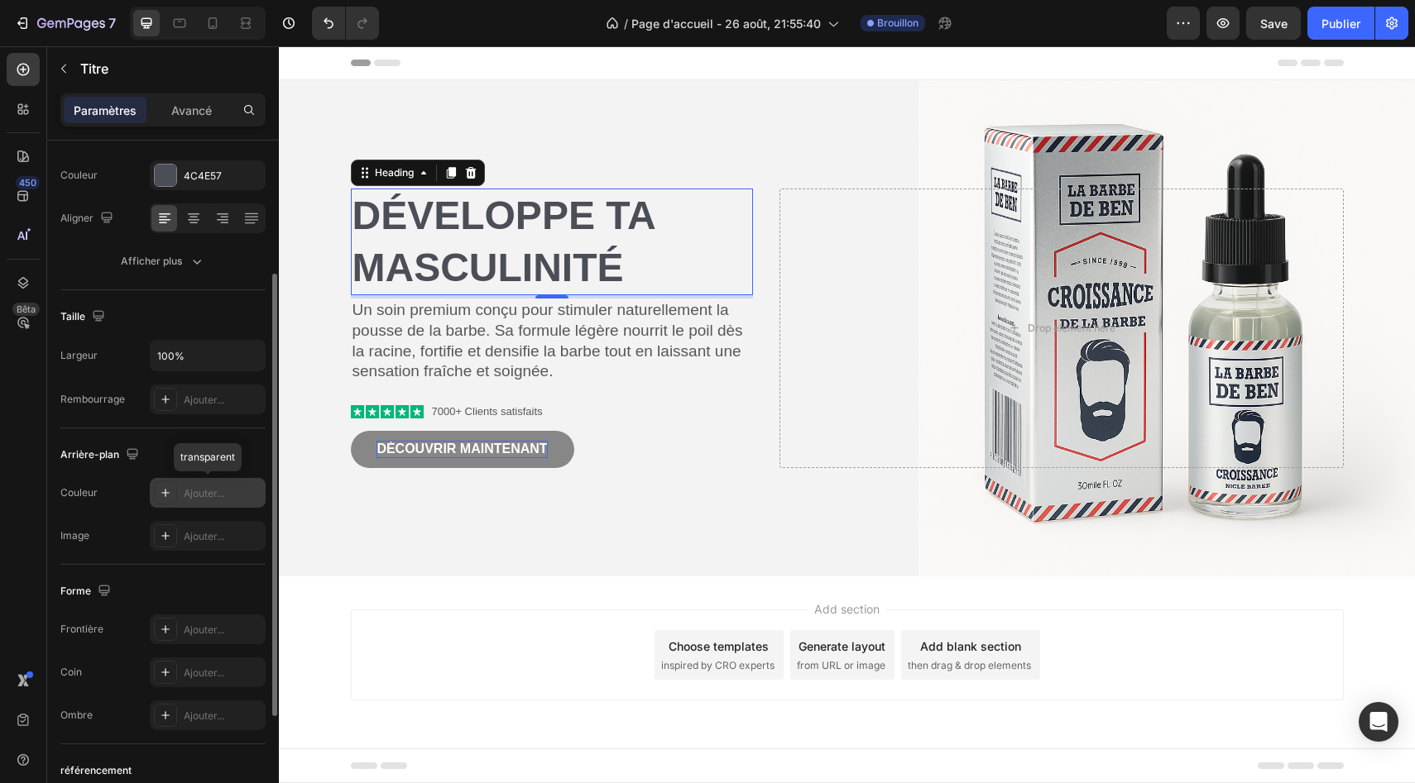
click at [161, 491] on icon at bounding box center [165, 492] width 13 height 13
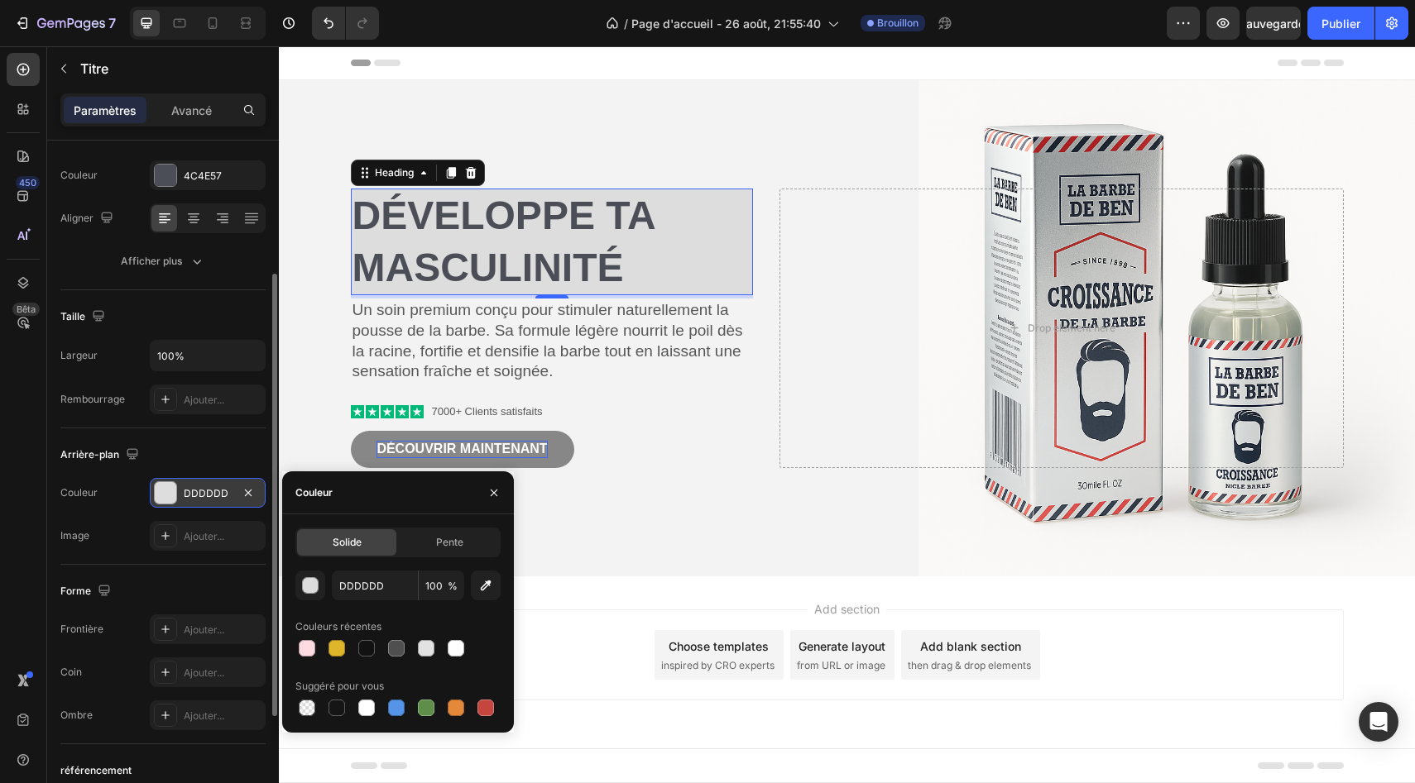
click at [249, 459] on div "Arrière-plan" at bounding box center [162, 455] width 205 height 26
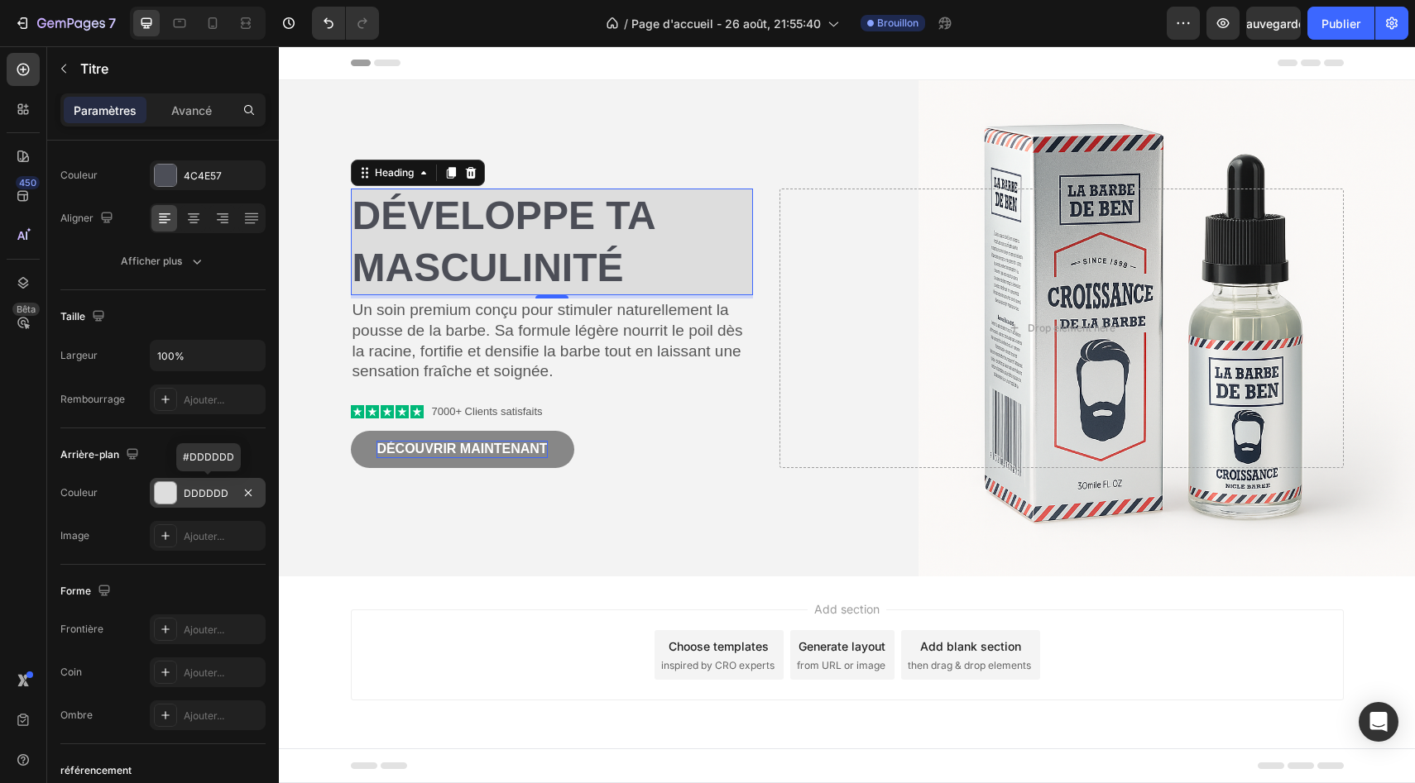
click at [224, 493] on font "DDDDDD" at bounding box center [206, 493] width 45 height 12
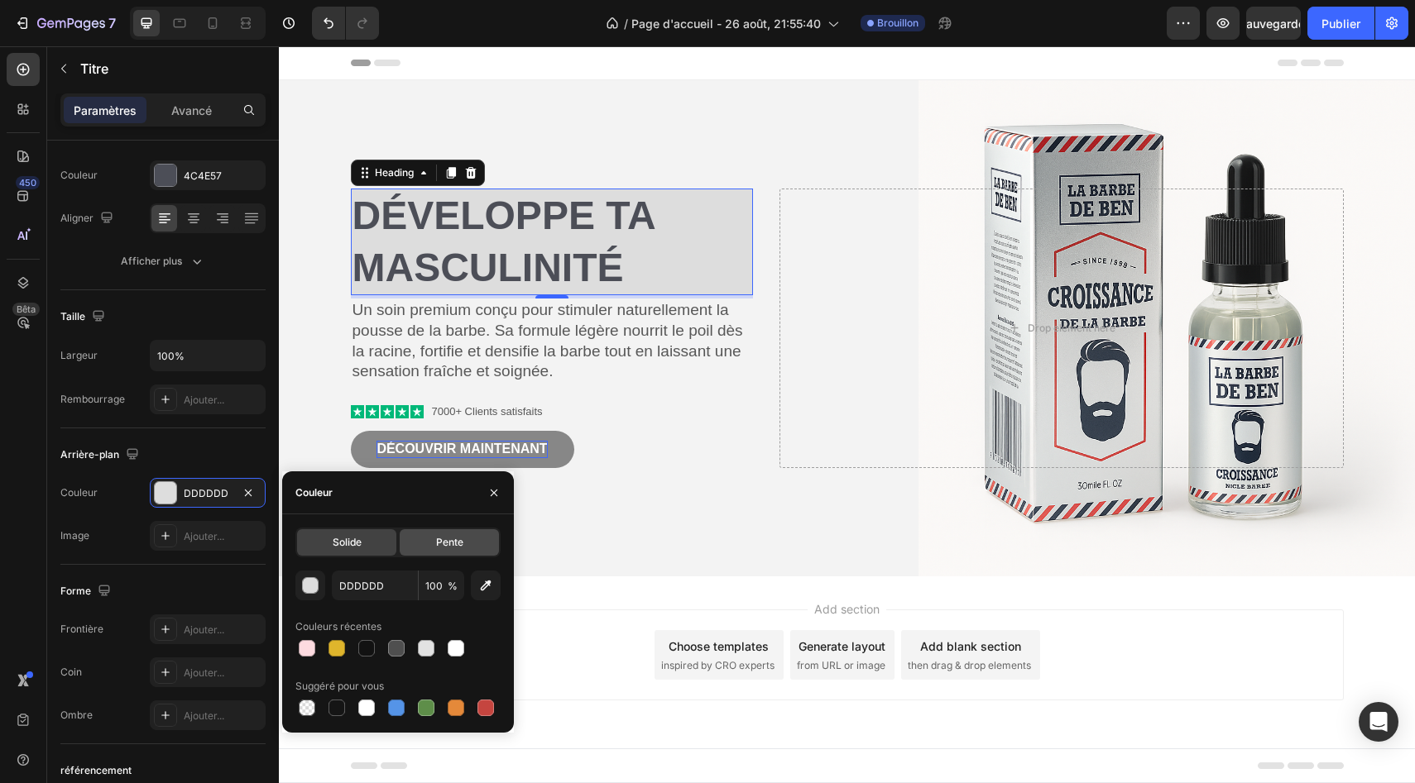
click at [438, 543] on font "Pente" at bounding box center [449, 542] width 27 height 12
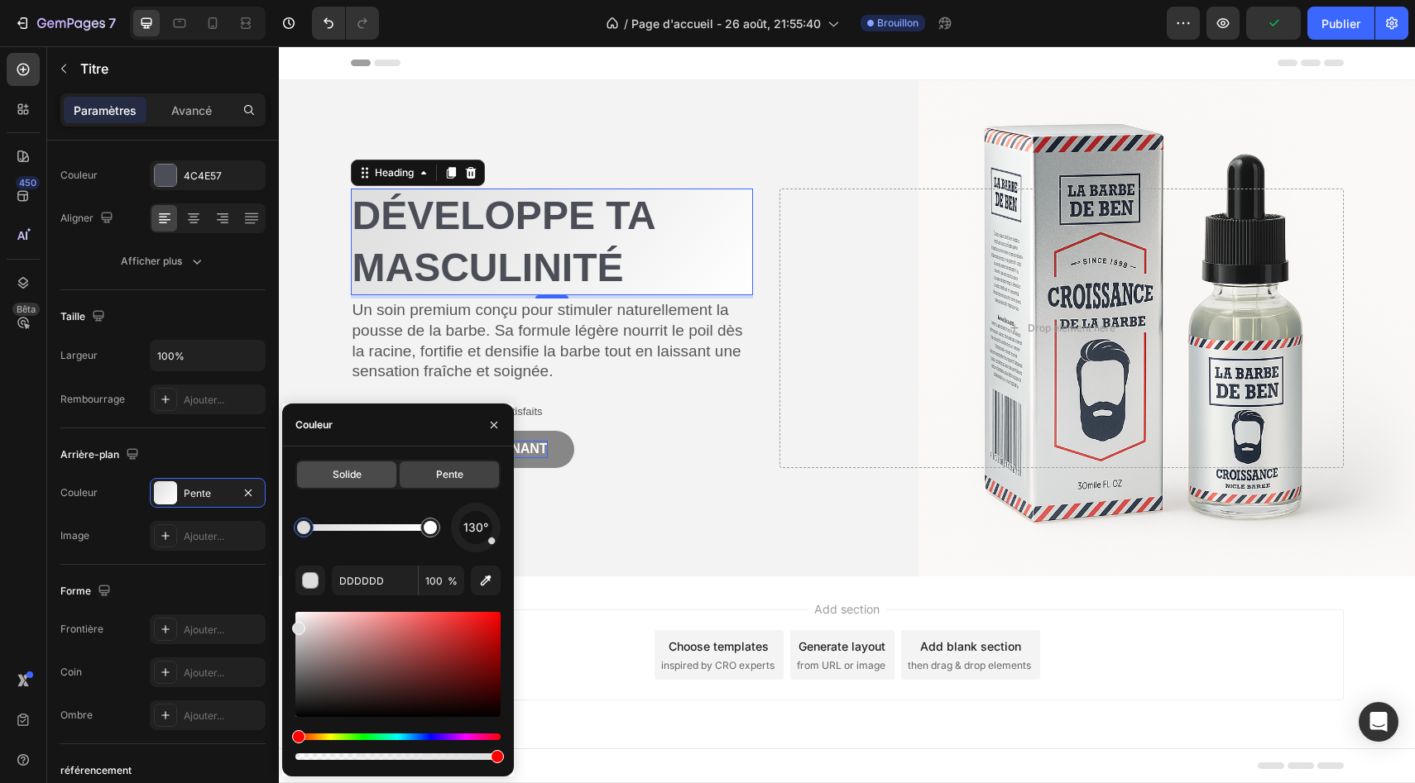
click at [327, 472] on div "Solide" at bounding box center [346, 475] width 99 height 26
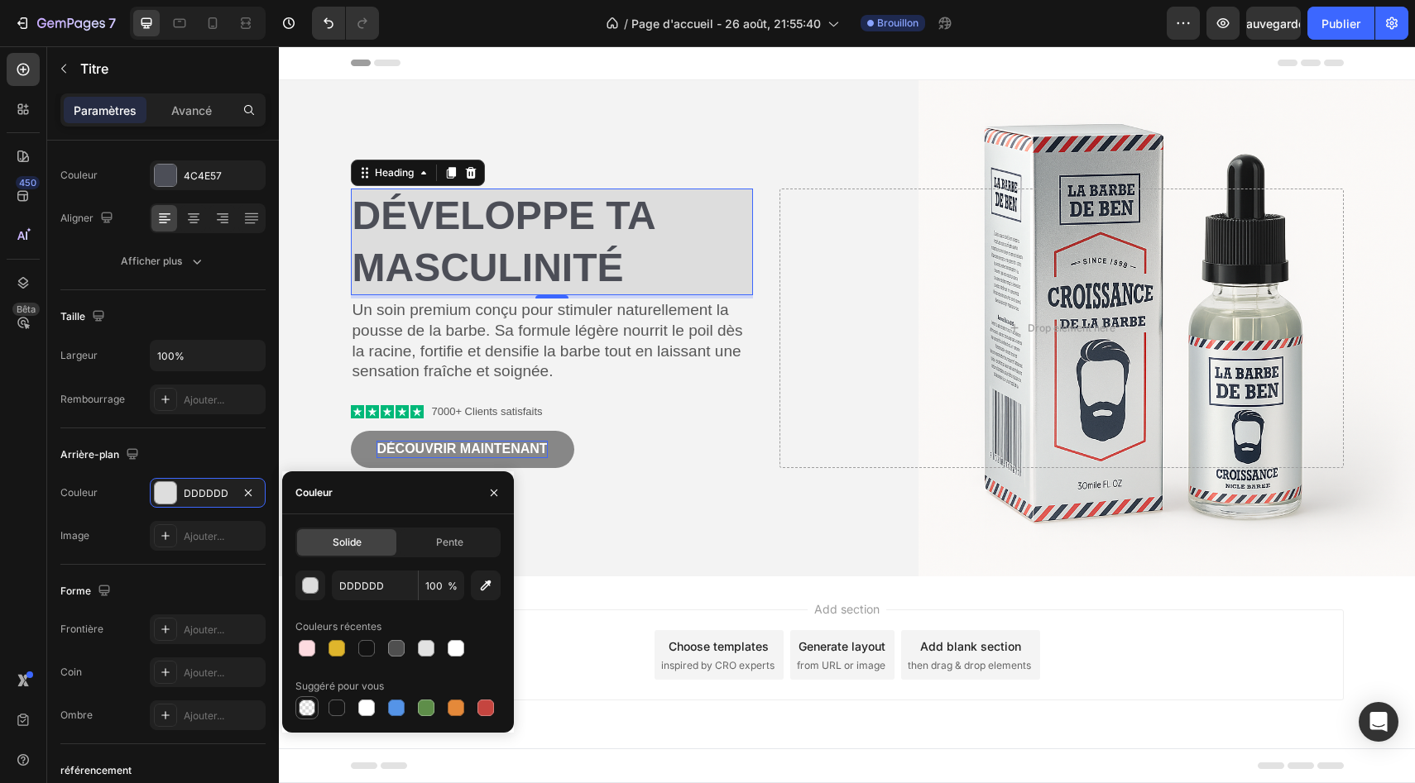
click at [313, 700] on div at bounding box center [307, 708] width 20 height 20
type input "000000"
type input "0"
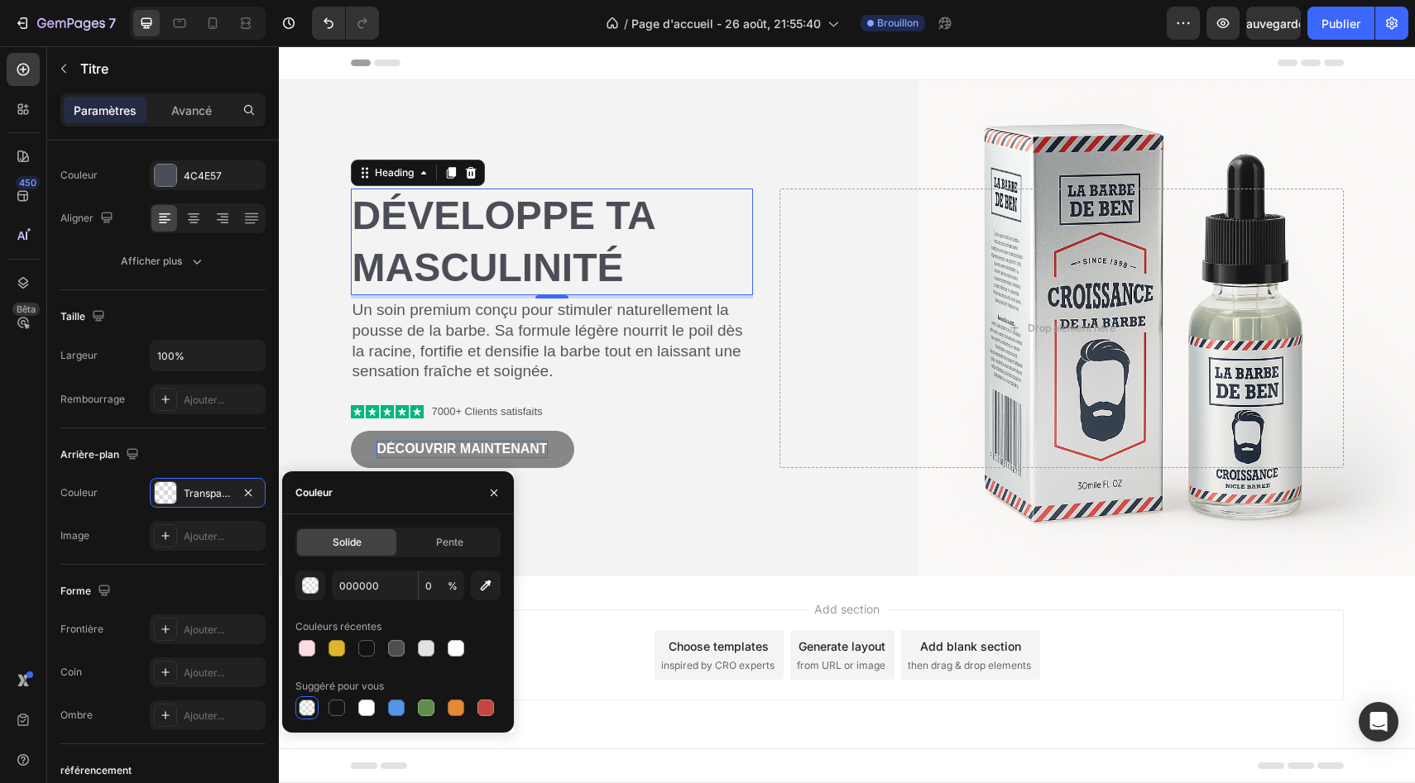
click at [309, 707] on div at bounding box center [307, 708] width 17 height 17
click at [481, 708] on div at bounding box center [485, 708] width 17 height 17
type input "C5453F"
type input "100"
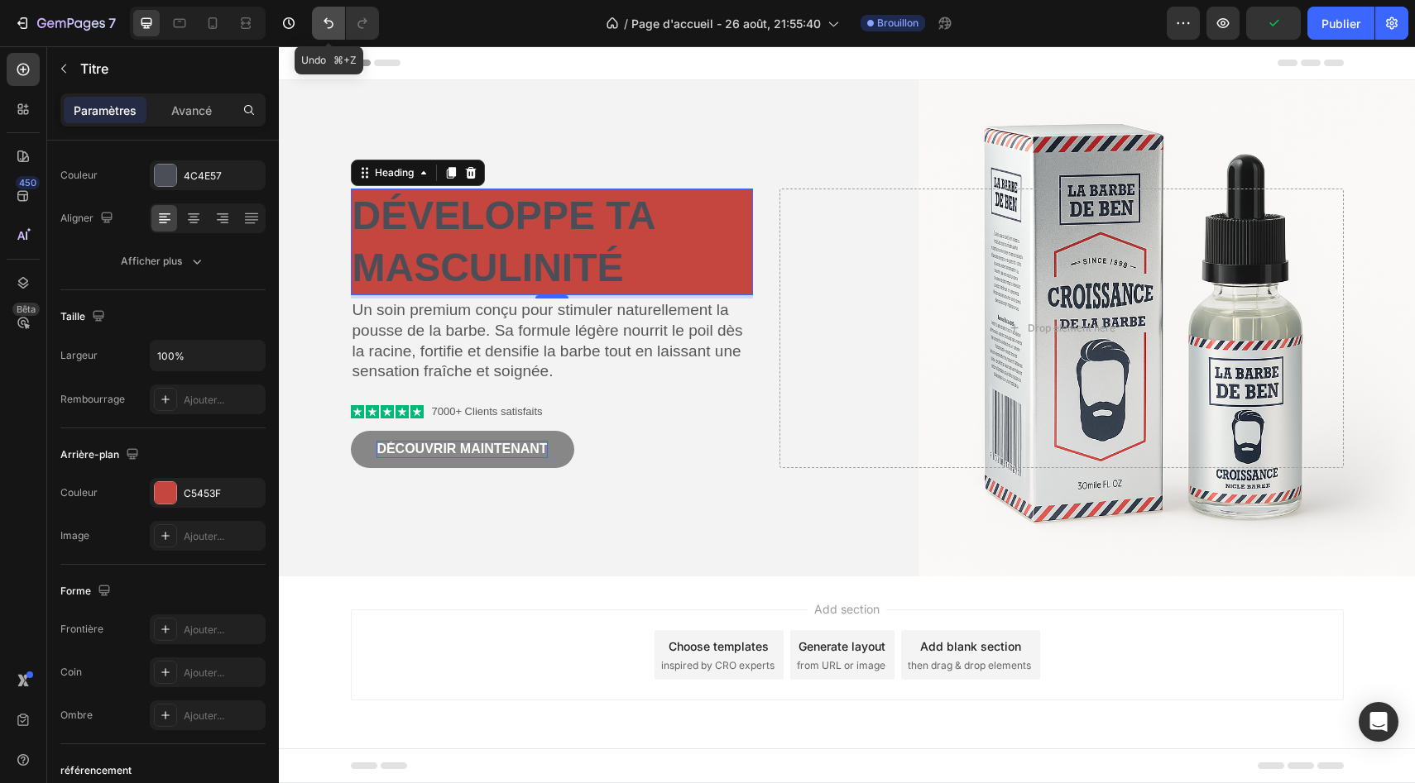
click at [315, 32] on button "Annuler/Rétablir" at bounding box center [328, 23] width 33 height 33
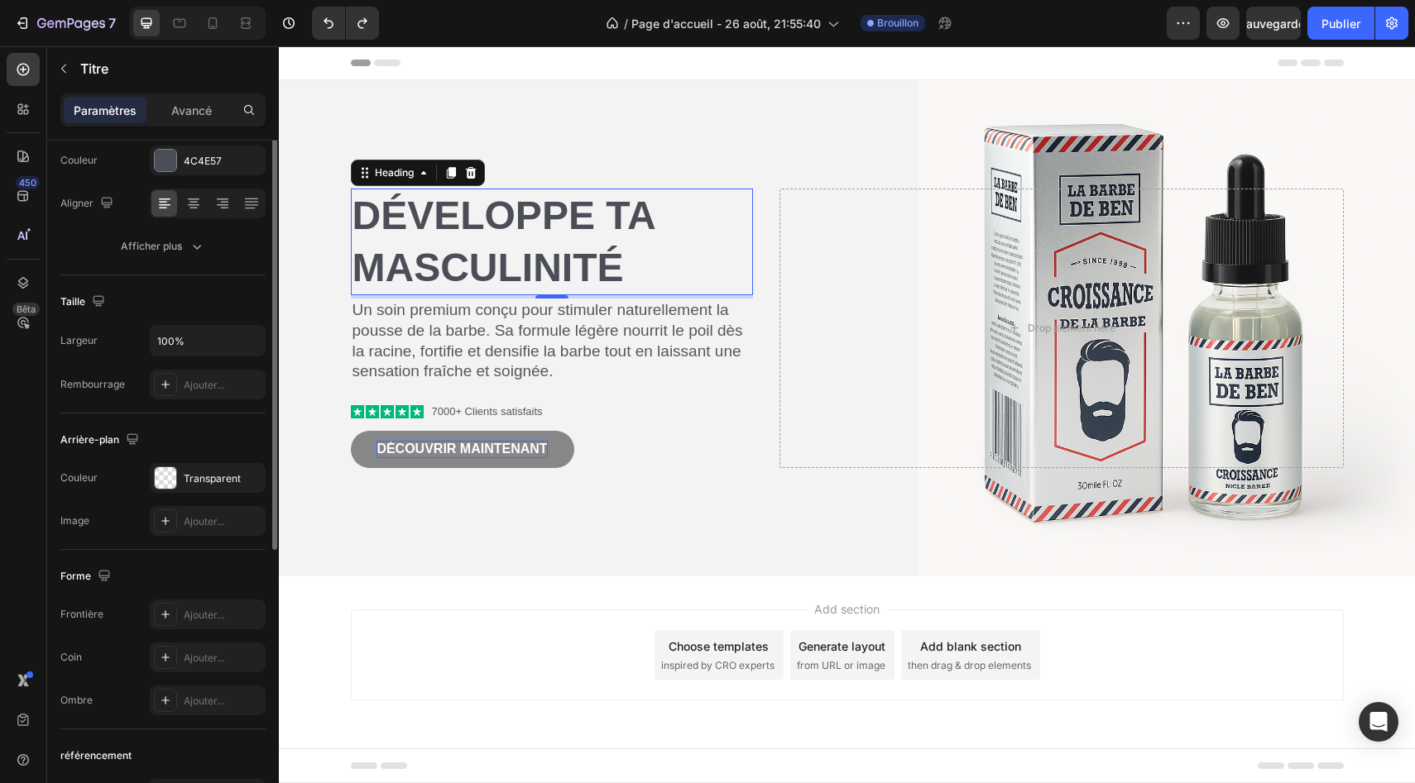
scroll to position [0, 0]
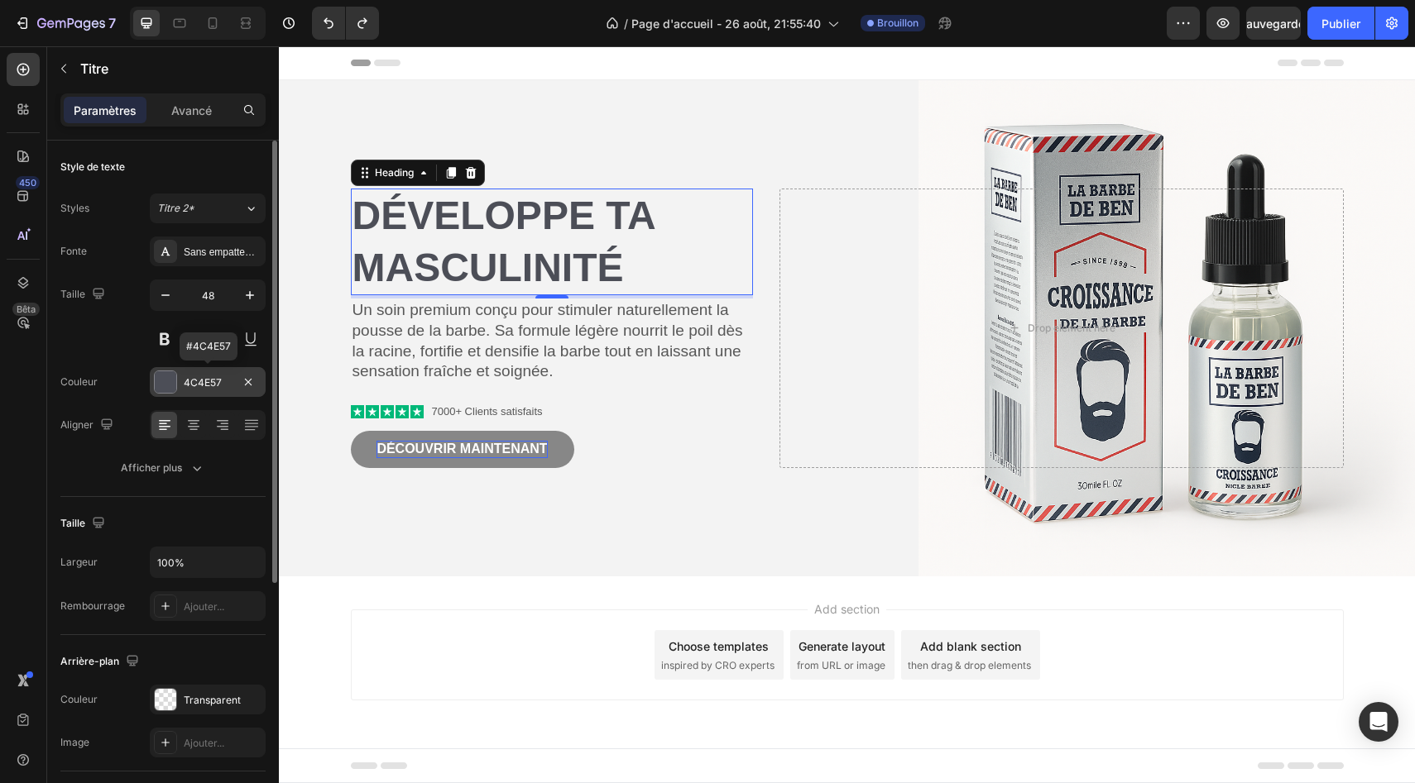
click at [165, 384] on div at bounding box center [166, 382] width 22 height 22
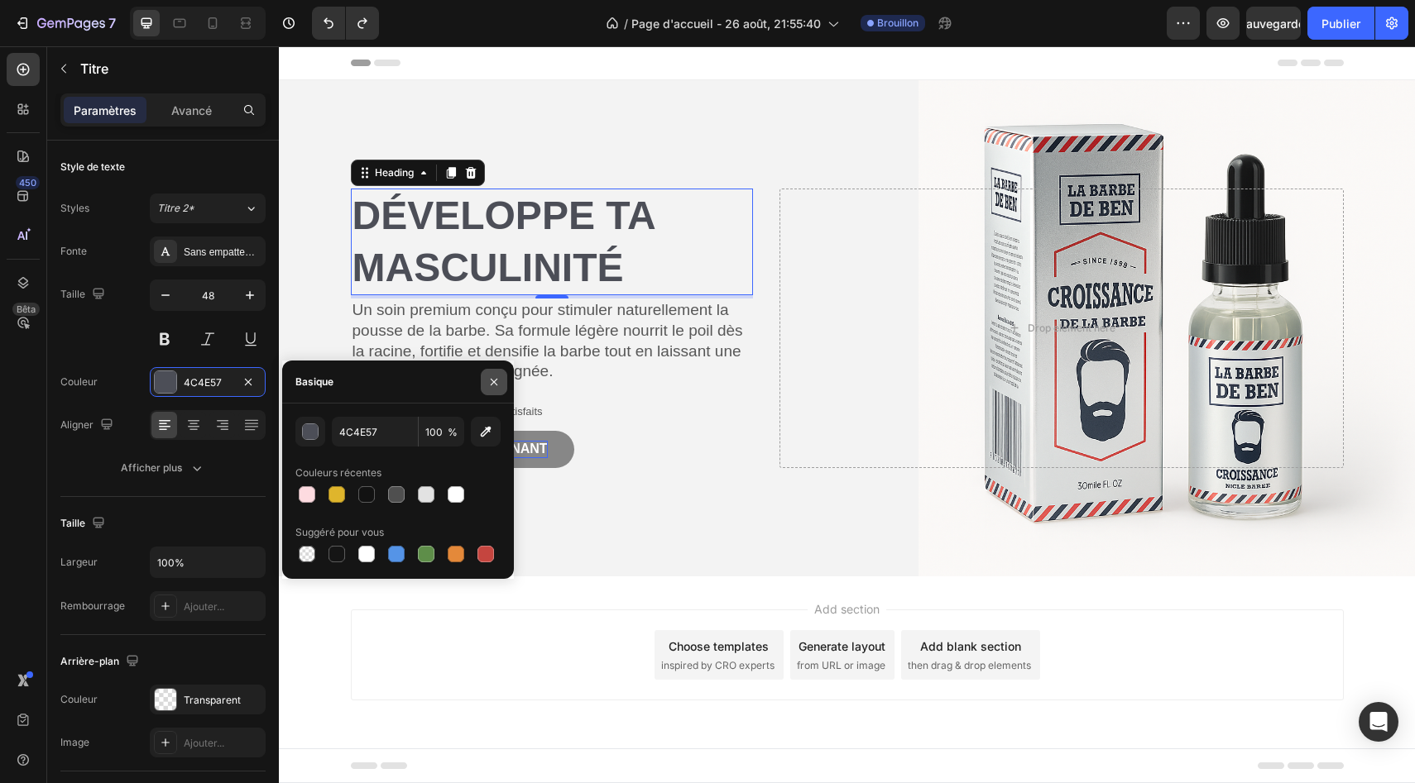
click at [498, 387] on icon "button" at bounding box center [493, 382] width 13 height 13
